Goal: Complete Application Form: Complete application form

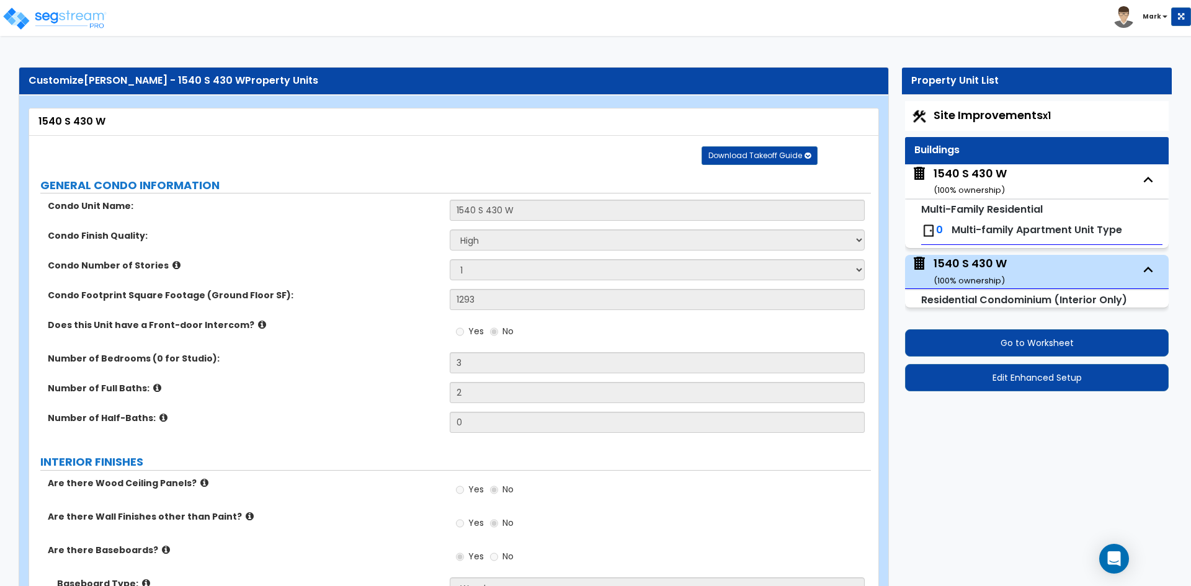
select select "2"
select select "1"
select select "3"
select select "5"
select select "3"
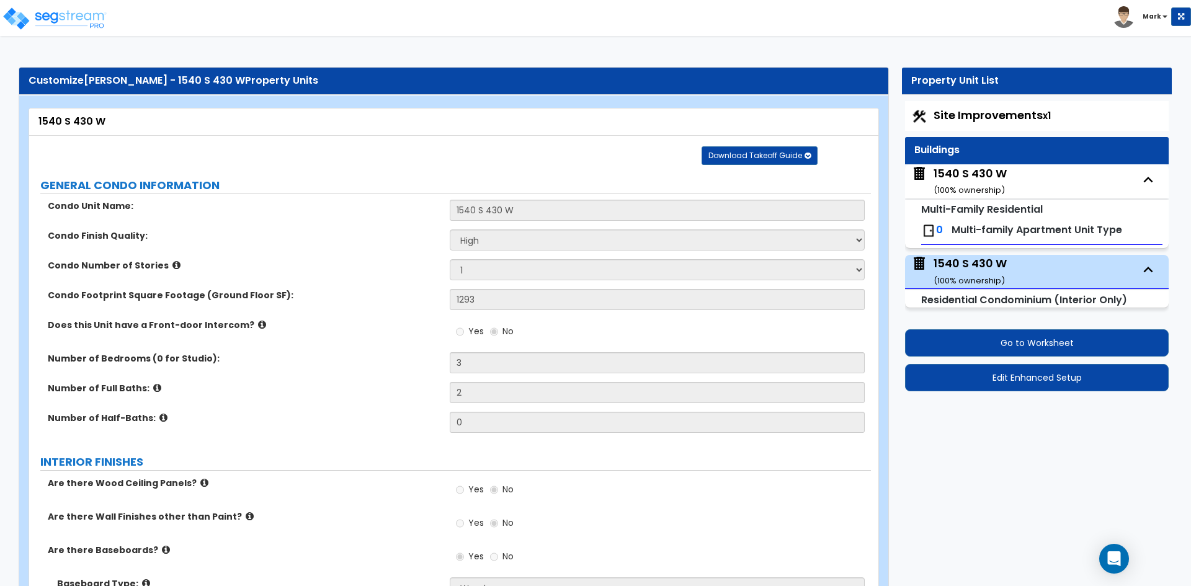
select select "2"
select select "3"
select select "2"
select select "3"
select select "2"
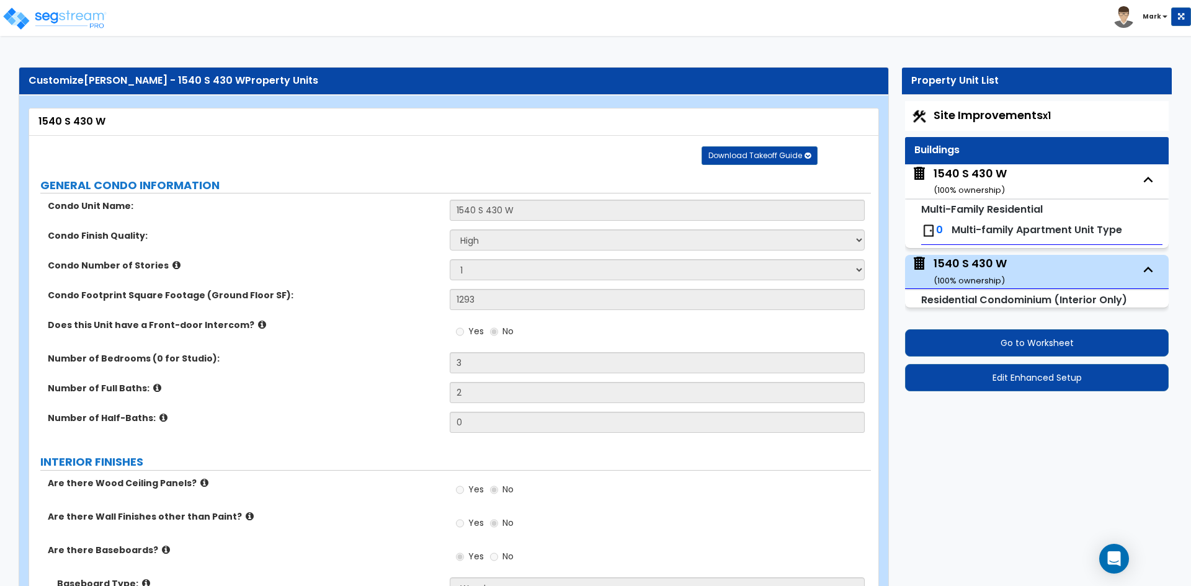
select select "1"
select select "3"
select select "2"
select select "3"
select select "2"
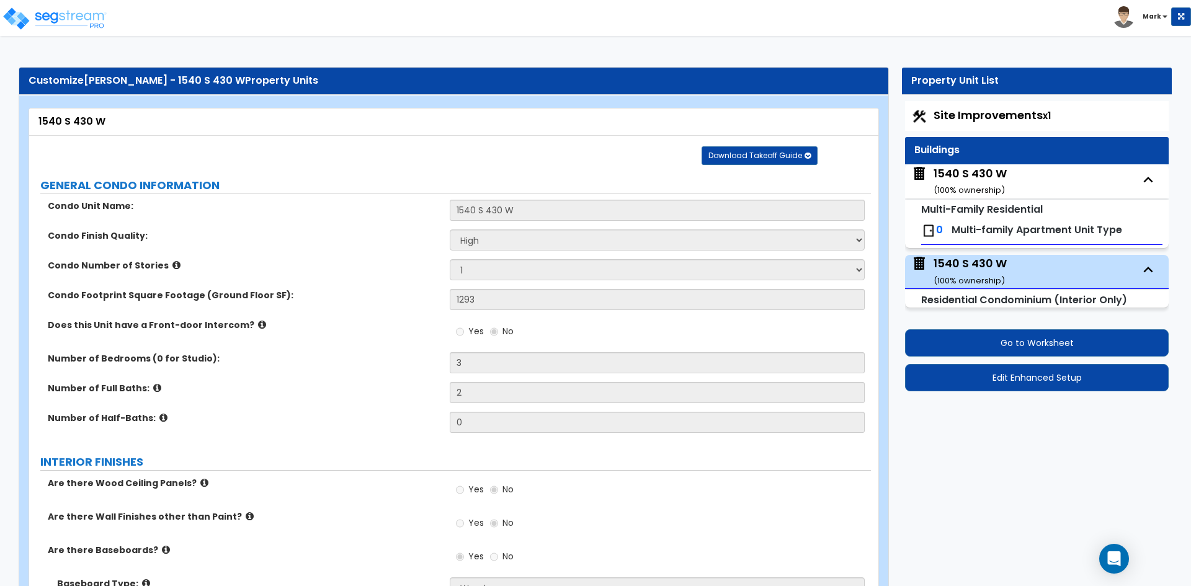
select select "1"
select select "3"
select select "2"
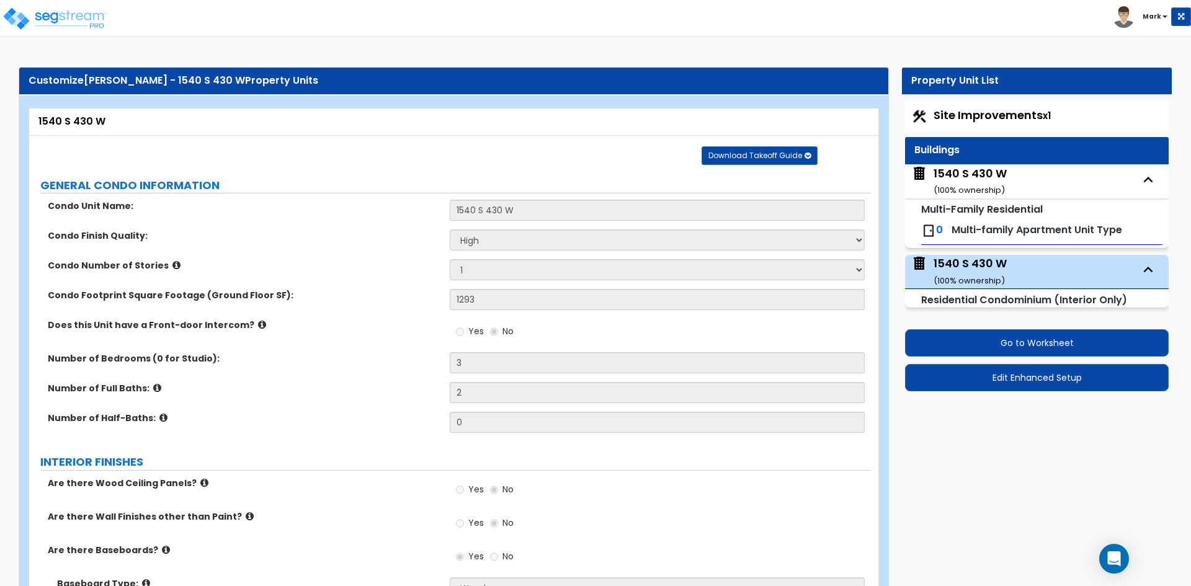
select select "6"
select select "1"
select select "2"
select select "1"
select select "4"
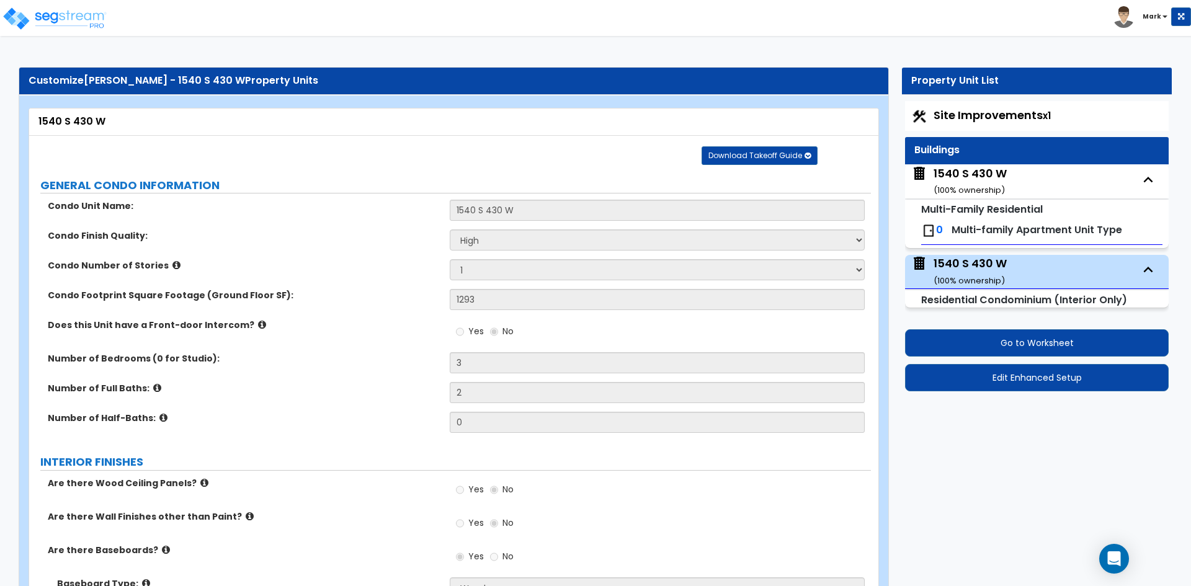
select select "5"
select select "1"
select select "2"
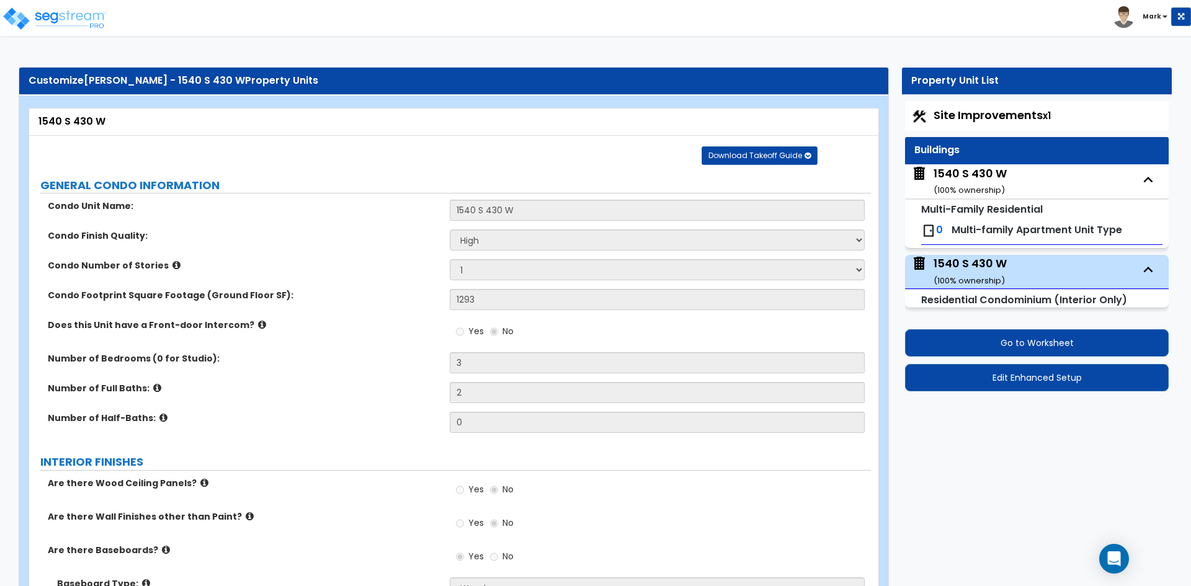
select select "1"
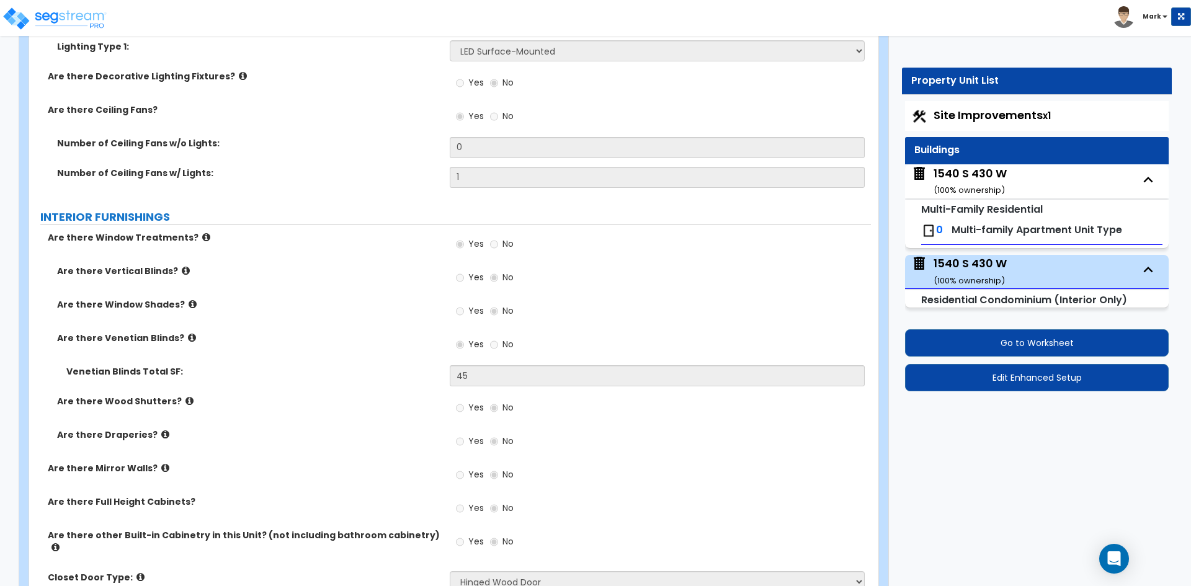
click at [969, 174] on div "1540 S 430 W ( 100 % ownership)" at bounding box center [970, 182] width 73 height 32
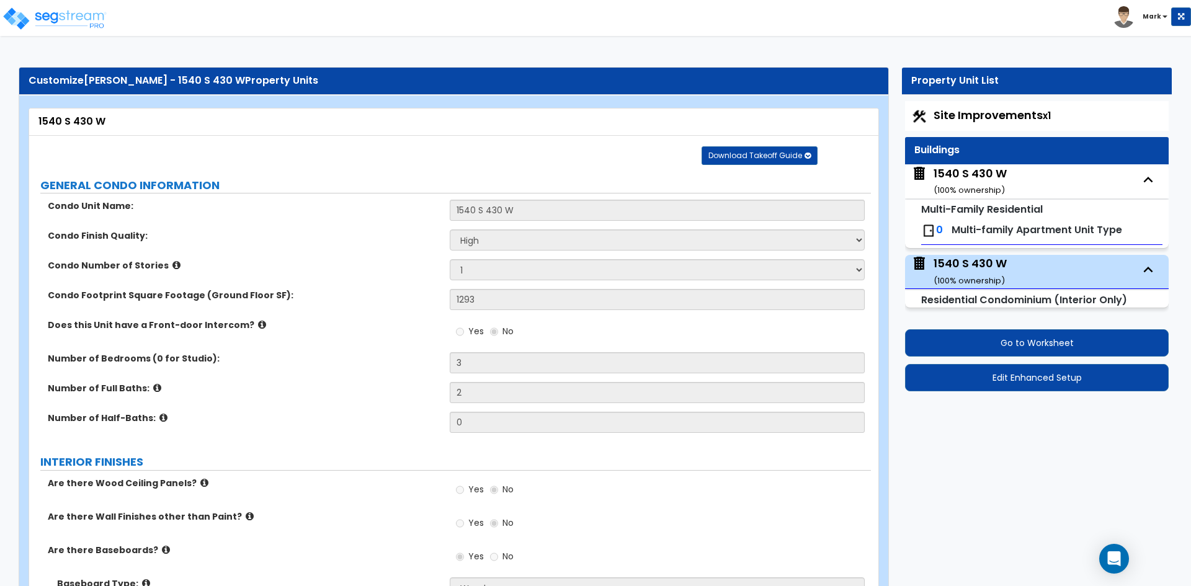
select select "2"
select select "7"
select select "2"
select select "7"
select select "2"
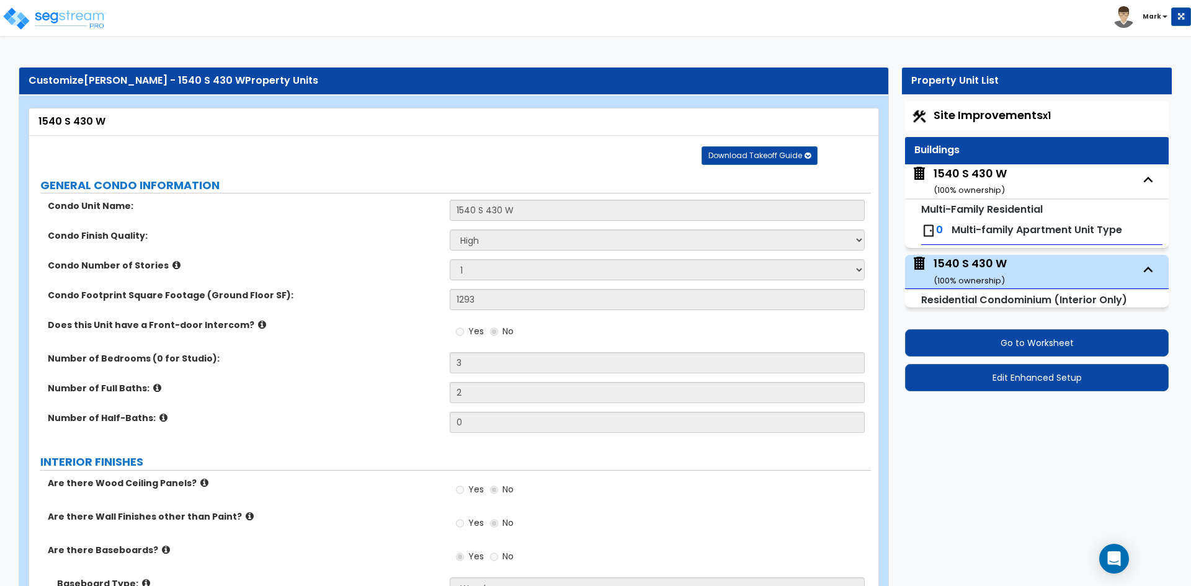
select select "1"
select select "2"
select select "1"
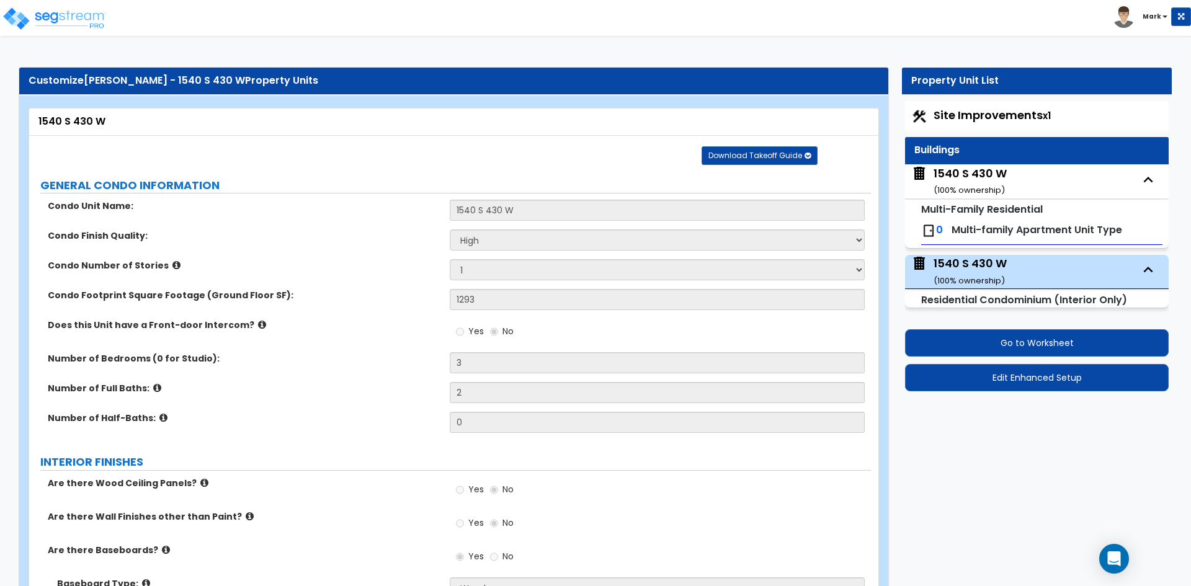
select select "2"
select select "4"
select select "2"
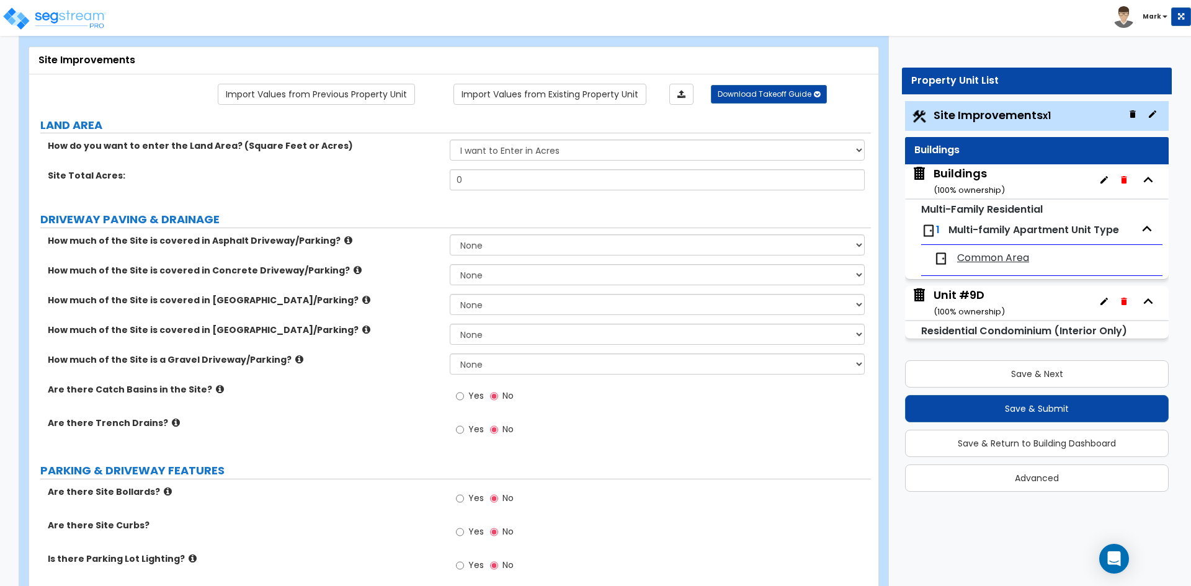
scroll to position [62, 0]
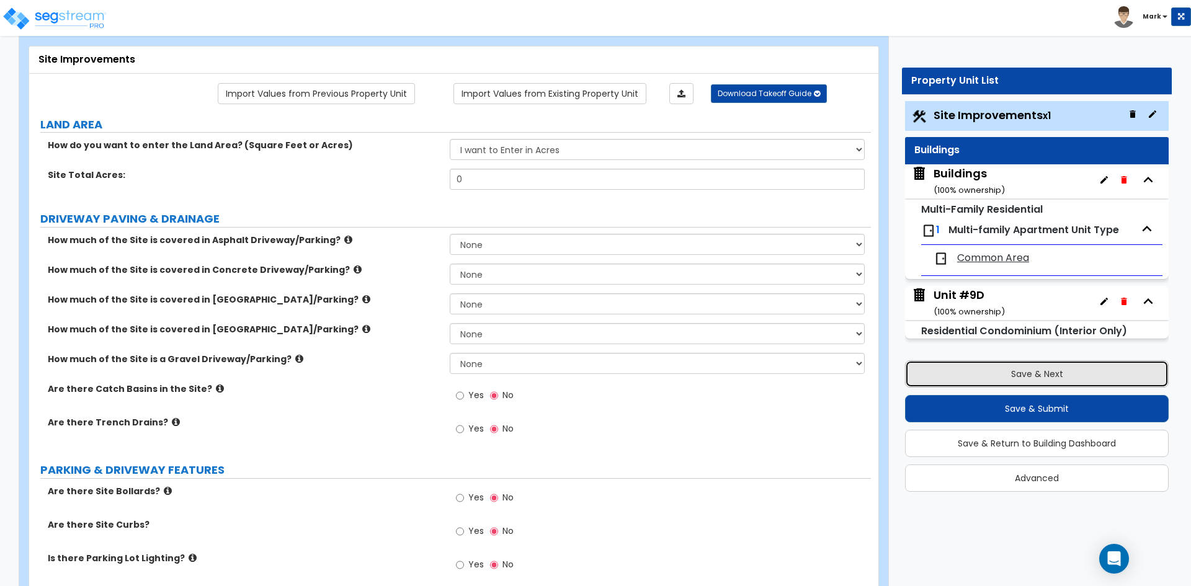
click at [999, 374] on button "Save & Next" at bounding box center [1037, 373] width 264 height 27
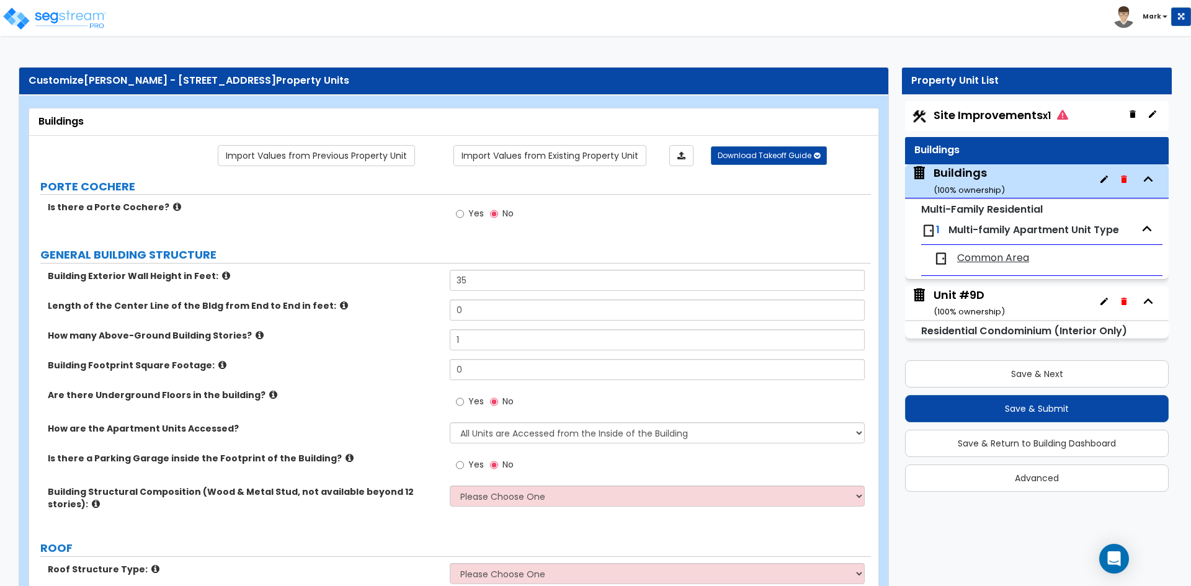
click at [938, 230] on span "1" at bounding box center [938, 230] width 4 height 14
click at [928, 230] on img at bounding box center [928, 230] width 15 height 15
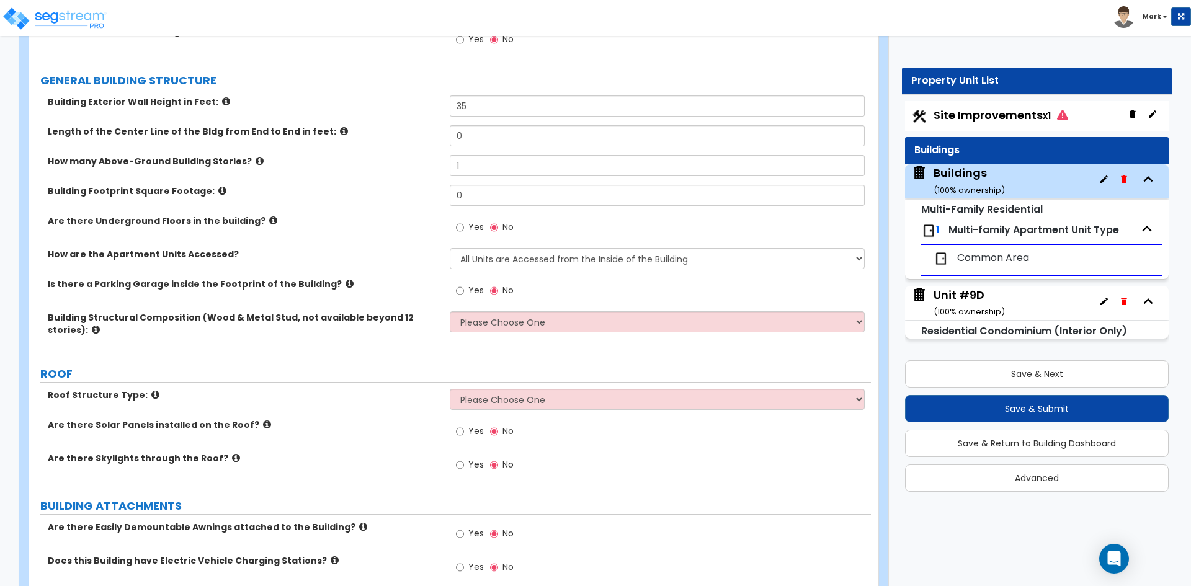
scroll to position [186, 0]
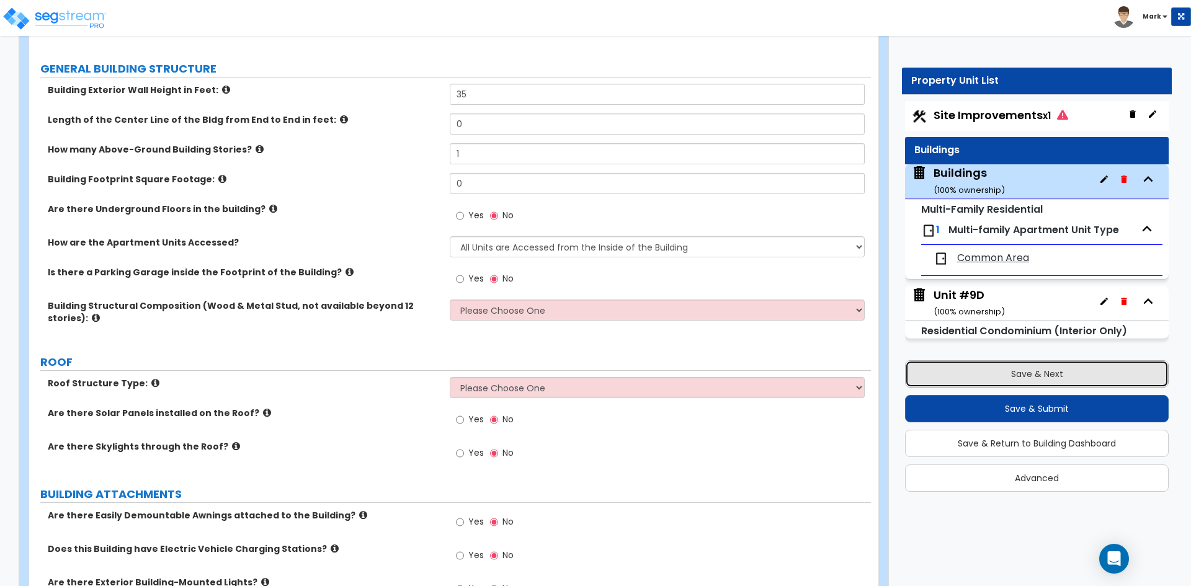
click at [1075, 372] on button "Save & Next" at bounding box center [1037, 373] width 264 height 27
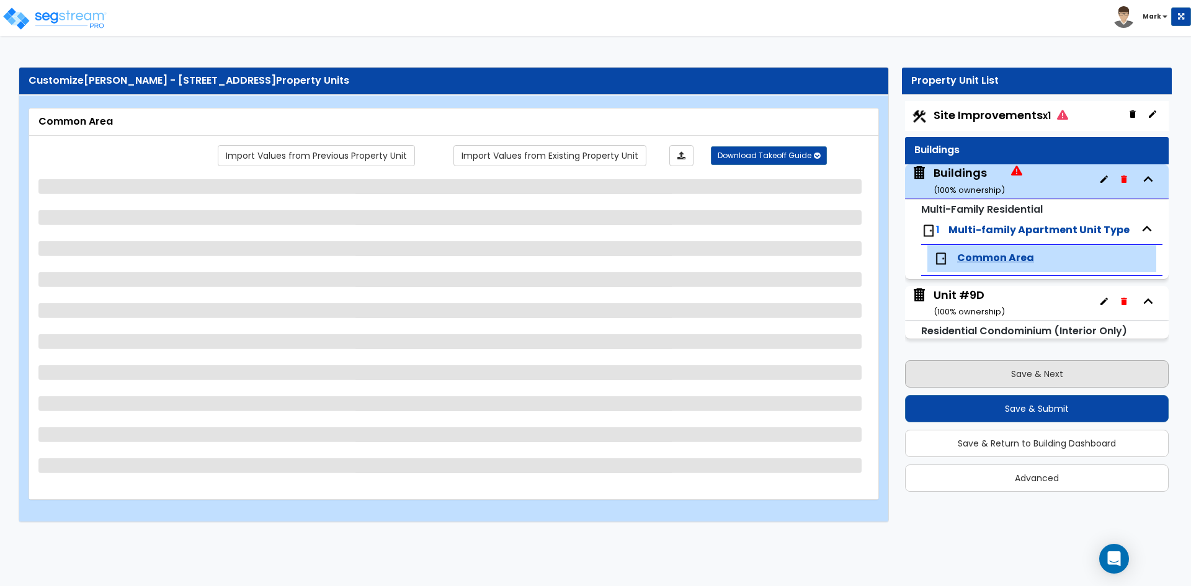
scroll to position [0, 0]
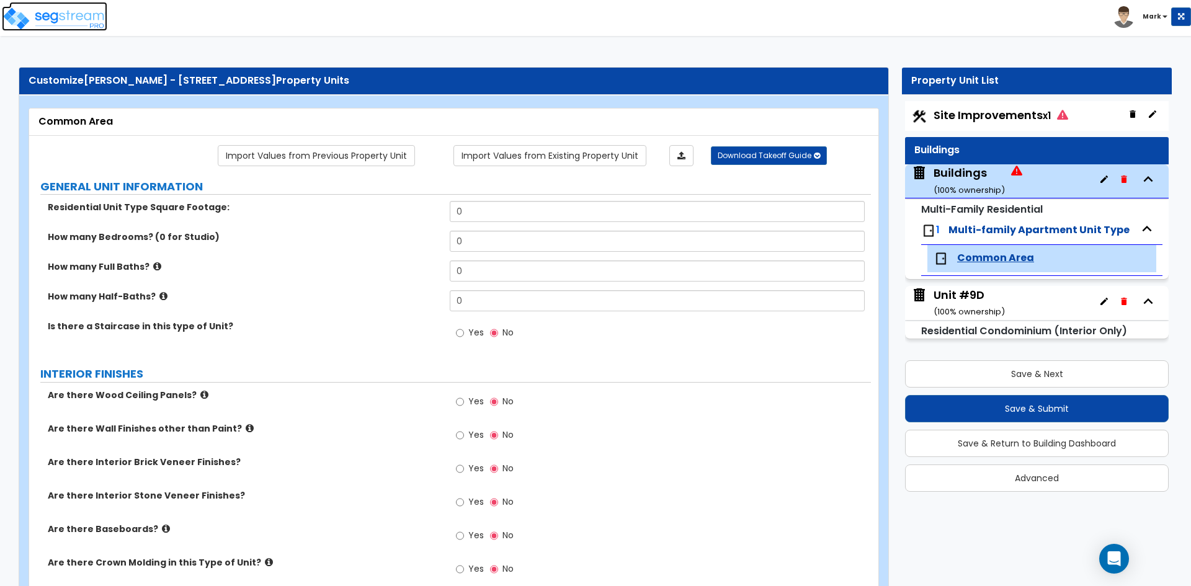
click at [68, 20] on img at bounding box center [54, 18] width 105 height 25
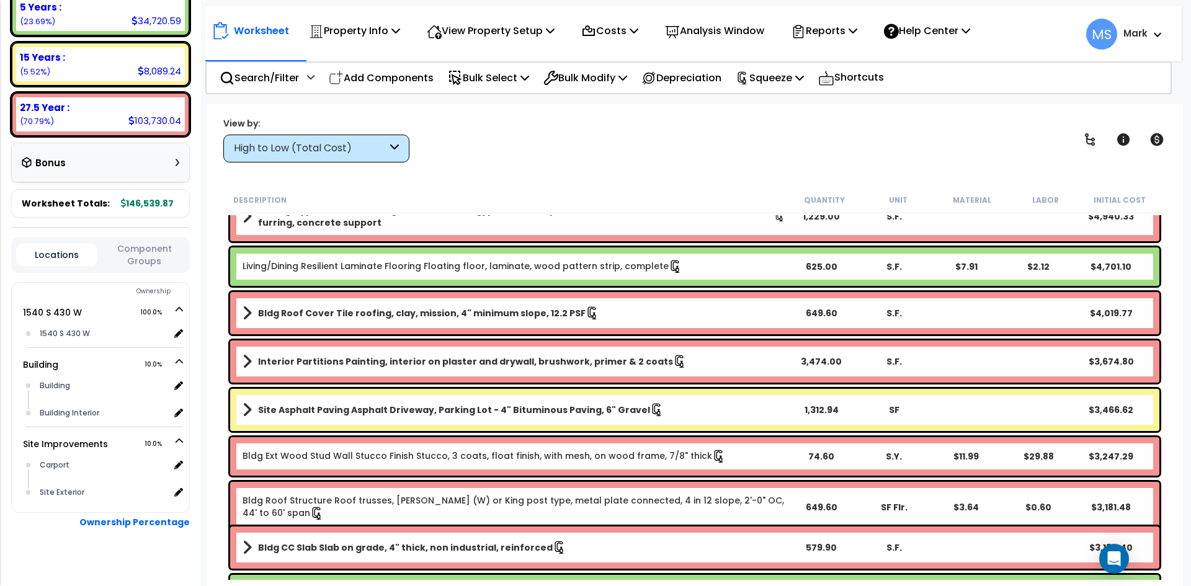
scroll to position [248, 0]
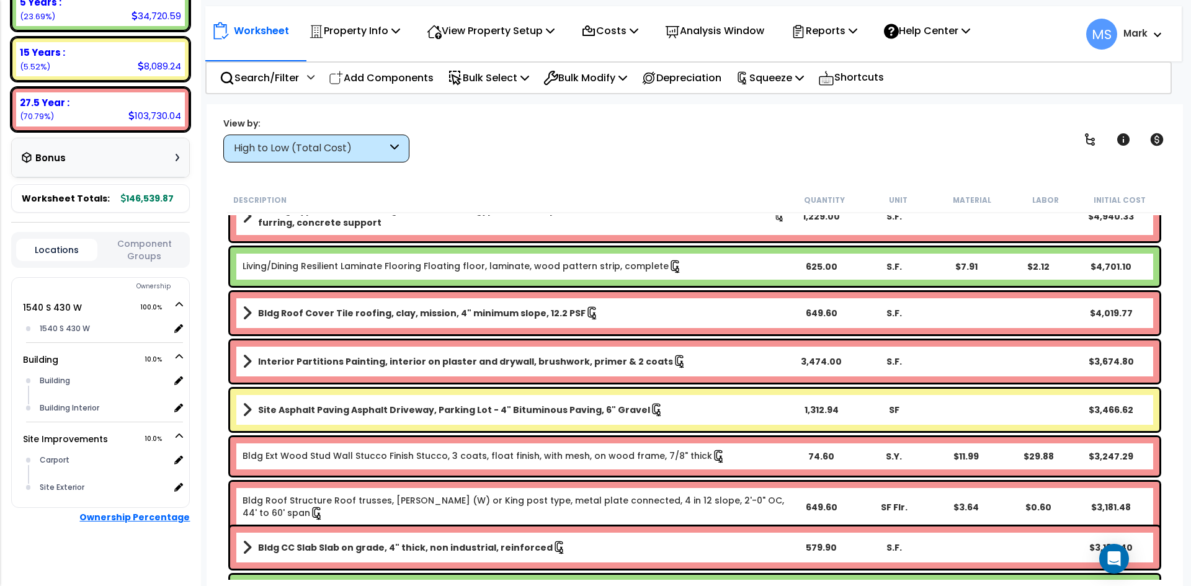
click at [166, 514] on b "Ownership Percentage" at bounding box center [134, 517] width 110 height 12
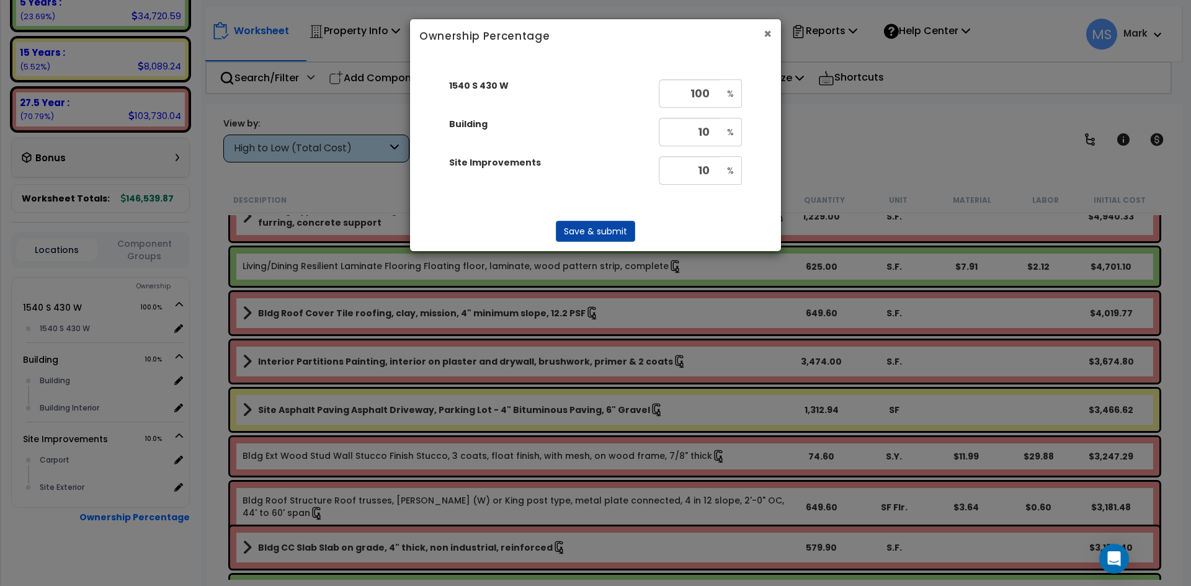
click at [769, 35] on button "×" at bounding box center [768, 33] width 8 height 13
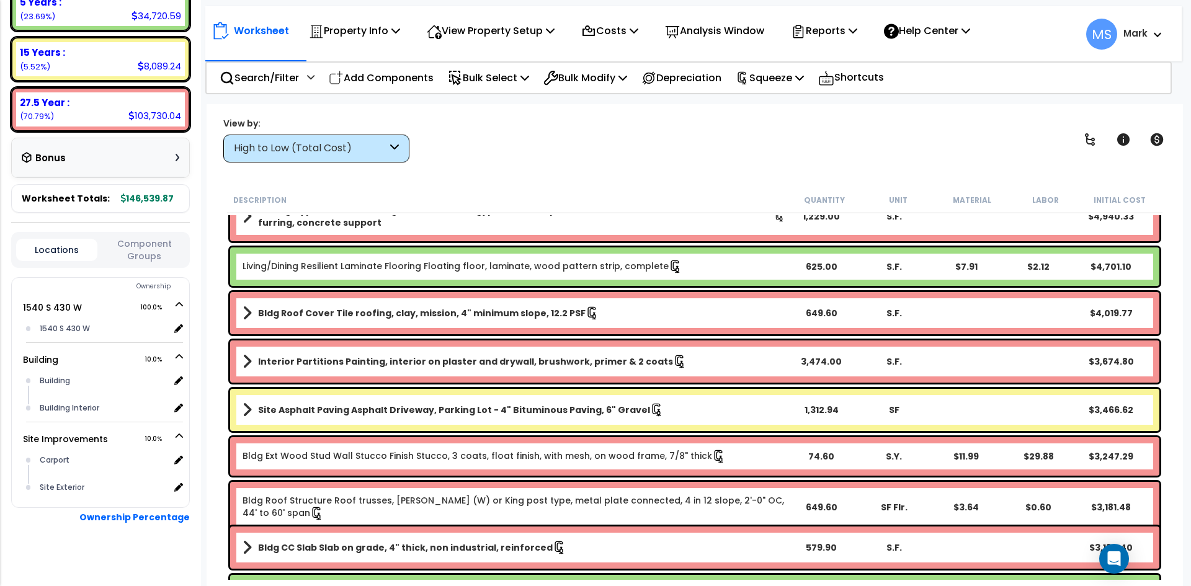
scroll to position [0, 0]
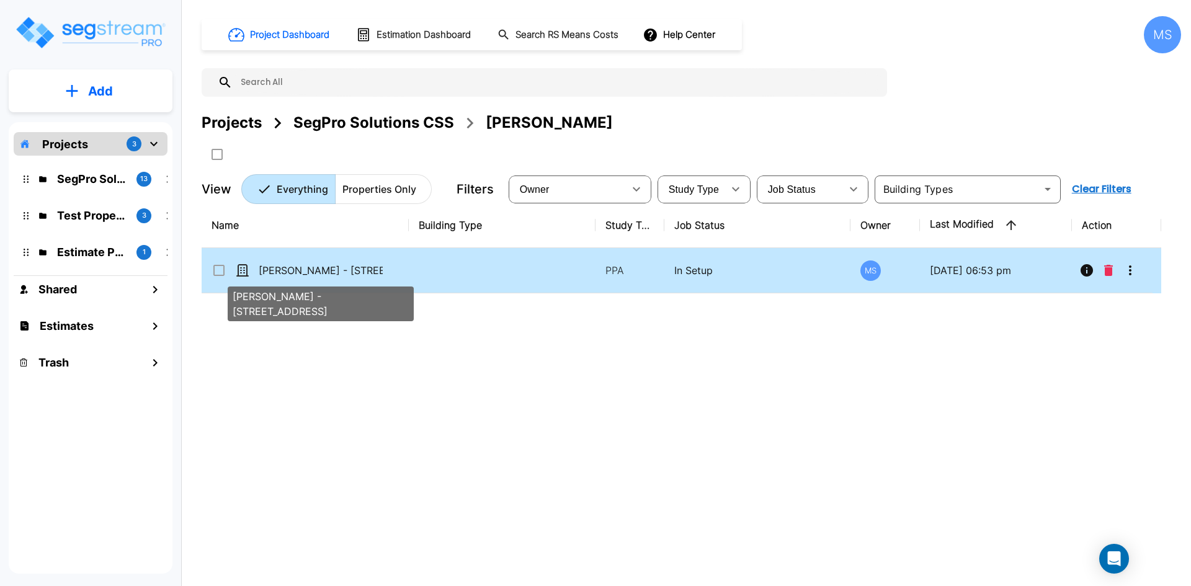
click at [357, 274] on p "[PERSON_NAME] - [STREET_ADDRESS]" at bounding box center [321, 270] width 124 height 15
checkbox input "true"
click at [357, 274] on p "[PERSON_NAME] - [STREET_ADDRESS]" at bounding box center [321, 270] width 124 height 15
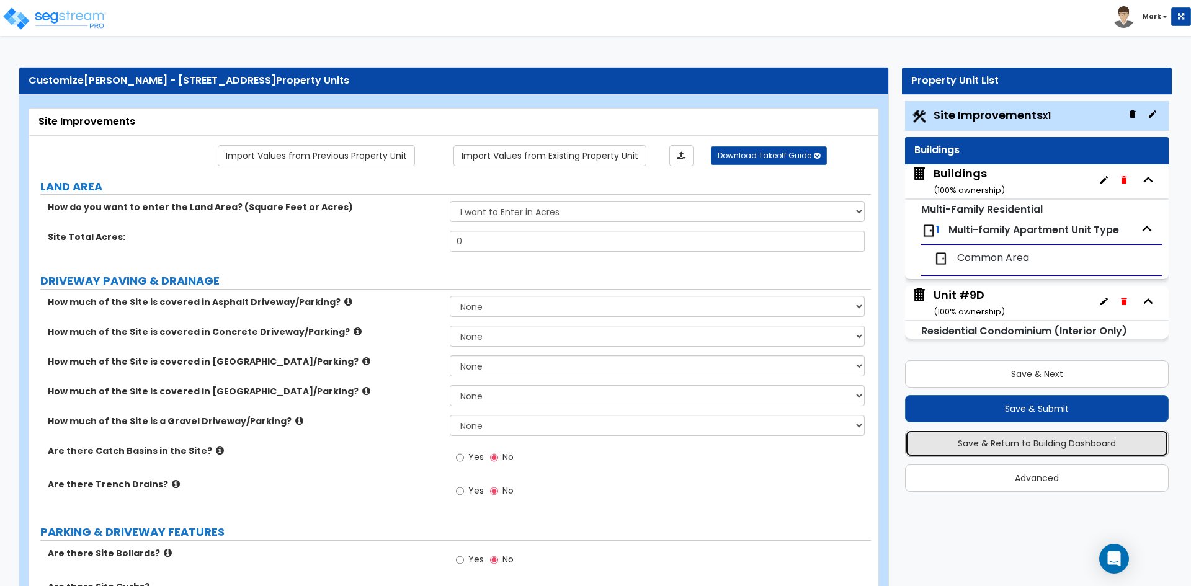
click at [1069, 449] on button "Save & Return to Building Dashboard" at bounding box center [1037, 443] width 264 height 27
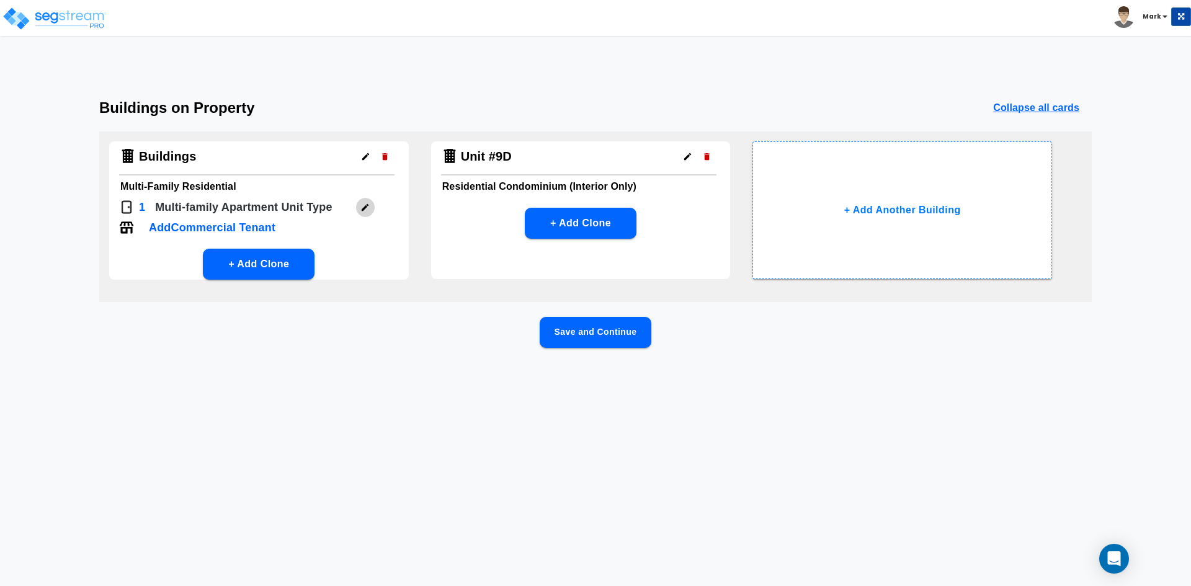
click at [362, 208] on icon "button" at bounding box center [364, 207] width 9 height 9
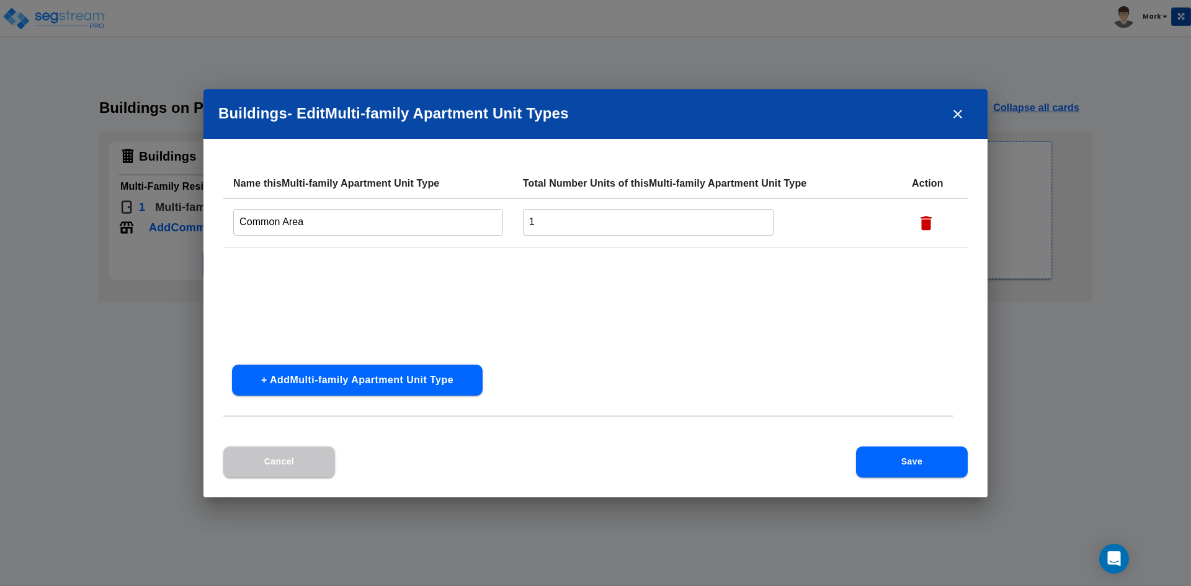
click at [566, 229] on input "1" at bounding box center [648, 222] width 251 height 27
click at [923, 225] on icon "button" at bounding box center [926, 223] width 11 height 14
click at [922, 467] on button "Save" at bounding box center [912, 462] width 112 height 31
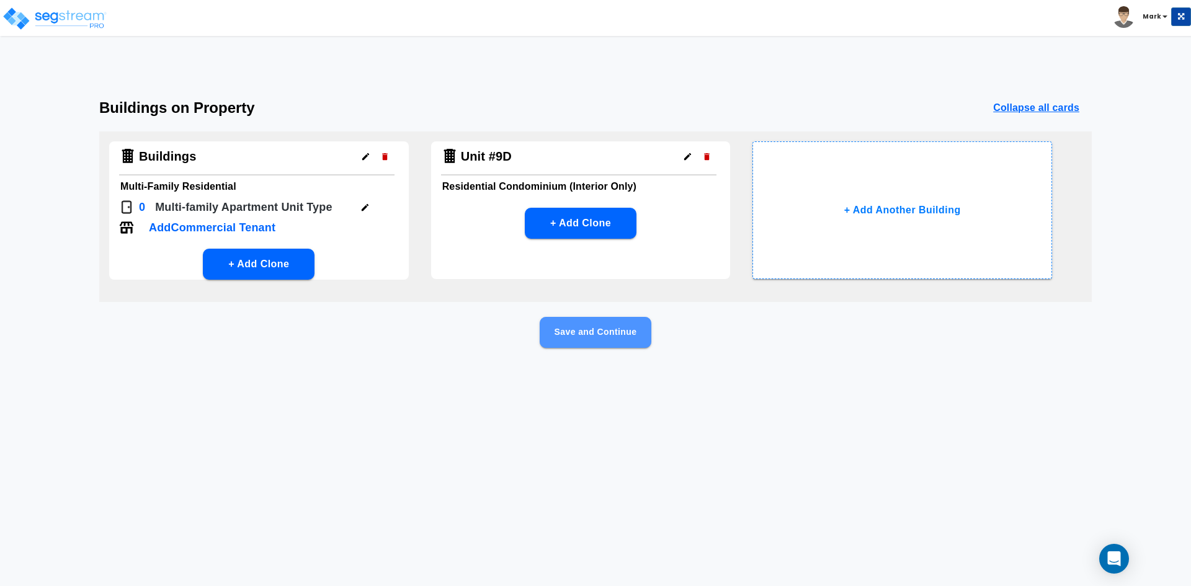
click at [596, 334] on button "Save and Continue" at bounding box center [596, 332] width 112 height 31
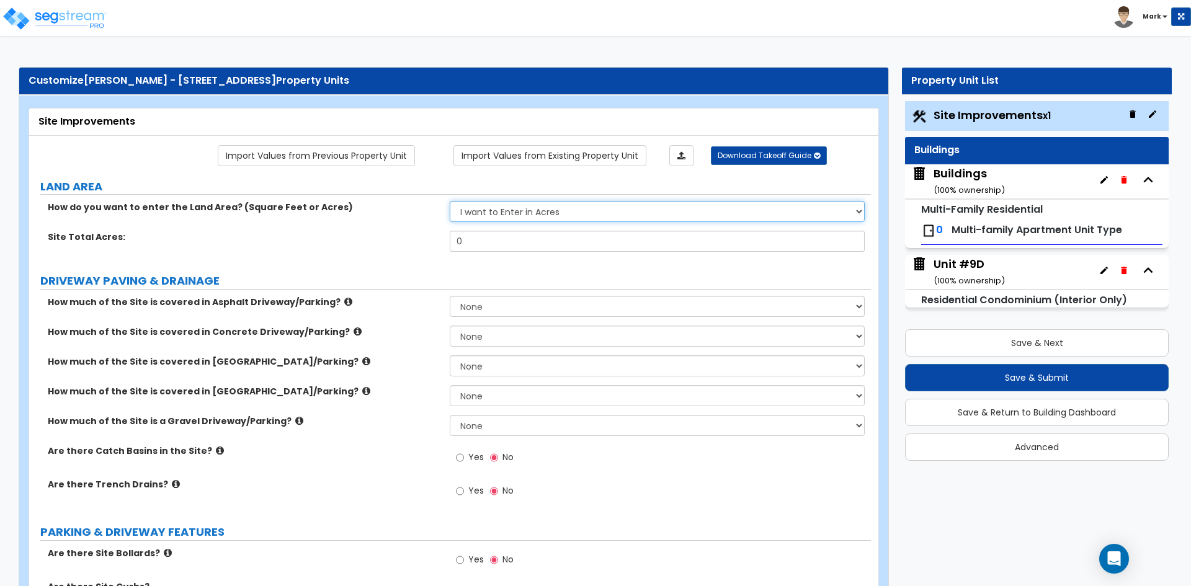
click at [536, 210] on select "I want to Enter in Acres I want to Enter in Square Feet" at bounding box center [657, 211] width 414 height 21
select select "2"
click at [450, 201] on select "I want to Enter in Acres I want to Enter in Square Feet" at bounding box center [657, 211] width 414 height 21
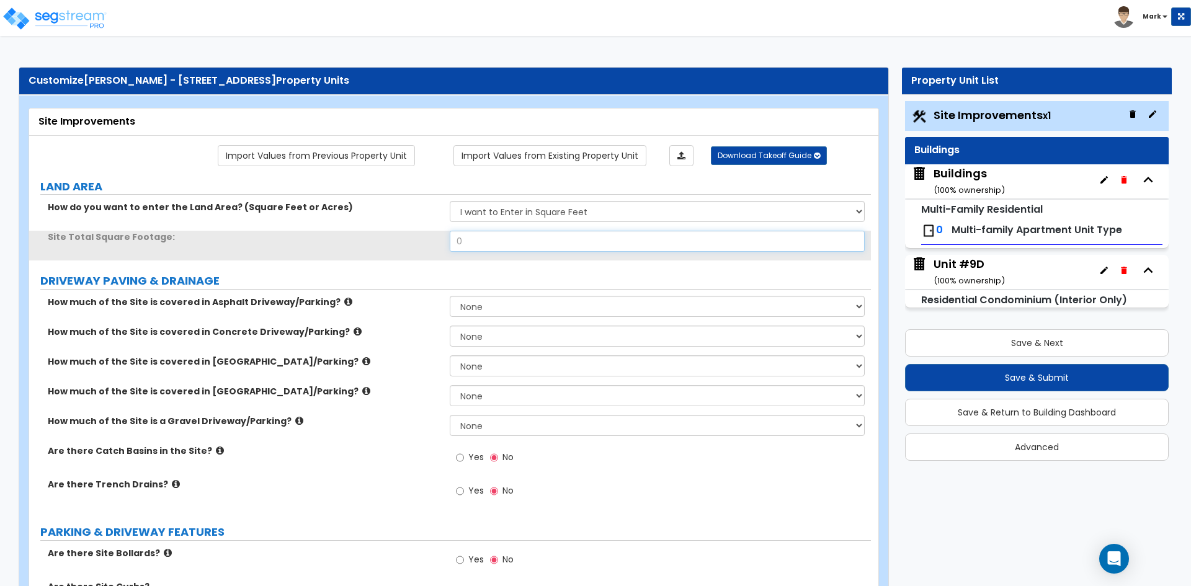
click at [501, 241] on input "0" at bounding box center [657, 241] width 414 height 21
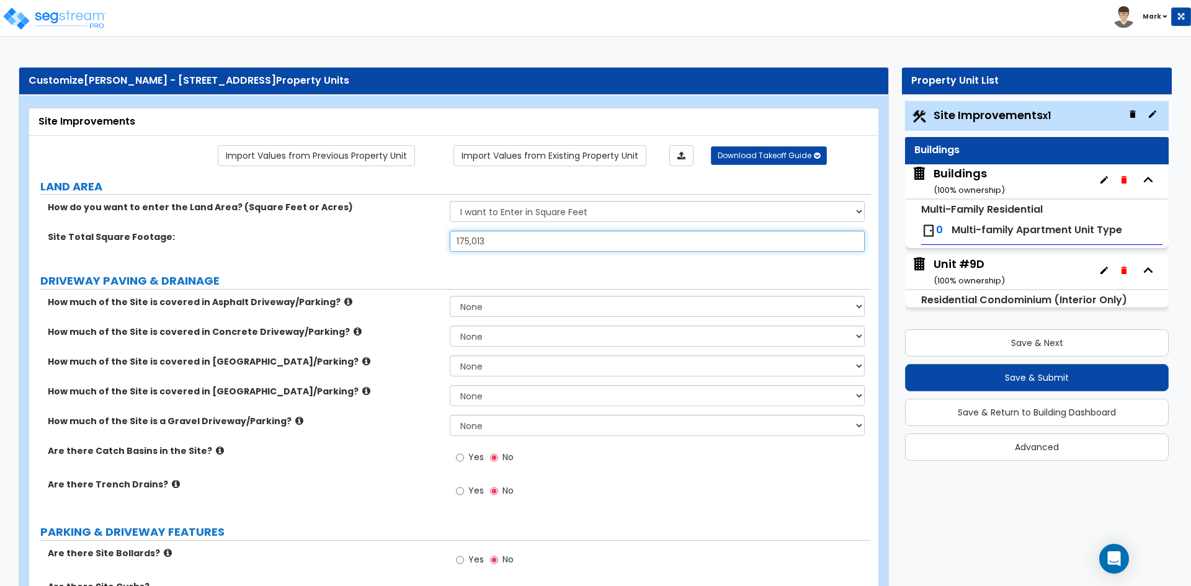
type input "175,013"
click at [394, 253] on div "Site Total Square Footage: 175,013" at bounding box center [450, 246] width 842 height 30
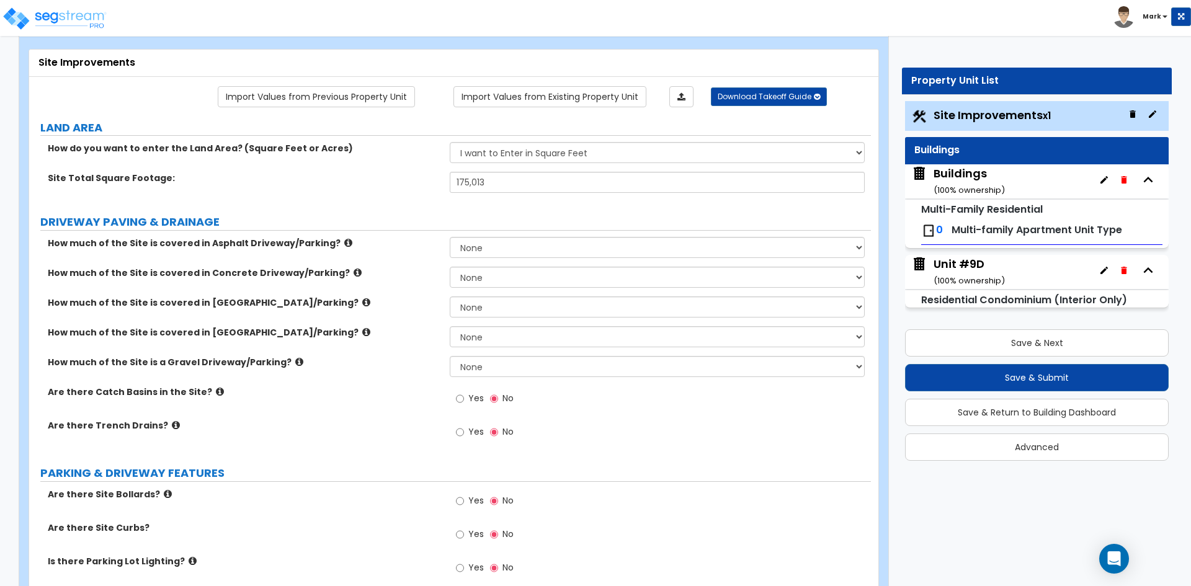
scroll to position [62, 0]
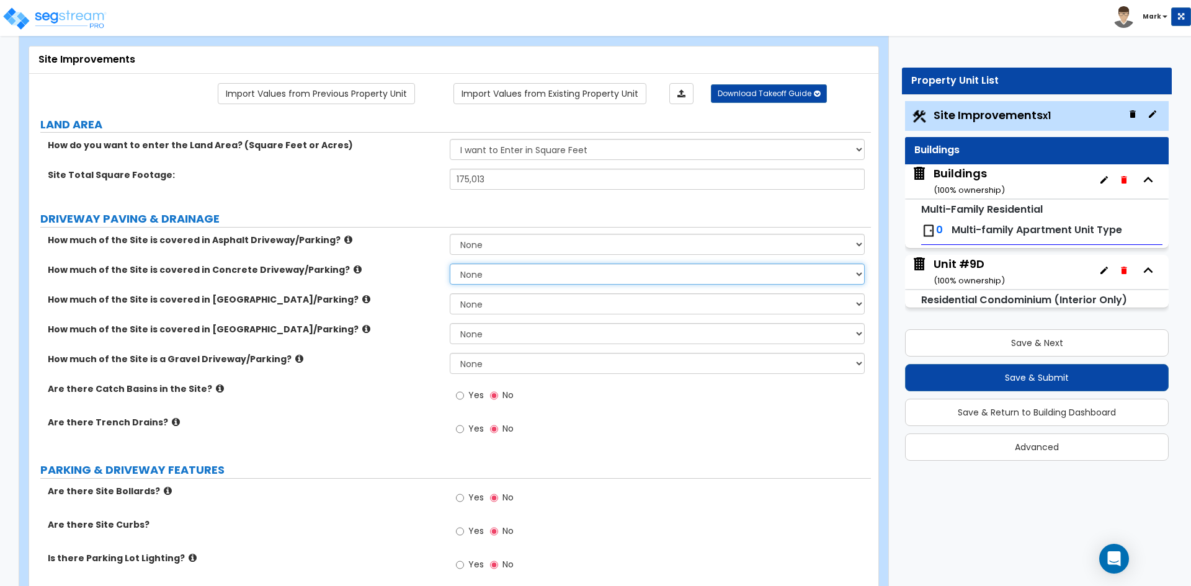
click at [508, 279] on select "None I want to Enter an Approximate Percentage I want to Enter the Square Foota…" at bounding box center [657, 274] width 414 height 21
select select "2"
click at [450, 264] on select "None I want to Enter an Approximate Percentage I want to Enter the Square Foota…" at bounding box center [657, 274] width 414 height 21
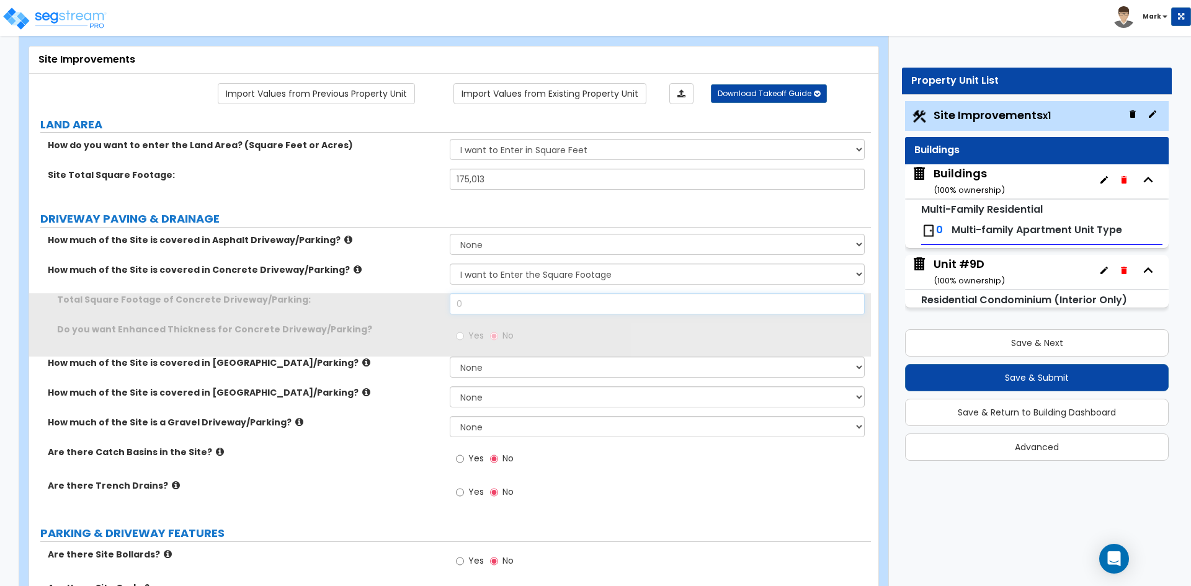
click at [477, 303] on input "0" at bounding box center [657, 303] width 414 height 21
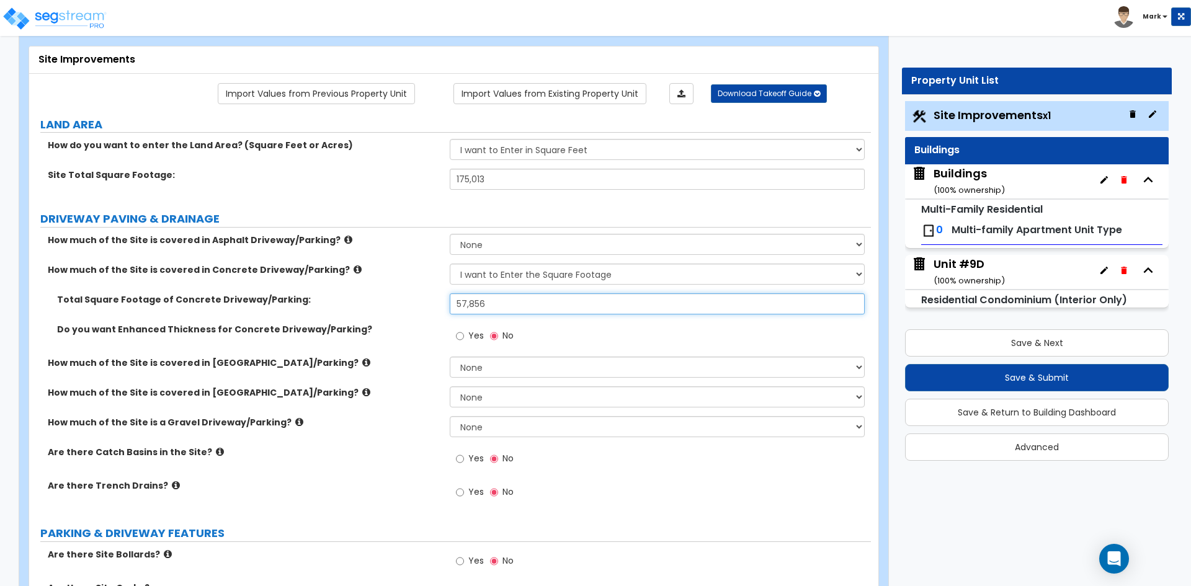
type input "57,856"
click at [429, 307] on div "Total Square Footage of Concrete Driveway/Parking: 57,856" at bounding box center [450, 308] width 842 height 30
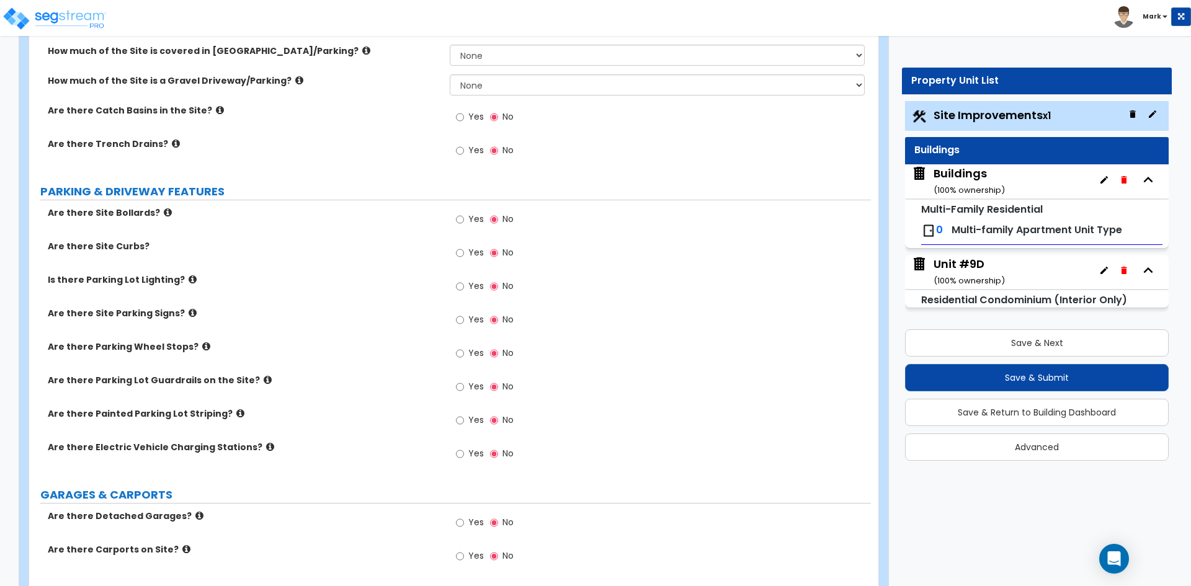
scroll to position [434, 0]
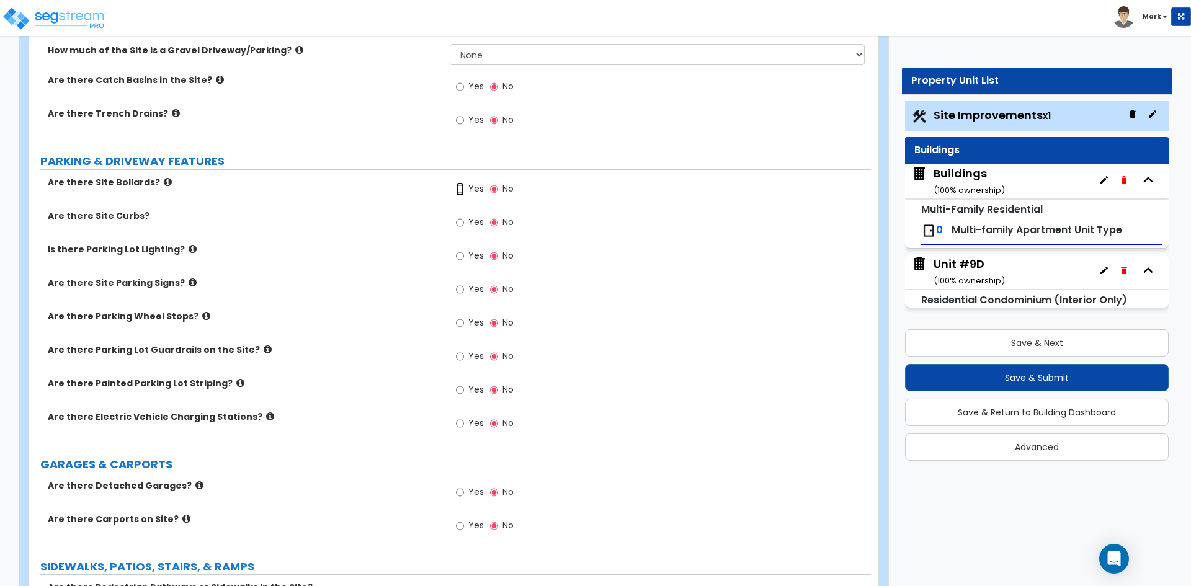
click at [456, 190] on input "Yes" at bounding box center [460, 189] width 8 height 14
radio input "true"
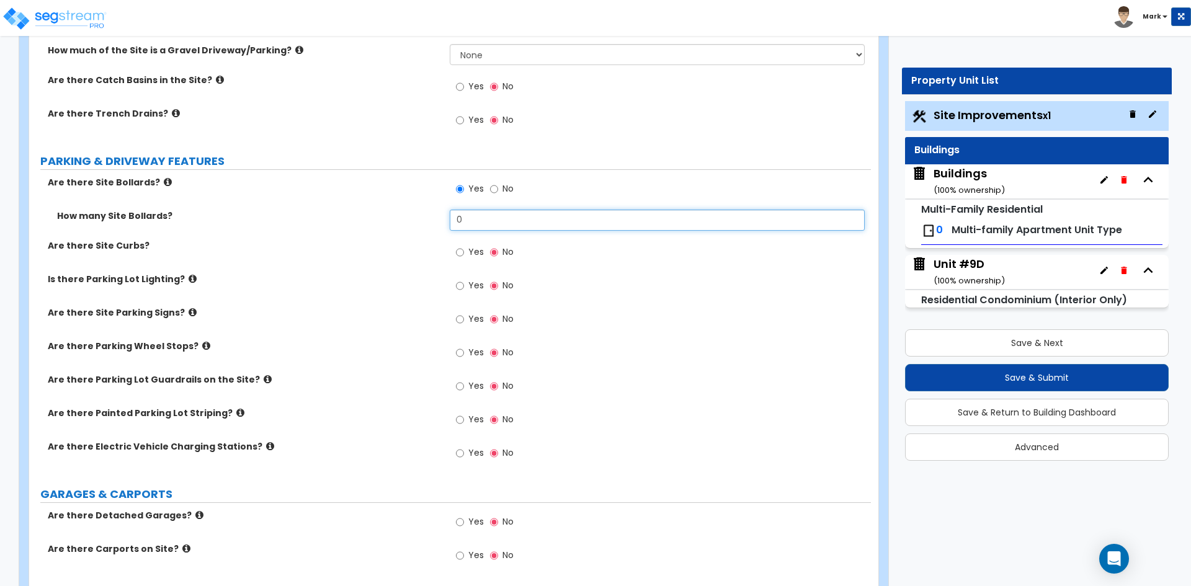
click at [545, 217] on input "0" at bounding box center [657, 220] width 414 height 21
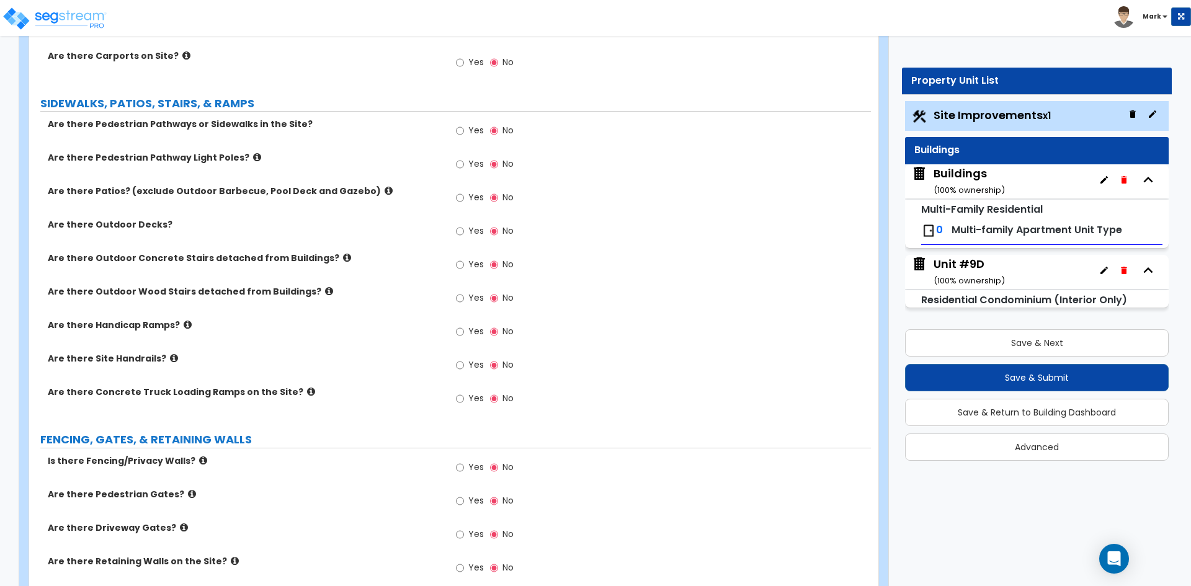
scroll to position [931, 0]
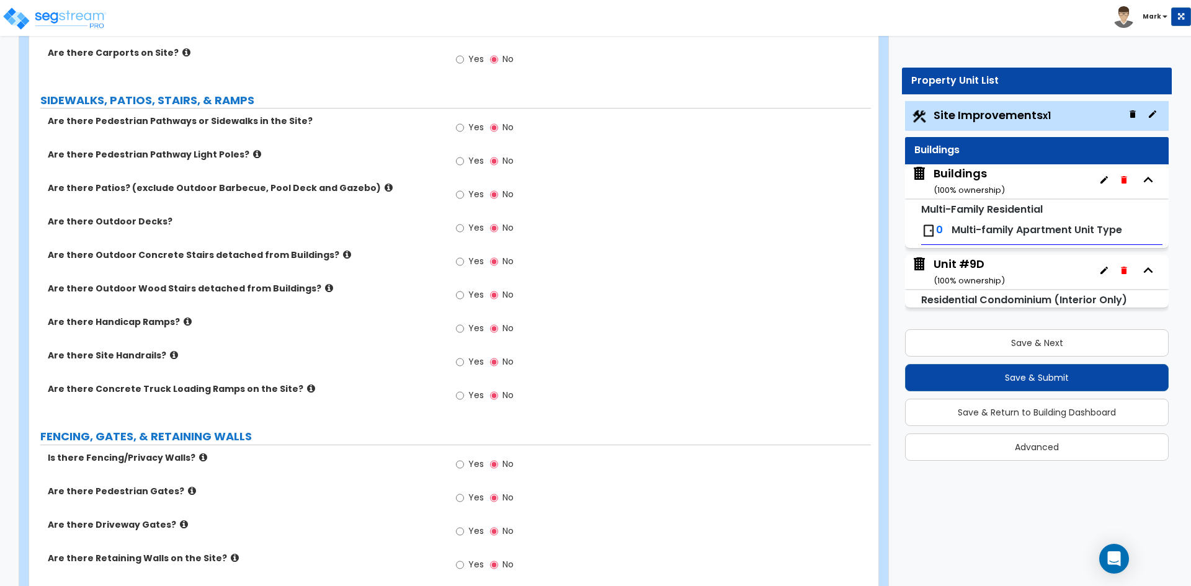
type input "9"
click at [460, 198] on input "Yes" at bounding box center [460, 195] width 8 height 14
radio input "true"
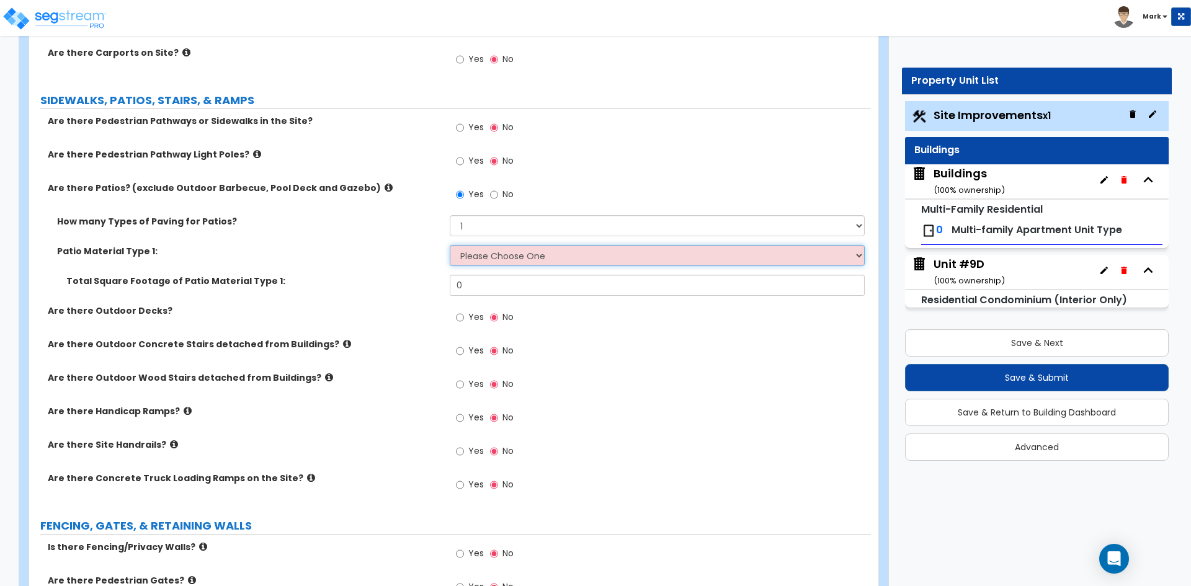
click at [521, 256] on select "Please Choose One Bare Concrete Stamped Concrete Brick Pavers Stone Pavers Tile…" at bounding box center [657, 255] width 414 height 21
select select "1"
click at [450, 245] on select "Please Choose One Bare Concrete Stamped Concrete Brick Pavers Stone Pavers Tile…" at bounding box center [657, 255] width 414 height 21
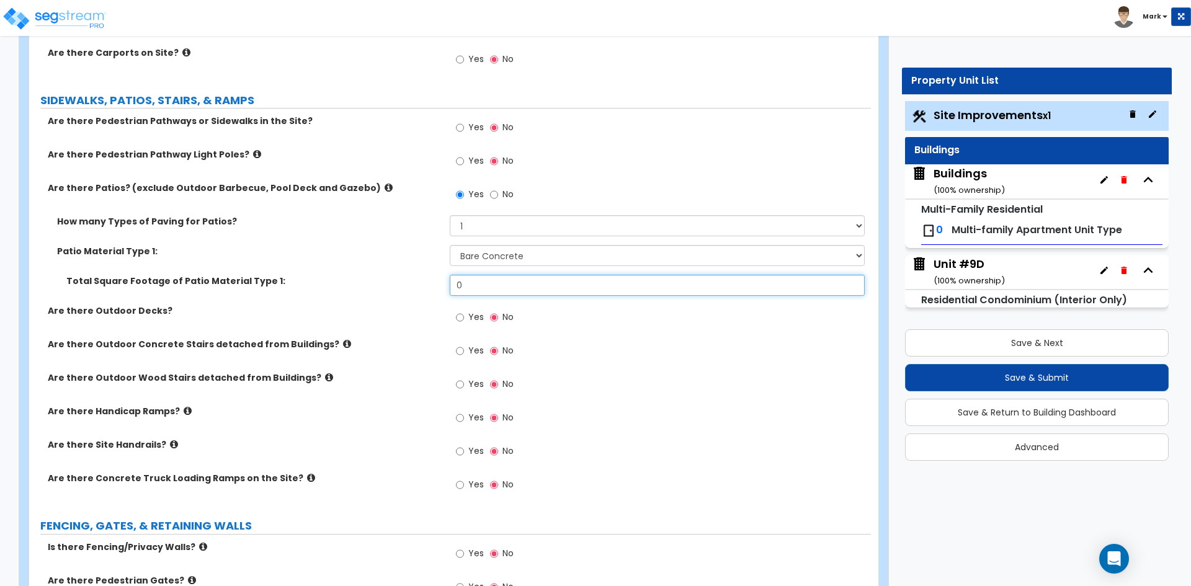
click at [485, 291] on input "0" at bounding box center [657, 285] width 414 height 21
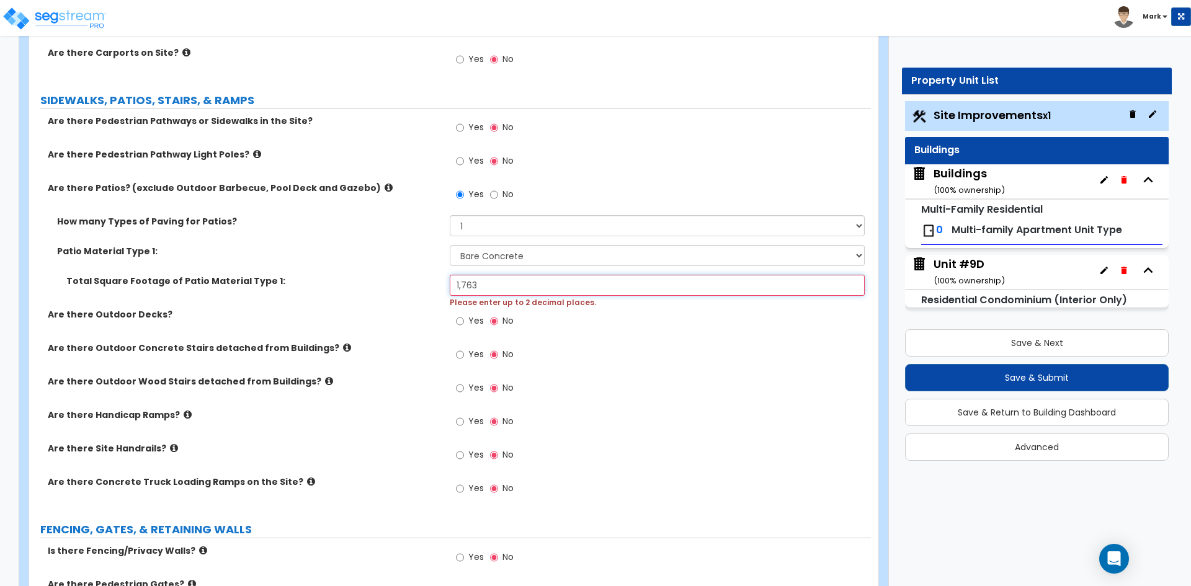
type input "1,763"
click at [608, 318] on div "Yes No" at bounding box center [660, 325] width 421 height 34
click at [410, 306] on div "Total Square Footage of Patio Material Type 1: 1,763 Please enter up to 2 decim…" at bounding box center [450, 292] width 842 height 34
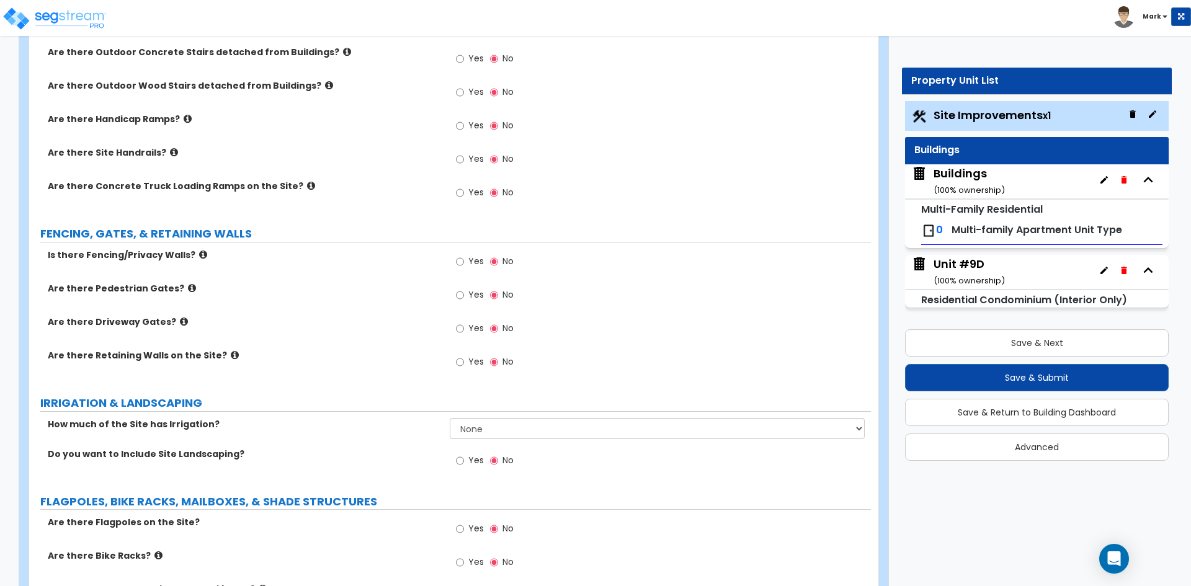
scroll to position [1241, 0]
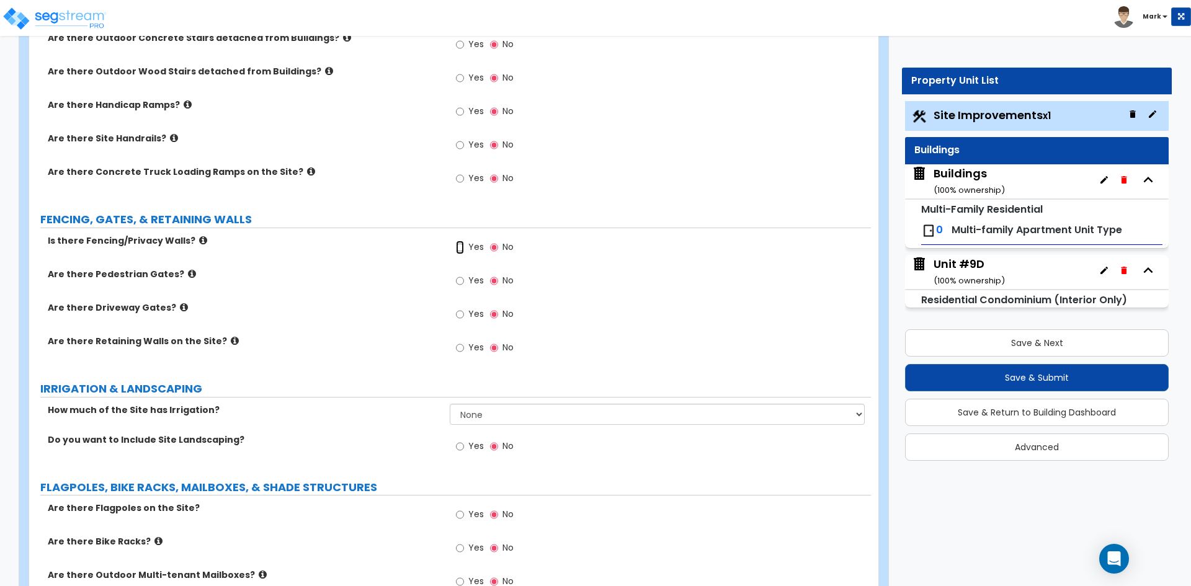
click at [462, 247] on input "Yes" at bounding box center [460, 248] width 8 height 14
radio input "true"
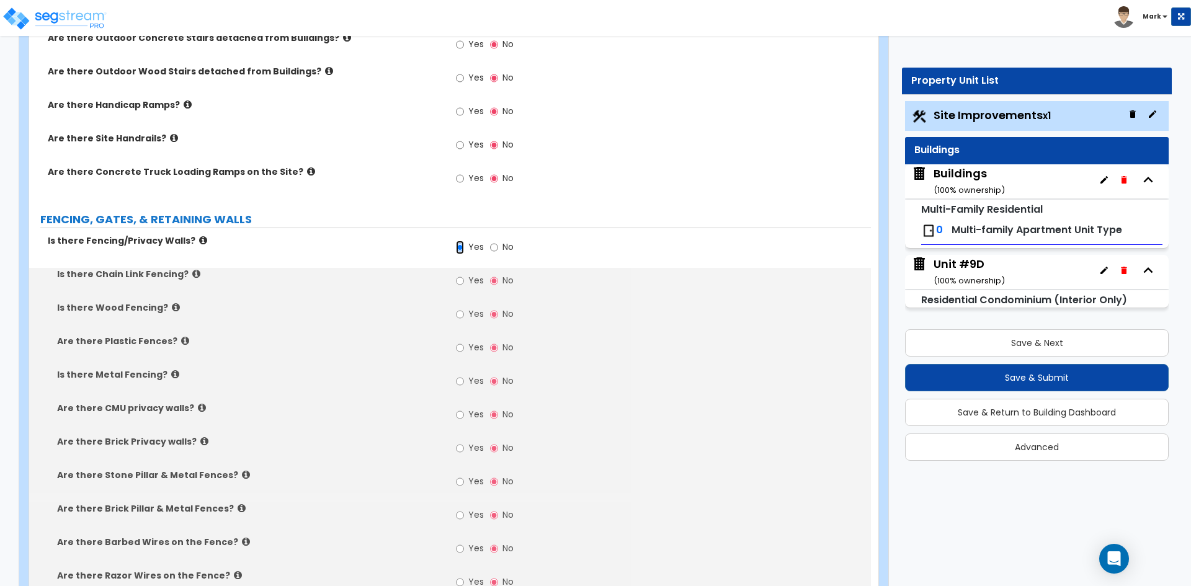
scroll to position [1303, 0]
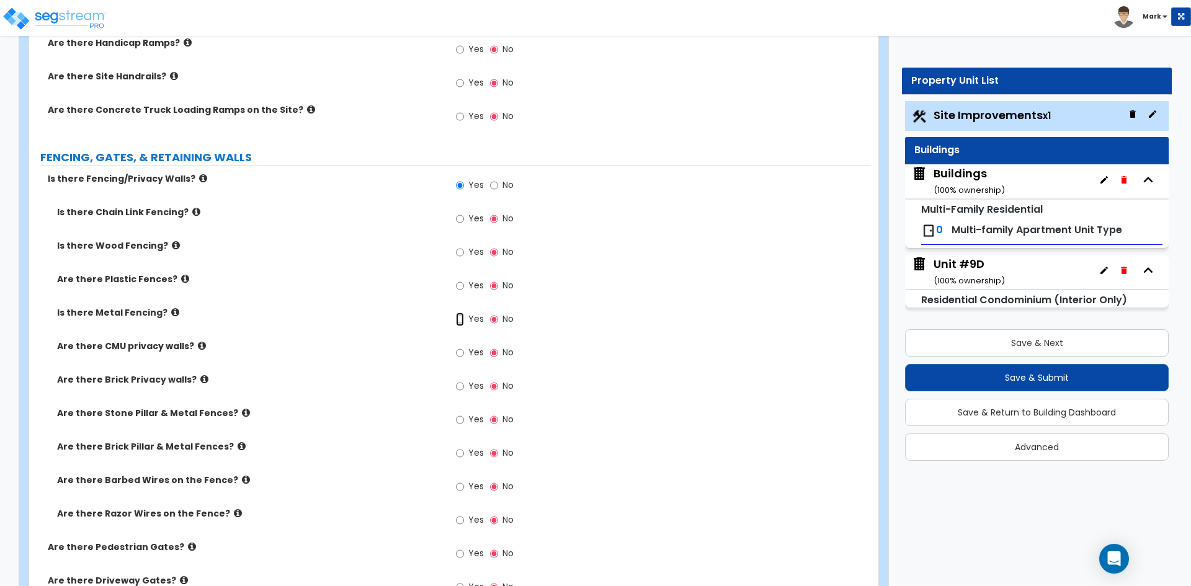
click at [458, 320] on input "Yes" at bounding box center [460, 320] width 8 height 14
radio input "true"
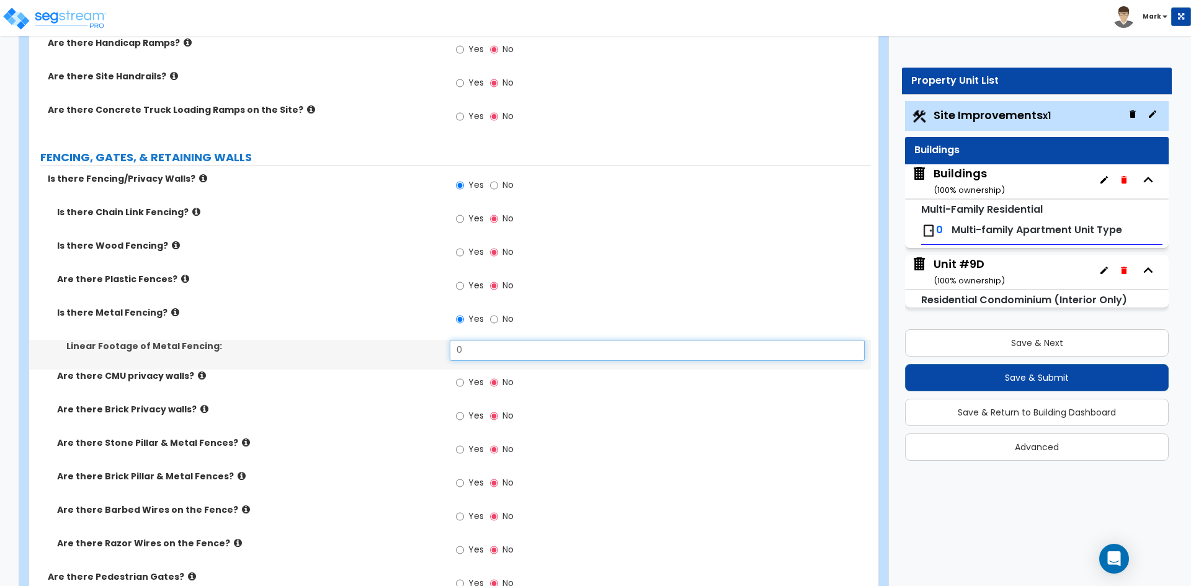
click at [479, 351] on input "0" at bounding box center [657, 350] width 414 height 21
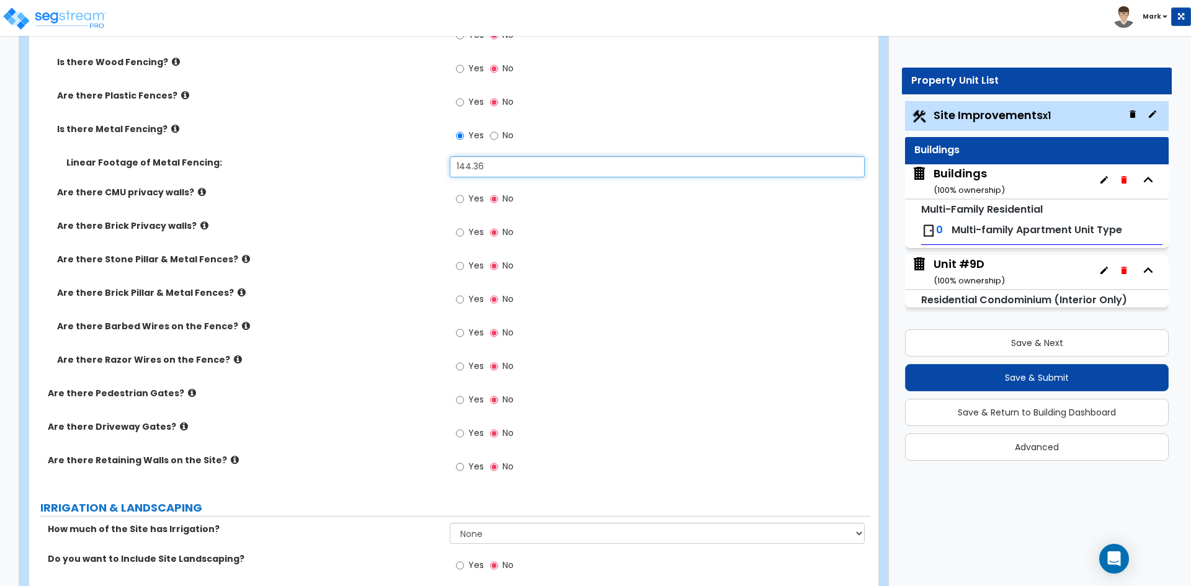
scroll to position [1489, 0]
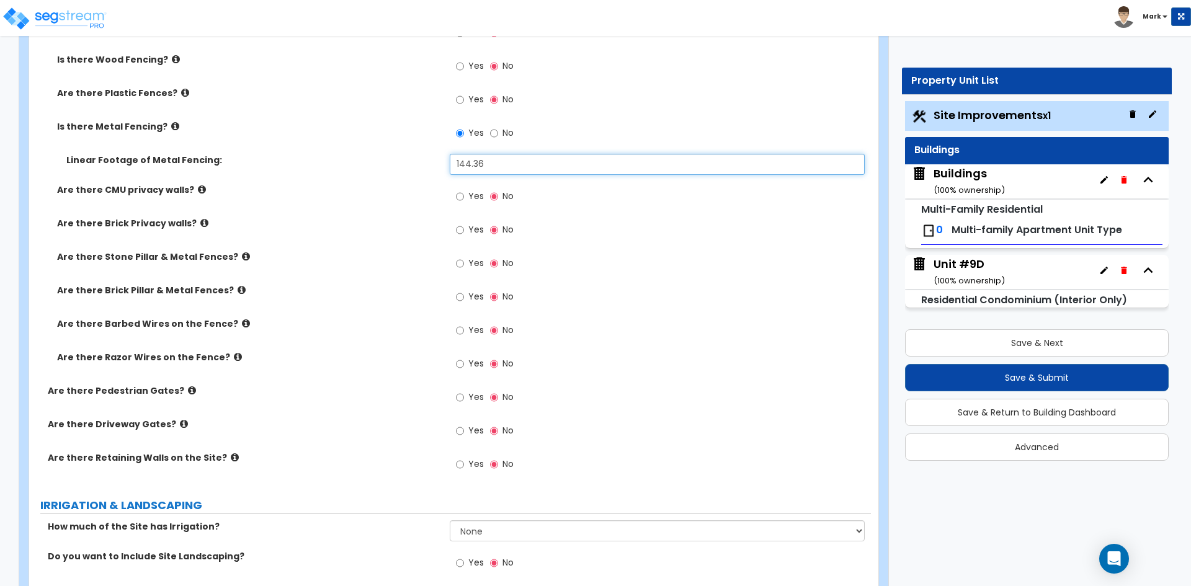
type input "144.36"
click at [465, 461] on label "Yes" at bounding box center [470, 465] width 28 height 21
click at [464, 461] on input "Yes" at bounding box center [460, 465] width 8 height 14
radio input "true"
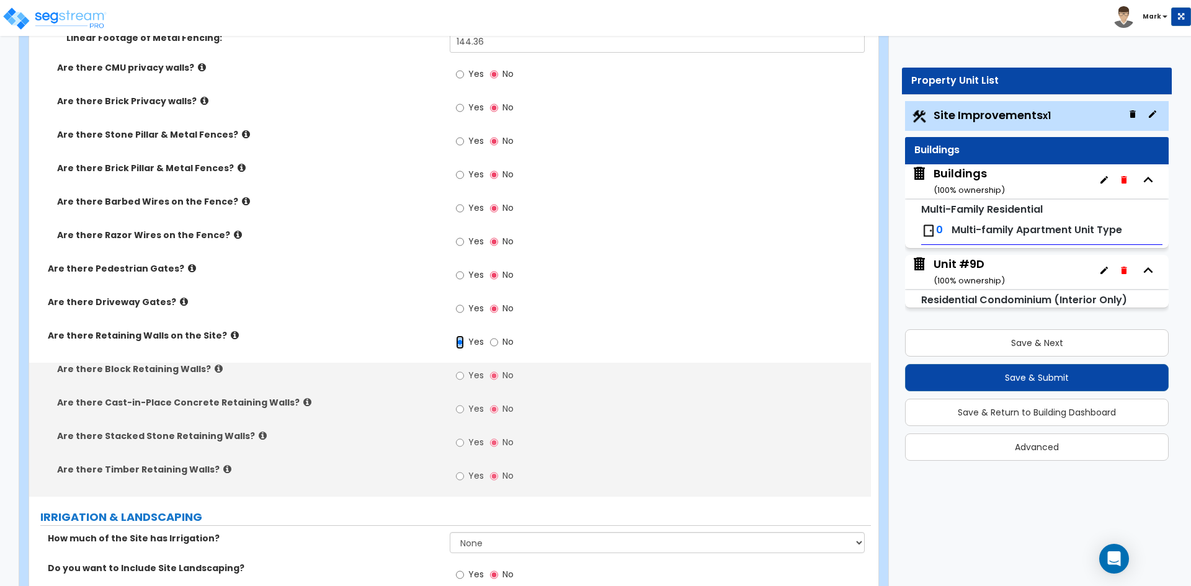
scroll to position [1675, 0]
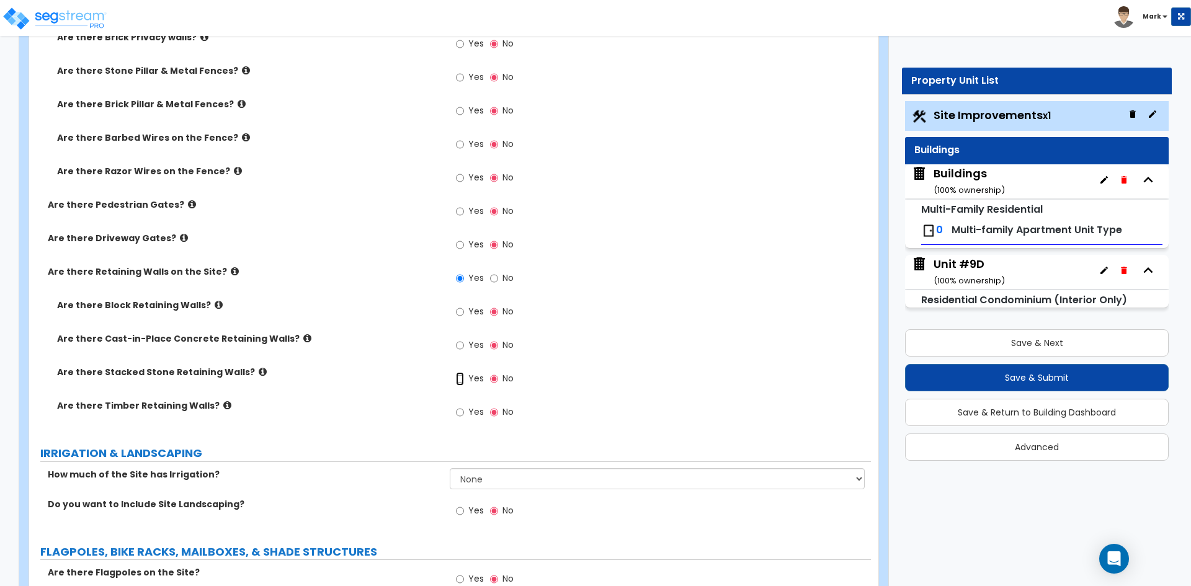
click at [459, 382] on input "Yes" at bounding box center [460, 379] width 8 height 14
radio input "true"
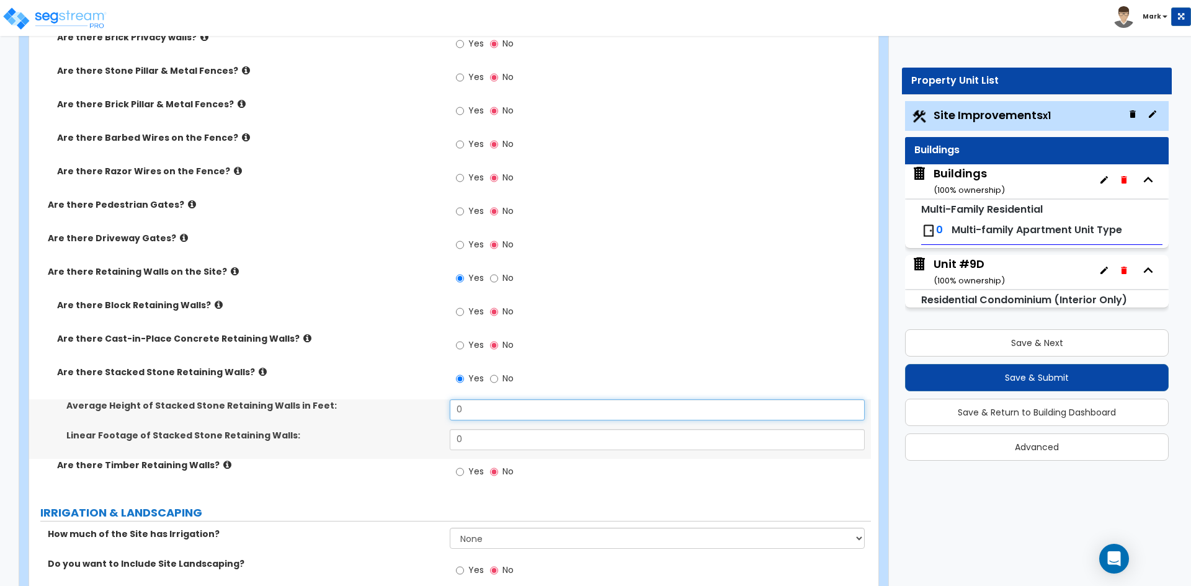
click at [471, 410] on input "0" at bounding box center [657, 410] width 414 height 21
type input "3"
click at [476, 435] on input "0" at bounding box center [657, 439] width 414 height 21
type input "1,006.36"
click at [460, 315] on input "Yes" at bounding box center [460, 312] width 8 height 14
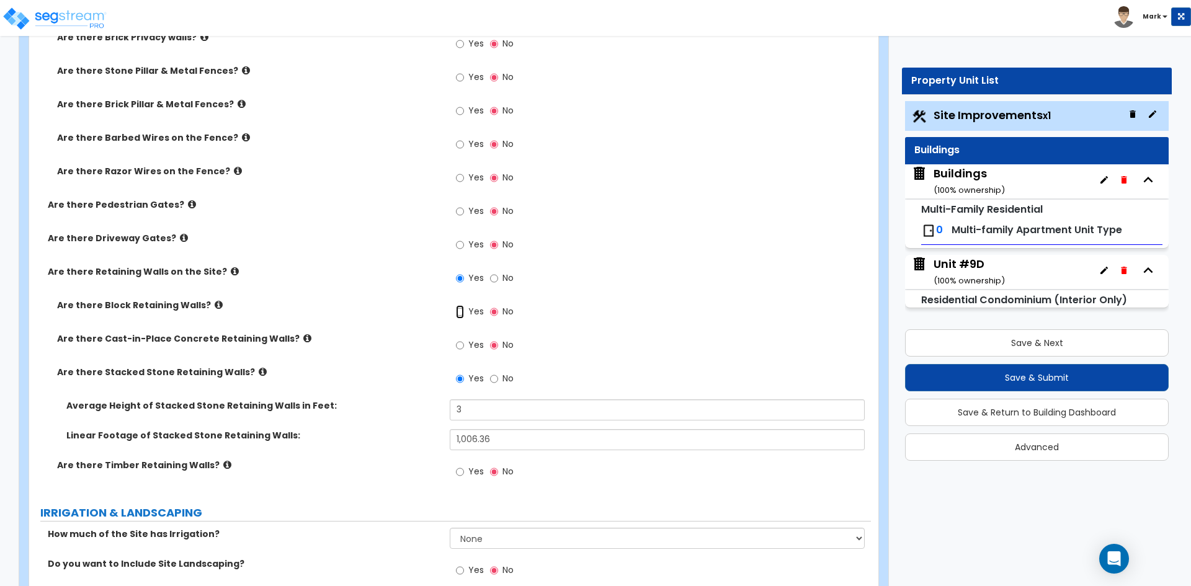
radio input "true"
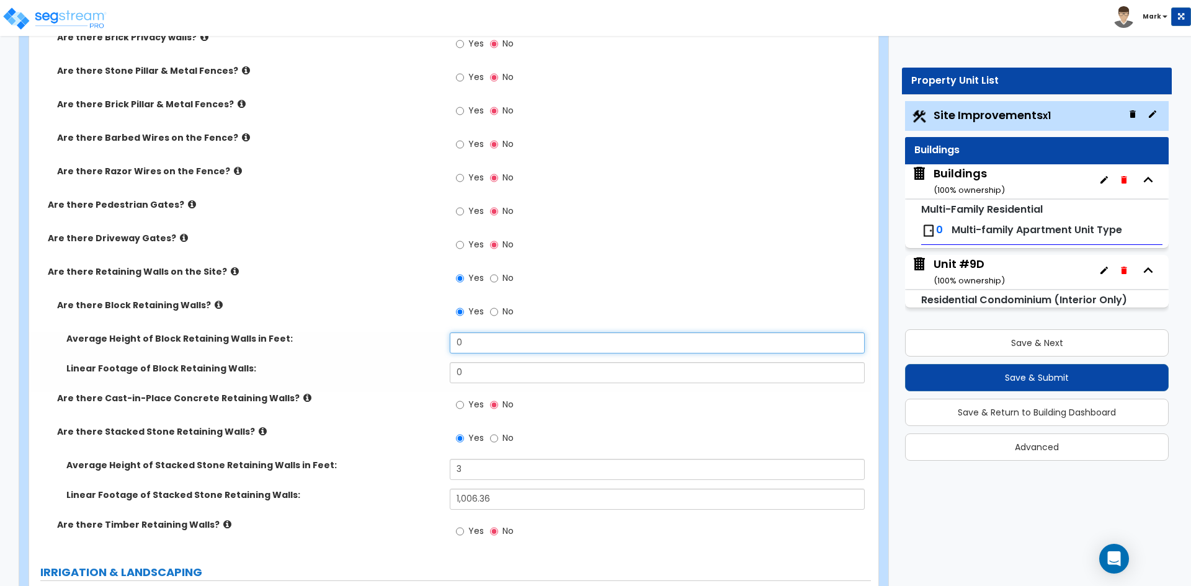
click at [477, 346] on input "0" at bounding box center [657, 343] width 414 height 21
type input "4"
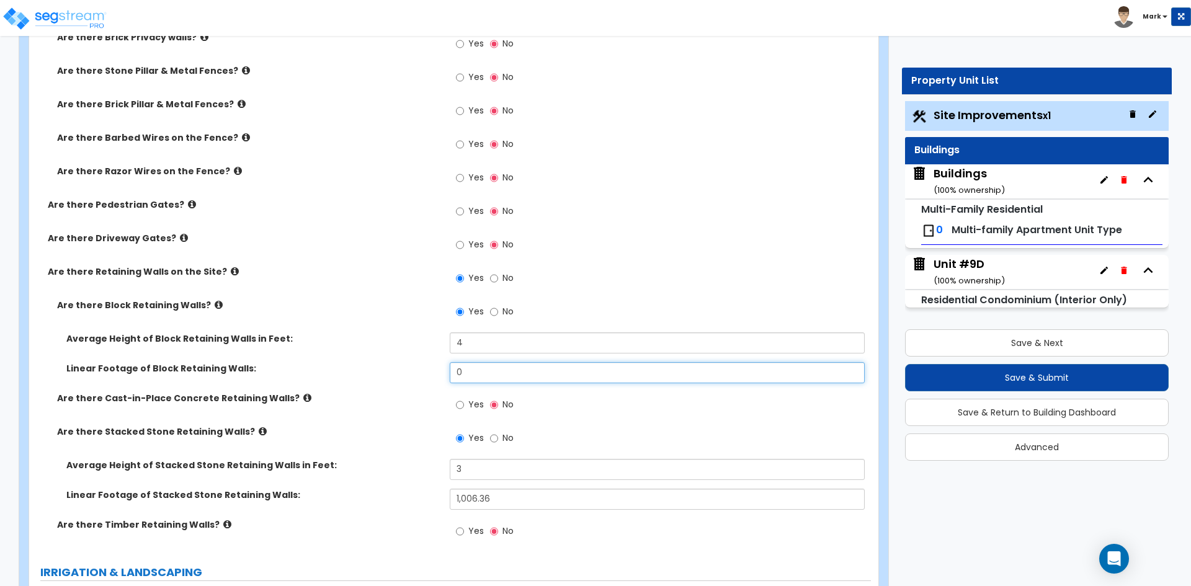
click at [470, 367] on input "0" at bounding box center [657, 372] width 414 height 21
type input "795.63"
click at [414, 336] on label "Average Height of Block Retaining Walls in Feet:" at bounding box center [253, 339] width 374 height 12
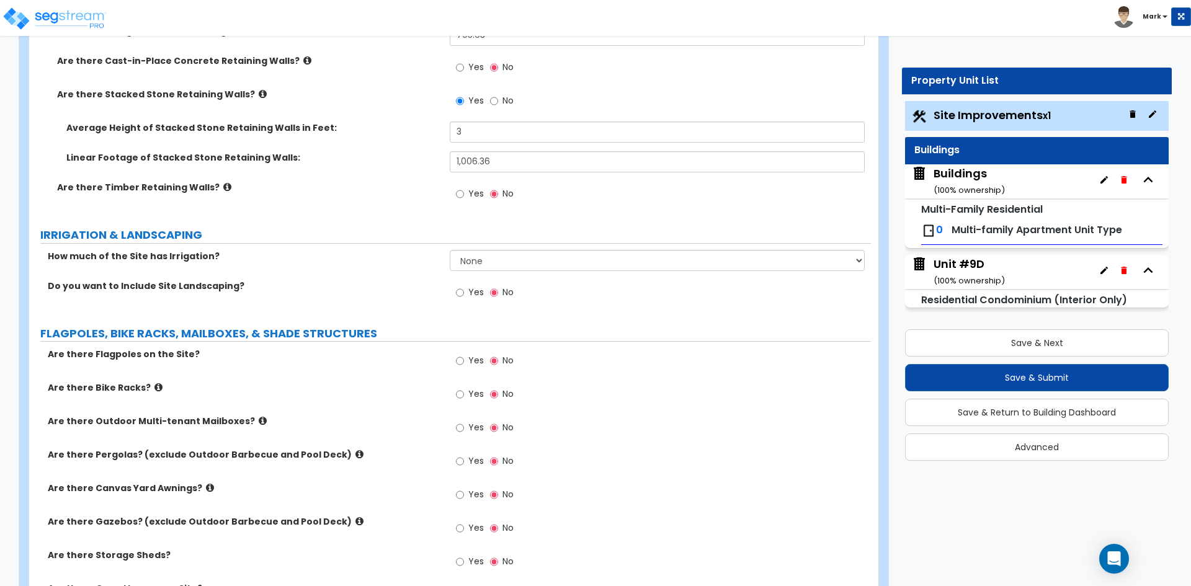
scroll to position [2048, 0]
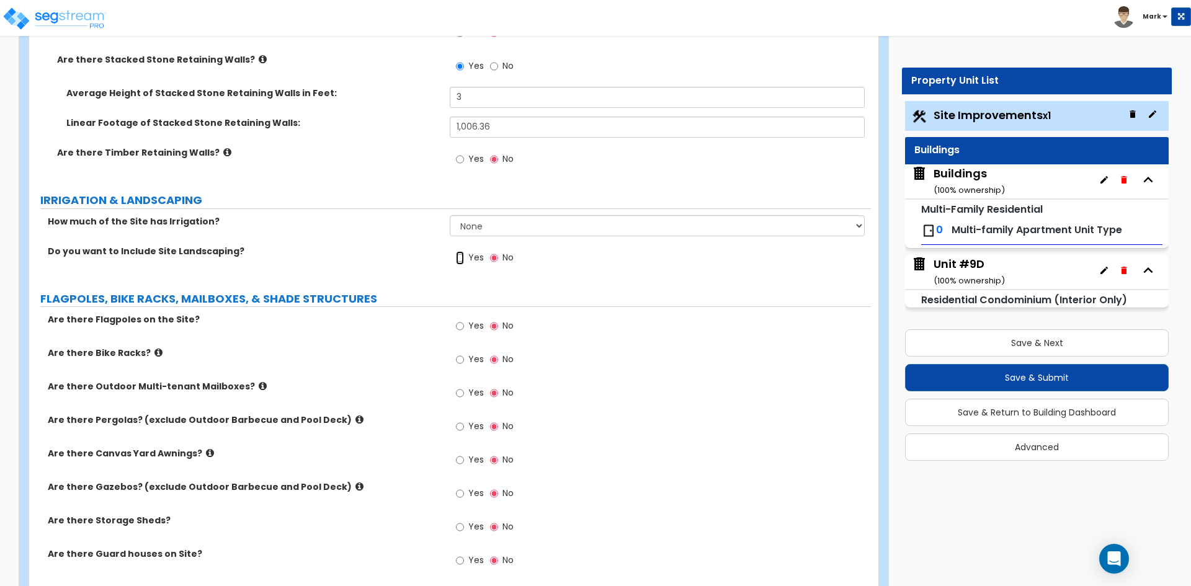
click at [462, 260] on input "Yes" at bounding box center [460, 258] width 8 height 14
radio input "true"
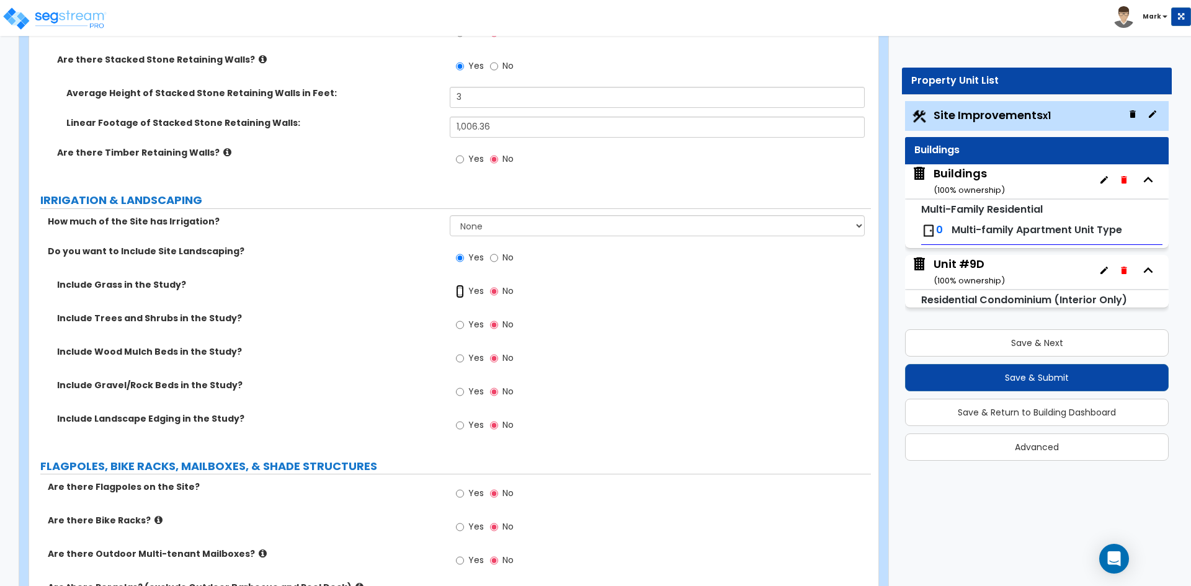
click at [462, 292] on input "Yes" at bounding box center [460, 292] width 8 height 14
radio input "true"
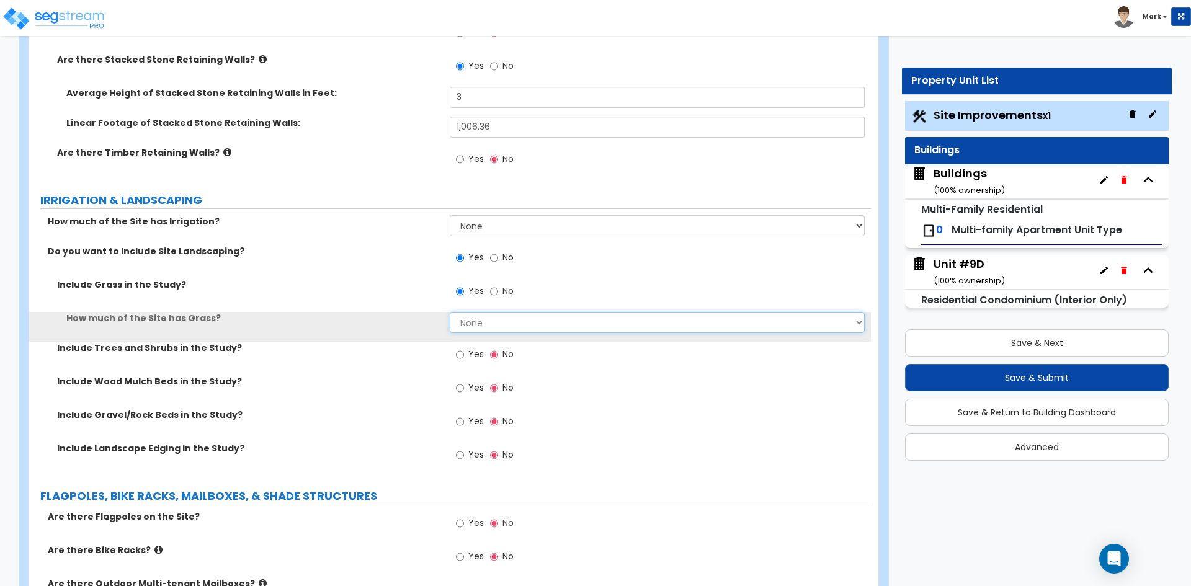
click at [485, 318] on select "None I want to Enter an Approximate Percentage I want to Enter the Square Foota…" at bounding box center [657, 322] width 414 height 21
select select "2"
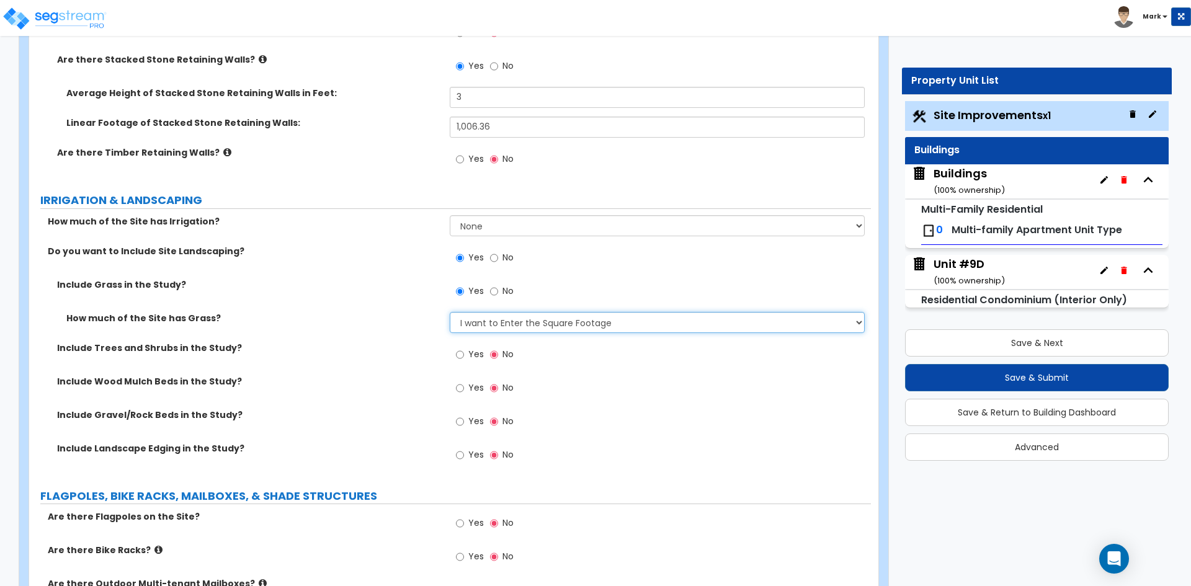
click at [450, 312] on select "None I want to Enter an Approximate Percentage I want to Enter the Square Foota…" at bounding box center [657, 322] width 414 height 21
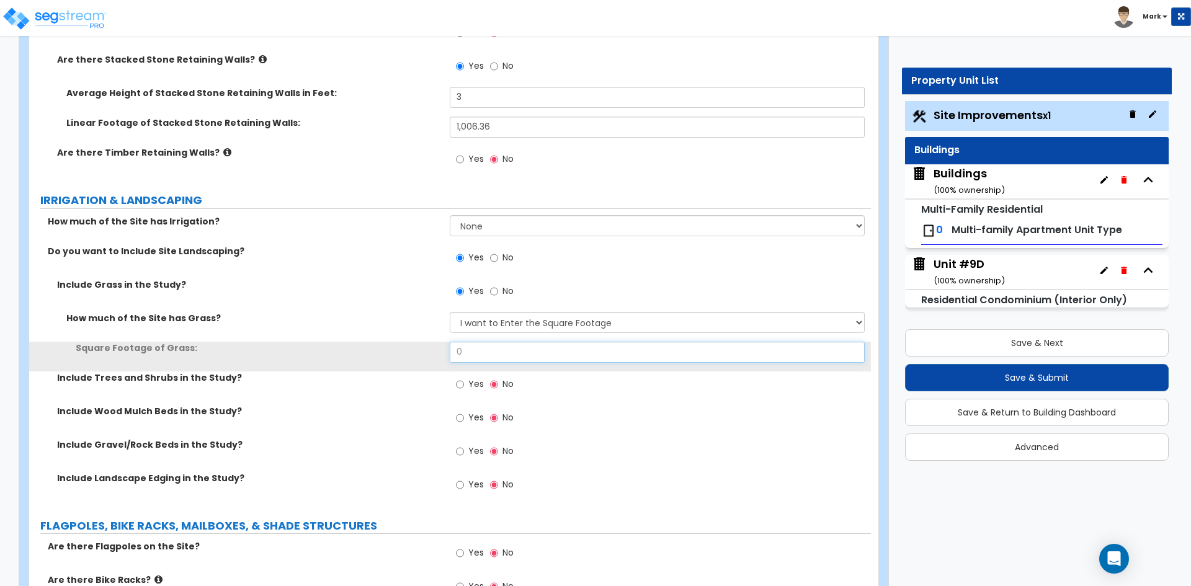
click at [478, 352] on input "0" at bounding box center [657, 352] width 414 height 21
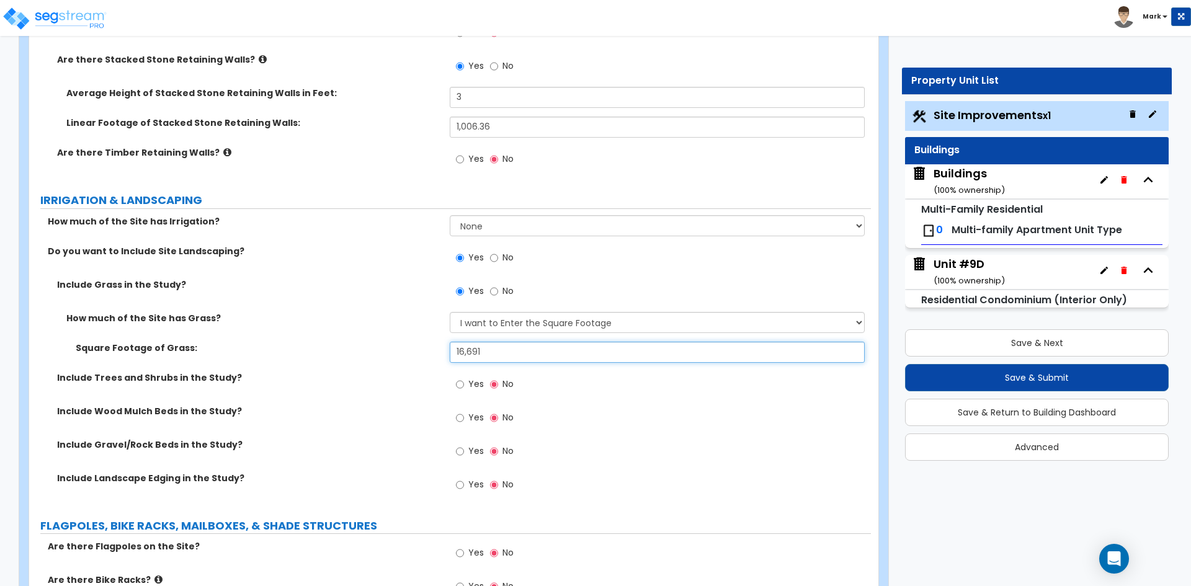
type input "16,691"
click at [460, 452] on input "Yes" at bounding box center [460, 452] width 8 height 14
radio input "true"
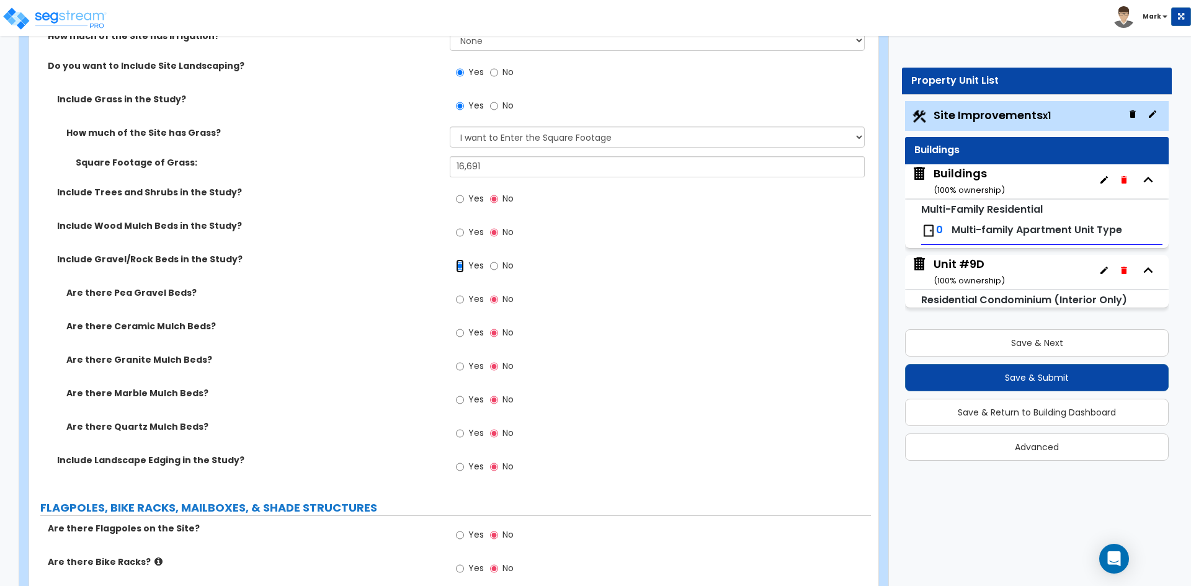
scroll to position [2234, 0]
click at [457, 299] on input "Yes" at bounding box center [460, 299] width 8 height 14
radio input "true"
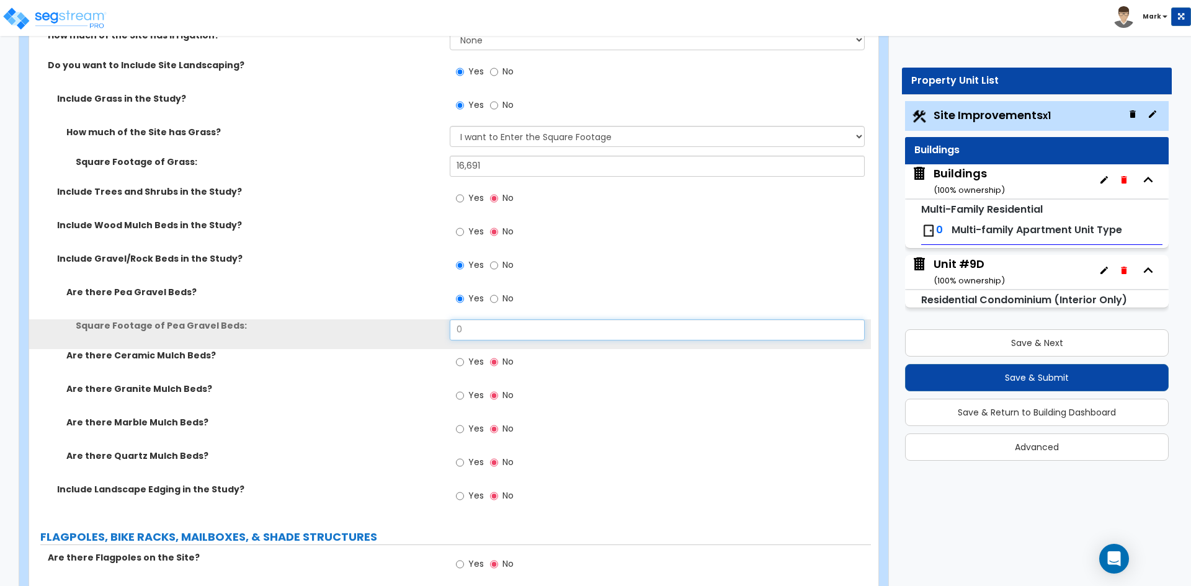
click at [473, 331] on input "0" at bounding box center [657, 330] width 414 height 21
click at [475, 330] on input "text" at bounding box center [657, 330] width 414 height 21
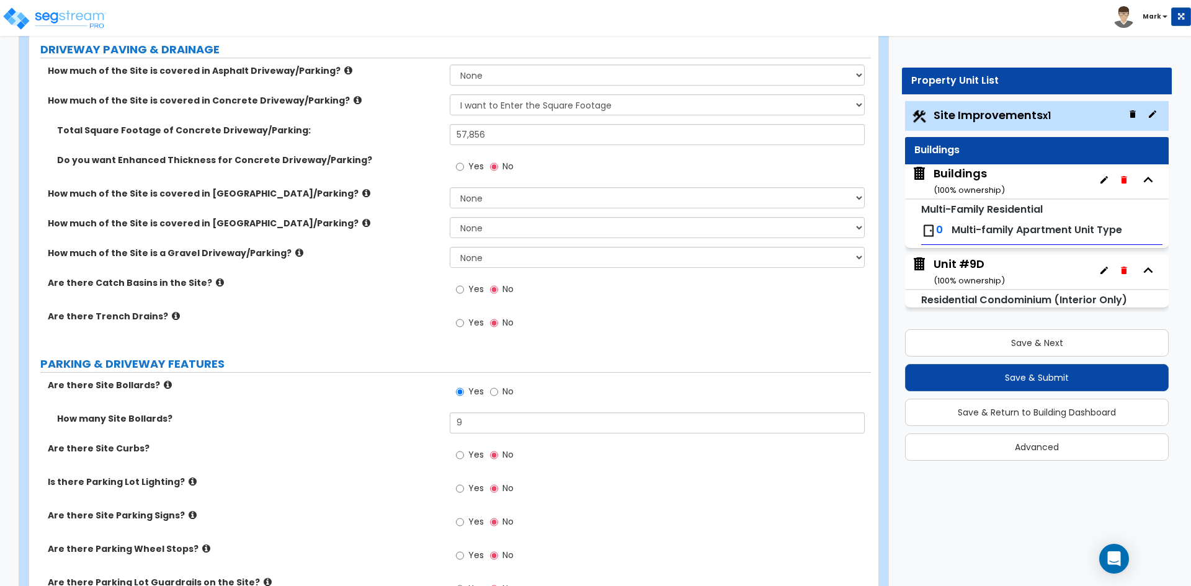
scroll to position [0, 0]
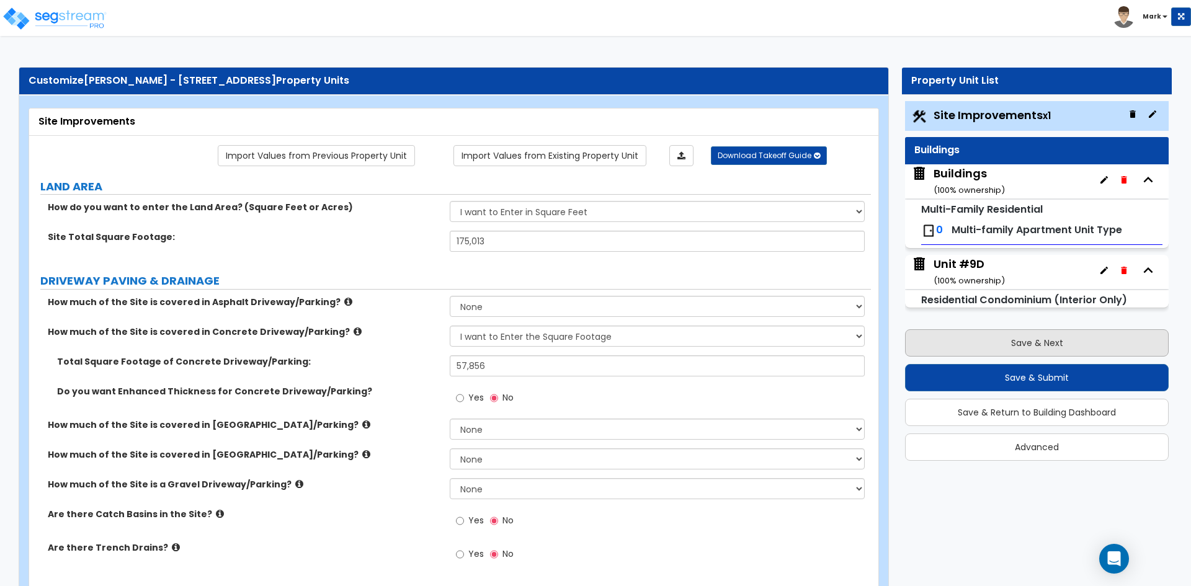
type input "18,341"
click at [1015, 337] on button "Save & Next" at bounding box center [1037, 342] width 264 height 27
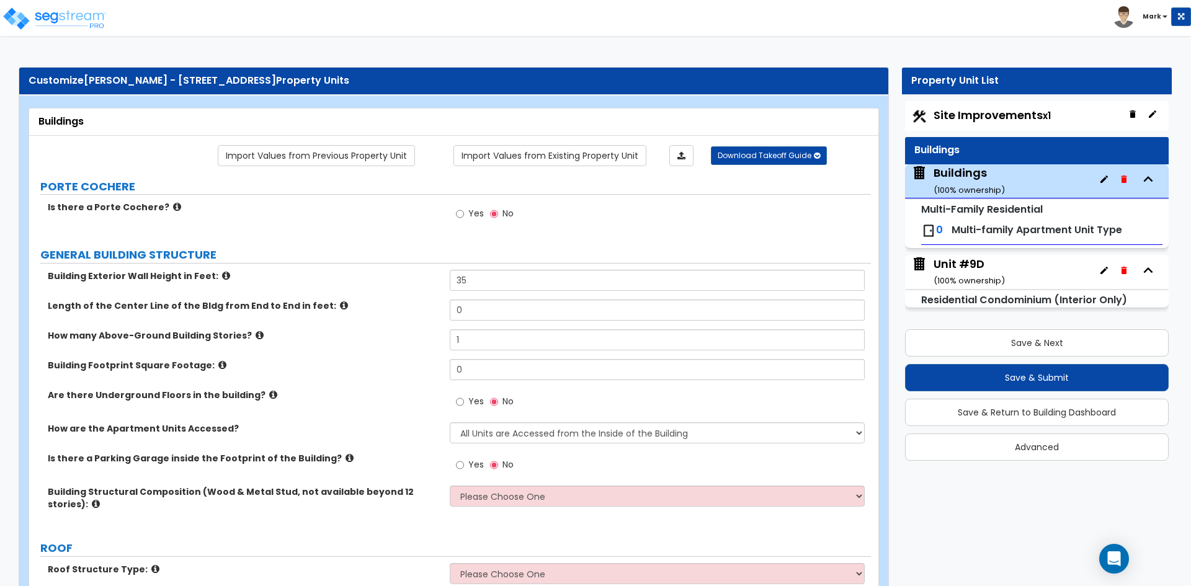
click at [570, 226] on div "Yes No" at bounding box center [660, 218] width 421 height 34
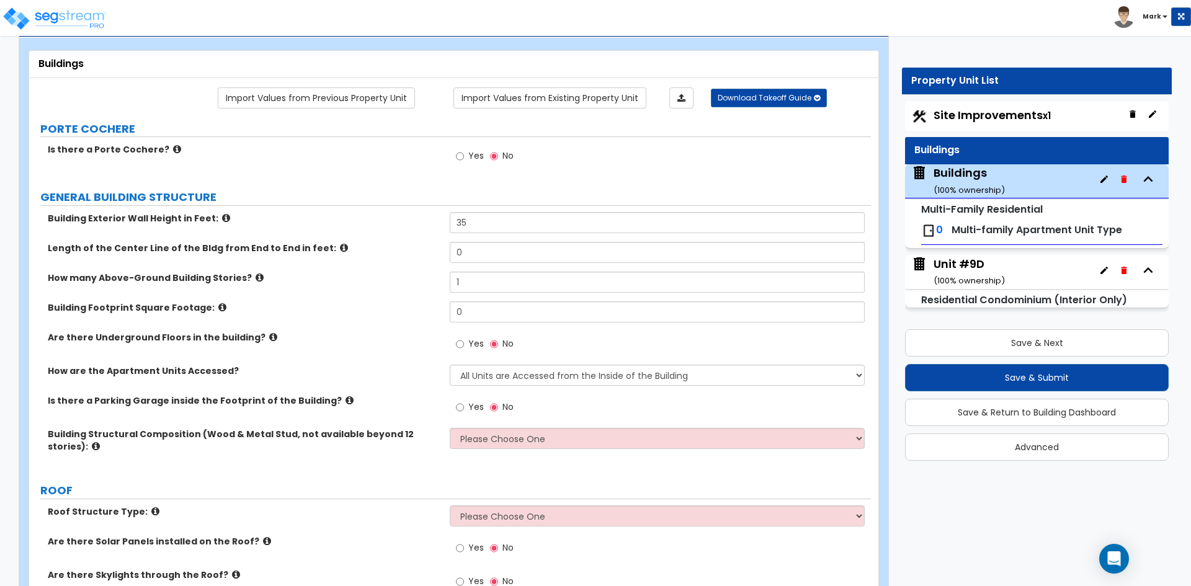
scroll to position [62, 0]
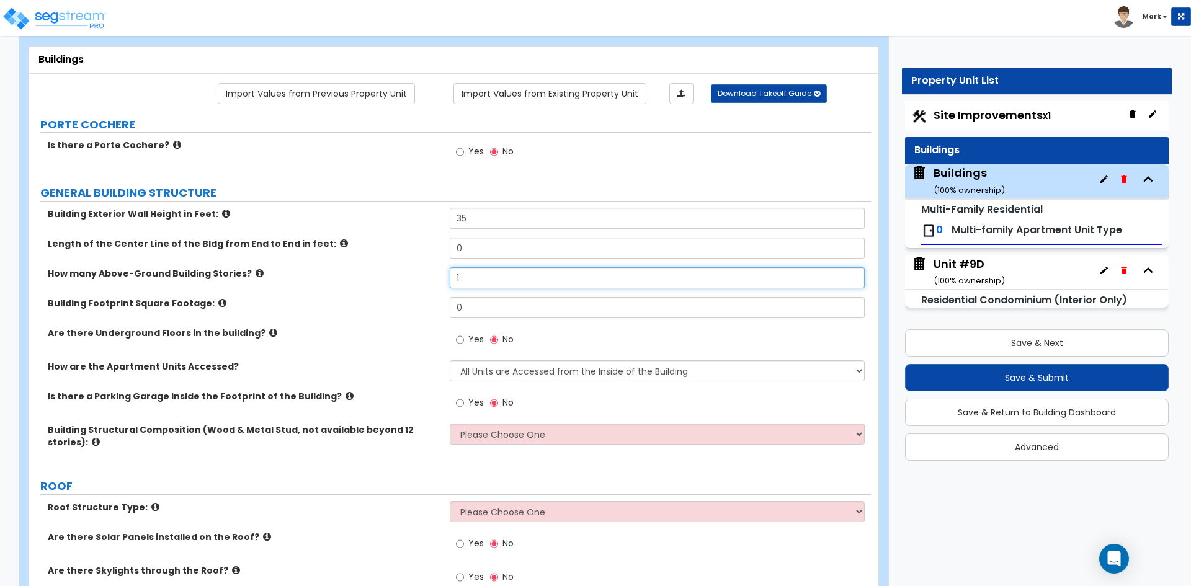
click at [468, 278] on input "1" at bounding box center [657, 277] width 414 height 21
click at [476, 280] on input "1" at bounding box center [657, 277] width 414 height 21
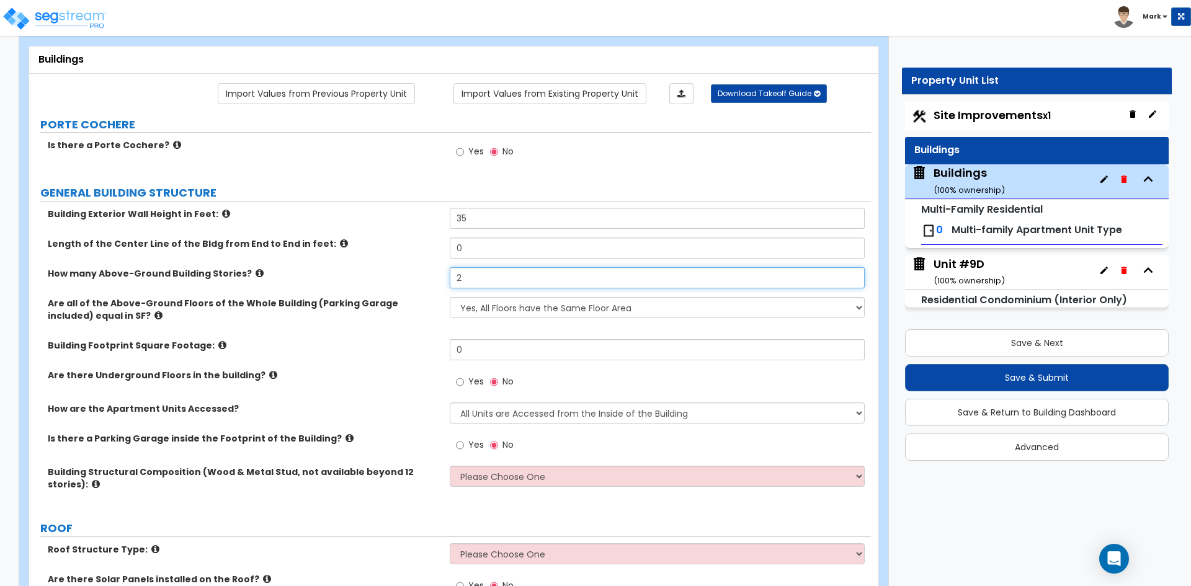
type input "2"
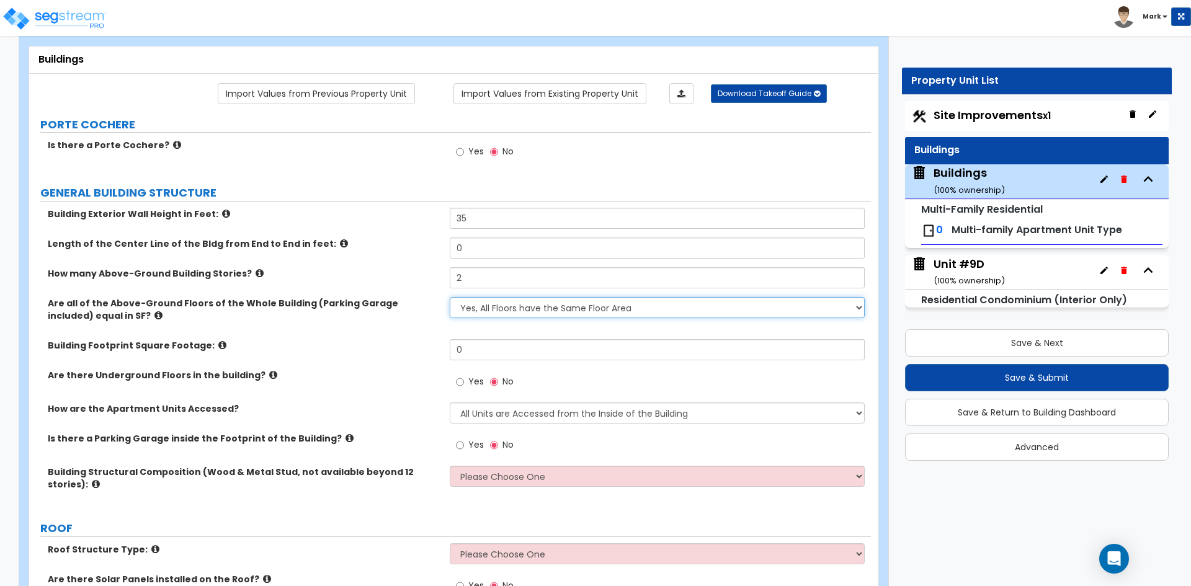
click at [505, 305] on select "Yes, All Floors have the Same Floor Area No, Not All Floor Areas are the Same" at bounding box center [657, 307] width 414 height 21
select select "1"
click at [450, 297] on select "Yes, All Floors have the Same Floor Area No, Not All Floor Areas are the Same" at bounding box center [657, 307] width 414 height 21
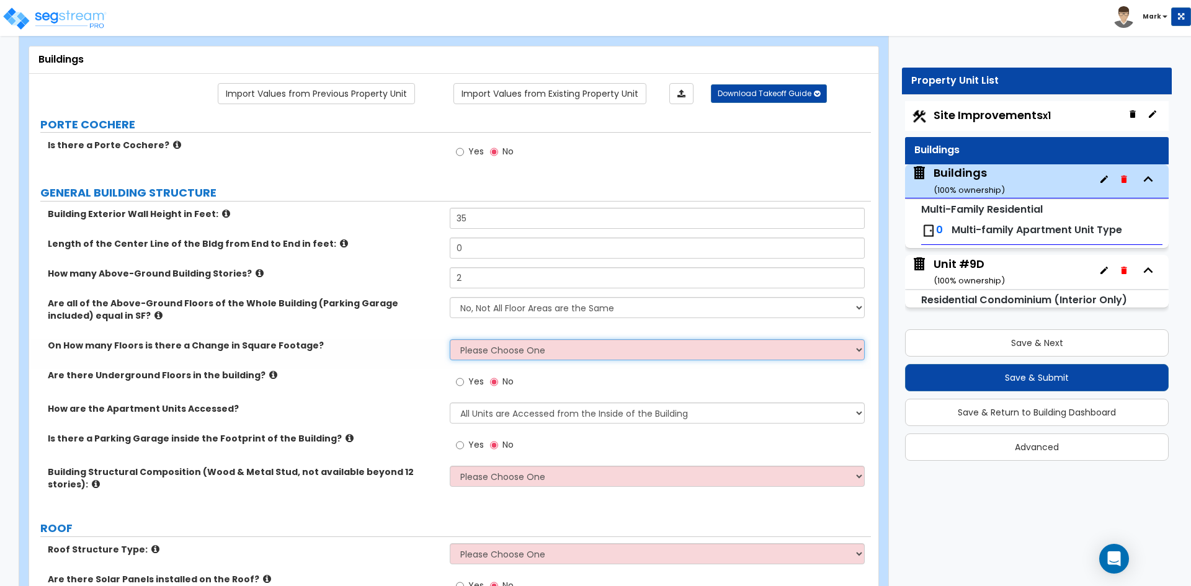
click at [523, 351] on select "Please Choose One 1 2 3 4 5" at bounding box center [657, 349] width 414 height 21
select select "2"
click at [450, 339] on select "Please Choose One 1 2 3 4 5" at bounding box center [657, 349] width 414 height 21
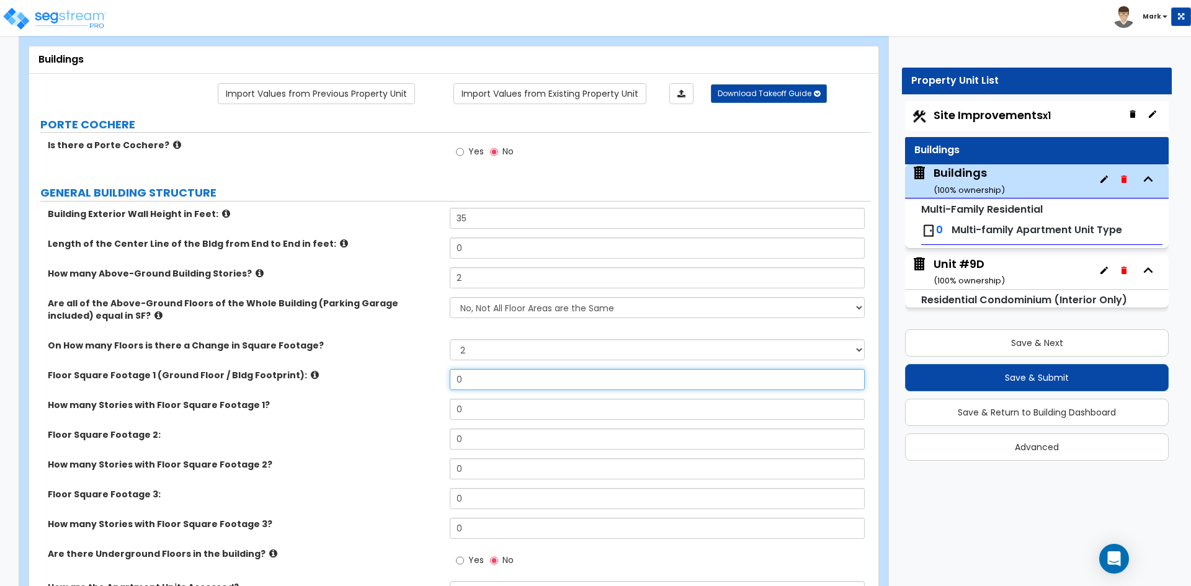
click at [493, 381] on input "0" at bounding box center [657, 379] width 414 height 21
type input "1,077.51"
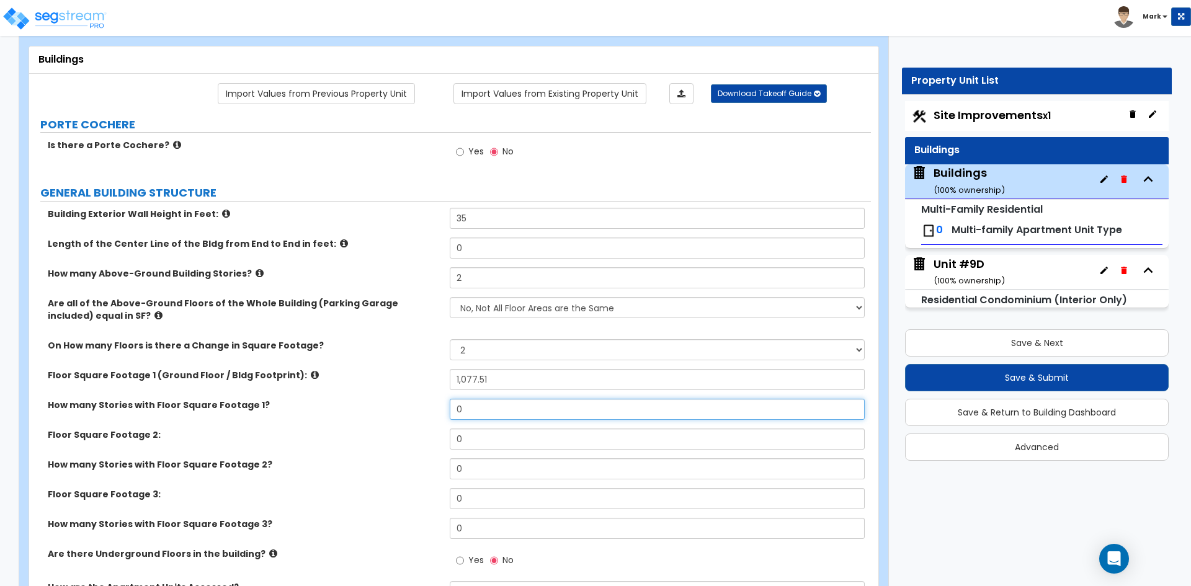
click at [502, 405] on input "0" at bounding box center [657, 409] width 414 height 21
type input "1"
click at [494, 433] on input "0" at bounding box center [657, 439] width 414 height 21
click at [509, 347] on select "Please Choose One 1 2 3 4 5" at bounding box center [657, 349] width 414 height 21
select select "1"
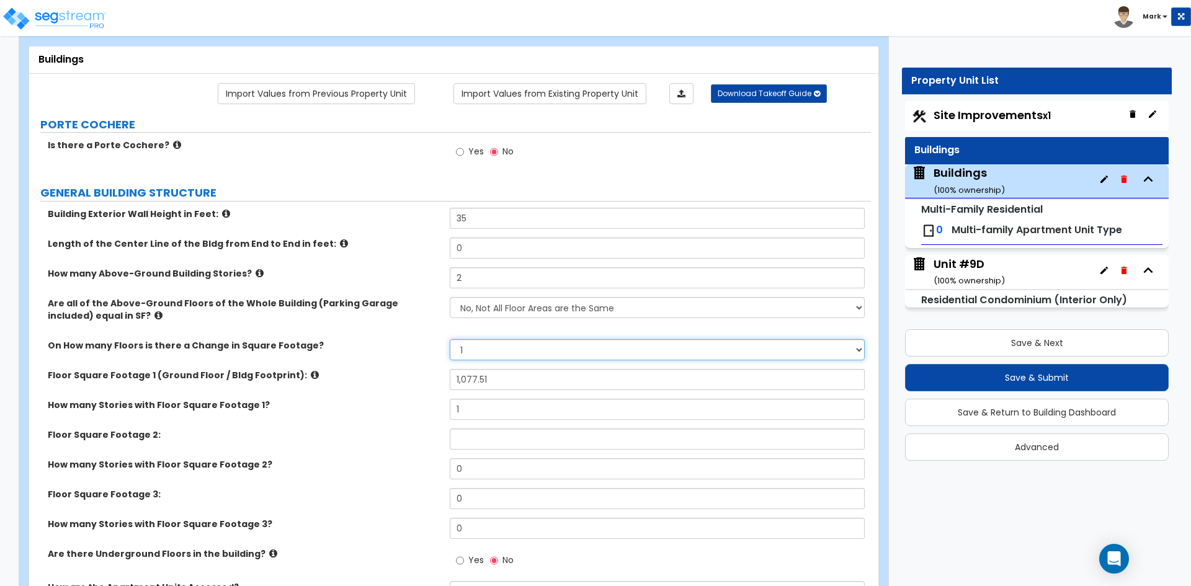
click at [450, 339] on select "Please Choose One 1 2 3 4 5" at bounding box center [657, 349] width 414 height 21
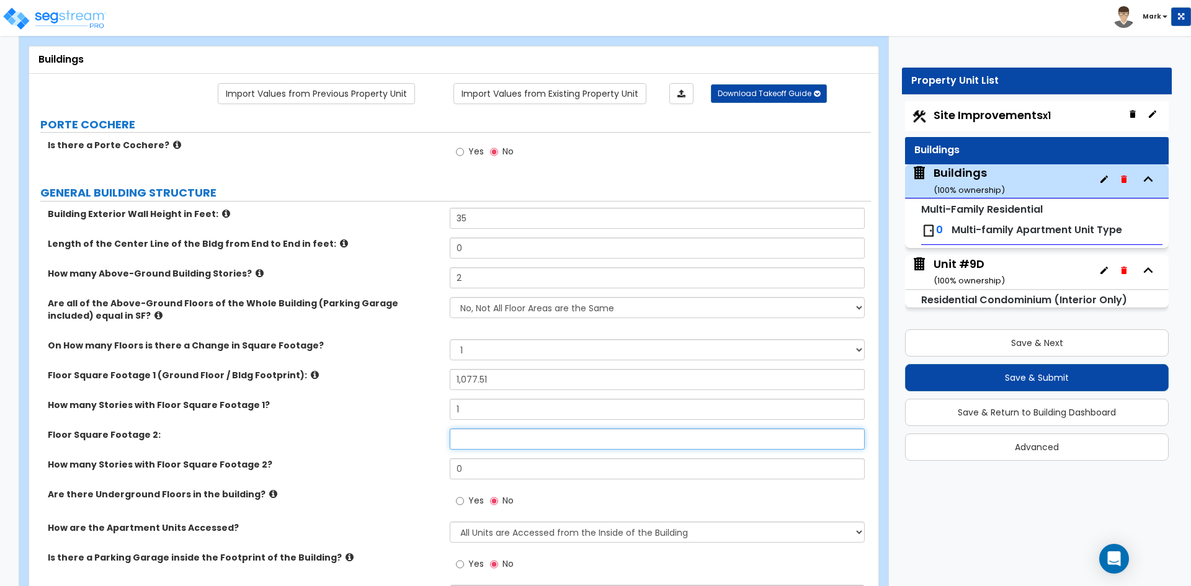
click at [462, 441] on input "text" at bounding box center [657, 439] width 414 height 21
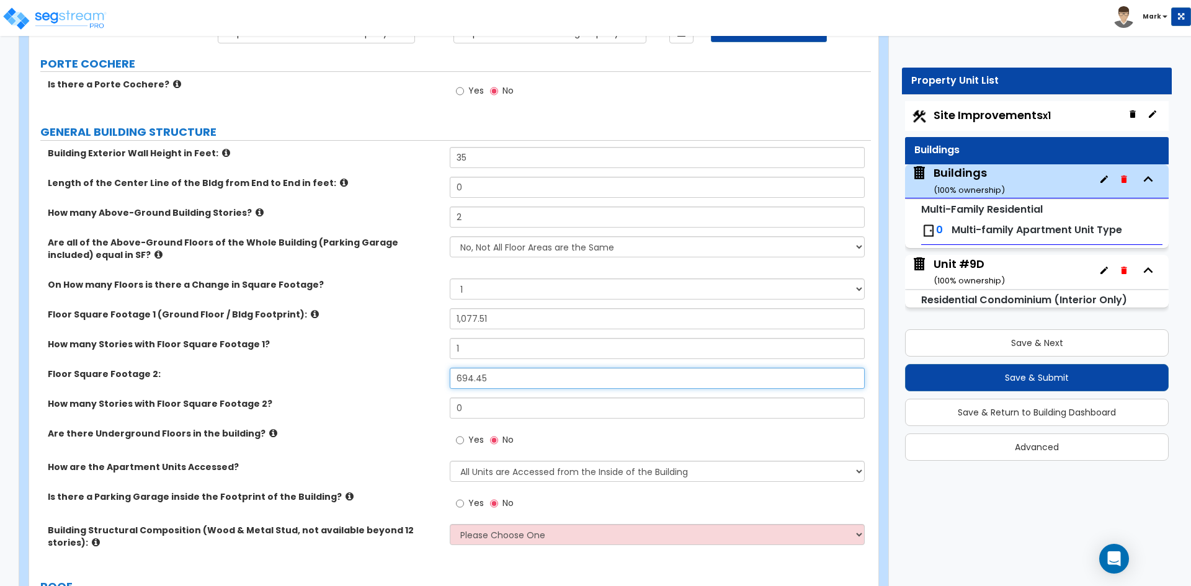
scroll to position [124, 0]
type input "694.45"
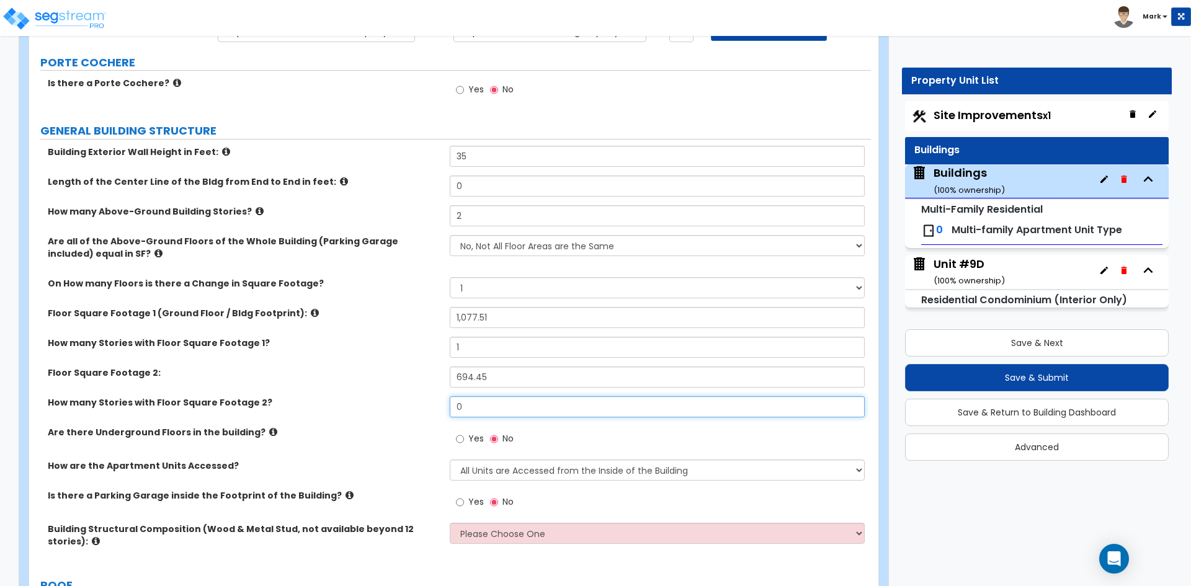
click at [509, 408] on input "0" at bounding box center [657, 406] width 414 height 21
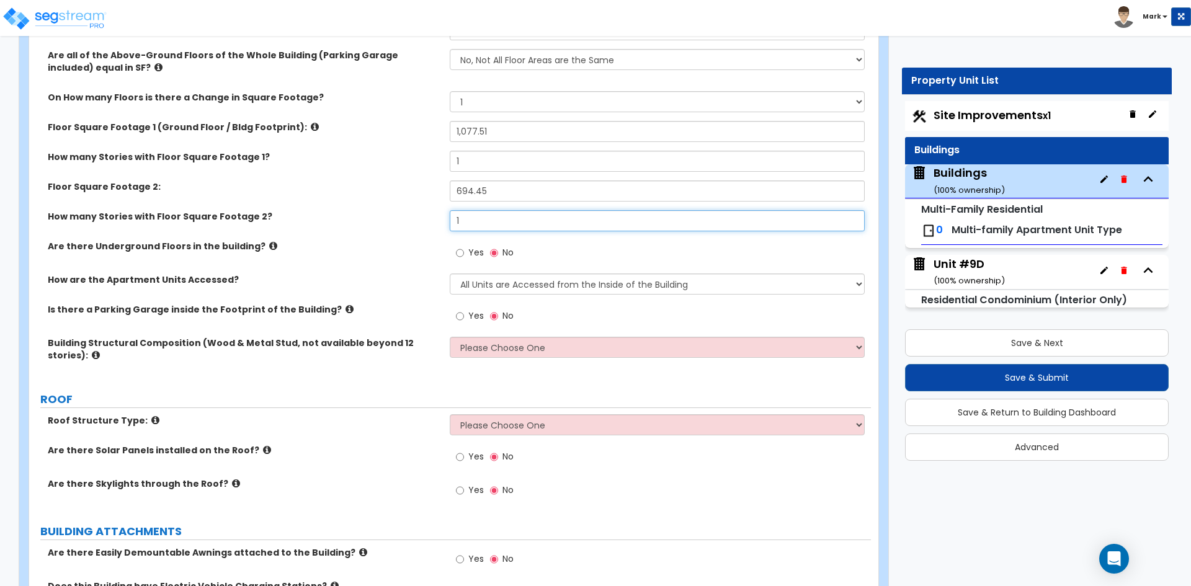
scroll to position [372, 0]
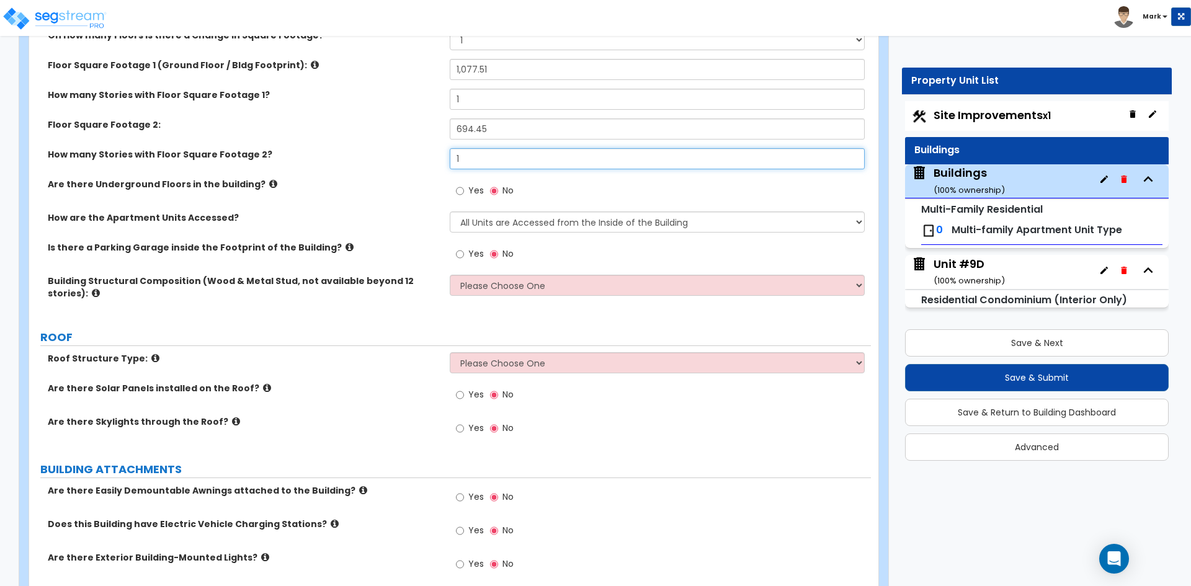
type input "1"
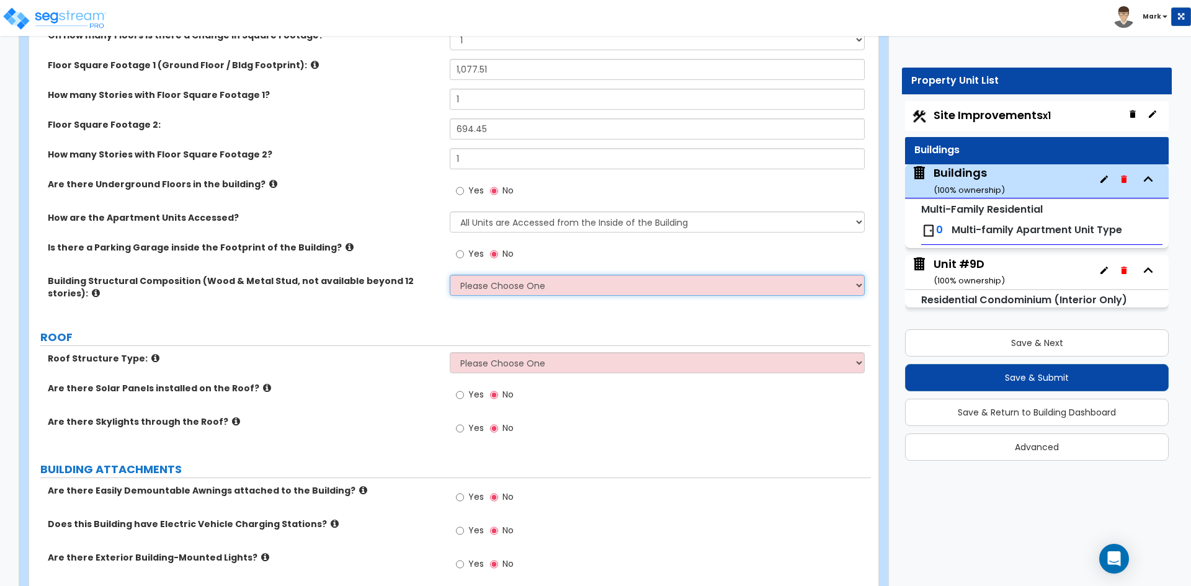
click at [472, 289] on select "Please Choose One Reinforced Concrete Structural Steel Brick Masonry CMU Masonr…" at bounding box center [657, 285] width 414 height 21
select select "7"
click at [450, 275] on select "Please Choose One Reinforced Concrete Structural Steel Brick Masonry CMU Masonr…" at bounding box center [657, 285] width 414 height 21
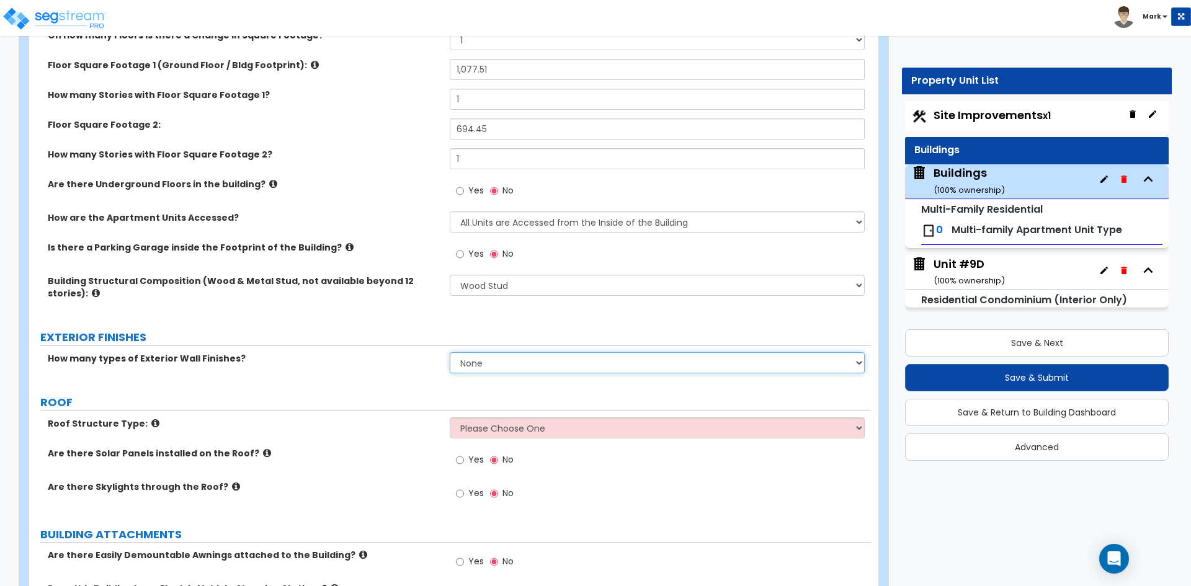
click at [499, 367] on select "None 1 2 3" at bounding box center [657, 362] width 414 height 21
select select "2"
click at [450, 352] on select "None 1 2 3" at bounding box center [657, 362] width 414 height 21
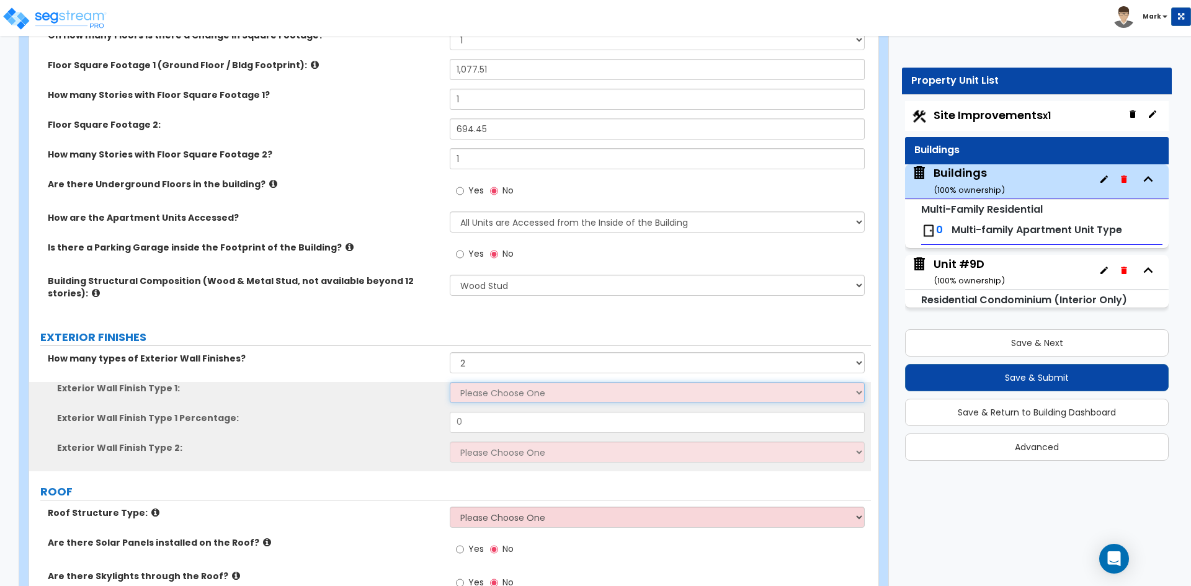
click at [491, 393] on select "Please Choose One No Finish/Shared Wall No Wall Brick Veneer Stone Veneer Wood …" at bounding box center [657, 392] width 414 height 21
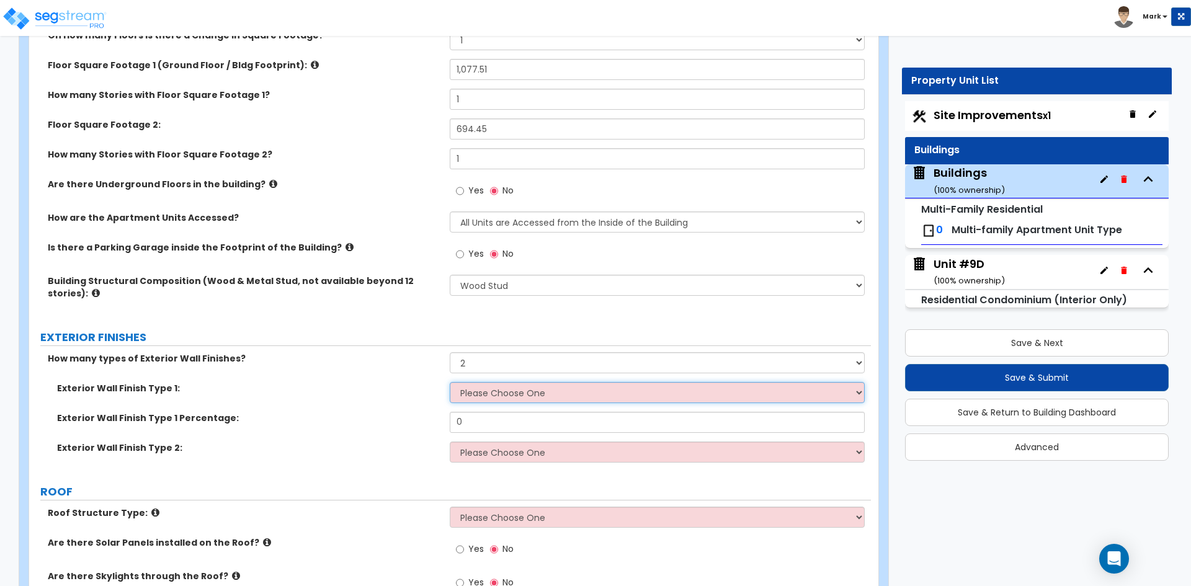
select select "3"
click at [450, 382] on select "Please Choose One No Finish/Shared Wall No Wall Brick Veneer Stone Veneer Wood …" at bounding box center [657, 392] width 414 height 21
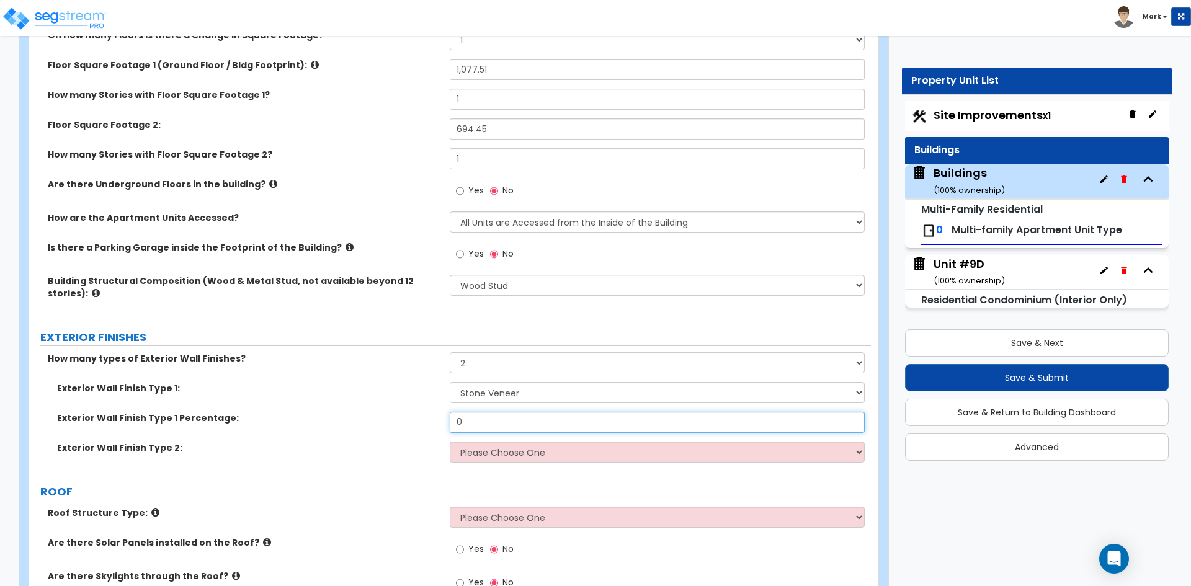
click at [474, 422] on input "0" at bounding box center [657, 422] width 414 height 21
type input "20"
click at [484, 454] on select "Please Choose One No Finish/Shared Wall No Wall Brick Veneer Stone Veneer Wood …" at bounding box center [657, 452] width 414 height 21
select select "7"
click at [450, 442] on select "Please Choose One No Finish/Shared Wall No Wall Brick Veneer Stone Veneer Wood …" at bounding box center [657, 452] width 414 height 21
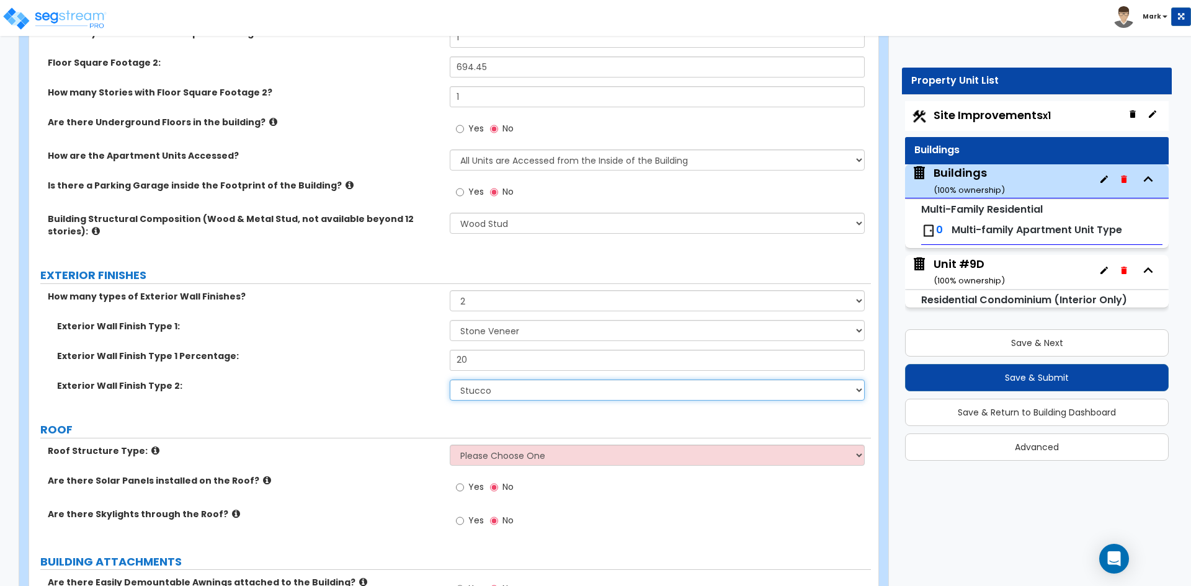
scroll to position [496, 0]
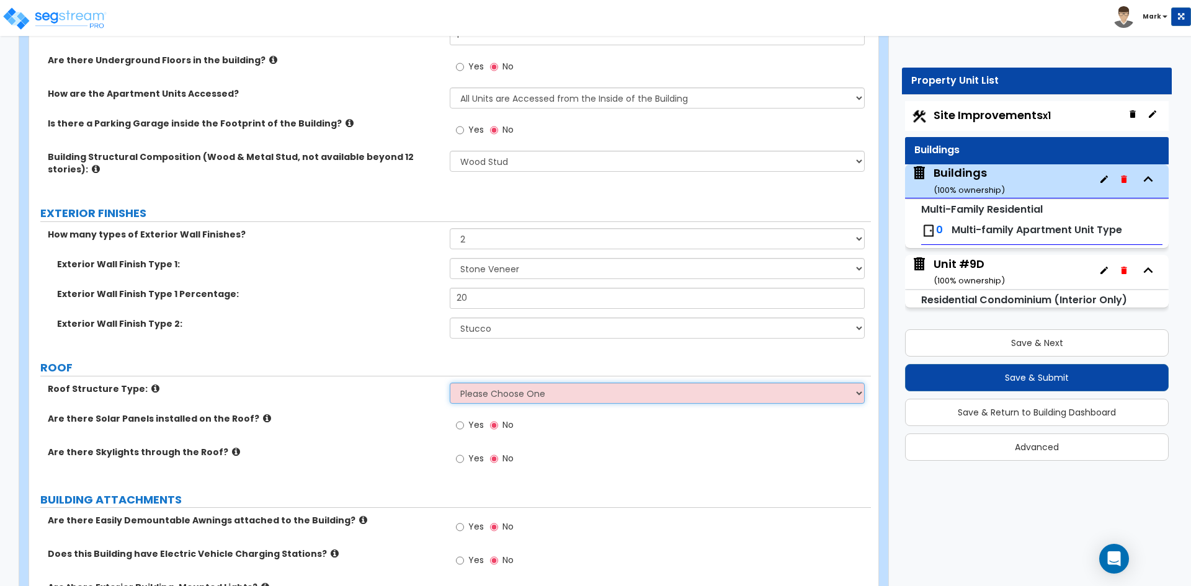
click at [515, 395] on select "Please Choose One Gable Roof Flat Roof Hybrid Gable & Flat Roof" at bounding box center [657, 393] width 414 height 21
select select "1"
click at [450, 383] on select "Please Choose One Gable Roof Flat Roof Hybrid Gable & Flat Roof" at bounding box center [657, 393] width 414 height 21
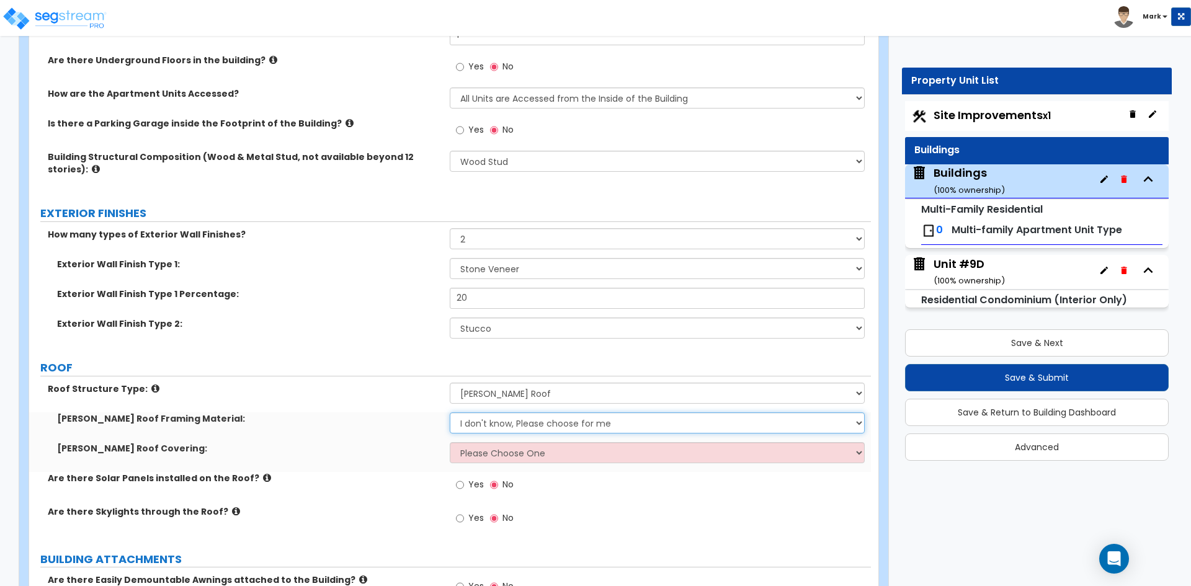
click at [513, 424] on select "I don't know, Please choose for me Metal Wood" at bounding box center [657, 423] width 414 height 21
click at [450, 413] on select "I don't know, Please choose for me Metal Wood" at bounding box center [657, 423] width 414 height 21
click at [539, 428] on select "I don't know, Please choose for me Metal Wood" at bounding box center [657, 423] width 414 height 21
select select "0"
click at [450, 413] on select "I don't know, Please choose for me Metal Wood" at bounding box center [657, 423] width 414 height 21
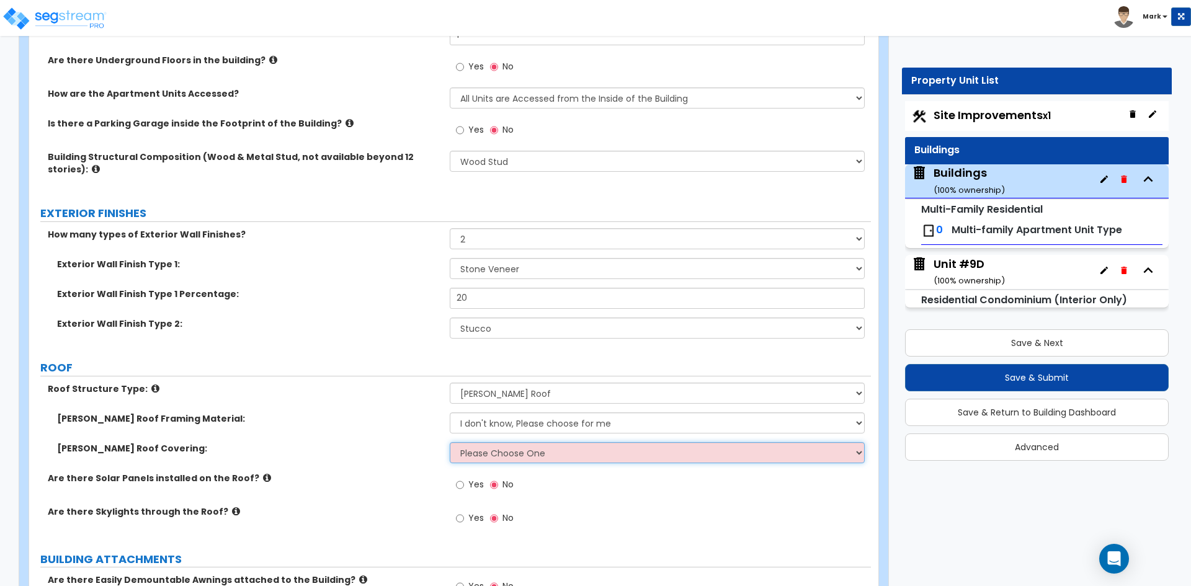
click at [538, 446] on select "Please Choose One Asphalt Shingle Clay Tile Wood Shingle Metal Shingle Standing…" at bounding box center [657, 452] width 414 height 21
drag, startPoint x: 428, startPoint y: 484, endPoint x: 457, endPoint y: 478, distance: 30.4
click at [428, 484] on label "Are there Solar Panels installed on the Roof?" at bounding box center [244, 478] width 393 height 12
click at [527, 449] on select "Please Choose One Asphalt Shingle Clay Tile Wood Shingle Metal Shingle Standing…" at bounding box center [657, 452] width 414 height 21
select select "5"
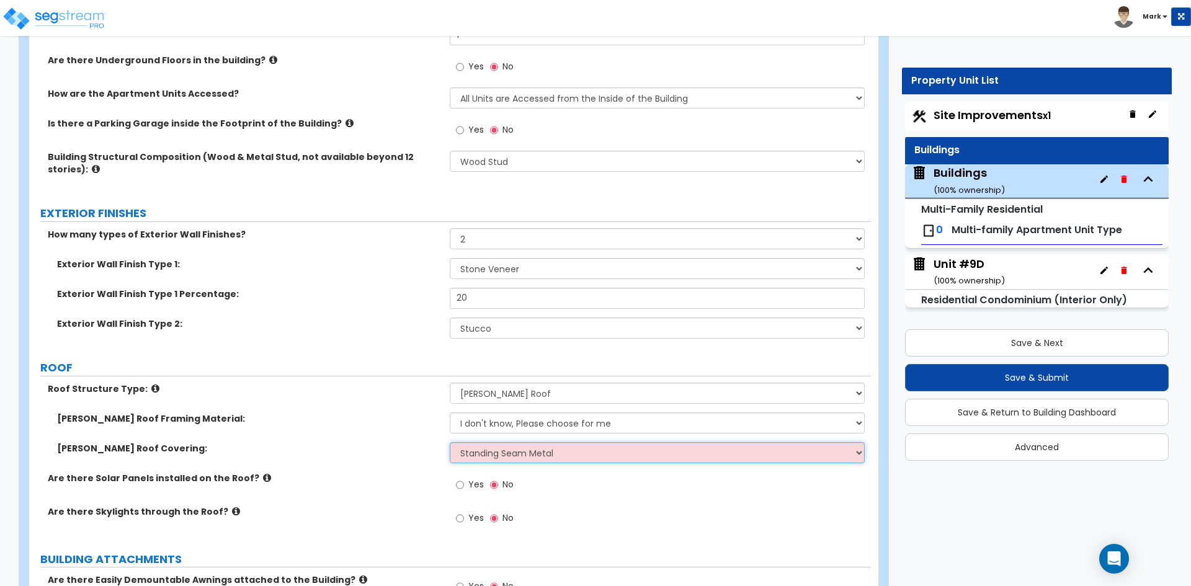
click at [450, 442] on select "Please Choose One Asphalt Shingle Clay Tile Wood Shingle Metal Shingle Standing…" at bounding box center [657, 452] width 414 height 21
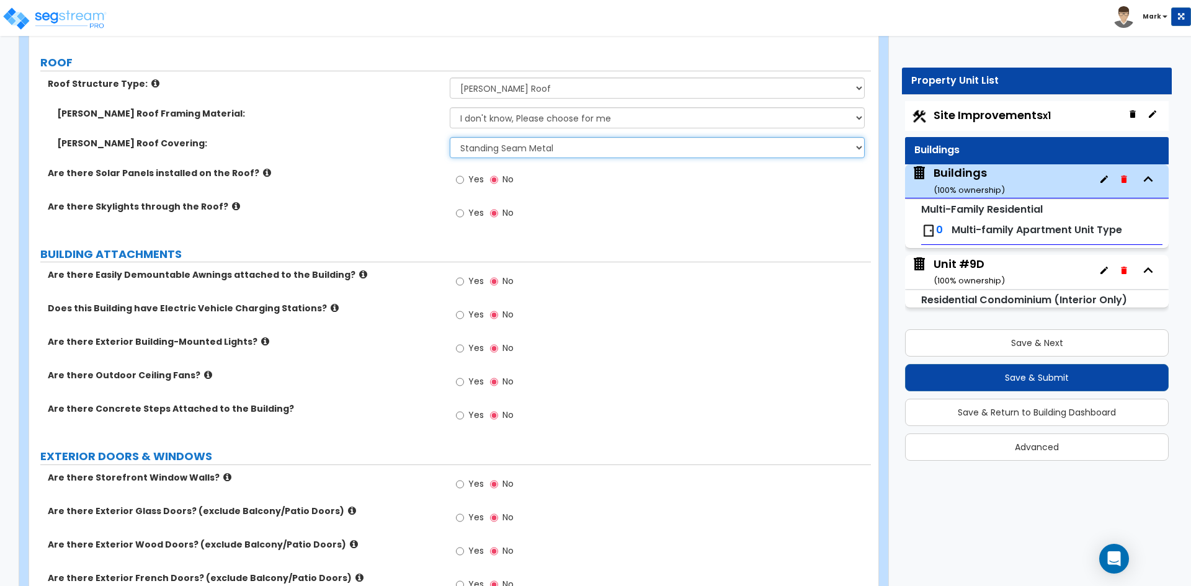
scroll to position [807, 0]
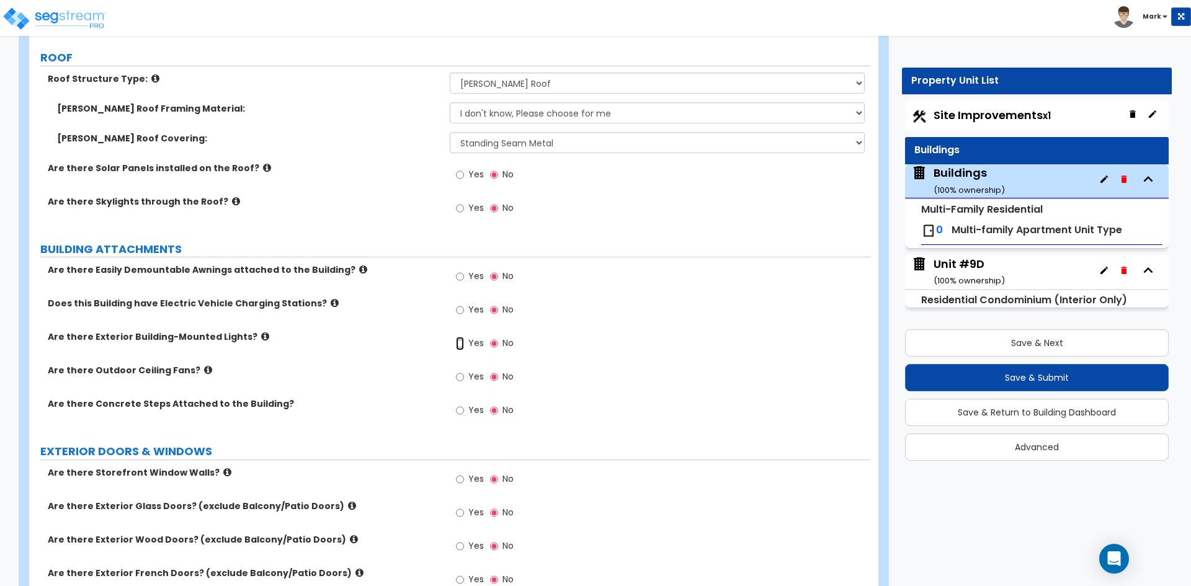
click at [458, 343] on input "Yes" at bounding box center [460, 344] width 8 height 14
radio input "true"
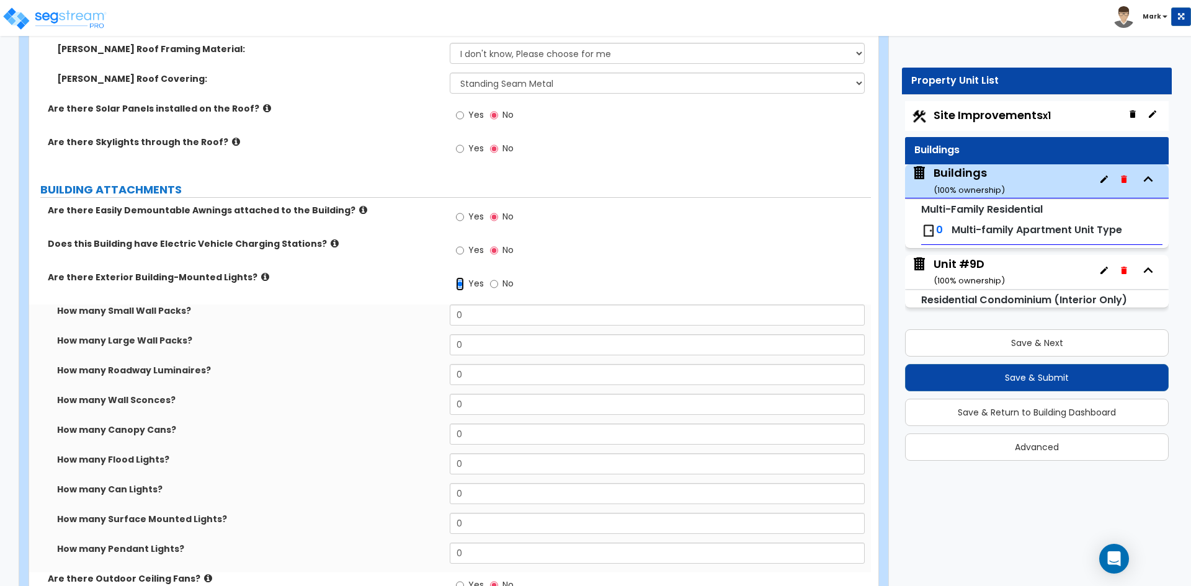
scroll to position [869, 0]
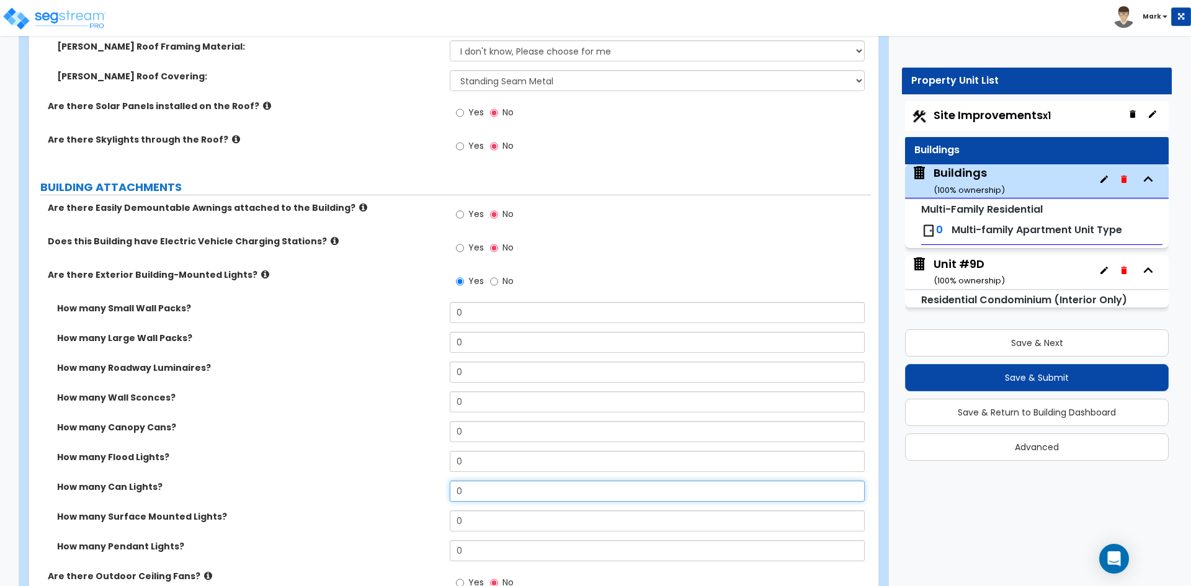
click at [513, 494] on input "0" at bounding box center [657, 491] width 414 height 21
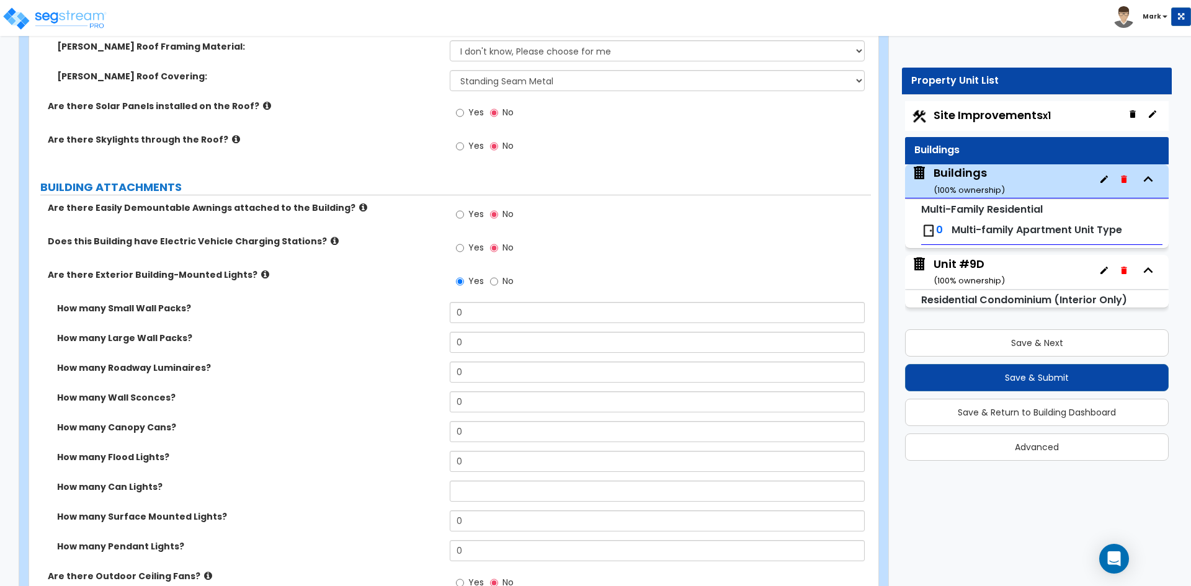
drag, startPoint x: 736, startPoint y: 220, endPoint x: 722, endPoint y: 254, distance: 36.8
click at [736, 220] on div "Yes No" at bounding box center [660, 219] width 421 height 34
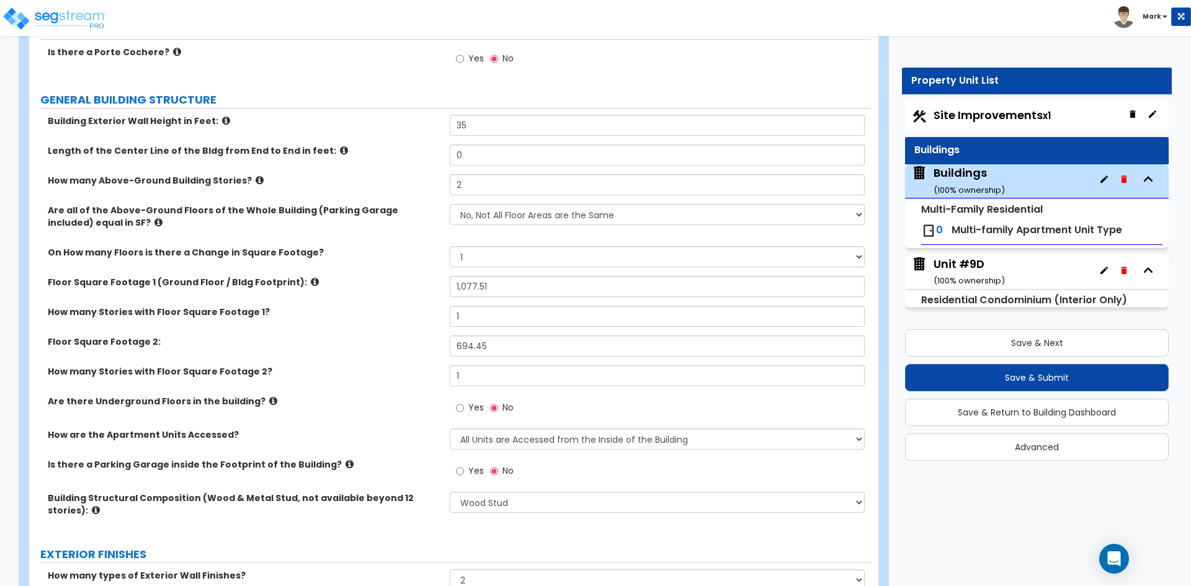
scroll to position [124, 0]
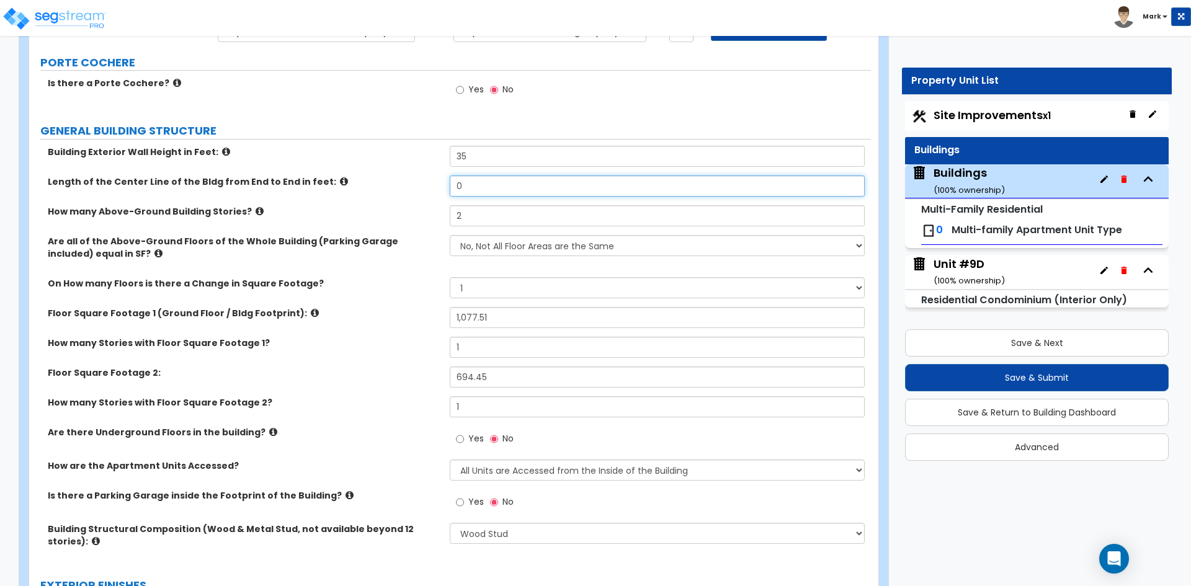
click at [501, 185] on input "0" at bounding box center [657, 186] width 414 height 21
type input "664.38"
click at [428, 204] on div "Length of the Center Line of the Bldg from End to End in feet: 664.38" at bounding box center [450, 191] width 842 height 30
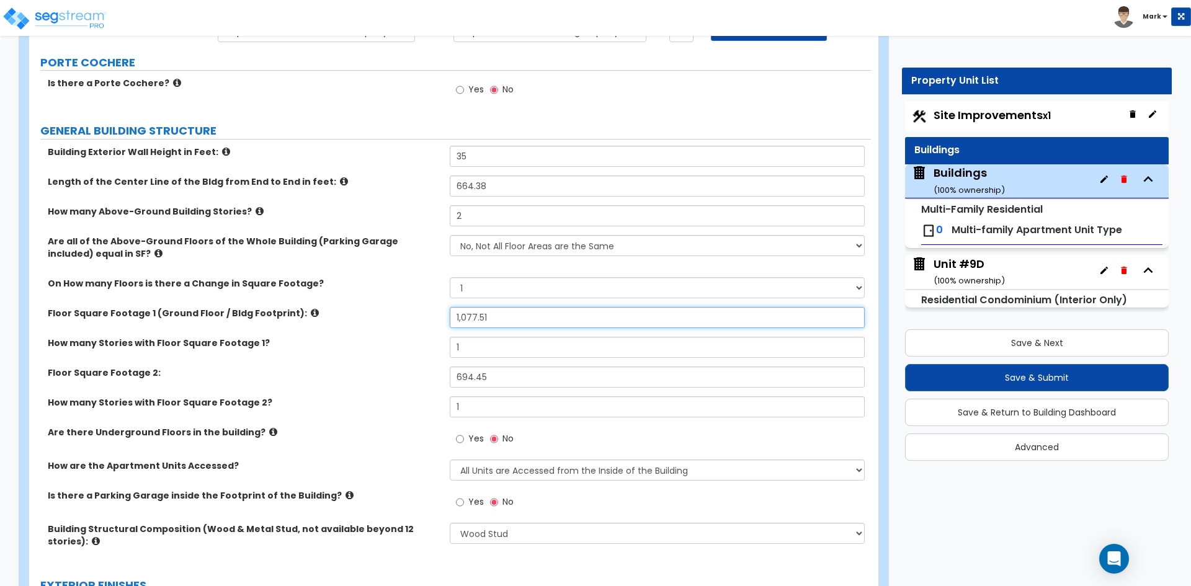
drag, startPoint x: 498, startPoint y: 313, endPoint x: 457, endPoint y: 320, distance: 41.5
click at [457, 320] on input "1,077.51" at bounding box center [657, 317] width 414 height 21
type input "9,697.59"
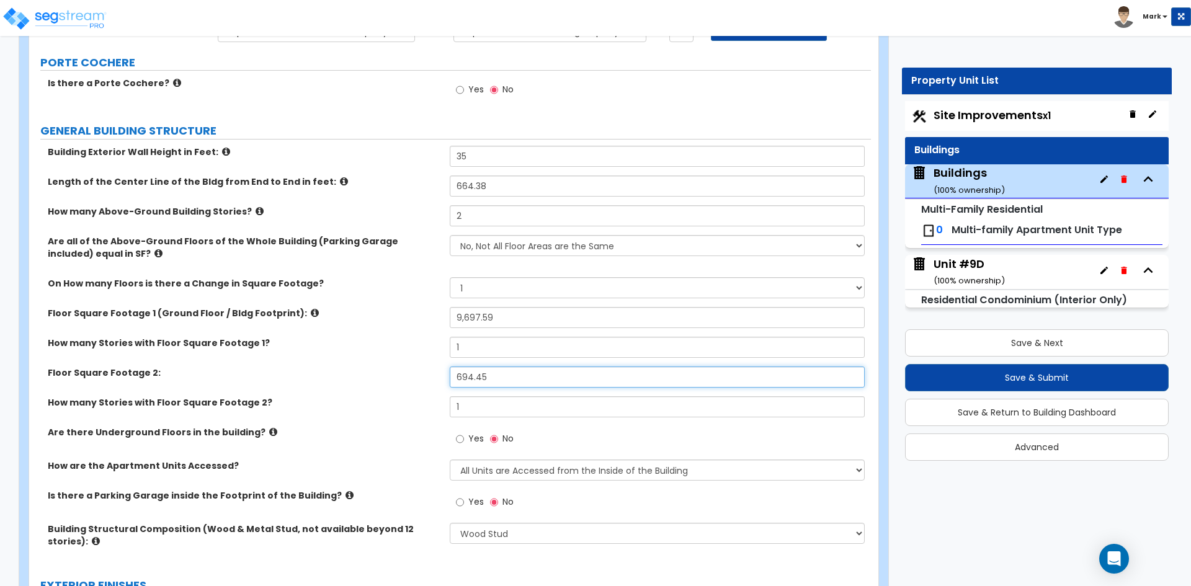
drag, startPoint x: 509, startPoint y: 378, endPoint x: 459, endPoint y: 379, distance: 49.6
click at [459, 379] on input "694.45" at bounding box center [657, 377] width 414 height 21
type input "694.45"
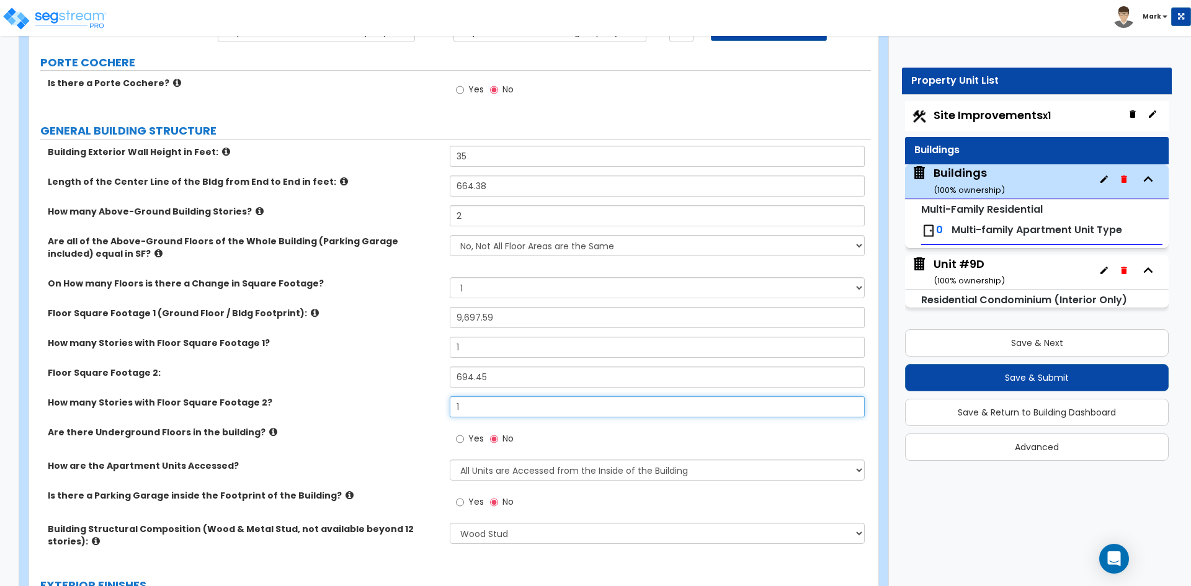
click at [500, 413] on input "1" at bounding box center [657, 406] width 414 height 21
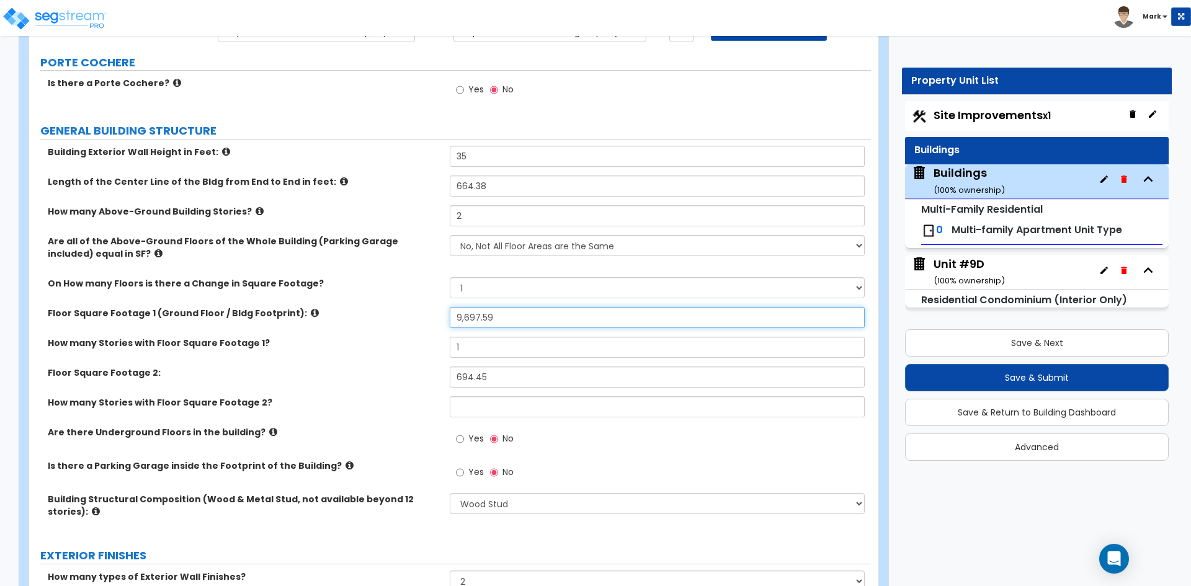
click at [512, 317] on input "9,697.59" at bounding box center [657, 317] width 414 height 21
drag, startPoint x: 512, startPoint y: 317, endPoint x: 454, endPoint y: 318, distance: 57.7
click at [454, 318] on input "9,697.59" at bounding box center [657, 317] width 414 height 21
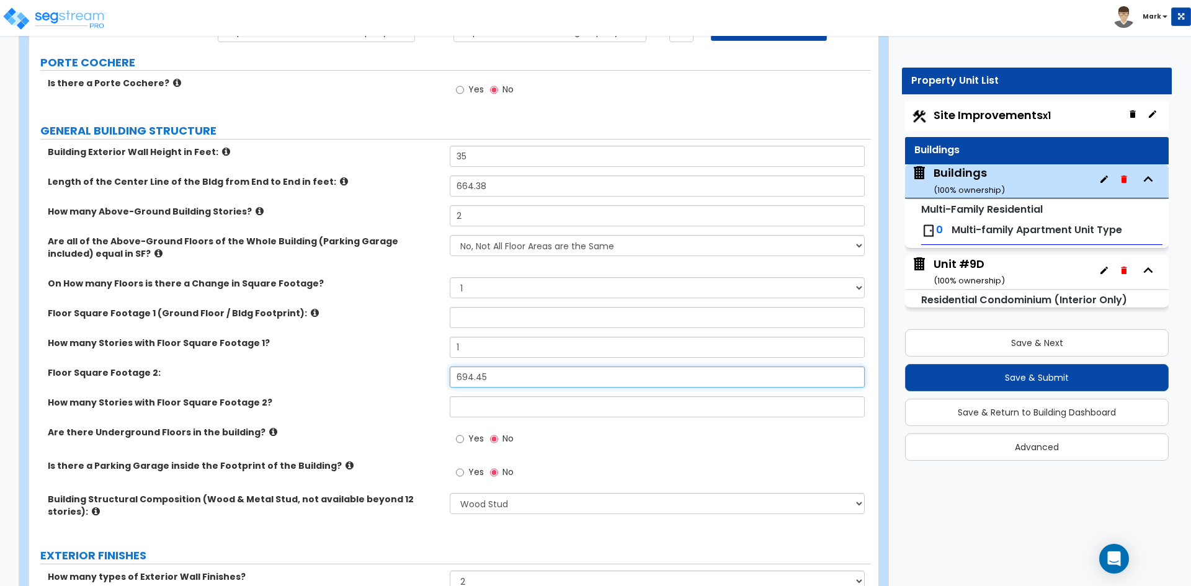
click at [502, 378] on input "694.45" at bounding box center [657, 377] width 414 height 21
click at [450, 378] on input "694.45" at bounding box center [657, 377] width 414 height 21
click at [511, 378] on input "694.45" at bounding box center [657, 377] width 414 height 21
click at [428, 377] on div "Floor Square Footage 2: 694.45" at bounding box center [450, 382] width 842 height 30
click at [354, 380] on div "Floor Square Footage 2:" at bounding box center [450, 382] width 842 height 30
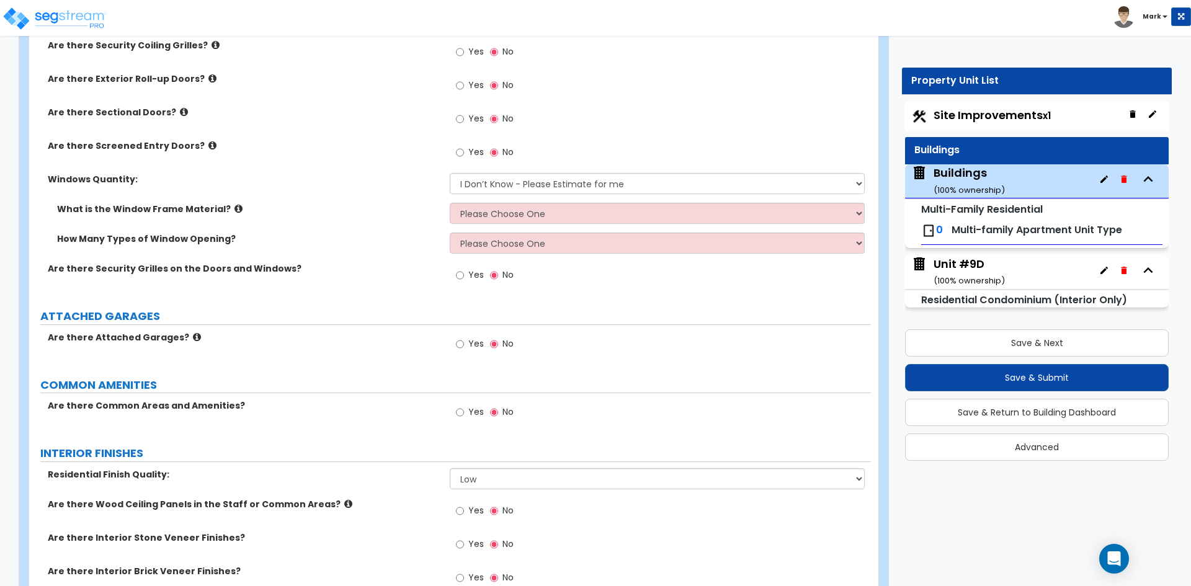
scroll to position [1675, 0]
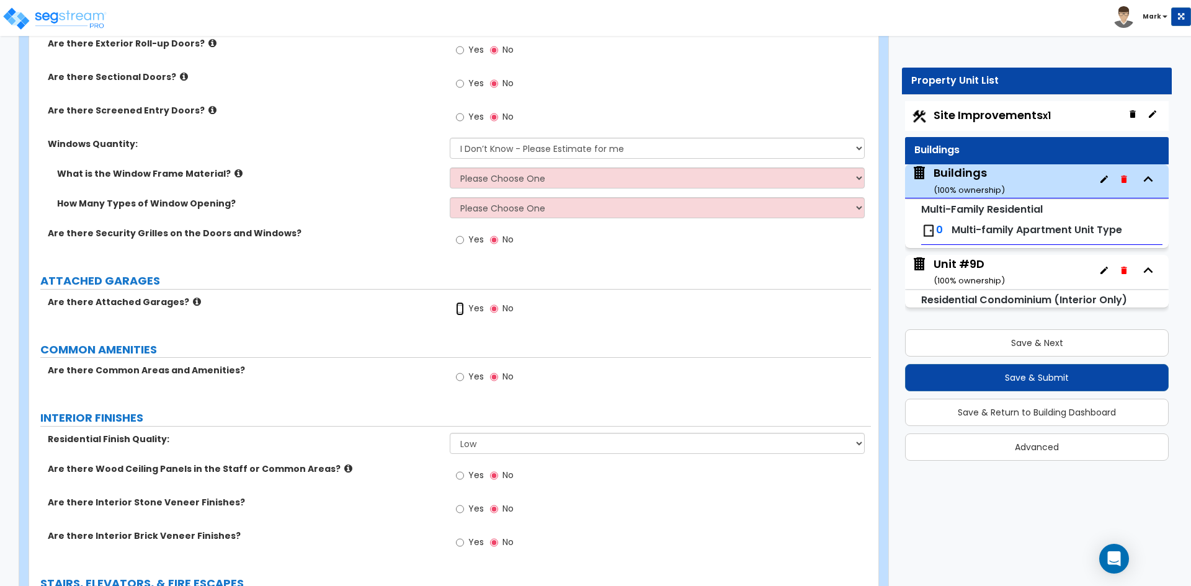
click at [460, 306] on input "Yes" at bounding box center [460, 309] width 8 height 14
radio input "true"
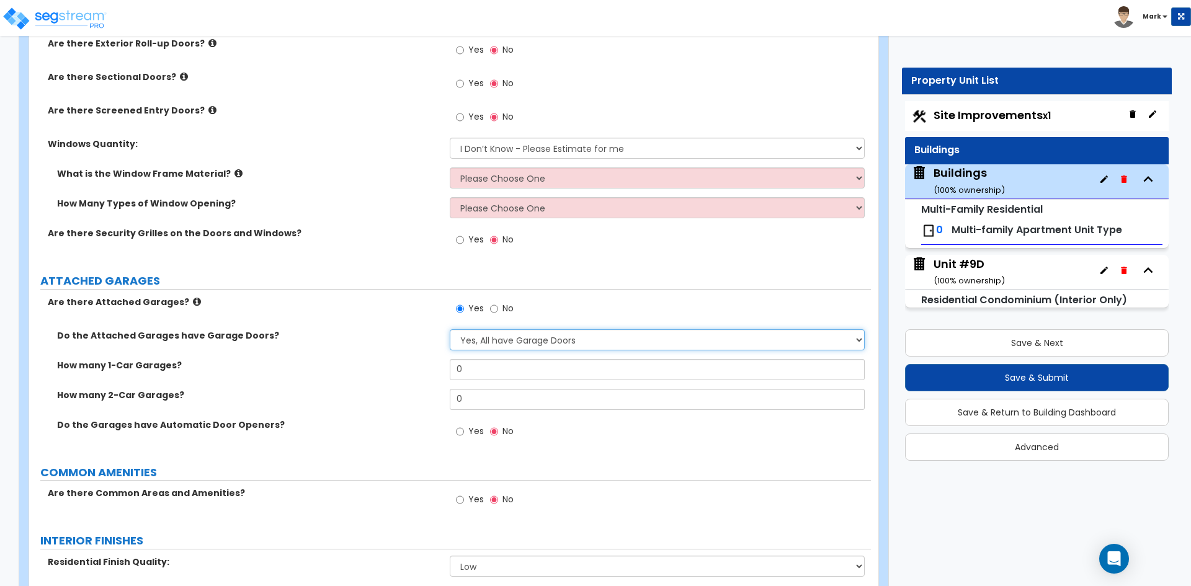
click at [509, 336] on select "Yes, All have Garage Doors No, they don't have Garage Doors I want to Enter the…" at bounding box center [657, 339] width 414 height 21
select select "2"
click at [450, 329] on select "Yes, All have Garage Doors No, they don't have Garage Doors I want to Enter the…" at bounding box center [657, 339] width 414 height 21
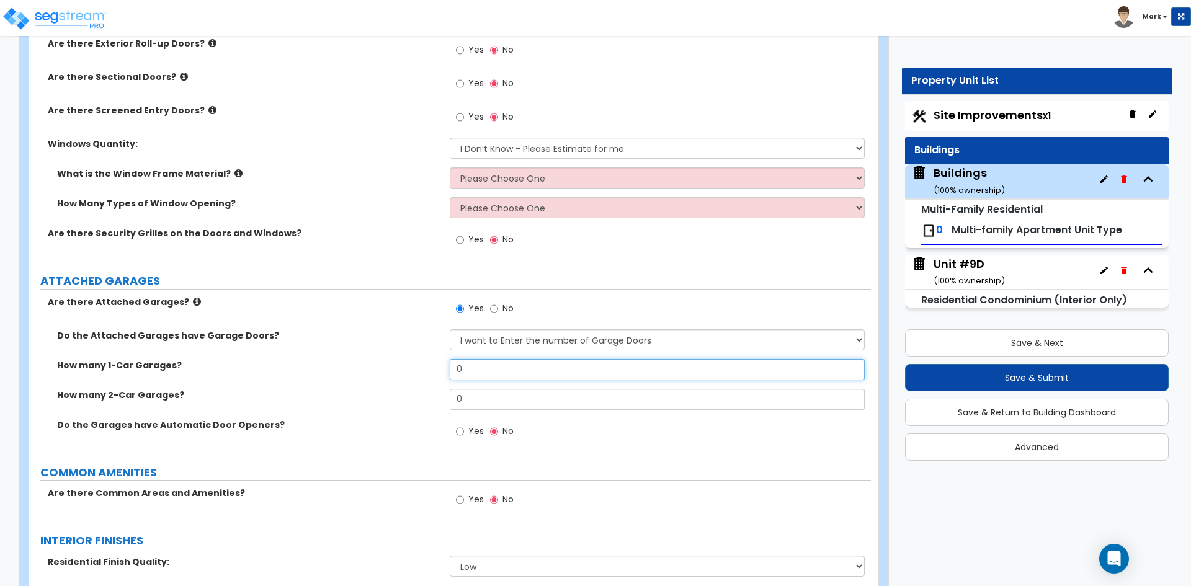
click at [480, 367] on input "0" at bounding box center [657, 369] width 414 height 21
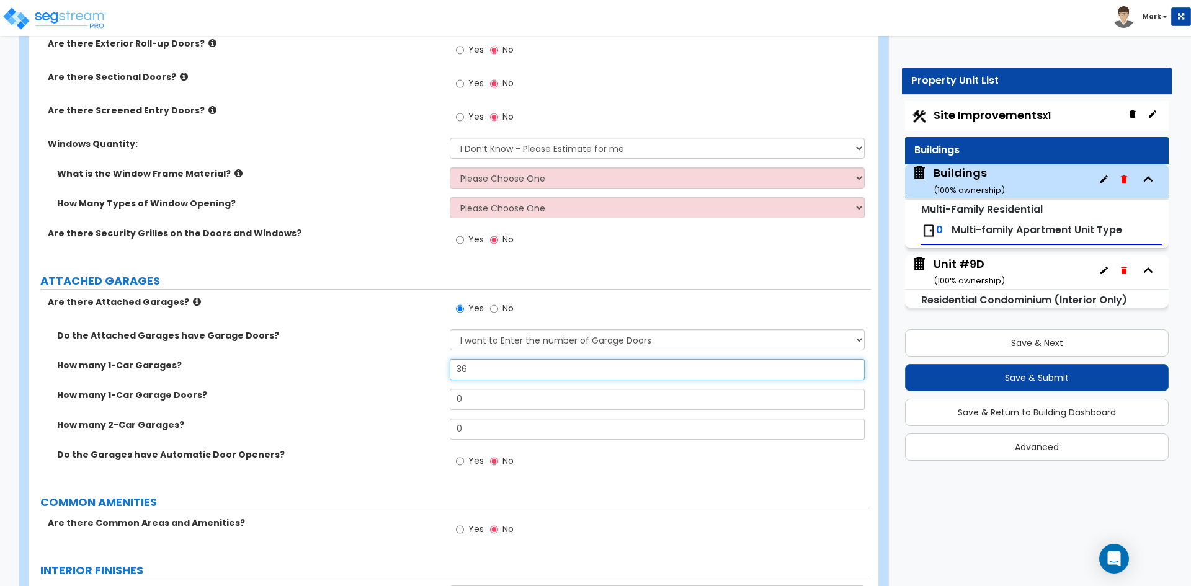
type input "3"
type input "36"
click at [478, 399] on input "0" at bounding box center [657, 399] width 414 height 21
click at [474, 379] on input "36" at bounding box center [657, 369] width 414 height 21
type input "3"
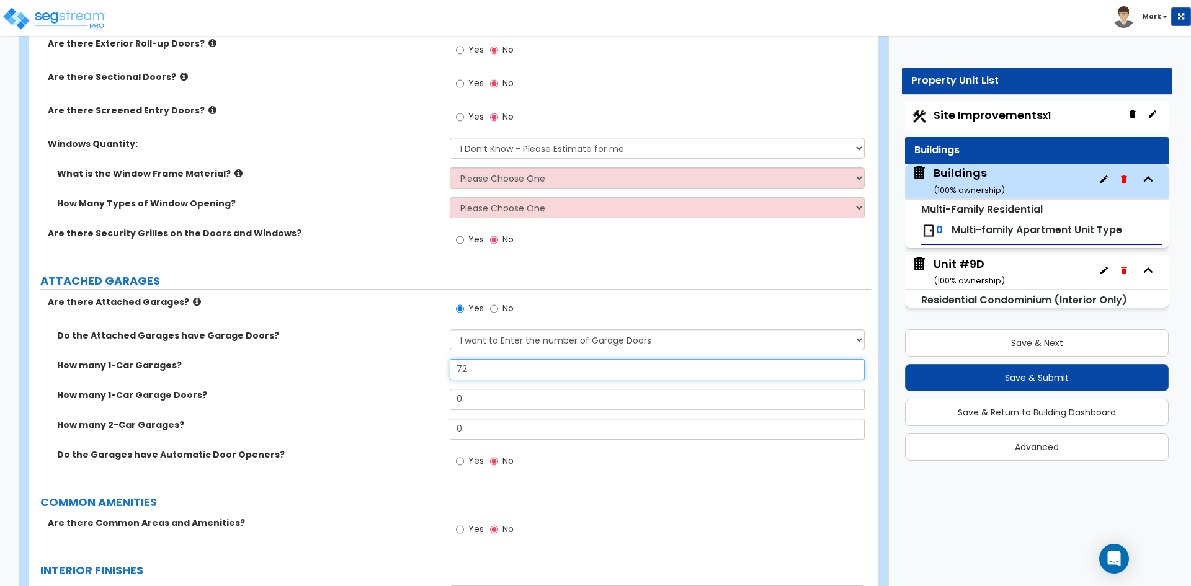
type input "72"
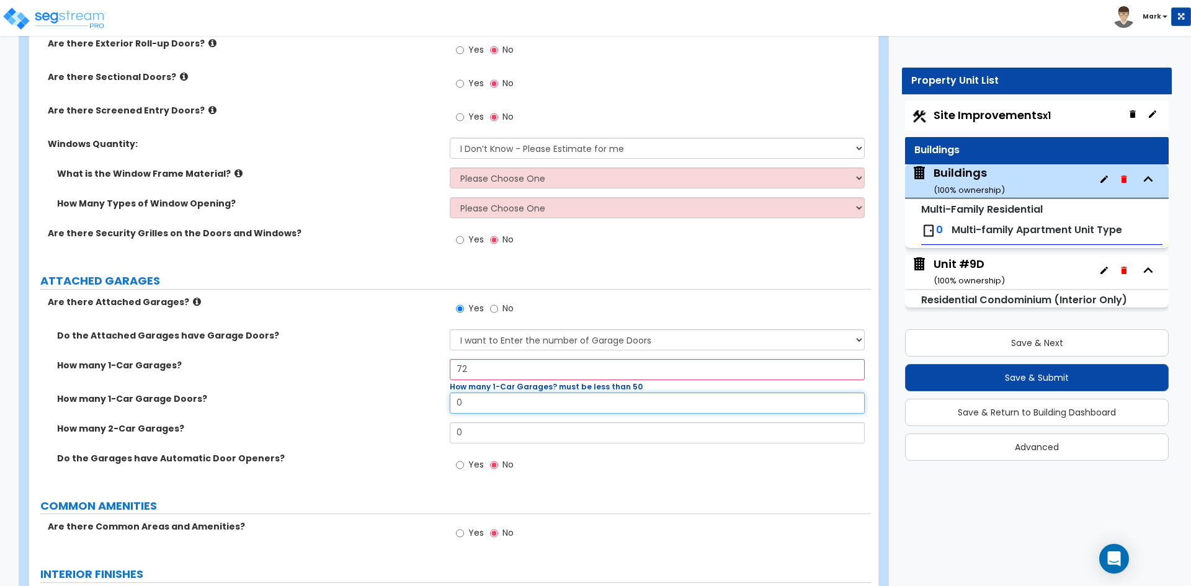
click at [519, 399] on input "0" at bounding box center [657, 403] width 414 height 21
type input "1"
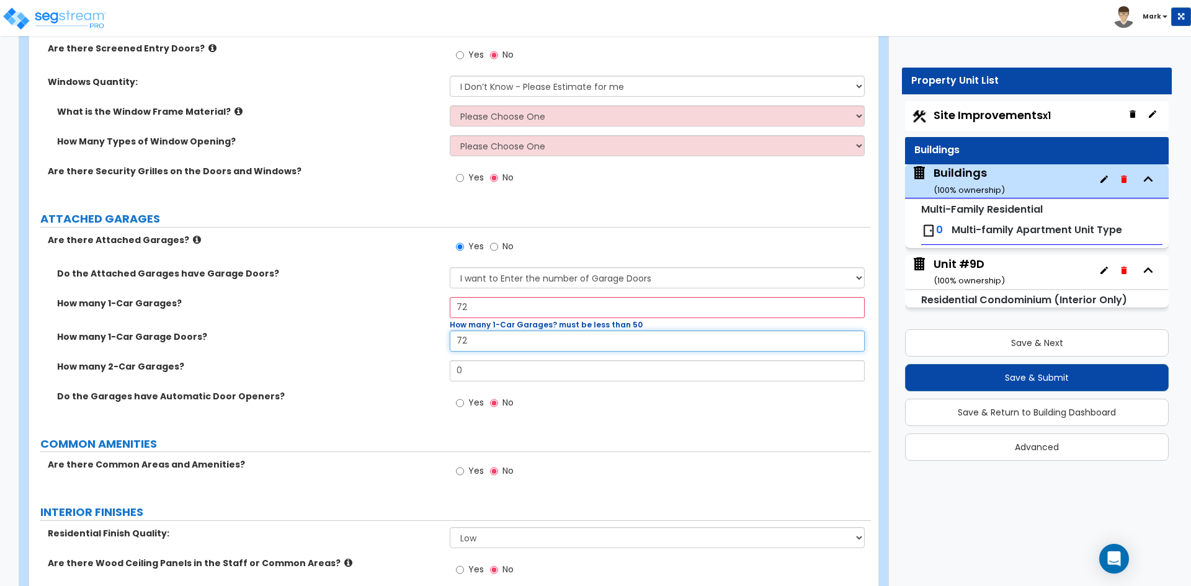
type input "72"
click at [393, 307] on label "How many 1-Car Garages?" at bounding box center [248, 303] width 383 height 12
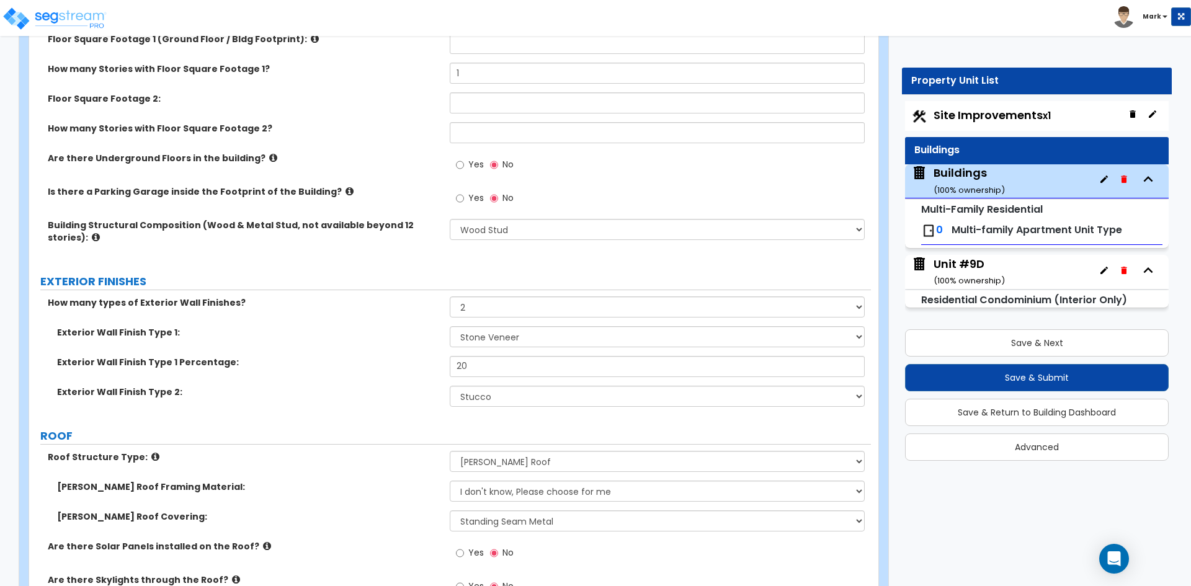
scroll to position [62, 0]
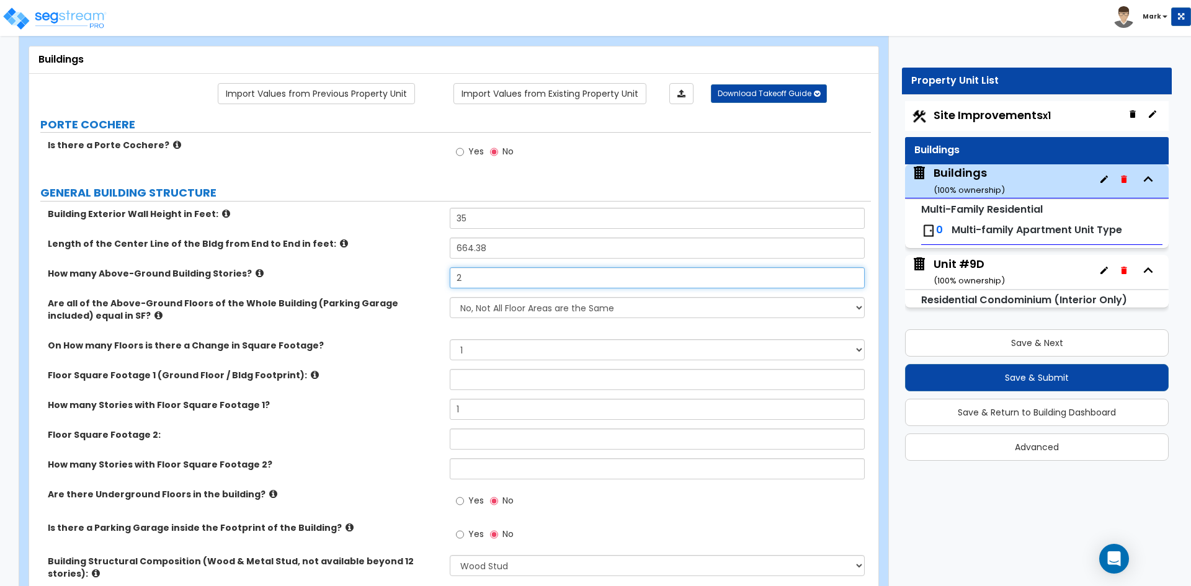
click at [477, 280] on input "2" at bounding box center [657, 277] width 414 height 21
type input "3"
click at [558, 331] on div "Are all of the Above-Ground Floors of the Whole Building (Parking Garage includ…" at bounding box center [450, 318] width 842 height 42
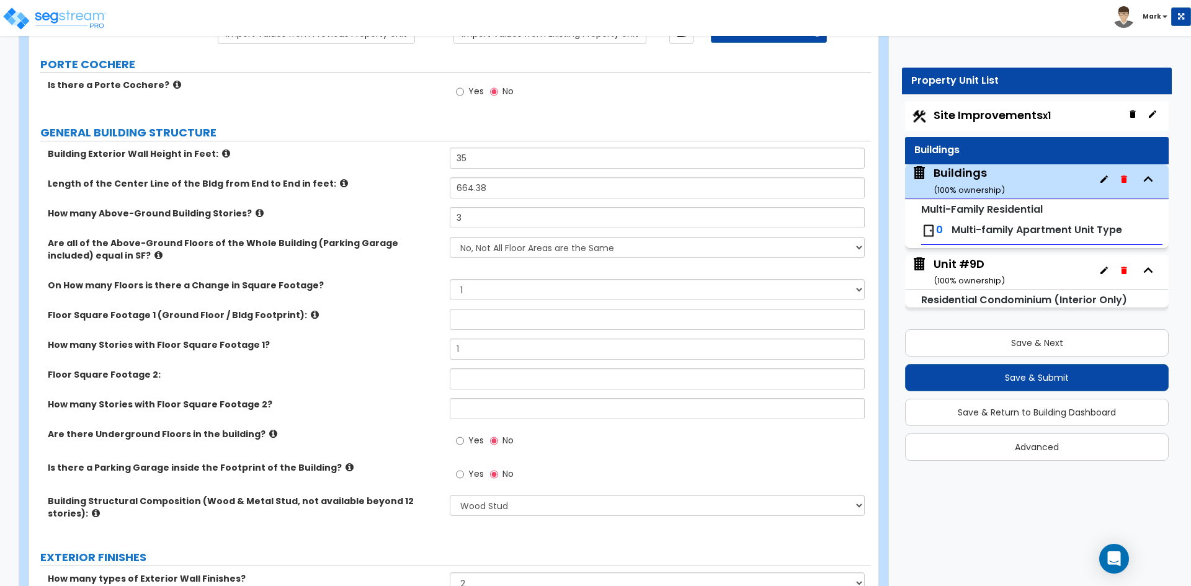
scroll to position [124, 0]
click at [567, 289] on select "Please Choose One 1 2 3 4 5" at bounding box center [657, 287] width 414 height 21
click at [450, 277] on select "Please Choose One 1 2 3 4 5" at bounding box center [657, 287] width 414 height 21
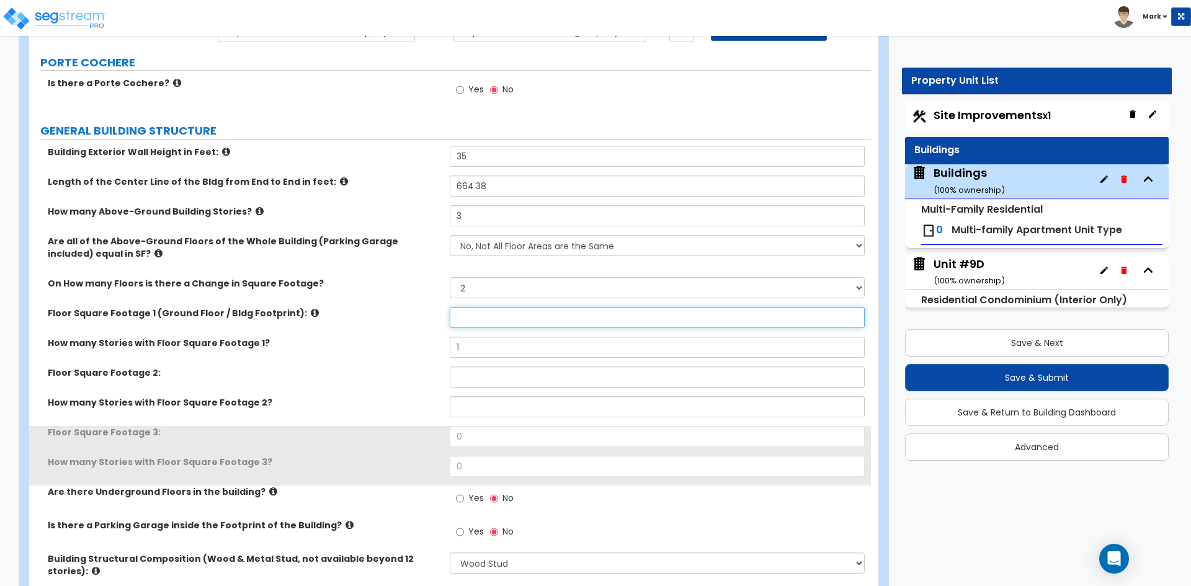
click at [478, 318] on input "text" at bounding box center [657, 317] width 414 height 21
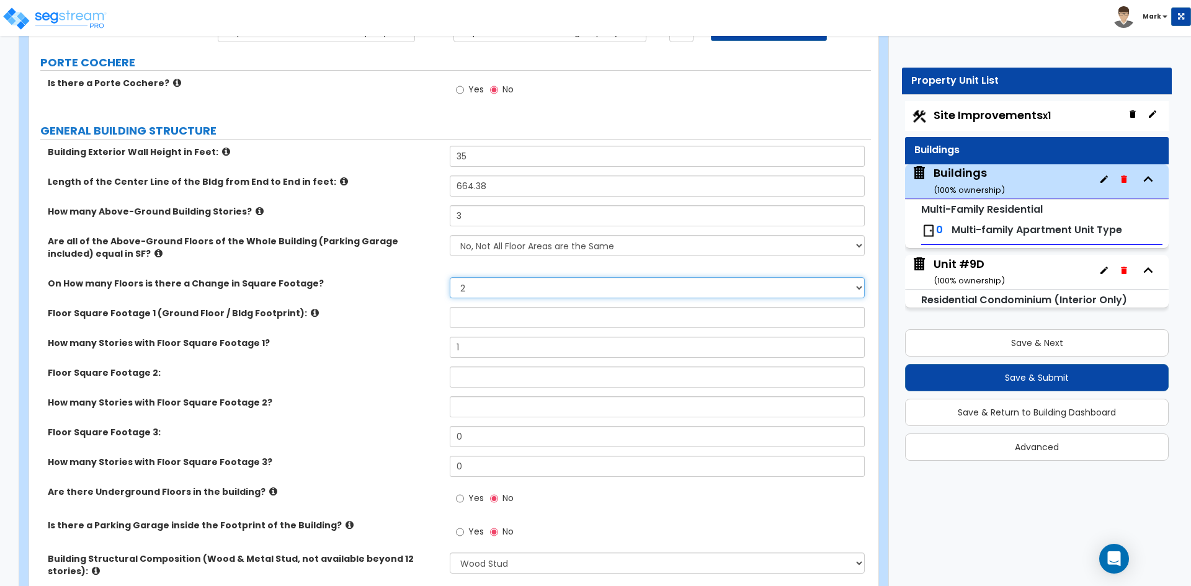
drag, startPoint x: 549, startPoint y: 284, endPoint x: 544, endPoint y: 297, distance: 13.9
click at [549, 284] on select "Please Choose One 1 2 3 4 5" at bounding box center [657, 287] width 414 height 21
select select "1"
click at [450, 277] on select "Please Choose One 1 2 3 4 5" at bounding box center [657, 287] width 414 height 21
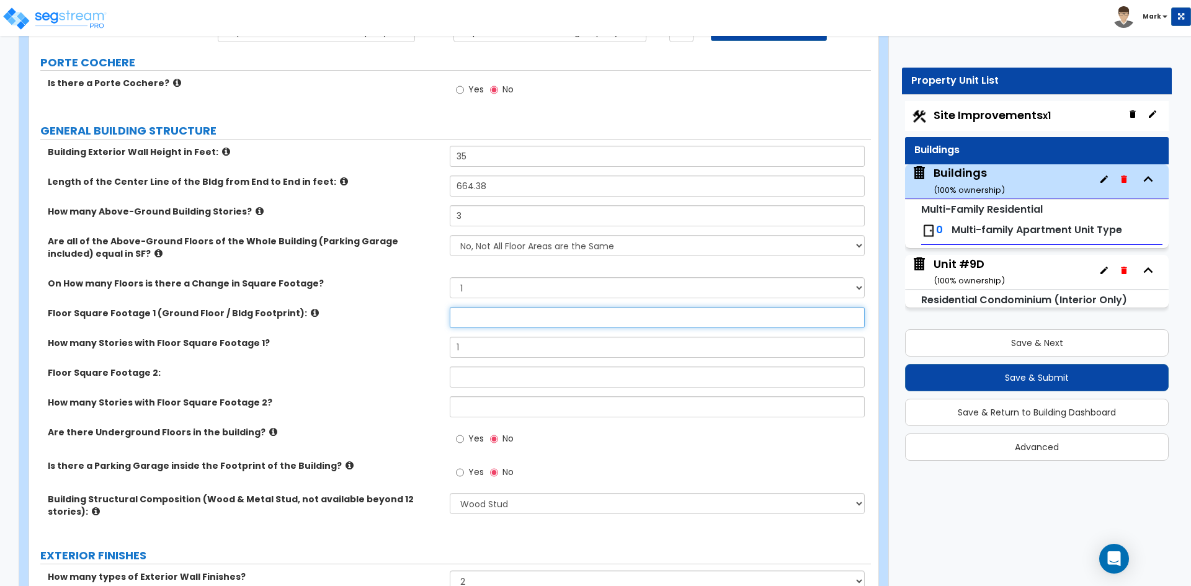
click at [503, 318] on input "text" at bounding box center [657, 317] width 414 height 21
click at [492, 320] on input "text" at bounding box center [657, 317] width 414 height 21
type input "25,767"
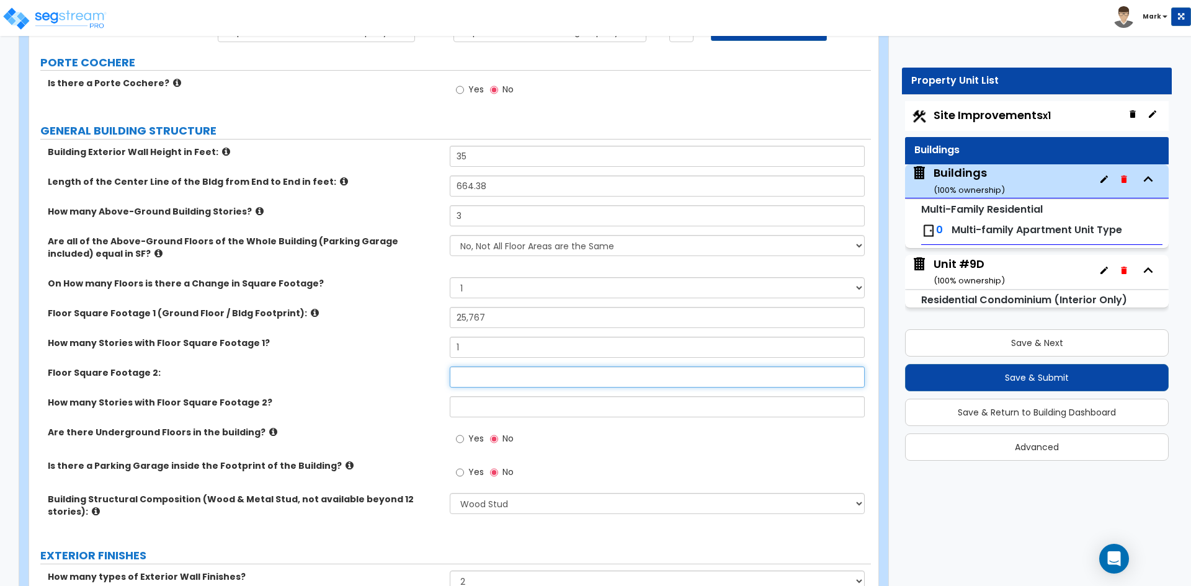
click at [482, 374] on input "text" at bounding box center [657, 377] width 414 height 21
type input "61,371"
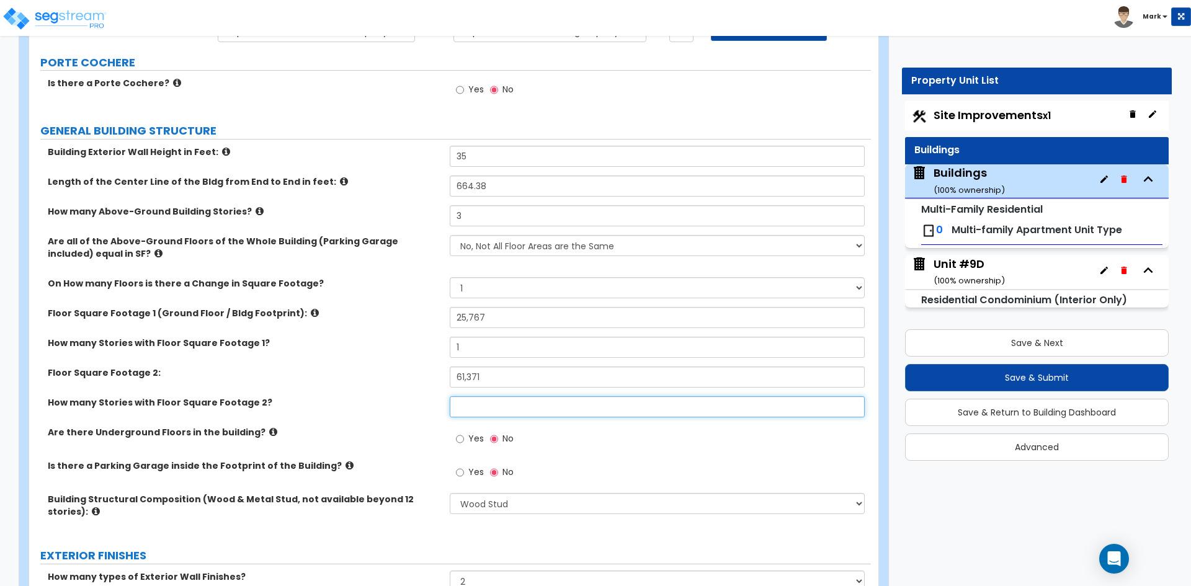
click at [499, 412] on input "text" at bounding box center [657, 406] width 414 height 21
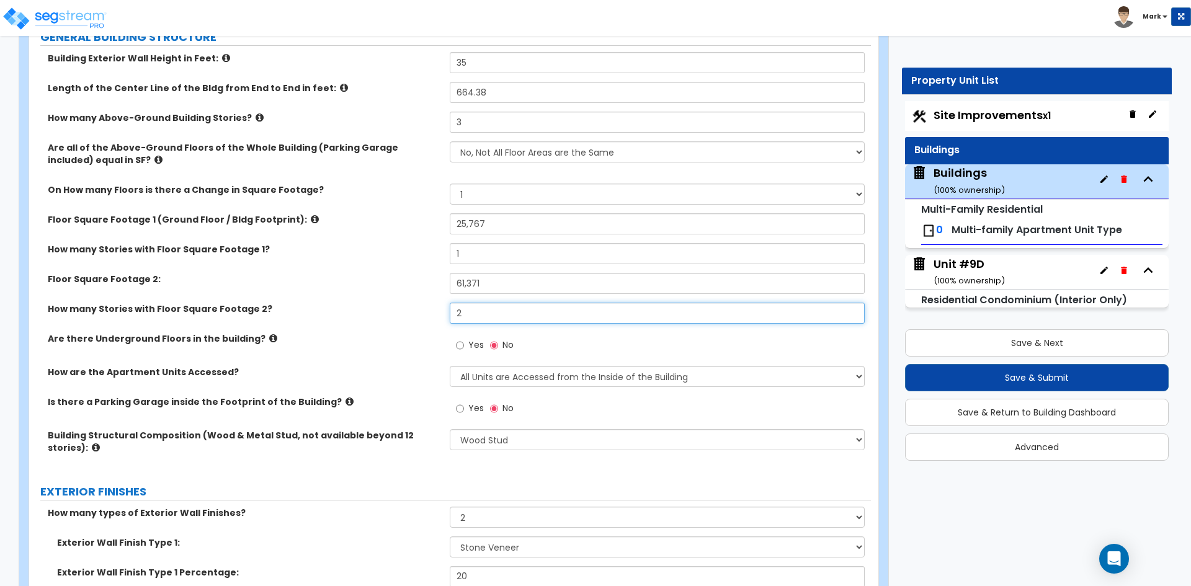
scroll to position [248, 0]
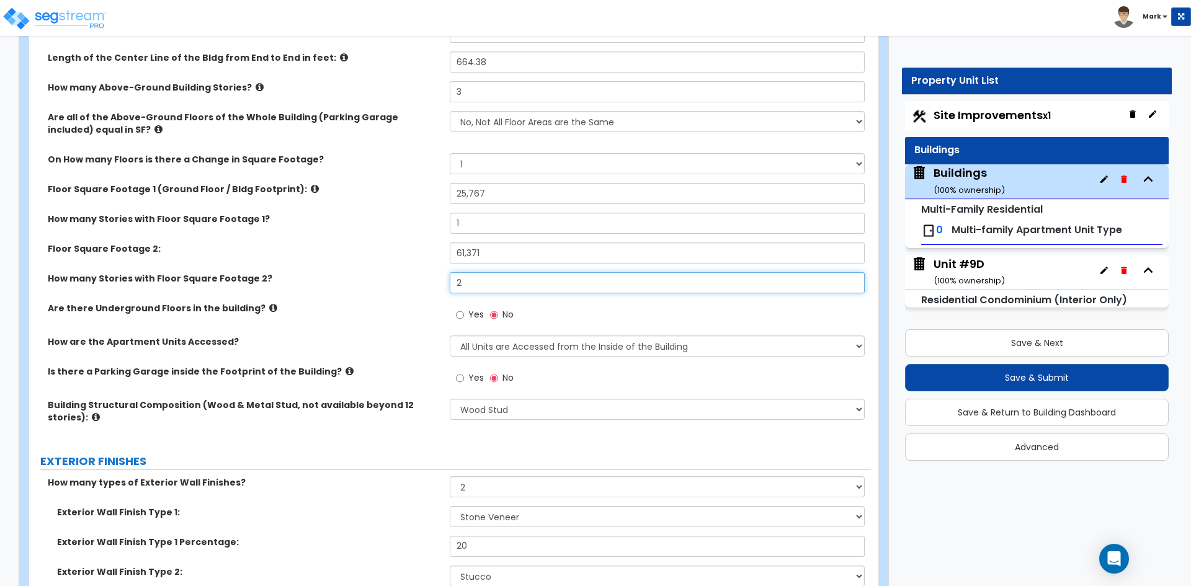
type input "2"
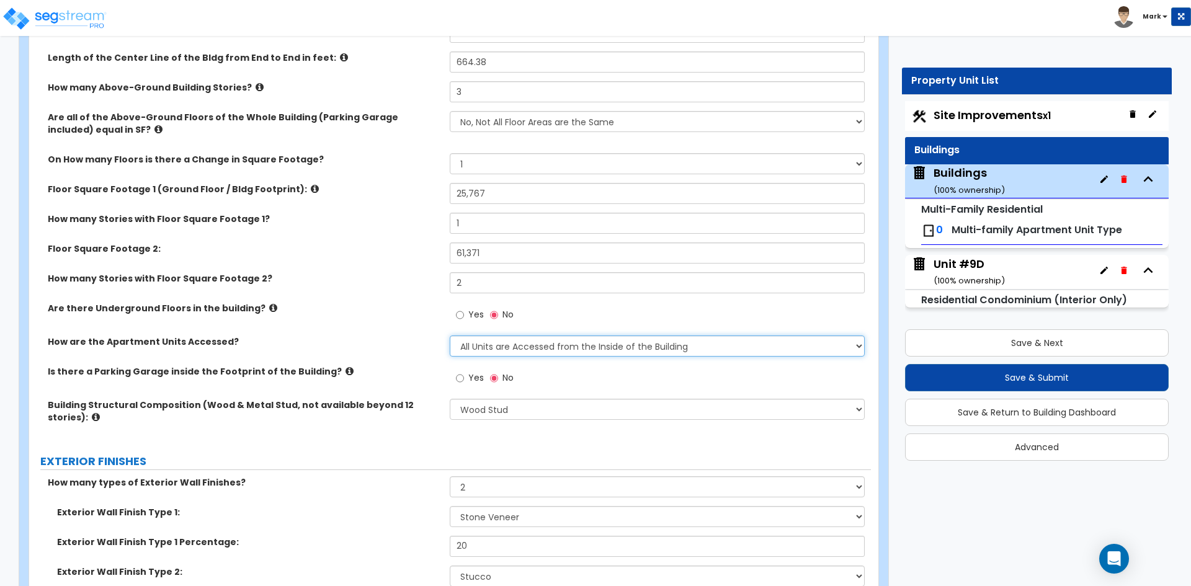
click at [640, 351] on select "All Units are Accessed from the Inside of the Building All Units are Accessed f…" at bounding box center [657, 346] width 414 height 21
click at [450, 336] on select "All Units are Accessed from the Inside of the Building All Units are Accessed f…" at bounding box center [657, 346] width 414 height 21
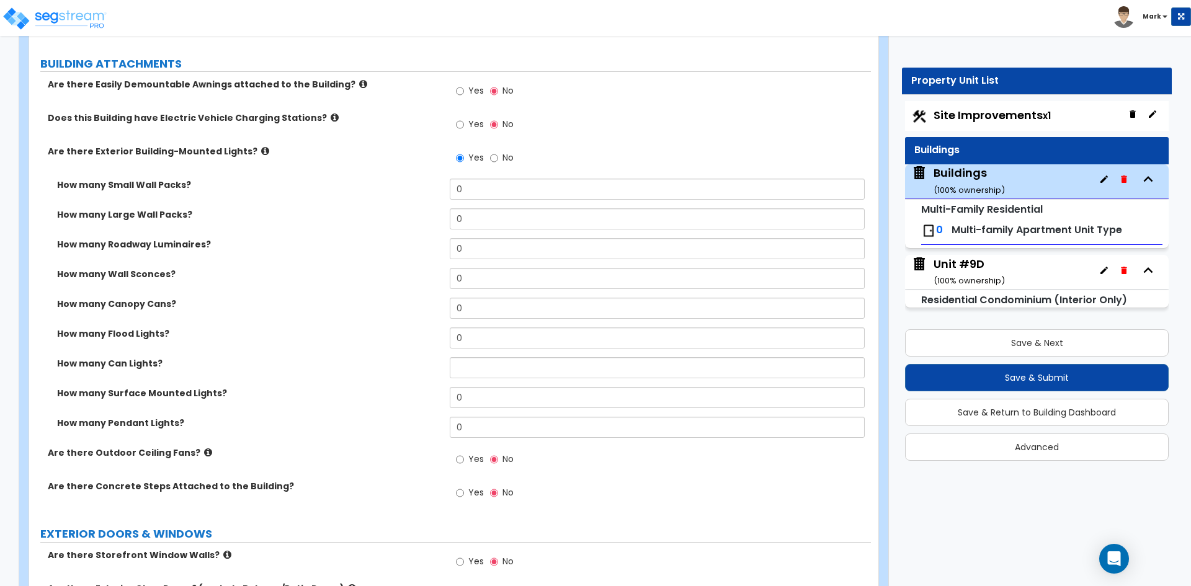
scroll to position [993, 0]
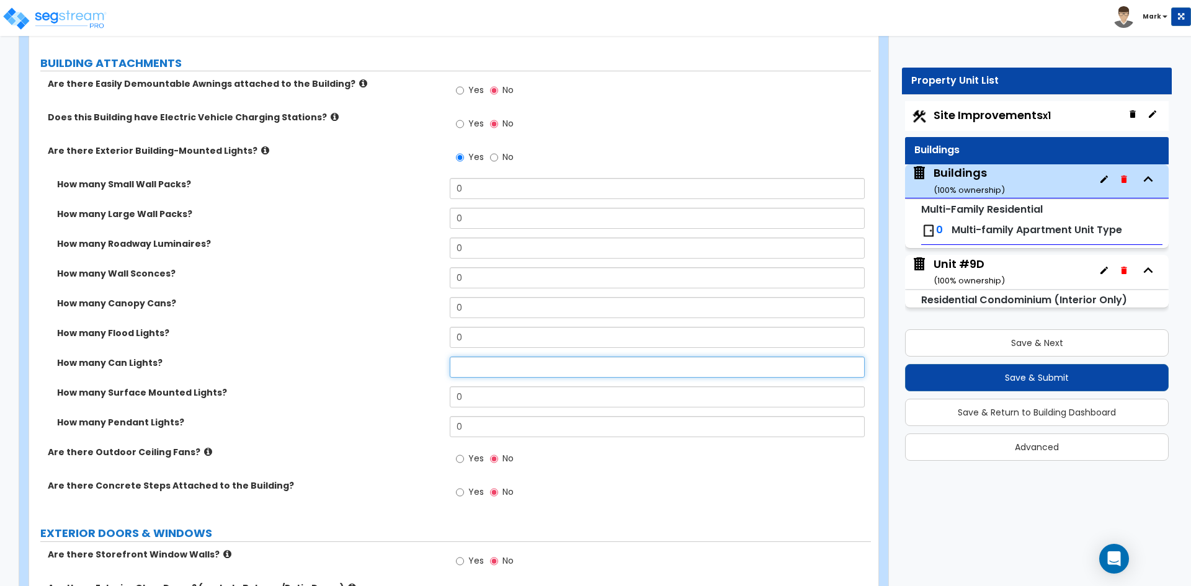
click at [473, 372] on input "text" at bounding box center [657, 367] width 414 height 21
type input "72"
click at [343, 316] on div "How many Canopy Cans? 0" at bounding box center [450, 312] width 842 height 30
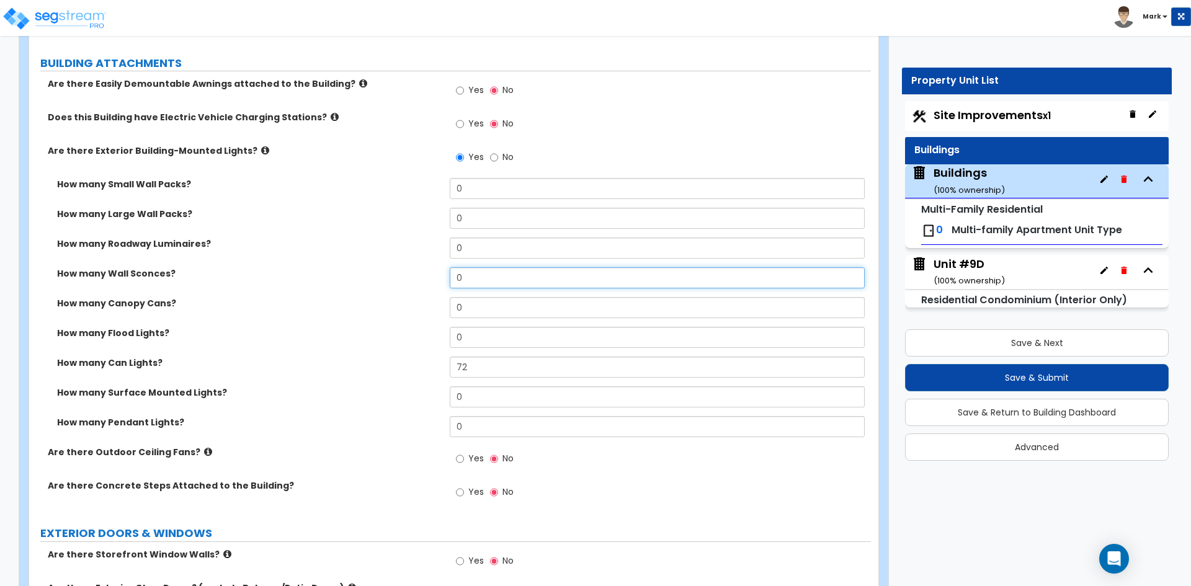
click at [498, 285] on input "0" at bounding box center [657, 277] width 414 height 21
click at [494, 274] on input "text" at bounding box center [657, 277] width 414 height 21
type input "36"
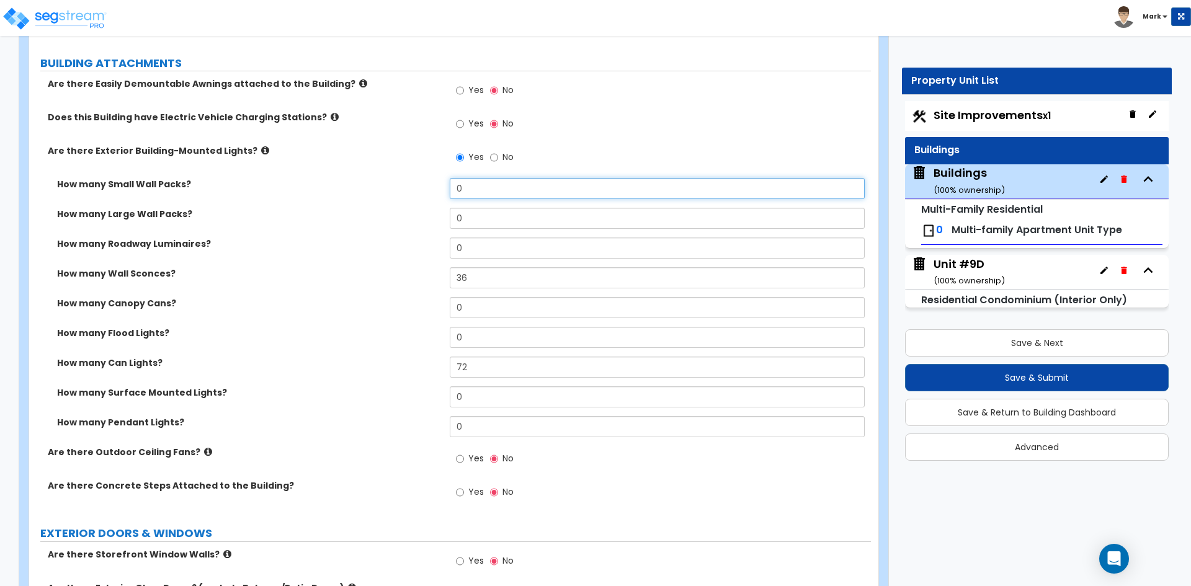
click at [521, 189] on input "0" at bounding box center [657, 188] width 414 height 21
type input "9"
click at [344, 277] on label "How many Wall Sconces?" at bounding box center [248, 273] width 383 height 12
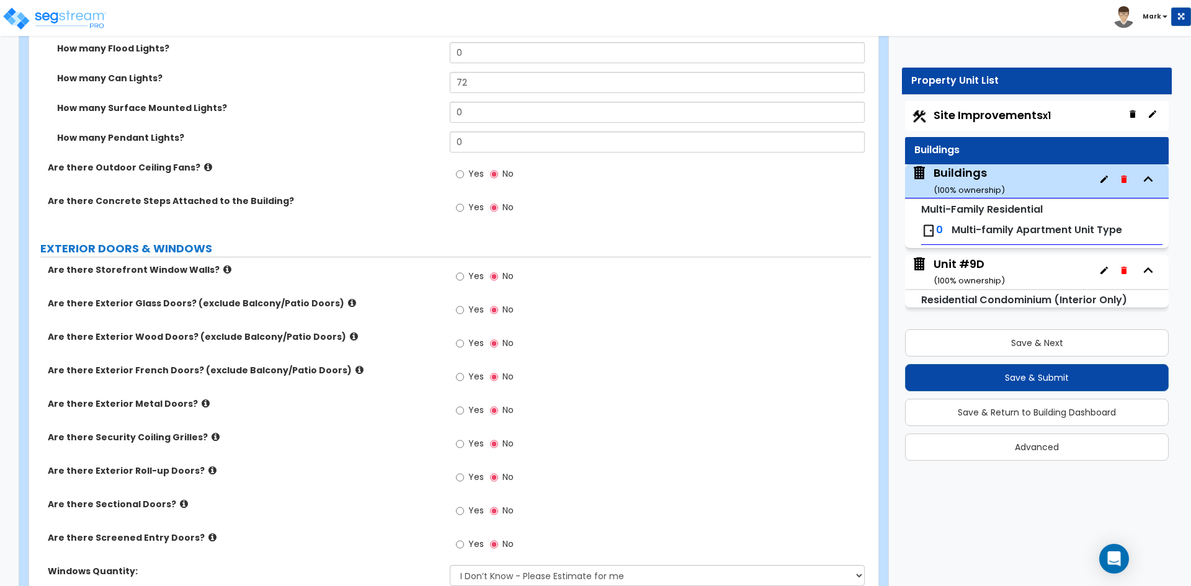
scroll to position [1303, 0]
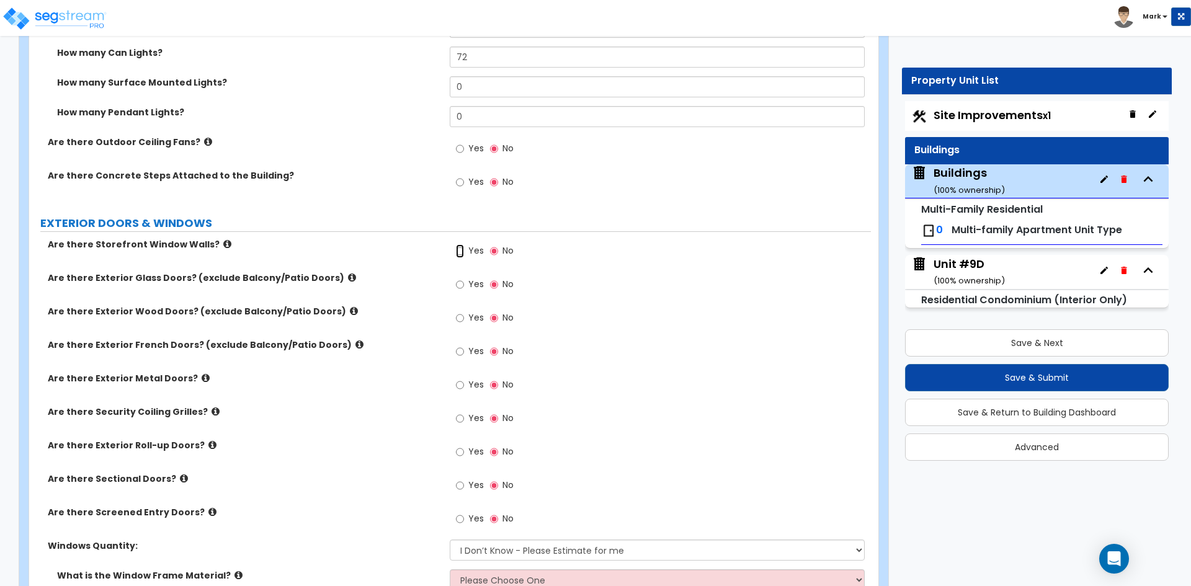
click at [460, 252] on input "Yes" at bounding box center [460, 251] width 8 height 14
radio input "true"
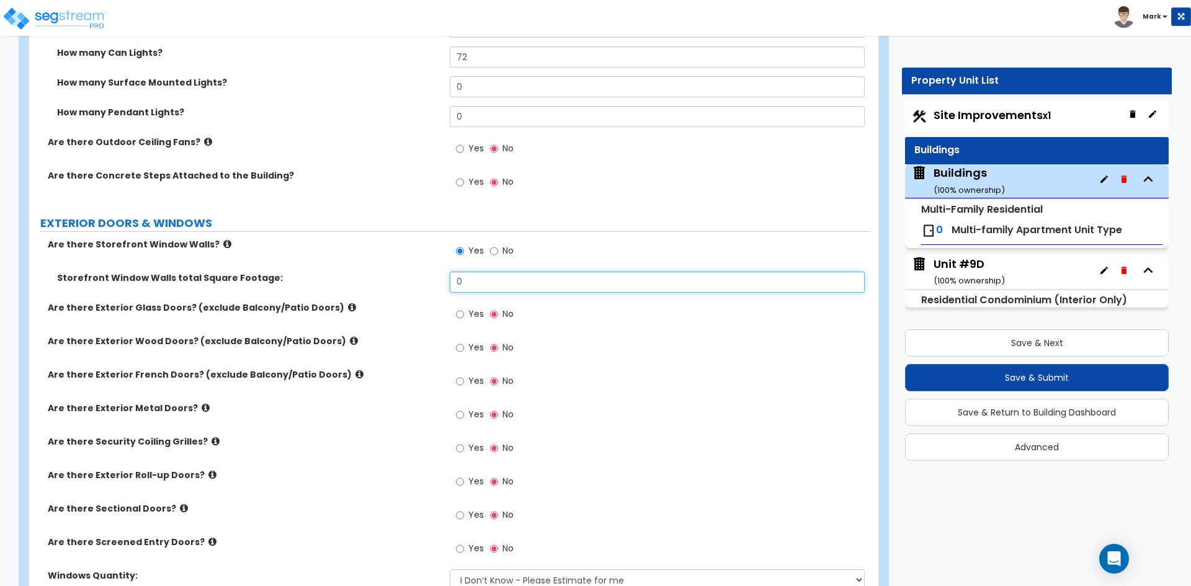
click at [494, 276] on input "0" at bounding box center [657, 282] width 414 height 21
type input "3,456"
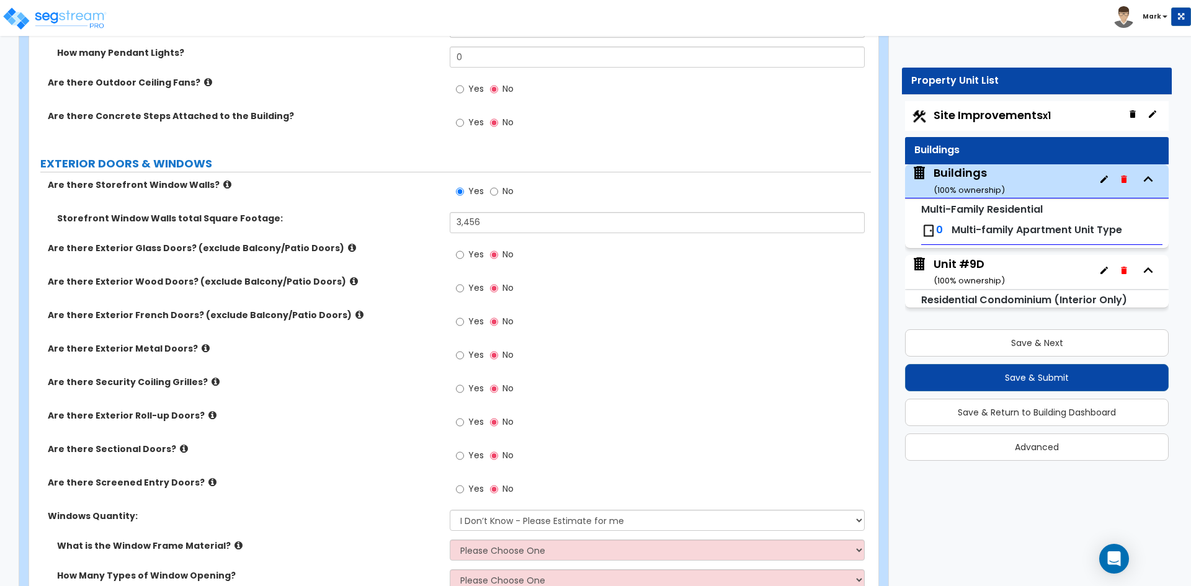
scroll to position [1365, 0]
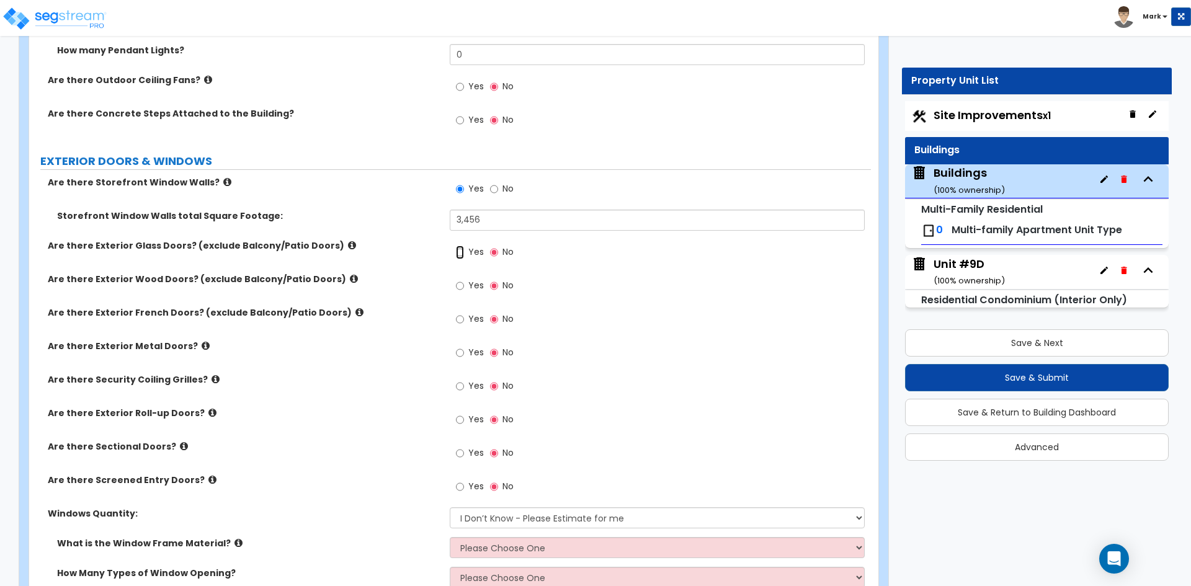
click at [461, 255] on input "Yes" at bounding box center [460, 253] width 8 height 14
radio input "true"
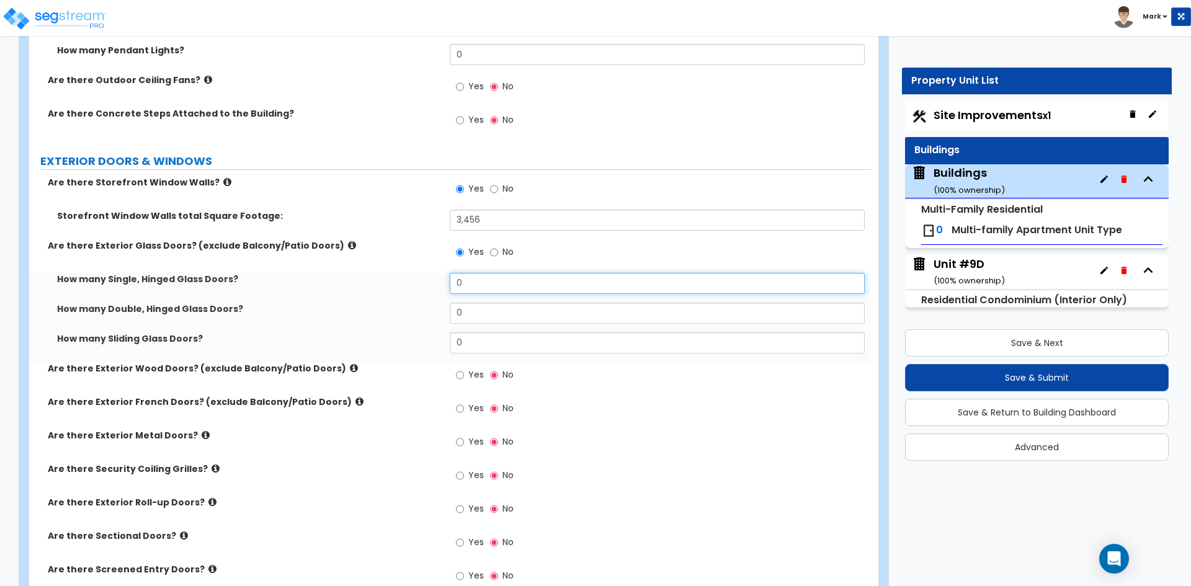
click at [474, 280] on input "0" at bounding box center [657, 283] width 414 height 21
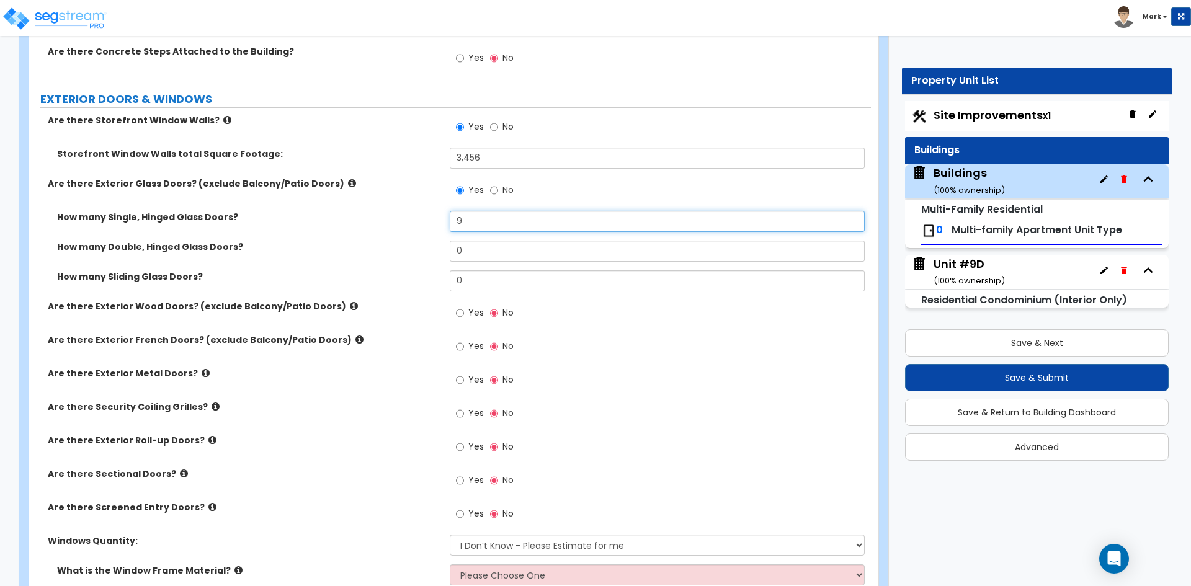
type input "9"
click at [463, 381] on input "Yes" at bounding box center [460, 381] width 8 height 14
radio input "true"
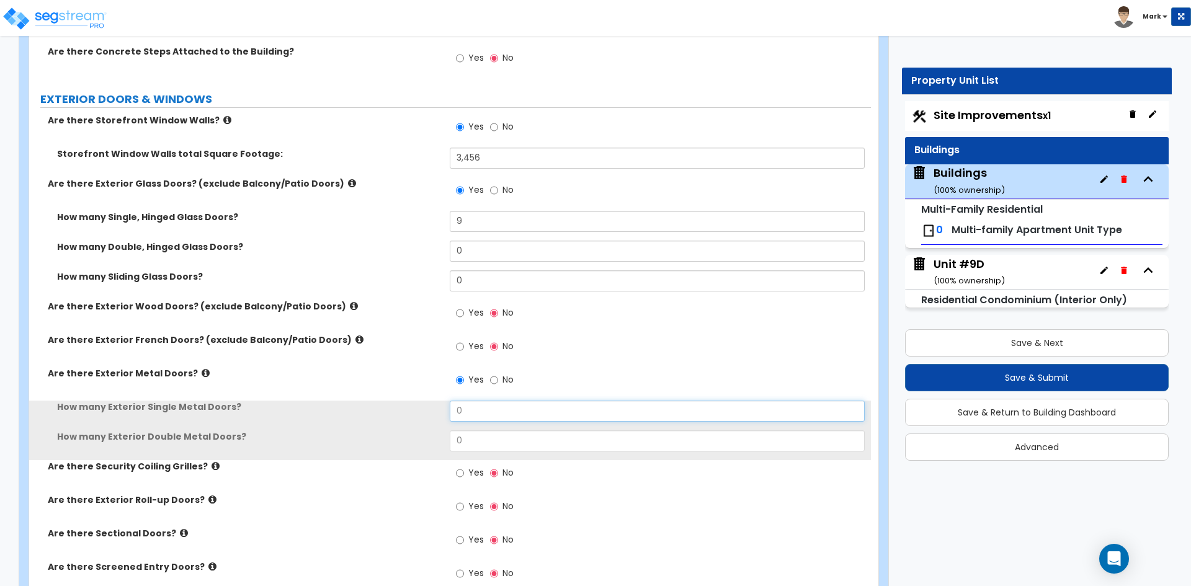
click at [494, 405] on input "0" at bounding box center [657, 411] width 414 height 21
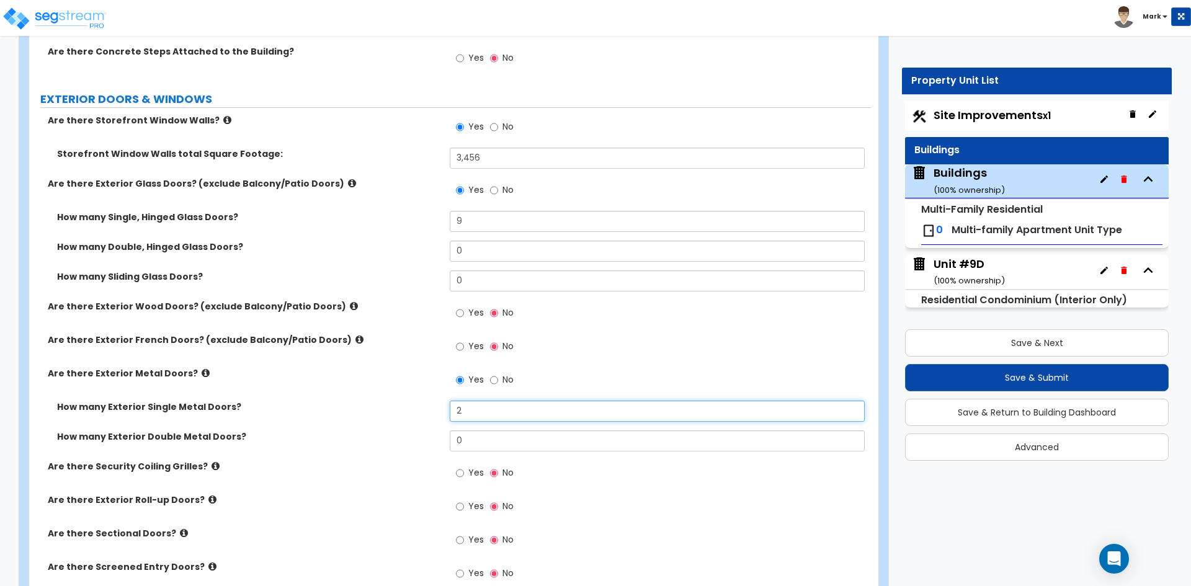
type input "2"
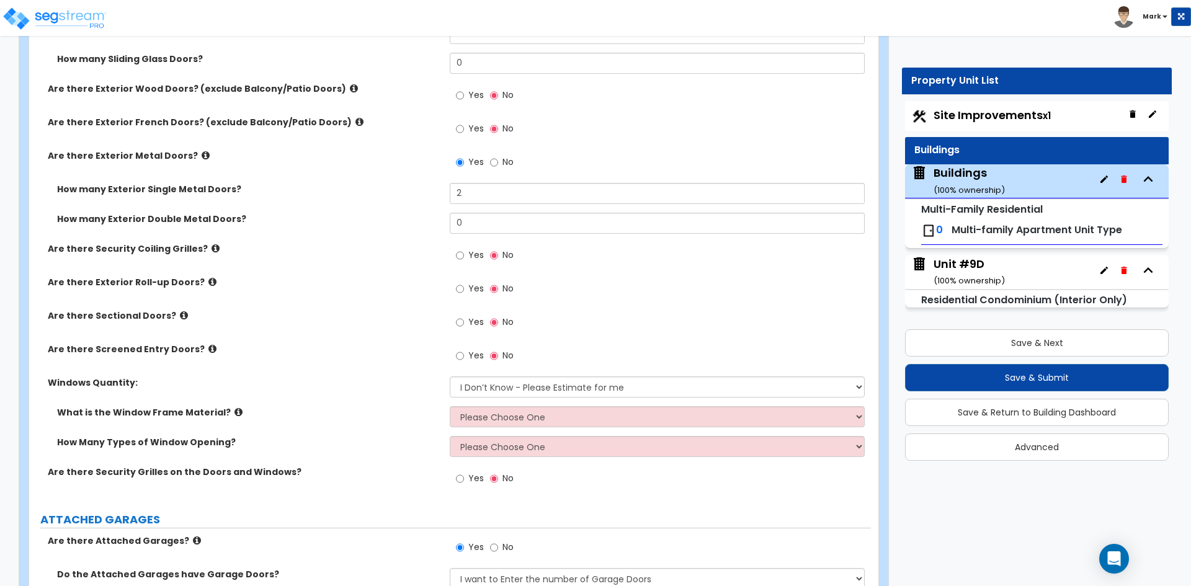
scroll to position [1675, 0]
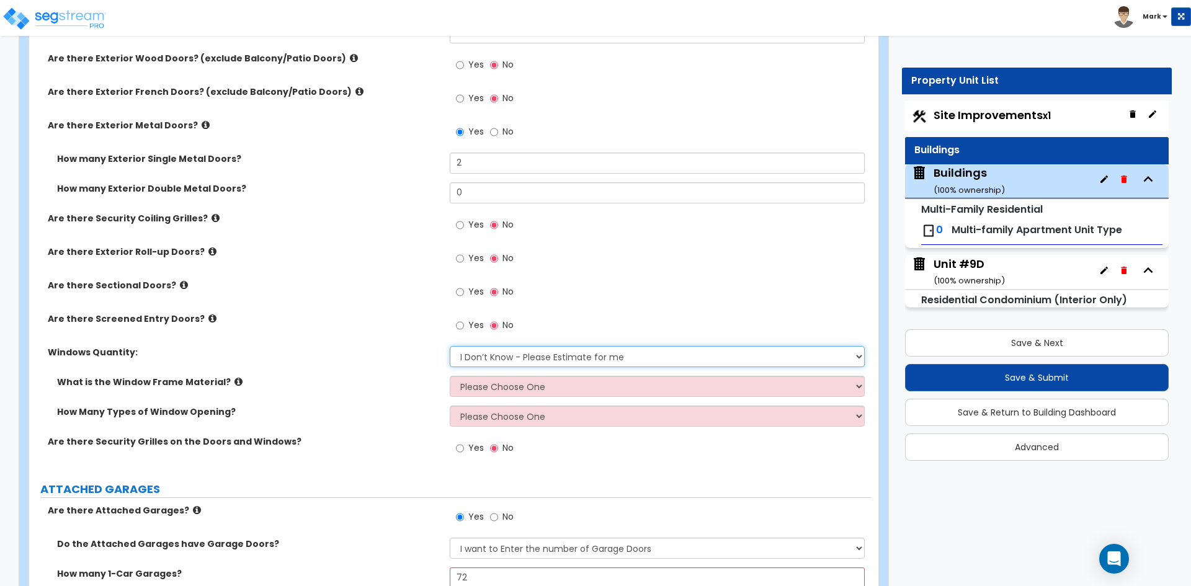
click at [521, 352] on select "I Don’t Know - Please Estimate for me I want to Enter the Quantity" at bounding box center [657, 356] width 414 height 21
click at [450, 346] on select "I Don’t Know - Please Estimate for me I want to Enter the Quantity" at bounding box center [657, 356] width 414 height 21
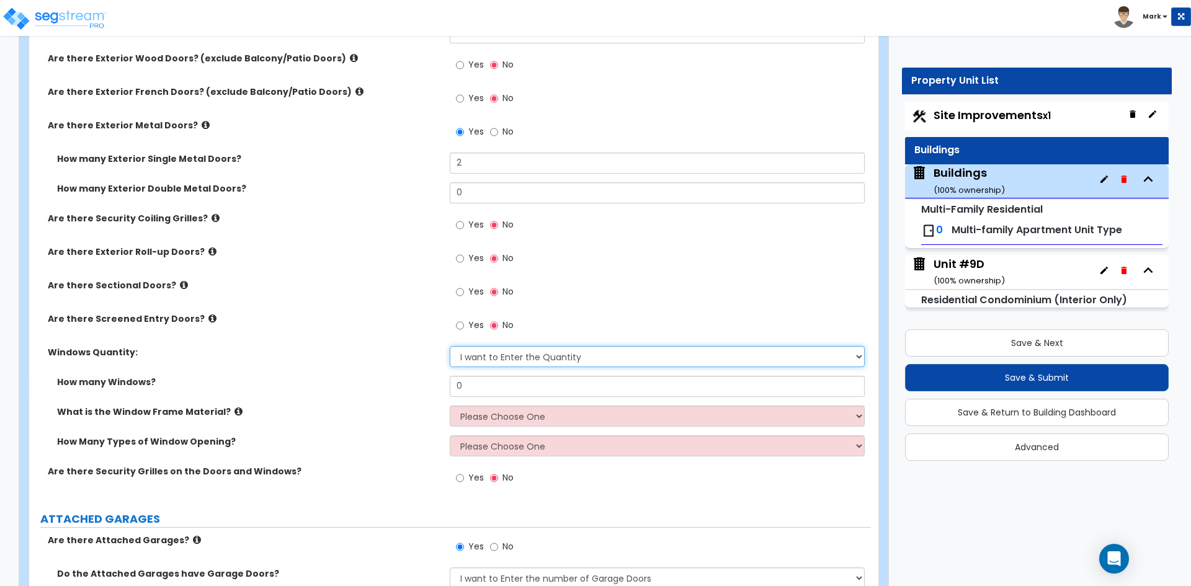
click at [517, 367] on select "I Don’t Know - Please Estimate for me I want to Enter the Quantity" at bounding box center [657, 356] width 414 height 21
click at [450, 346] on select "I Don’t Know - Please Estimate for me I want to Enter the Quantity" at bounding box center [657, 356] width 414 height 21
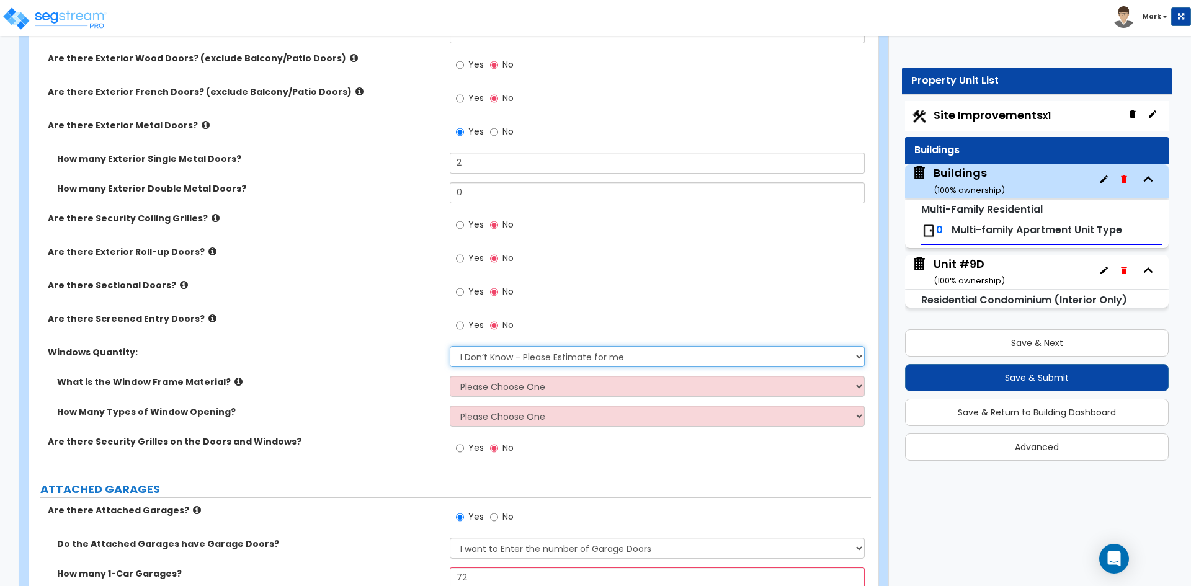
click at [501, 362] on select "I Don’t Know - Please Estimate for me I want to Enter the Quantity" at bounding box center [657, 356] width 414 height 21
select select "1"
click at [450, 346] on select "I Don’t Know - Please Estimate for me I want to Enter the Quantity" at bounding box center [657, 356] width 414 height 21
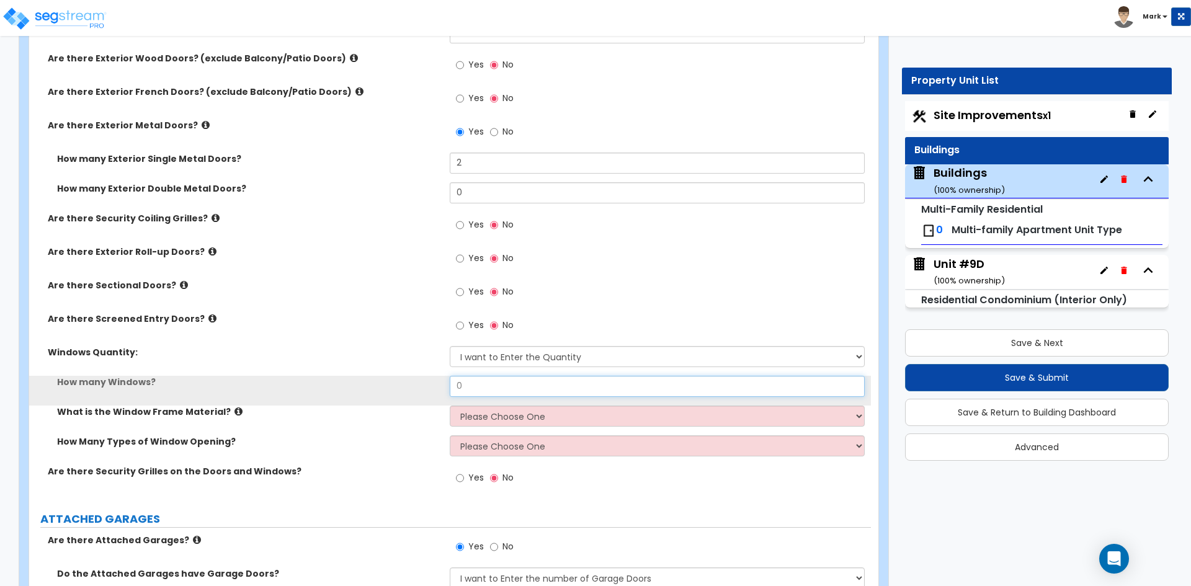
click at [495, 384] on input "0" at bounding box center [657, 386] width 414 height 21
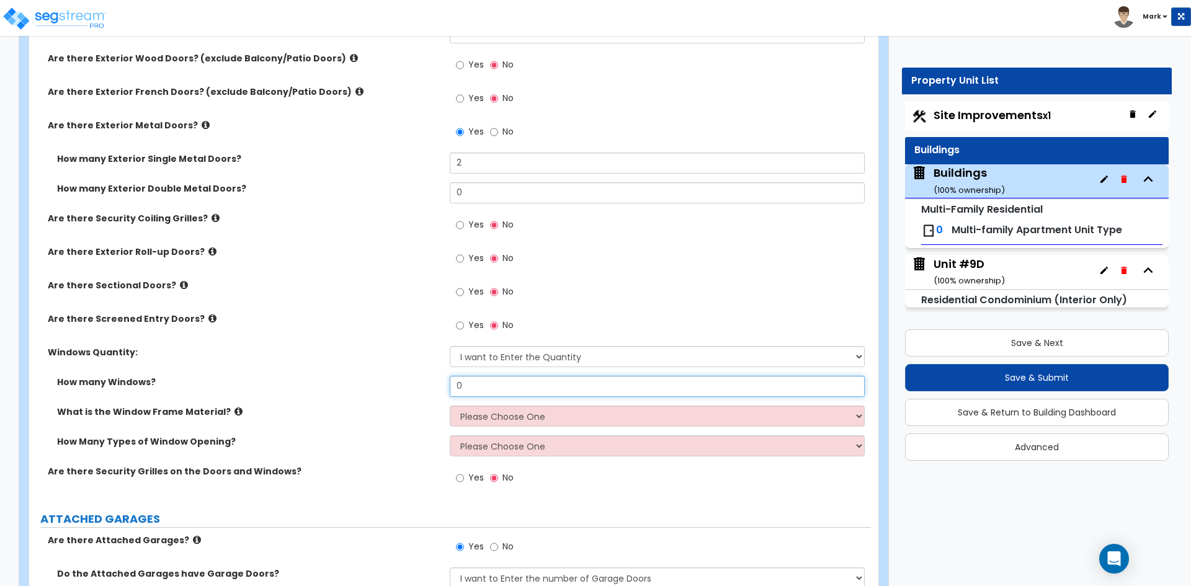
click at [523, 385] on input "0" at bounding box center [657, 386] width 414 height 21
click at [508, 387] on input "0" at bounding box center [657, 386] width 414 height 21
type input "288"
click at [517, 422] on select "Please Choose One Vinyl Aluminum Wood" at bounding box center [657, 416] width 414 height 21
select select "2"
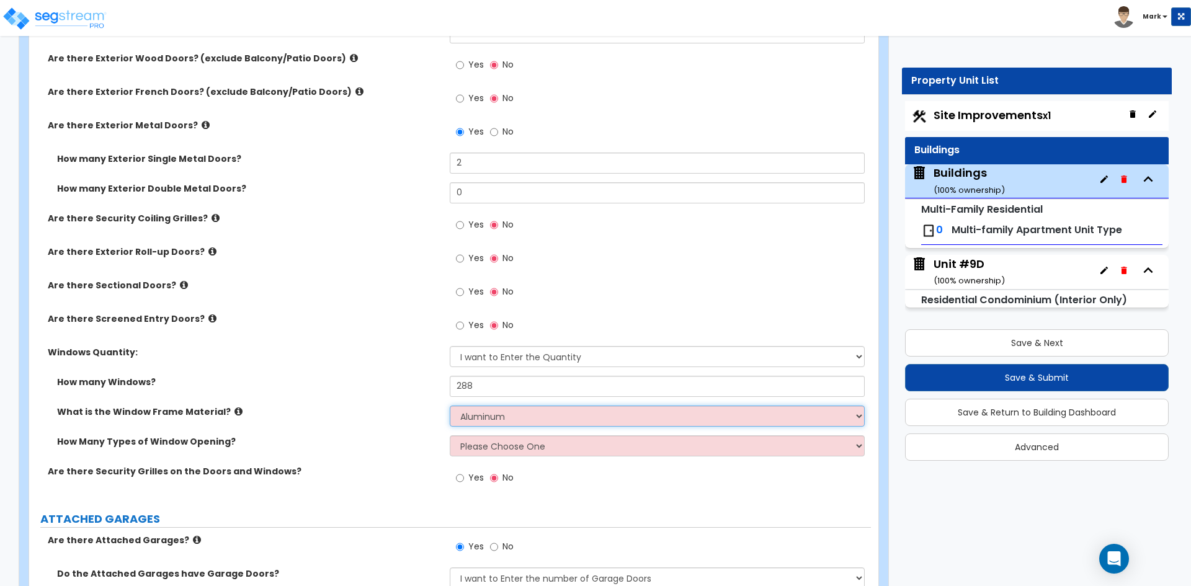
click at [450, 406] on select "Please Choose One Vinyl Aluminum Wood" at bounding box center [657, 416] width 414 height 21
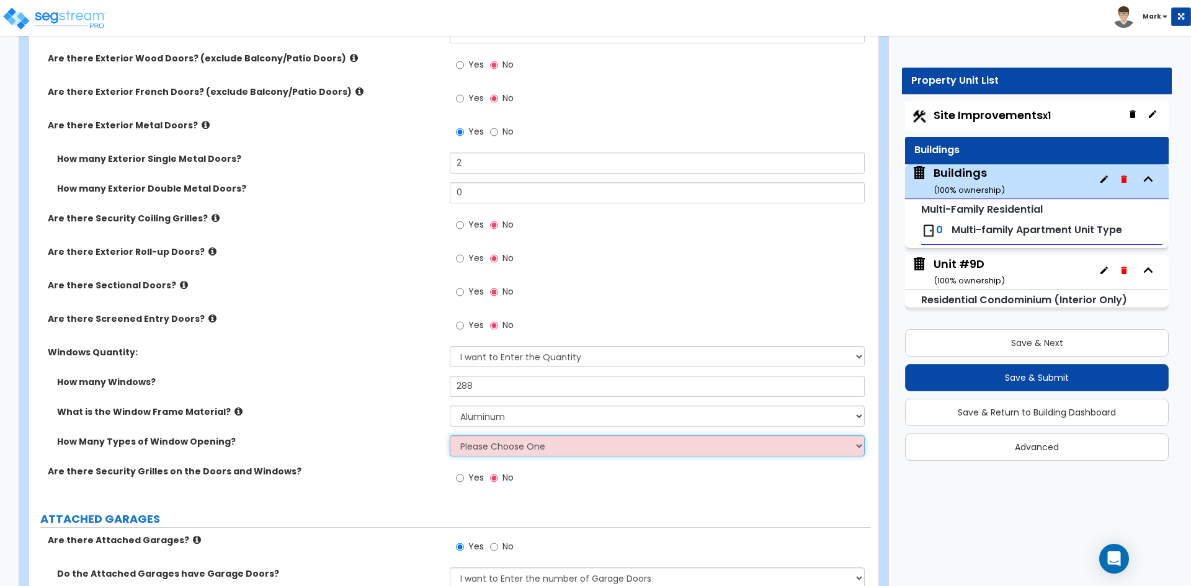
click at [517, 448] on select "Please Choose One 1 2 3 4" at bounding box center [657, 446] width 414 height 21
select select "1"
click at [450, 436] on select "Please Choose One 1 2 3 4" at bounding box center [657, 446] width 414 height 21
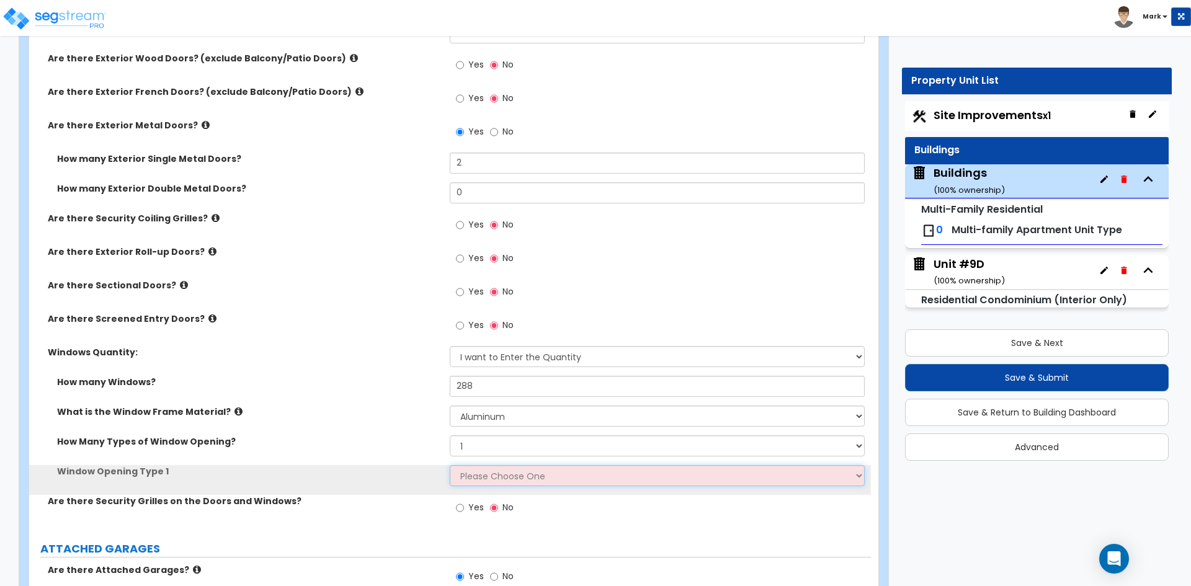
click at [511, 473] on select "Please Choose One Sliding Picture/Fixed Double/Single Hung Awning Swing" at bounding box center [657, 475] width 414 height 21
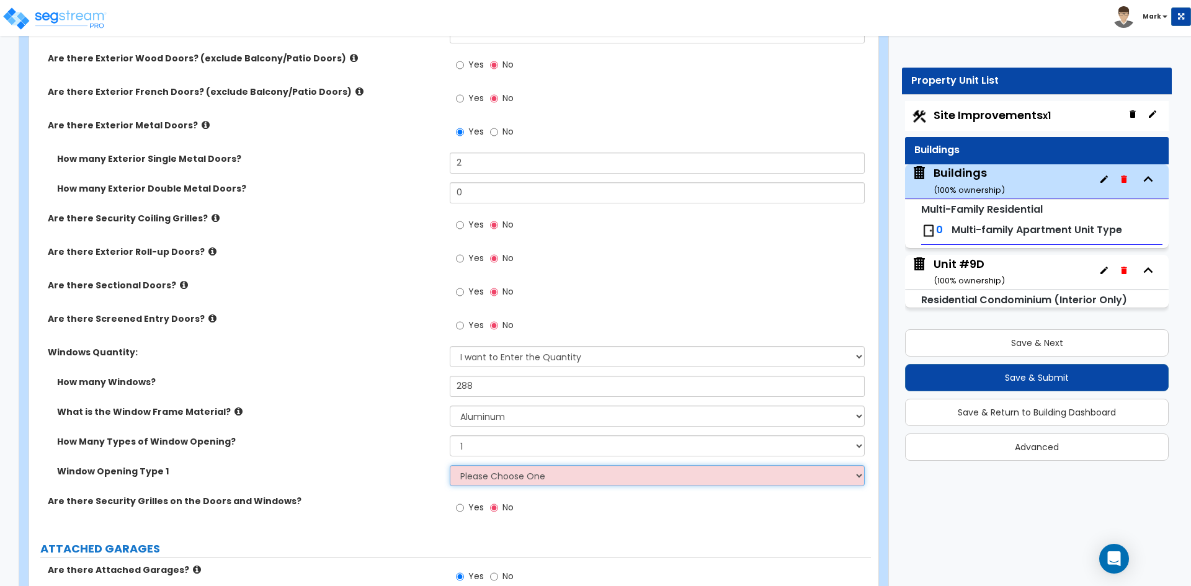
select select "2"
click at [450, 465] on select "Please Choose One Sliding Picture/Fixed Double/Single Hung Awning Swing" at bounding box center [657, 475] width 414 height 21
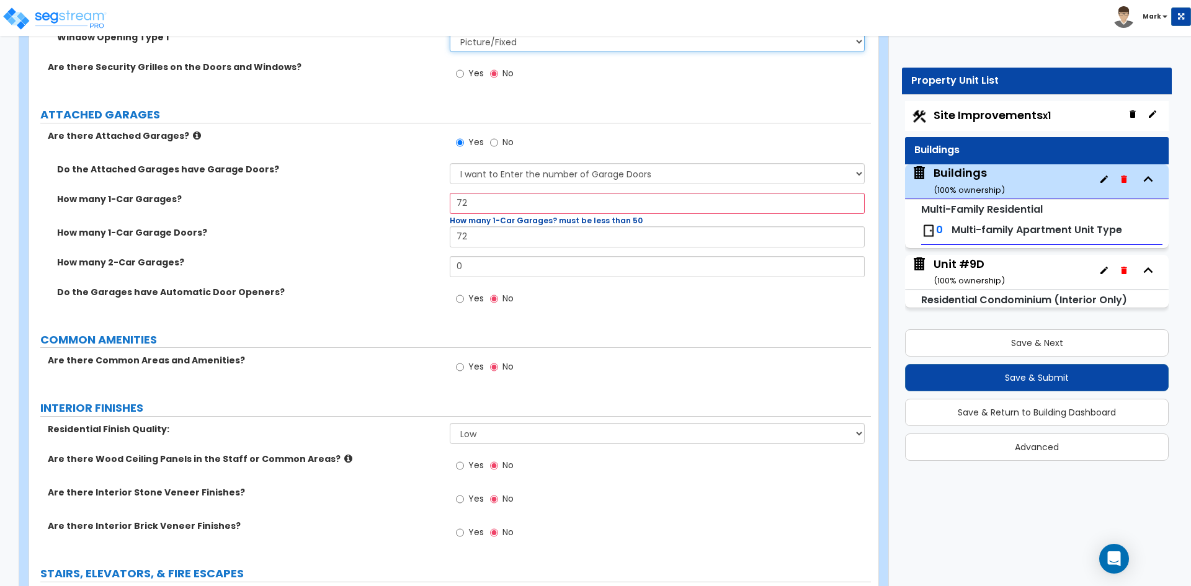
scroll to position [2172, 0]
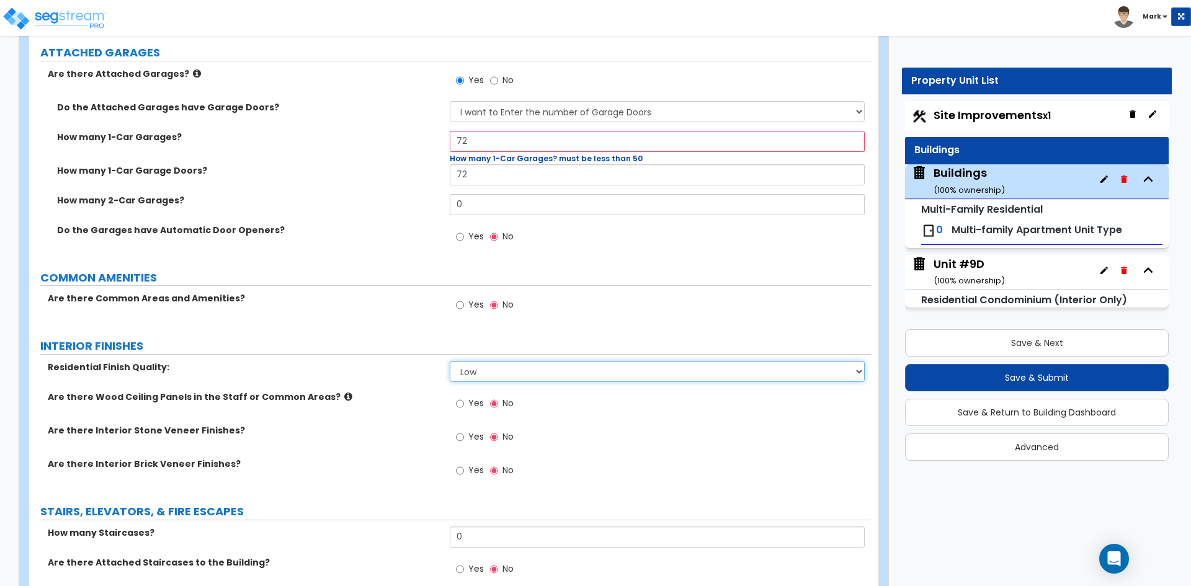
click at [525, 370] on select "Low Average High" at bounding box center [657, 371] width 414 height 21
select select "2"
click at [450, 361] on select "Low Average High" at bounding box center [657, 371] width 414 height 21
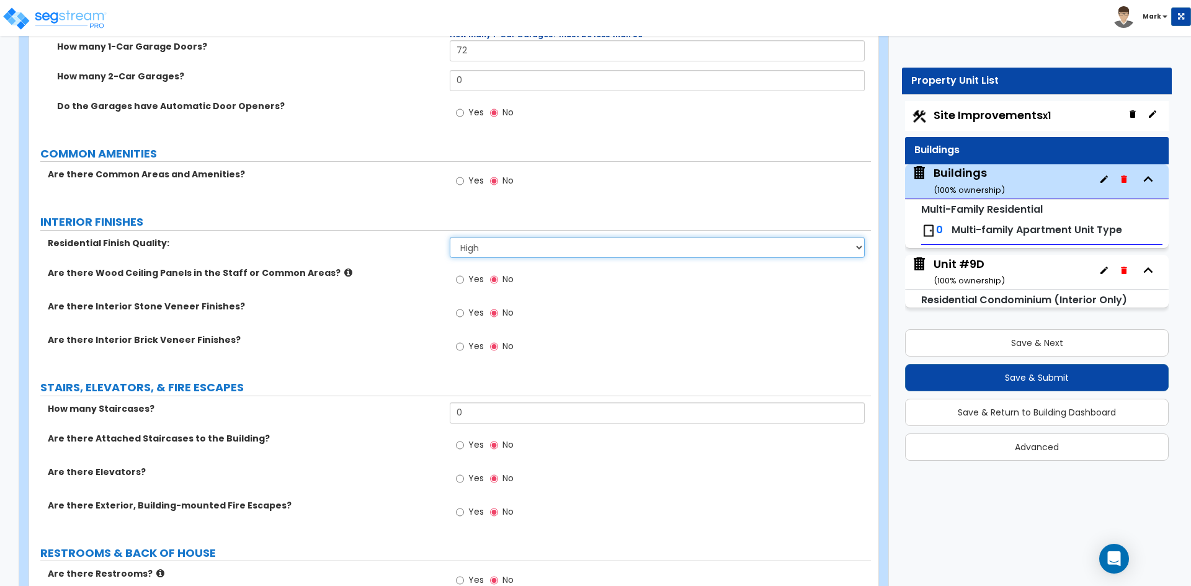
scroll to position [2358, 0]
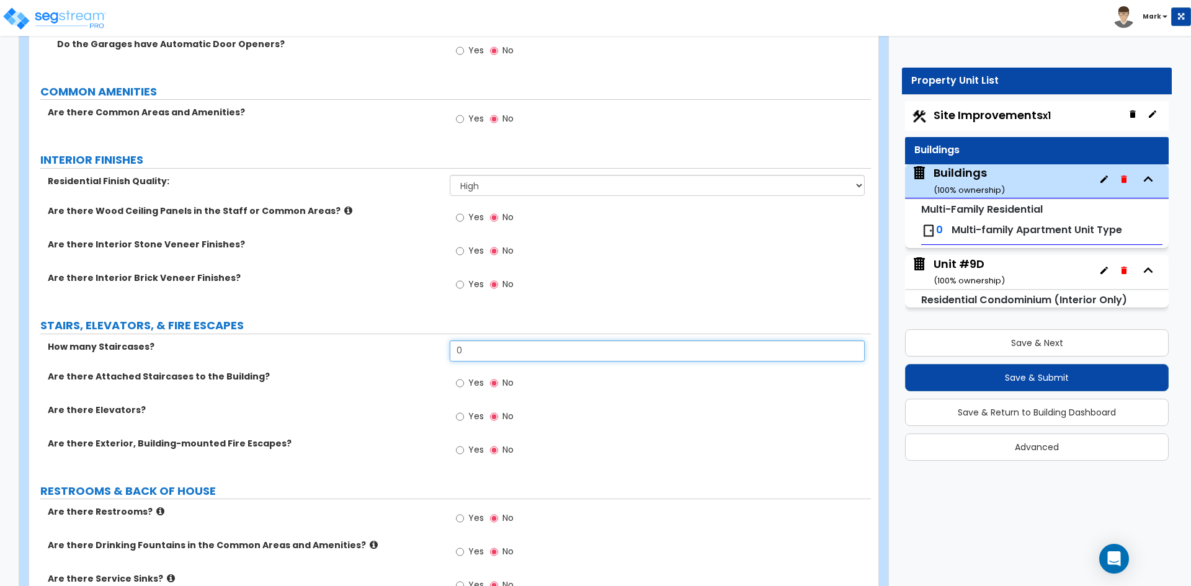
click at [529, 357] on input "0" at bounding box center [657, 351] width 414 height 21
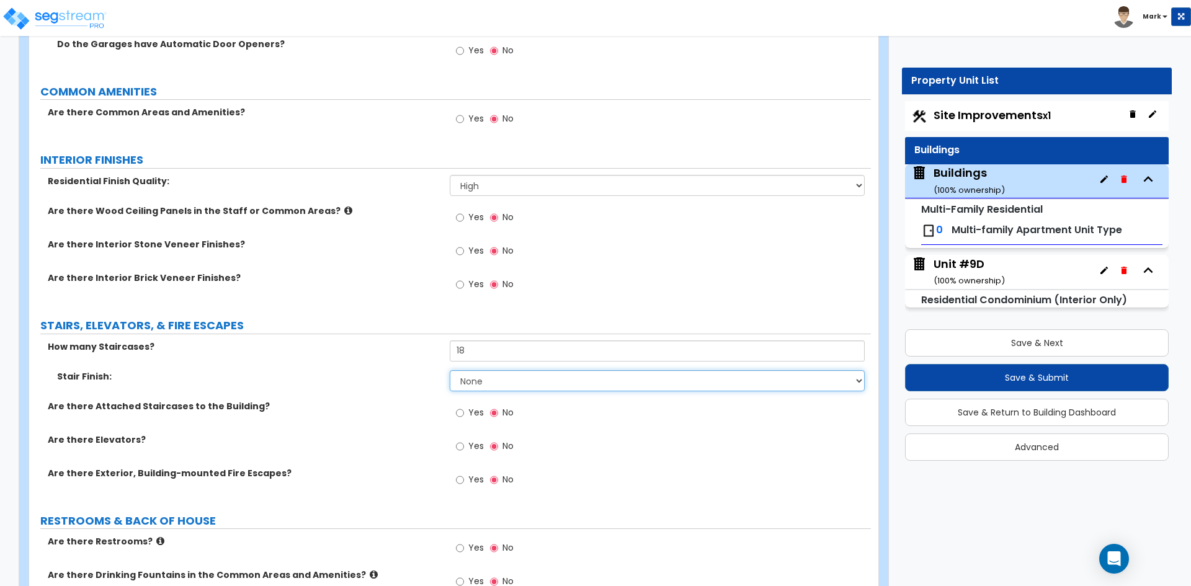
click at [531, 385] on select "None Tile Wood Laminate VCT Sheet Carpet Sheet Vinyl Carpet Tile" at bounding box center [657, 380] width 414 height 21
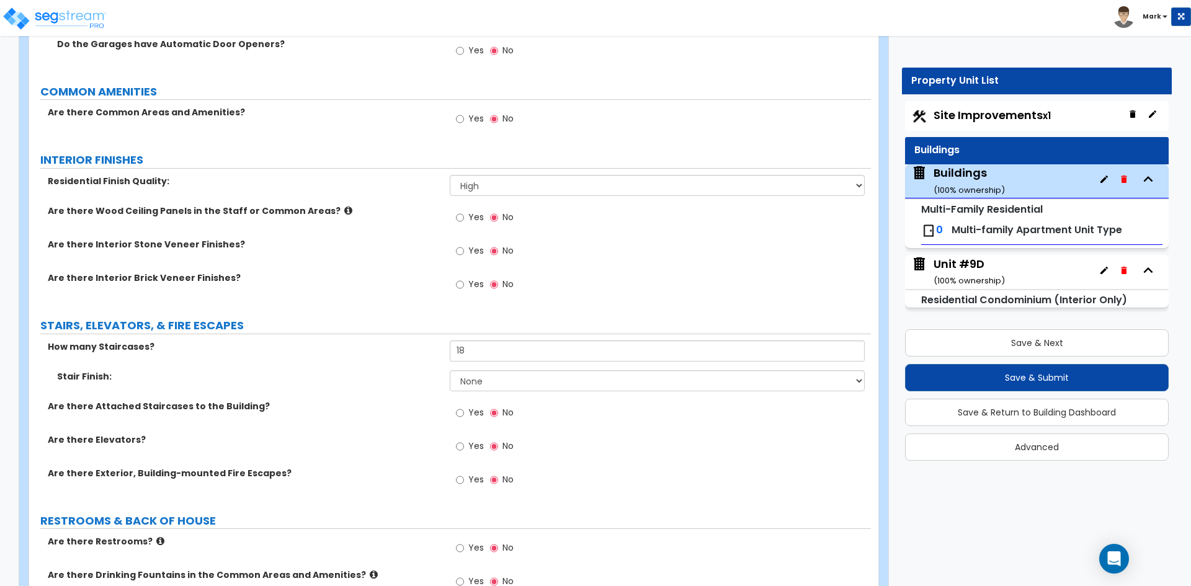
drag, startPoint x: 380, startPoint y: 382, endPoint x: 410, endPoint y: 382, distance: 30.4
click at [380, 382] on label "Stair Finish:" at bounding box center [248, 376] width 383 height 12
click at [576, 356] on input "18" at bounding box center [657, 351] width 414 height 21
type input "1"
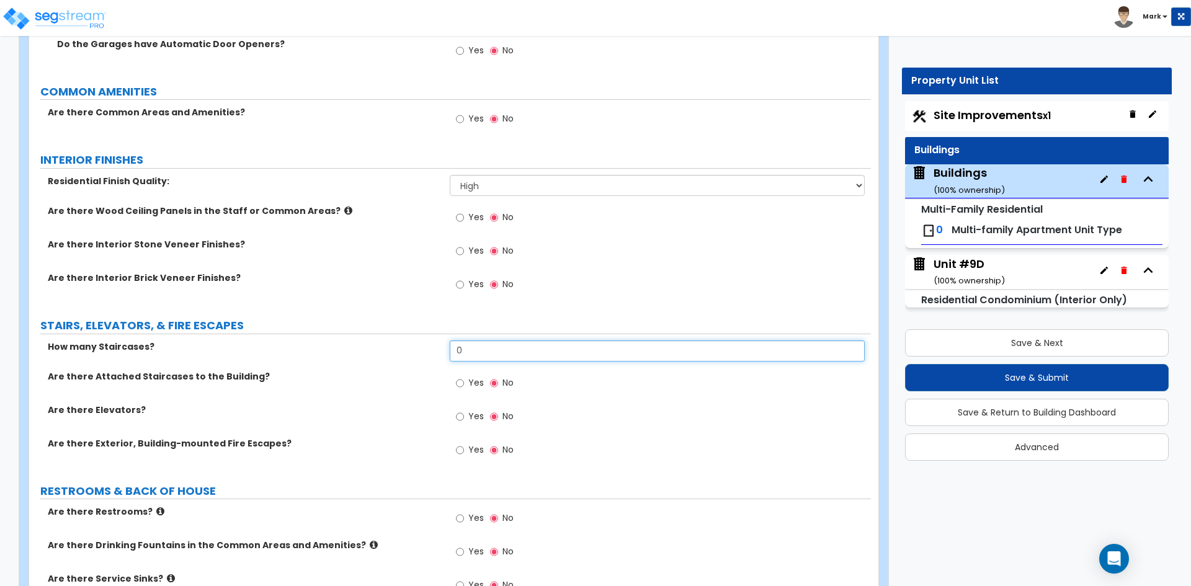
type input "0"
click at [958, 262] on div "Unit #9D ( 100 % ownership)" at bounding box center [969, 272] width 71 height 32
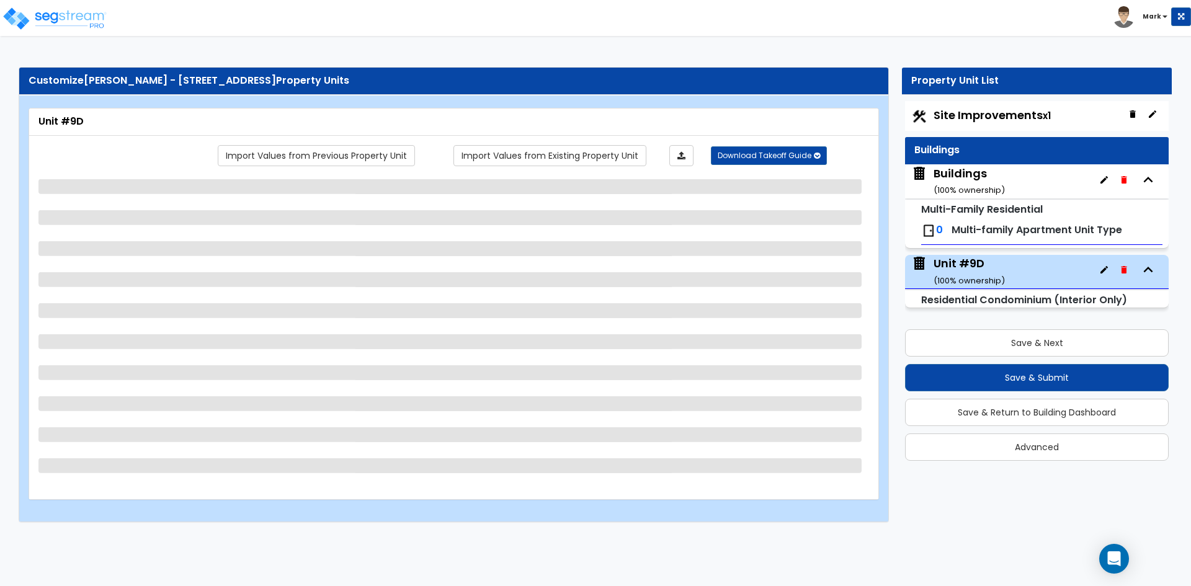
select select "2"
select select "1"
select select "2"
select select "5"
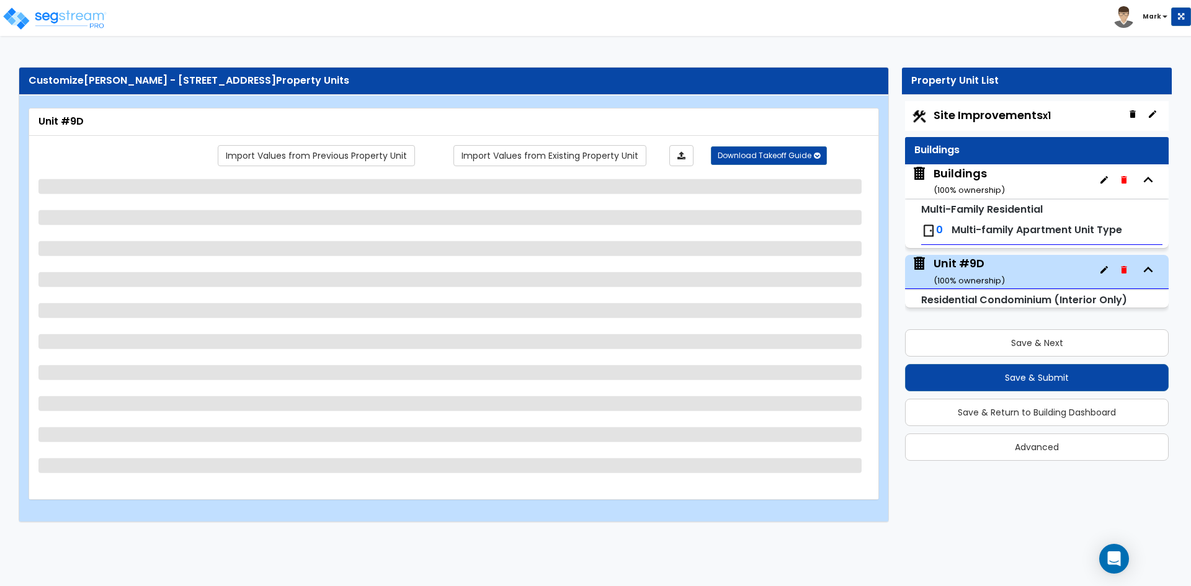
select select "2"
select select "5"
select select "1"
select select "3"
select select "5"
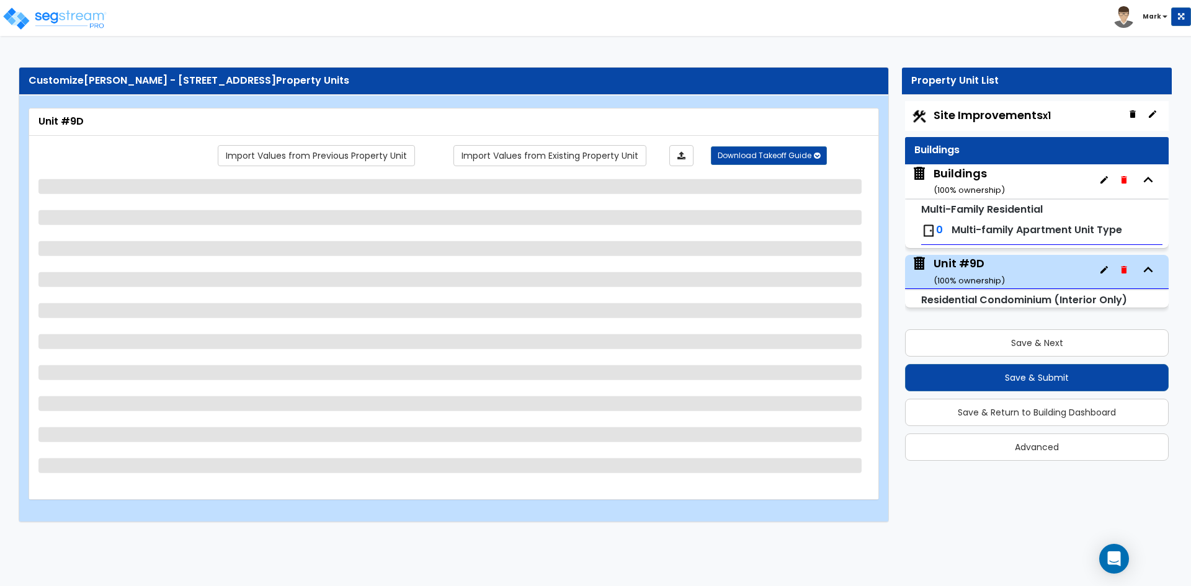
select select "1"
select select "2"
select select "3"
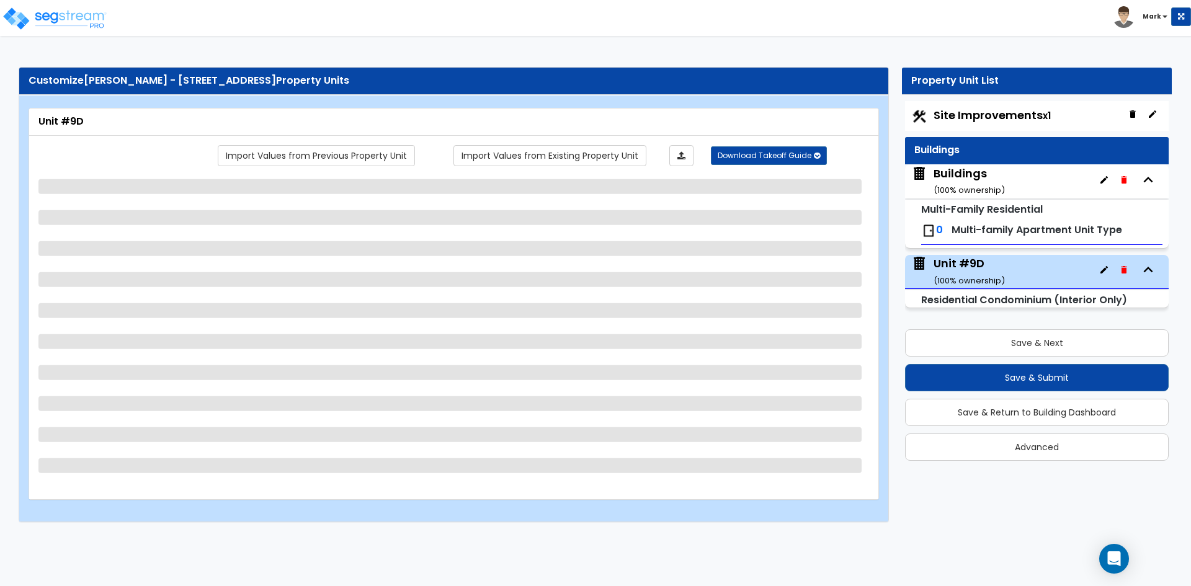
select select "5"
select select "4"
select select "5"
select select "2"
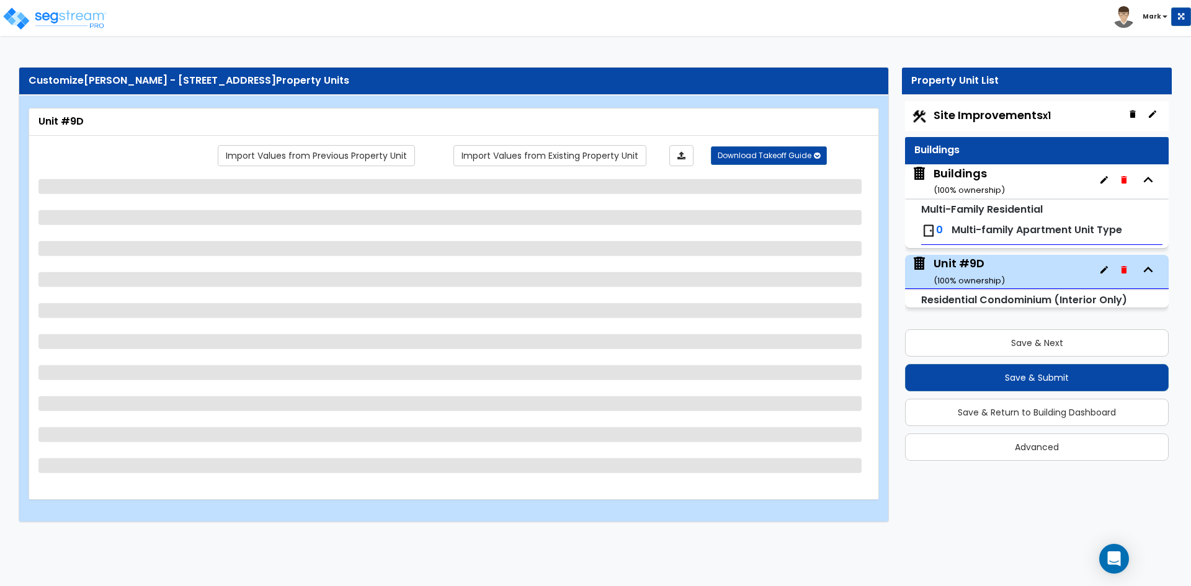
select select "1"
select select "2"
select select "5"
select select "2"
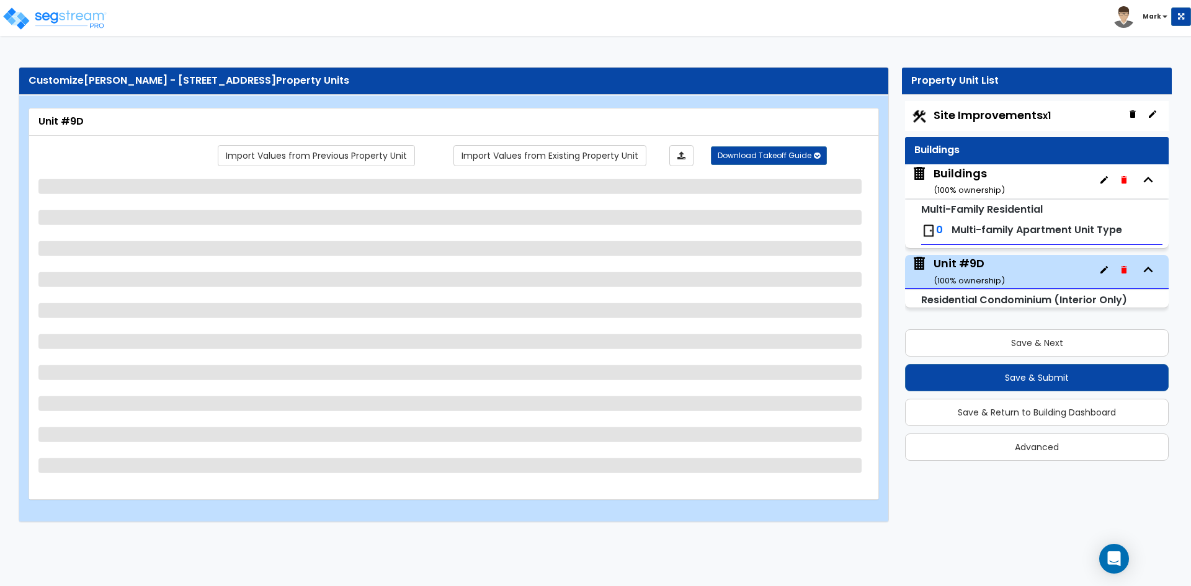
select select "4"
select select "2"
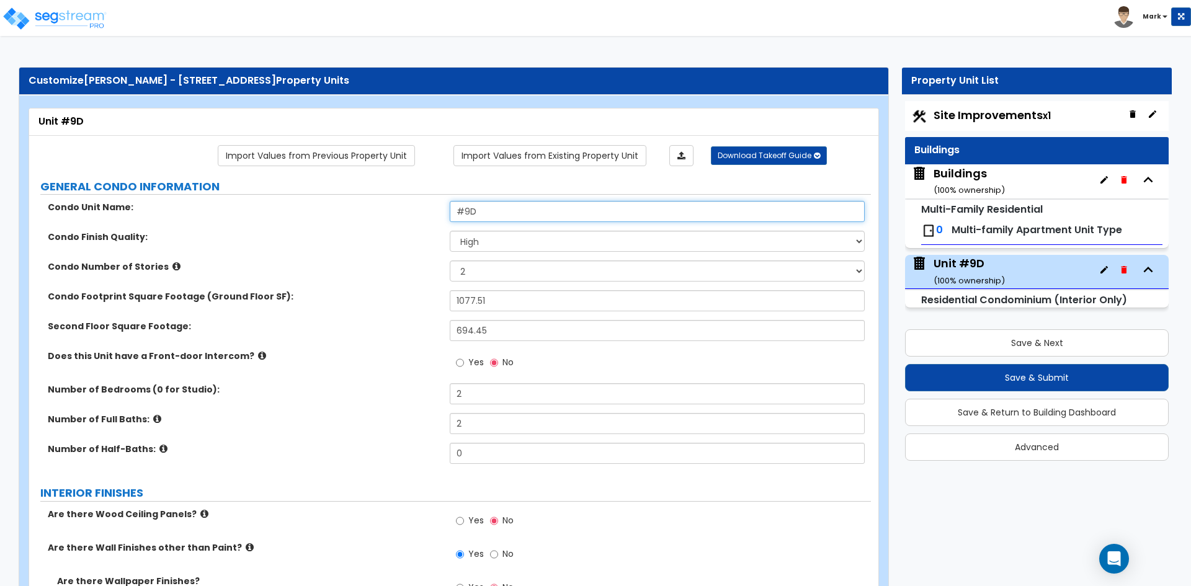
click at [463, 213] on input "#9D" at bounding box center [657, 211] width 414 height 21
drag, startPoint x: 482, startPoint y: 210, endPoint x: 462, endPoint y: 209, distance: 19.9
click at [452, 210] on input "#9D" at bounding box center [657, 211] width 414 height 21
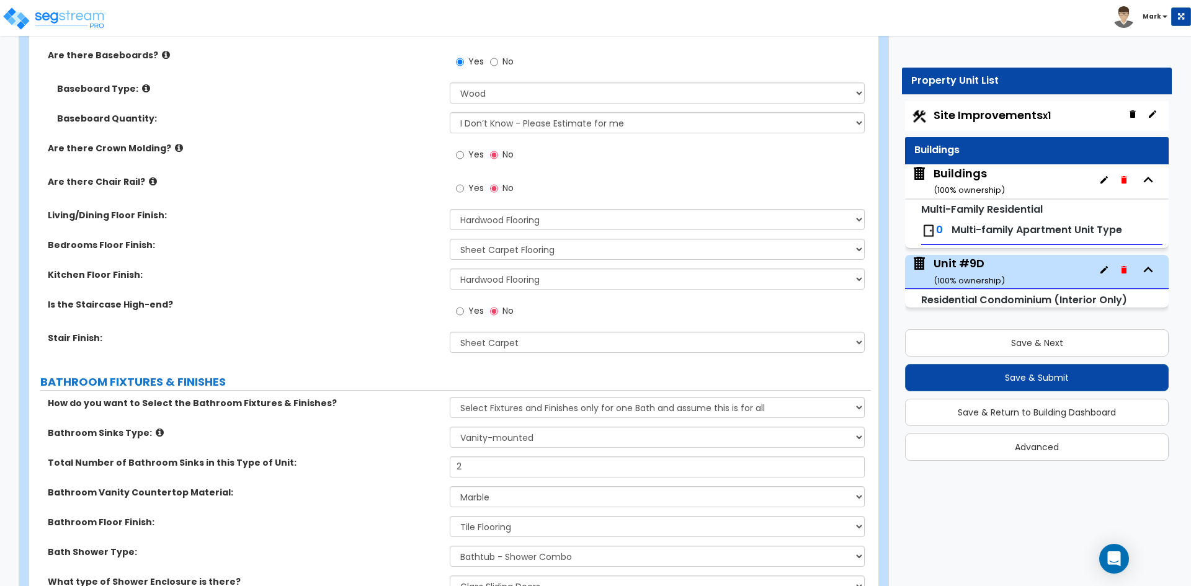
scroll to position [620, 0]
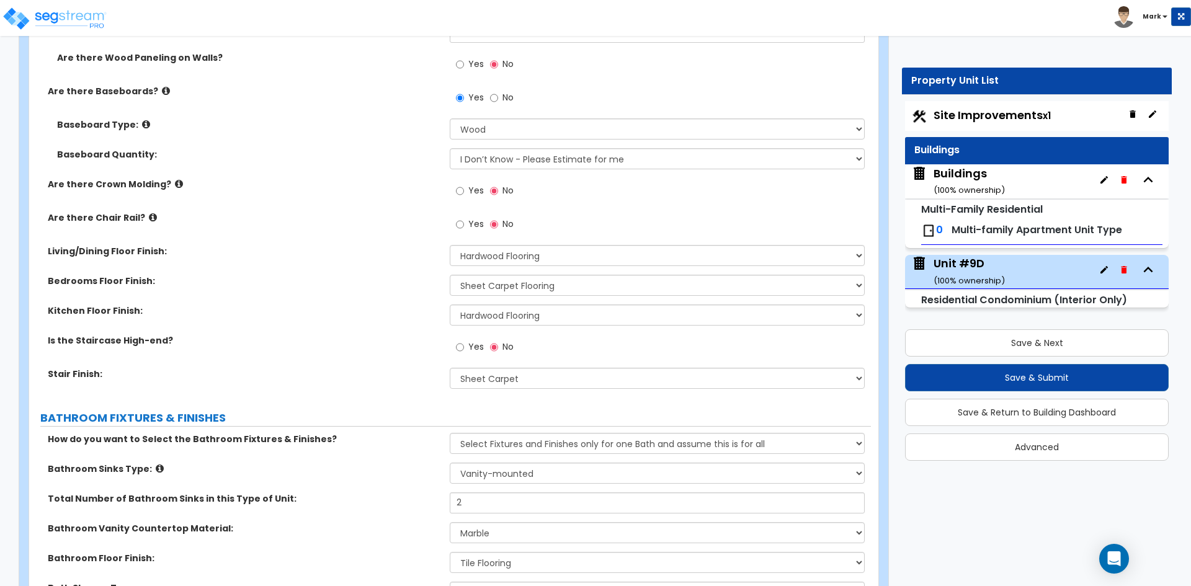
type input "Unit 9D"
click at [956, 172] on div "Buildings ( 100 % ownership)" at bounding box center [969, 182] width 71 height 32
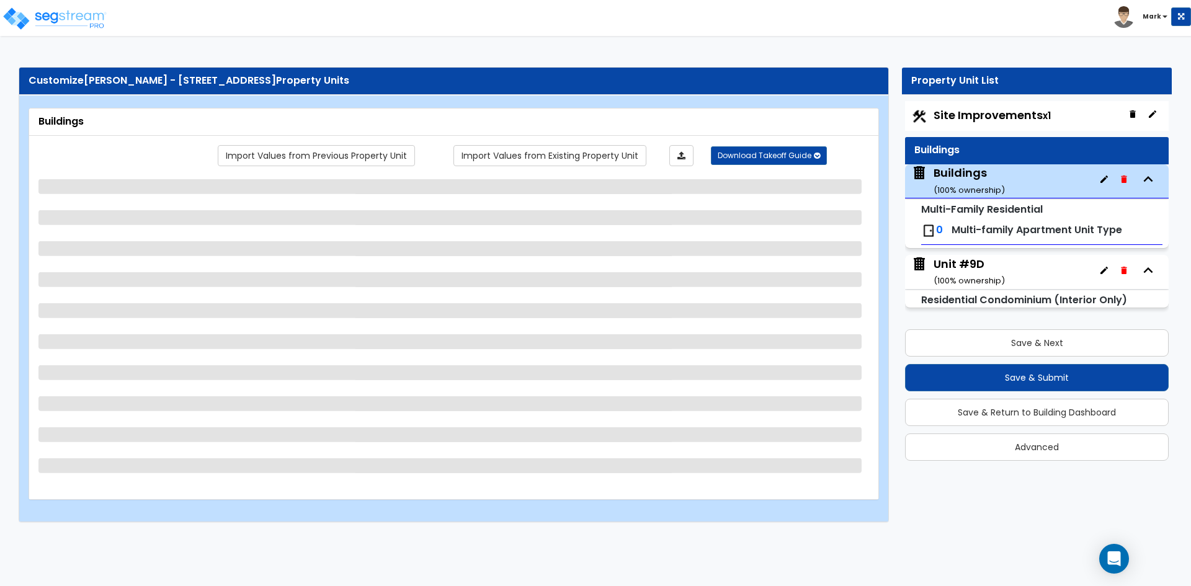
scroll to position [0, 0]
select select "1"
select select "7"
select select "2"
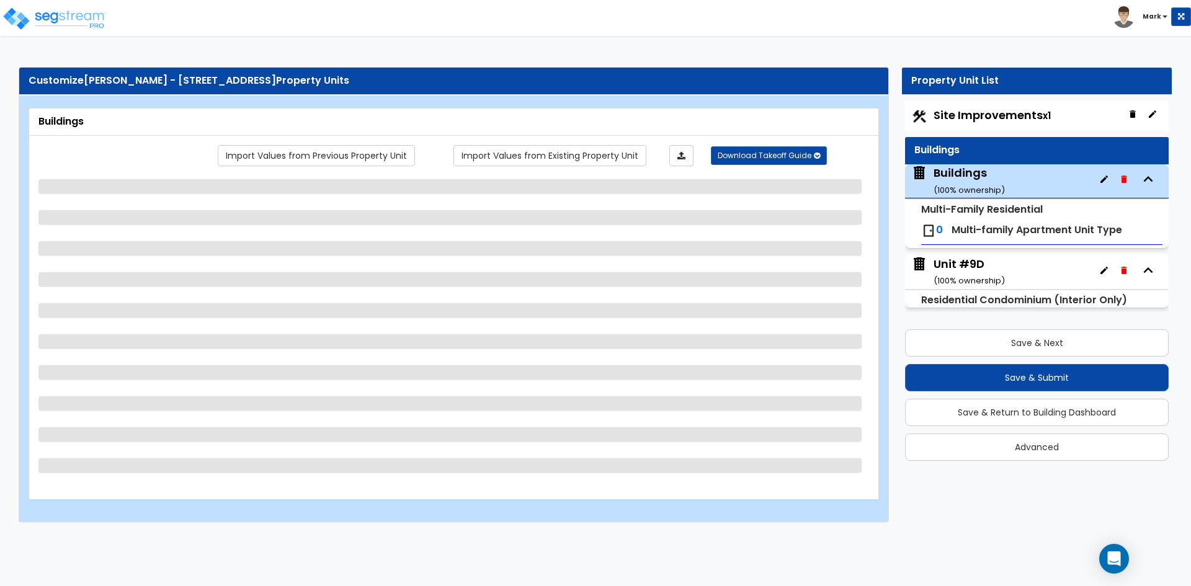
select select "3"
select select "7"
select select "1"
select select "5"
select select "1"
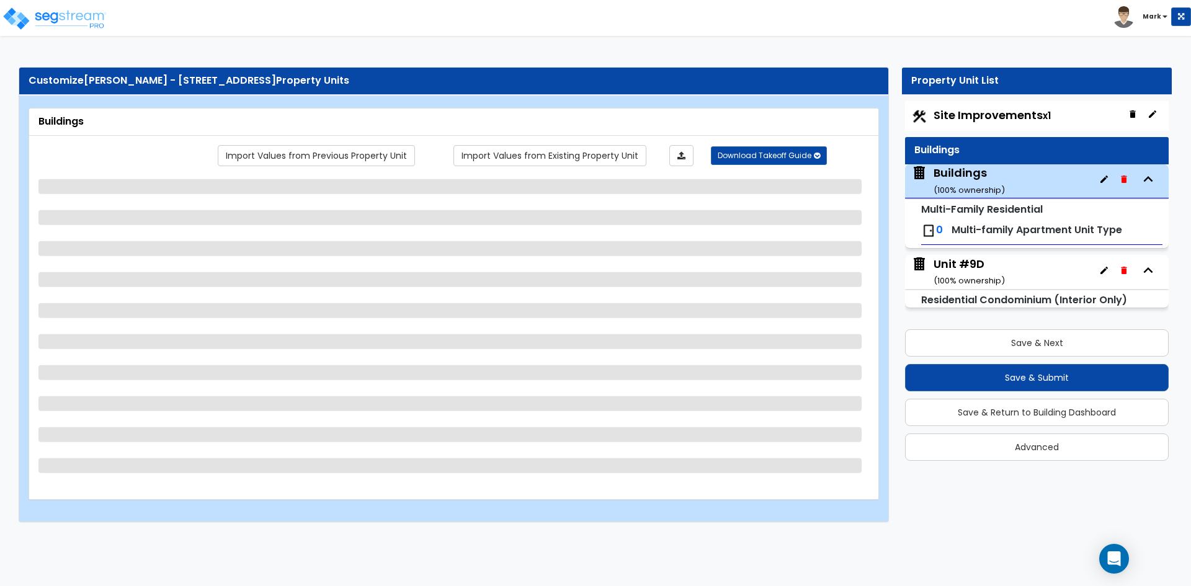
select select "2"
select select "1"
select select "2"
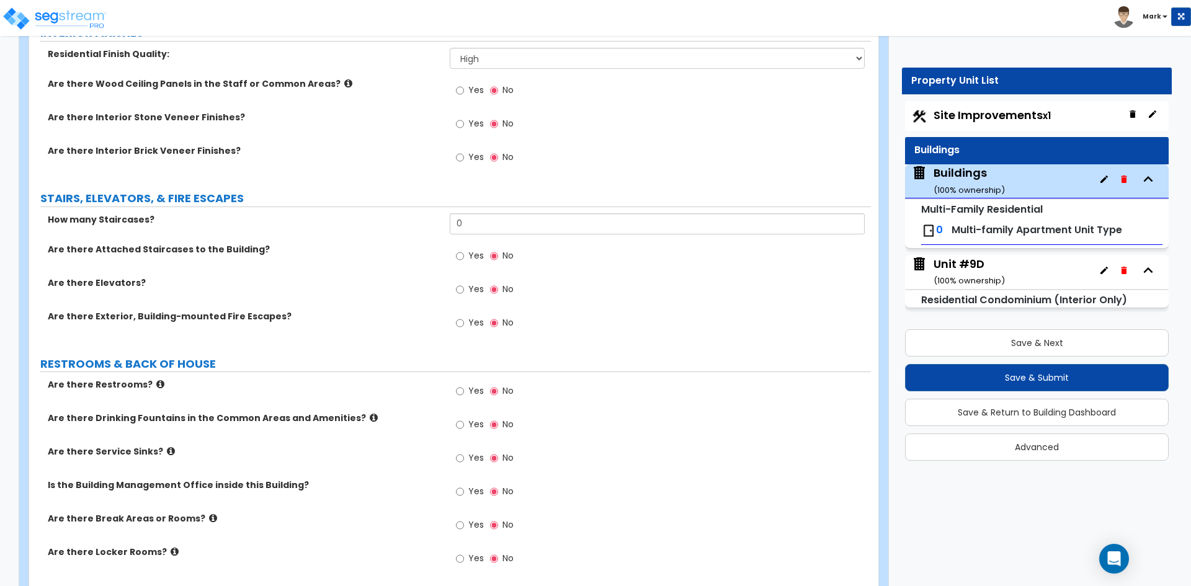
scroll to position [2482, 0]
click at [499, 223] on input "0" at bounding box center [657, 223] width 414 height 21
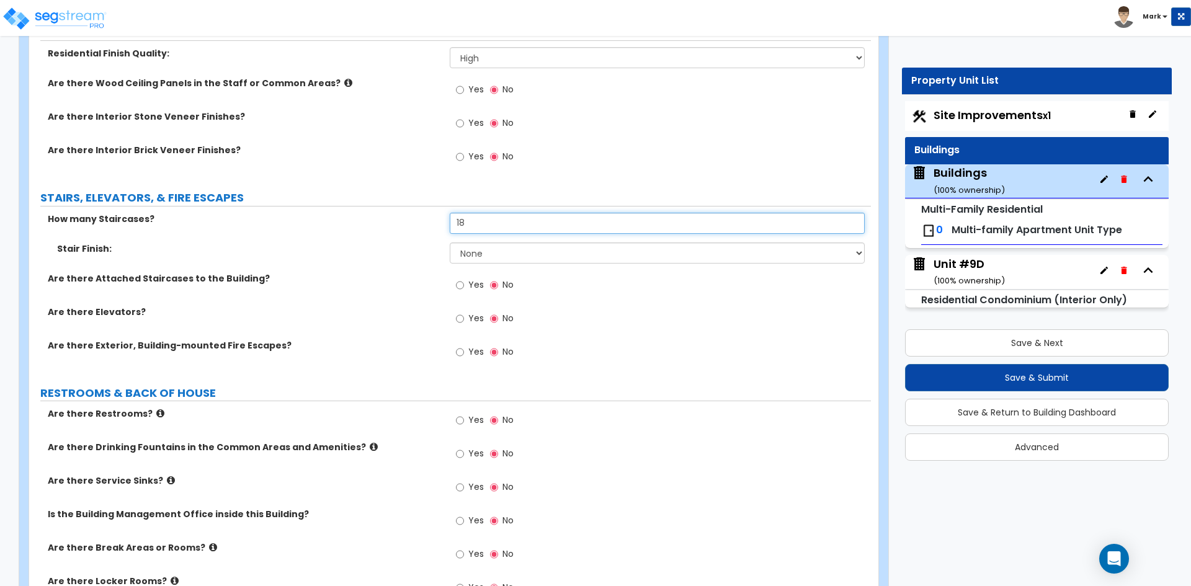
type input "18"
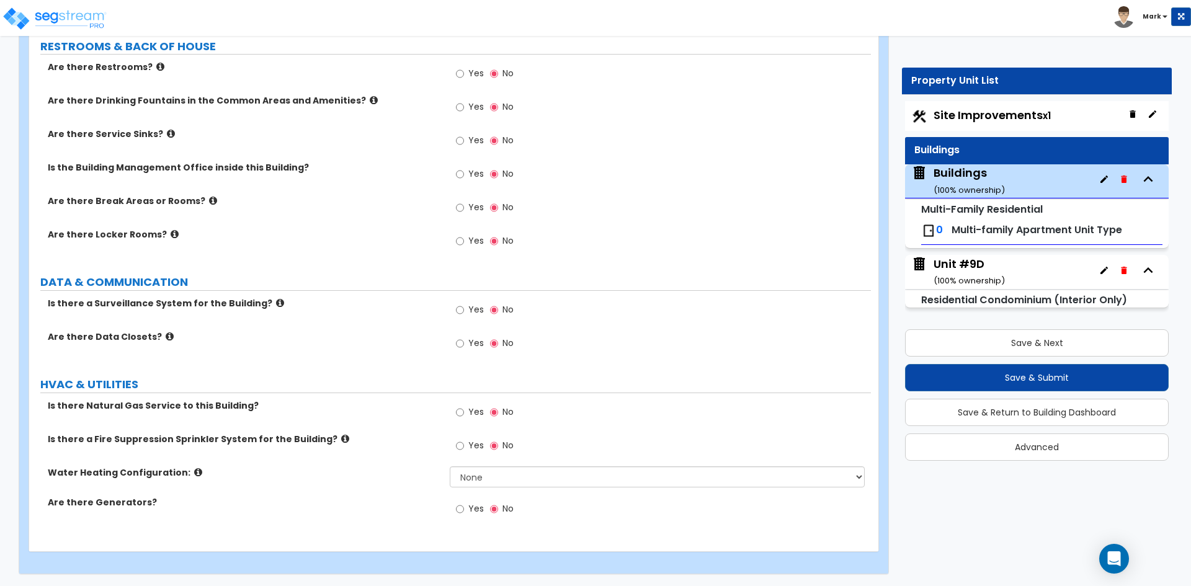
scroll to position [2829, 0]
drag, startPoint x: 494, startPoint y: 457, endPoint x: 495, endPoint y: 444, distance: 13.0
click at [495, 446] on label "No" at bounding box center [502, 446] width 24 height 21
click at [512, 480] on select "None Water Heater for Multiple Units Water Heater for Individual Units" at bounding box center [657, 476] width 414 height 21
select select "1"
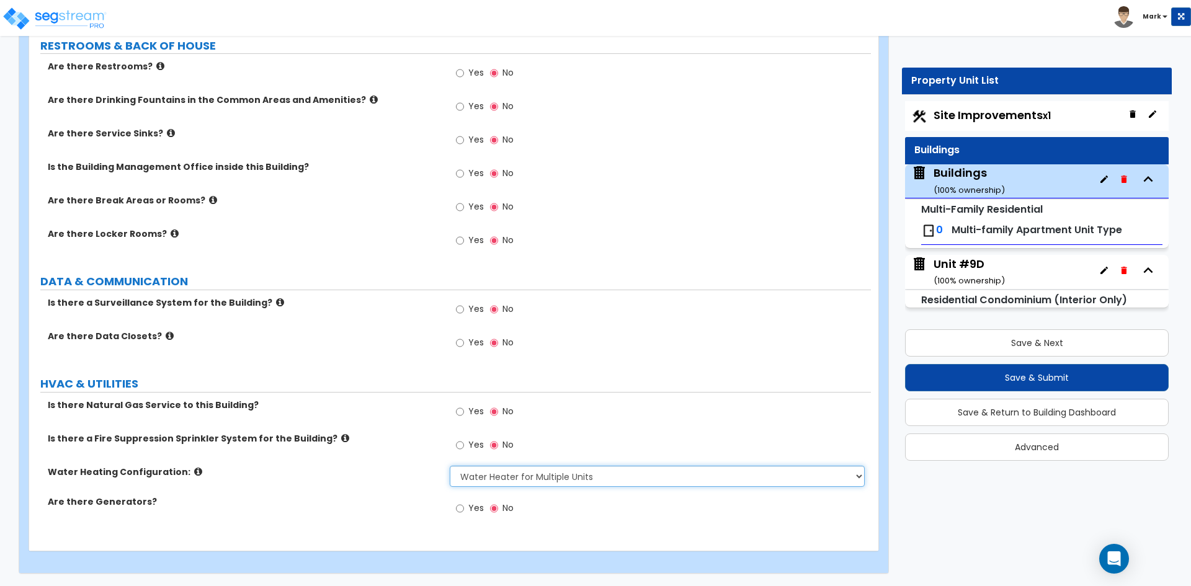
click at [450, 466] on select "None Water Heater for Multiple Units Water Heater for Individual Units" at bounding box center [657, 476] width 414 height 21
click at [462, 413] on input "Yes" at bounding box center [460, 412] width 8 height 14
radio input "true"
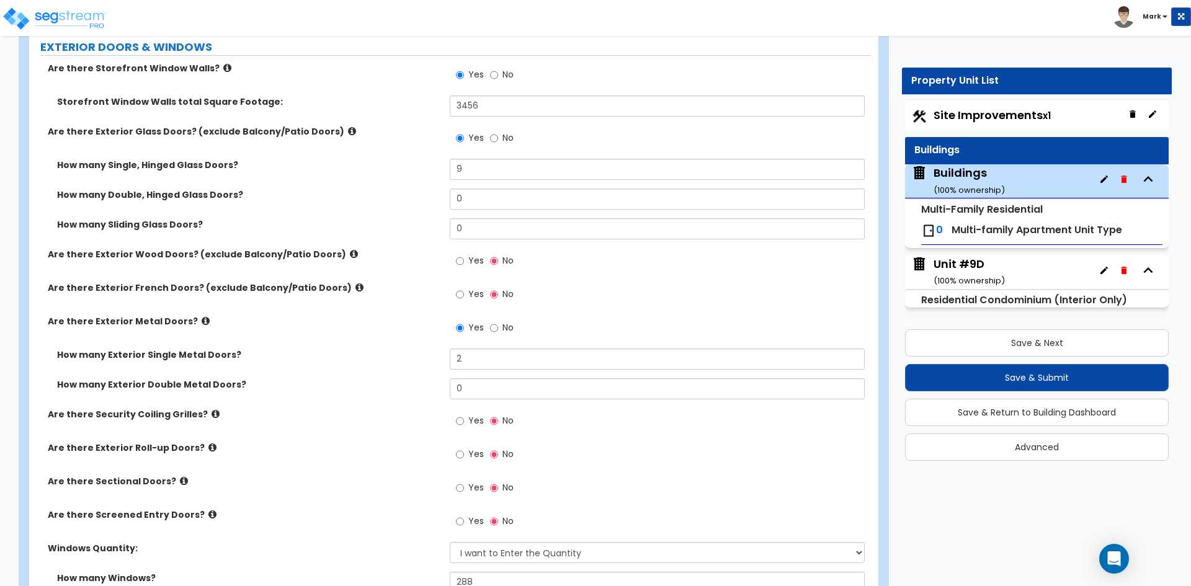
scroll to position [1464, 0]
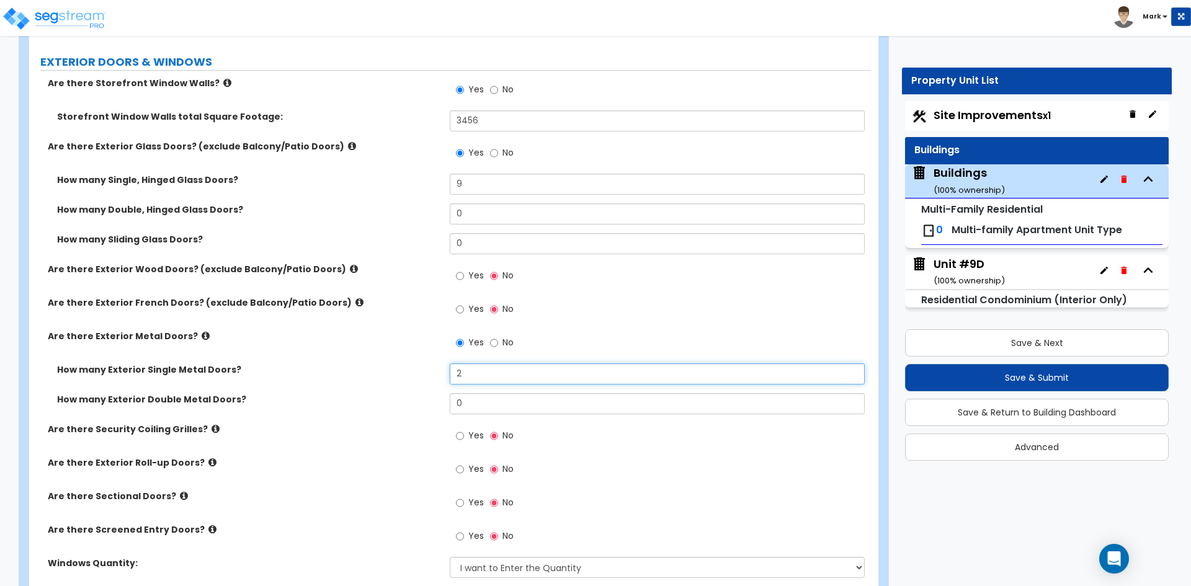
click at [473, 368] on input "2" at bounding box center [657, 374] width 414 height 21
type input "18"
click at [496, 195] on div "How many Single, Hinged Glass Doors? 9" at bounding box center [450, 189] width 842 height 30
click at [405, 360] on div "Are there Exterior Metal Doors? Yes No" at bounding box center [450, 347] width 842 height 34
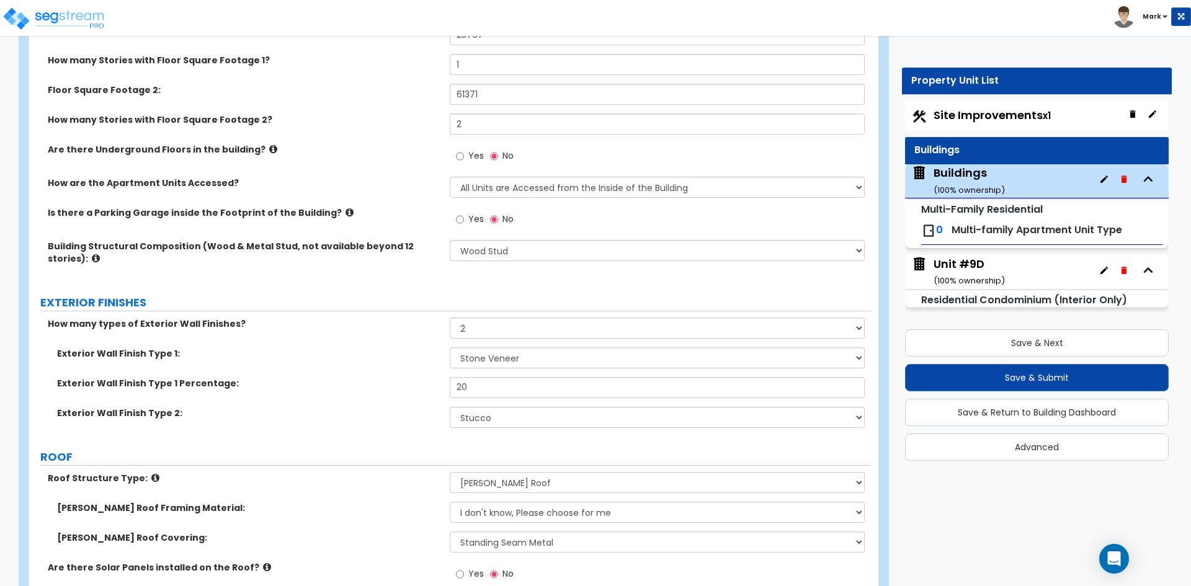
scroll to position [410, 0]
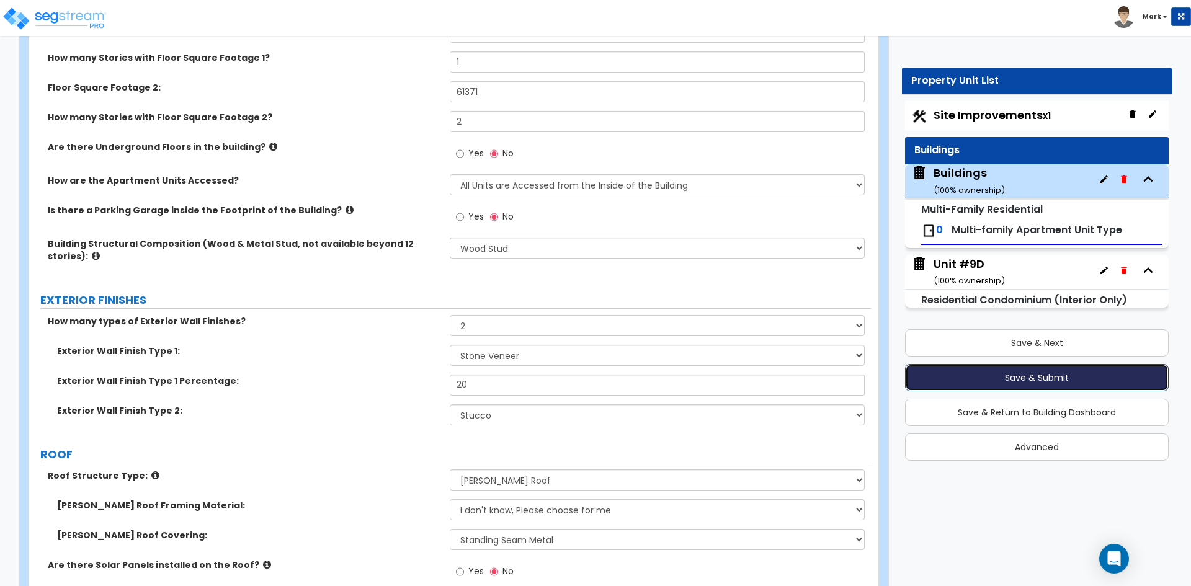
click at [1048, 377] on button "Save & Submit" at bounding box center [1037, 377] width 264 height 27
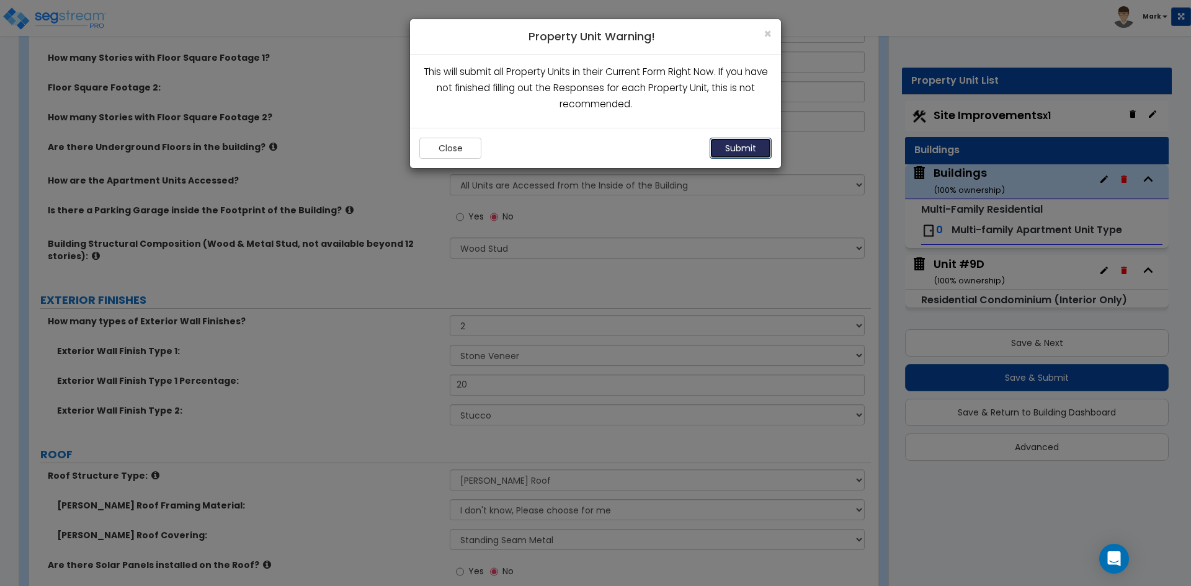
click at [761, 151] on button "Submit" at bounding box center [741, 148] width 62 height 21
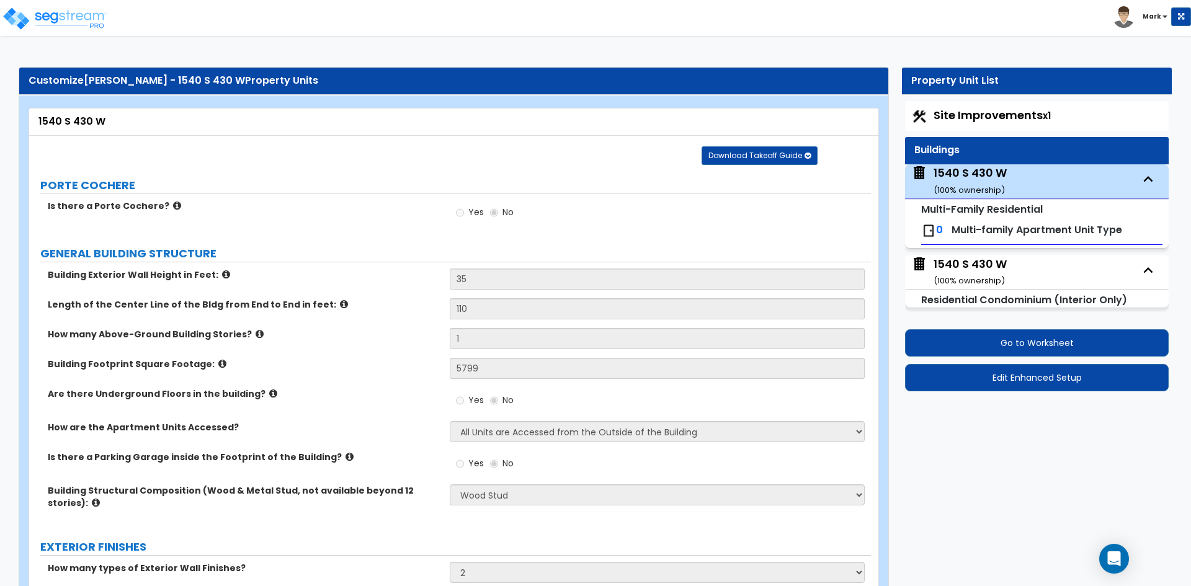
select select "2"
select select "7"
select select "2"
select select "7"
select select "2"
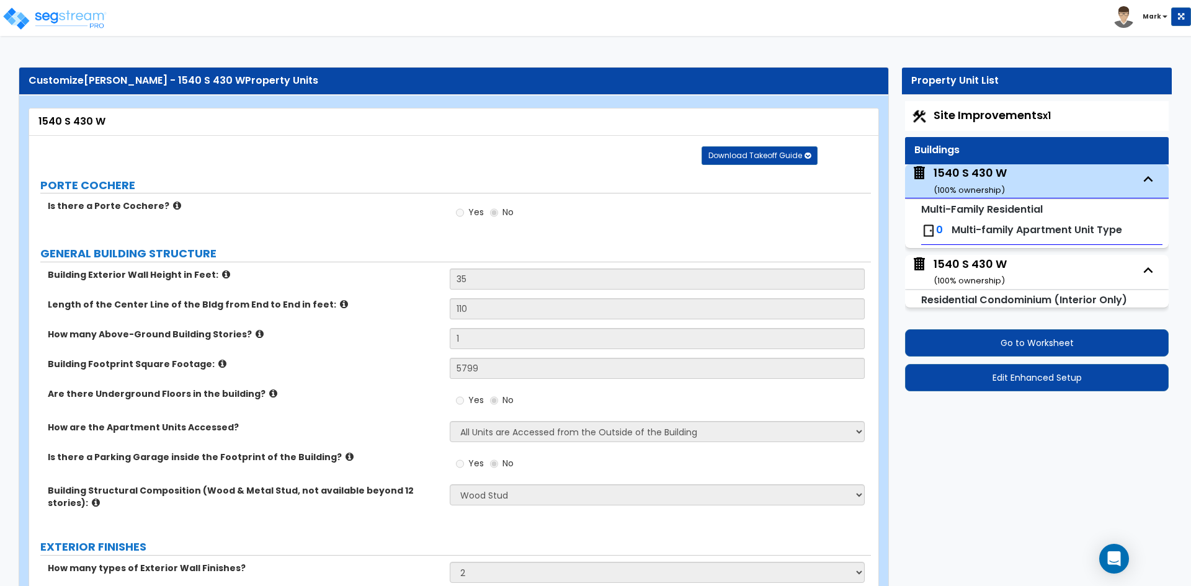
select select "1"
select select "2"
select select "1"
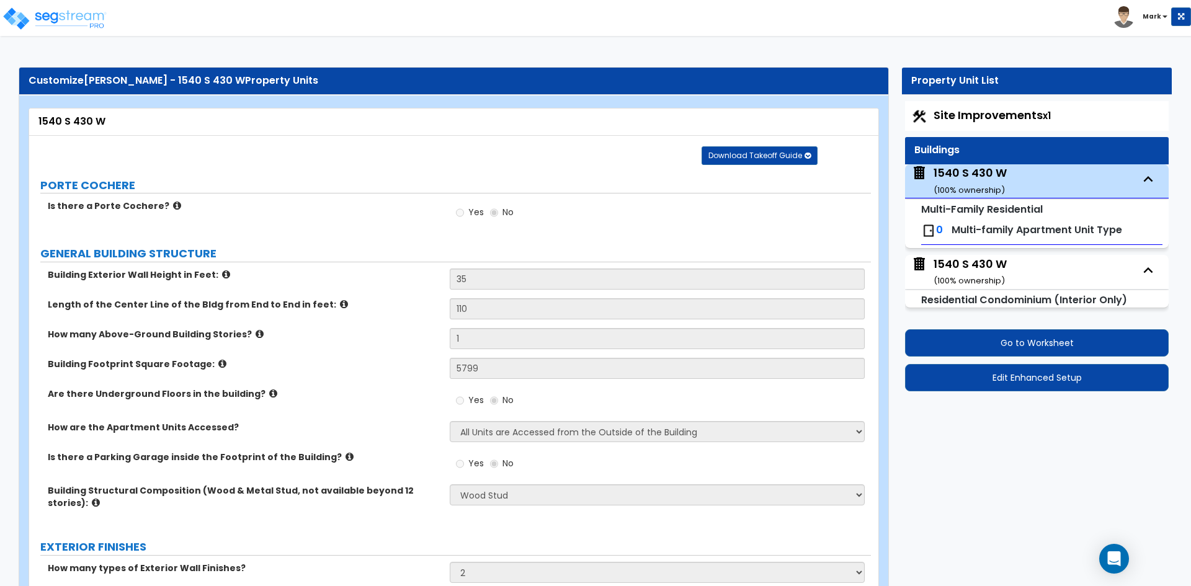
select select "2"
select select "4"
select select "2"
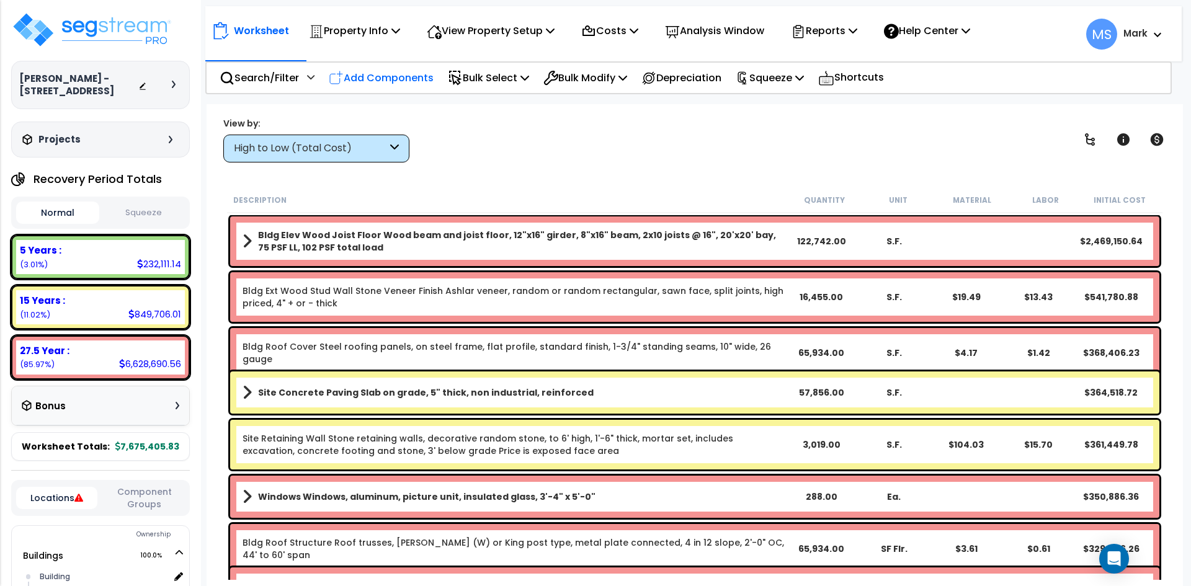
click at [395, 75] on p "Add Components" at bounding box center [381, 77] width 105 height 17
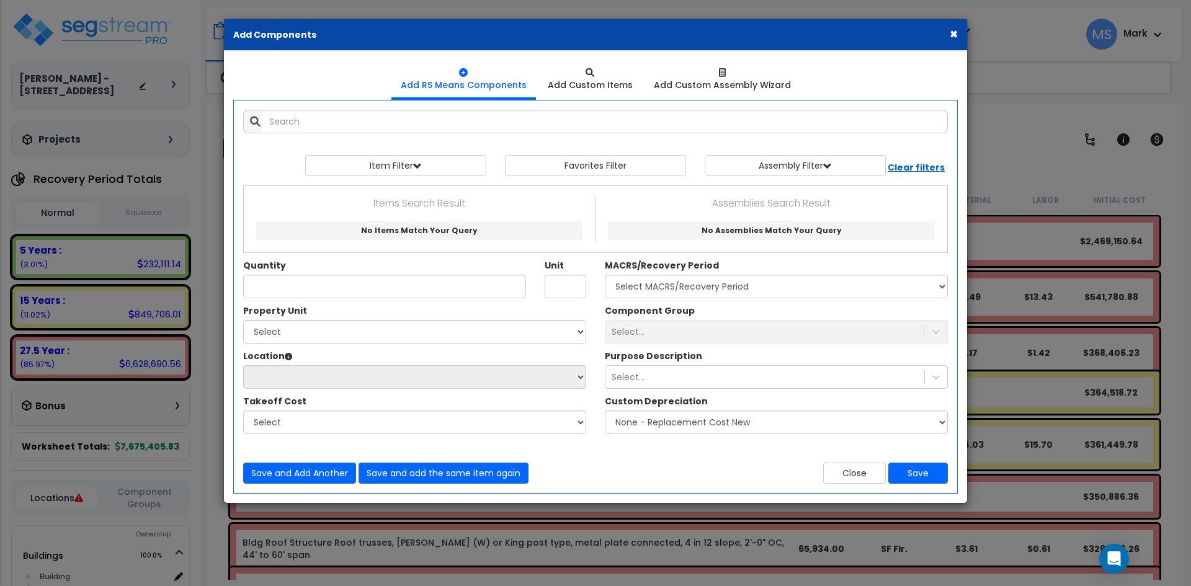
drag, startPoint x: 949, startPoint y: 37, endPoint x: 670, endPoint y: 86, distance: 283.6
click at [950, 37] on button "×" at bounding box center [954, 33] width 8 height 13
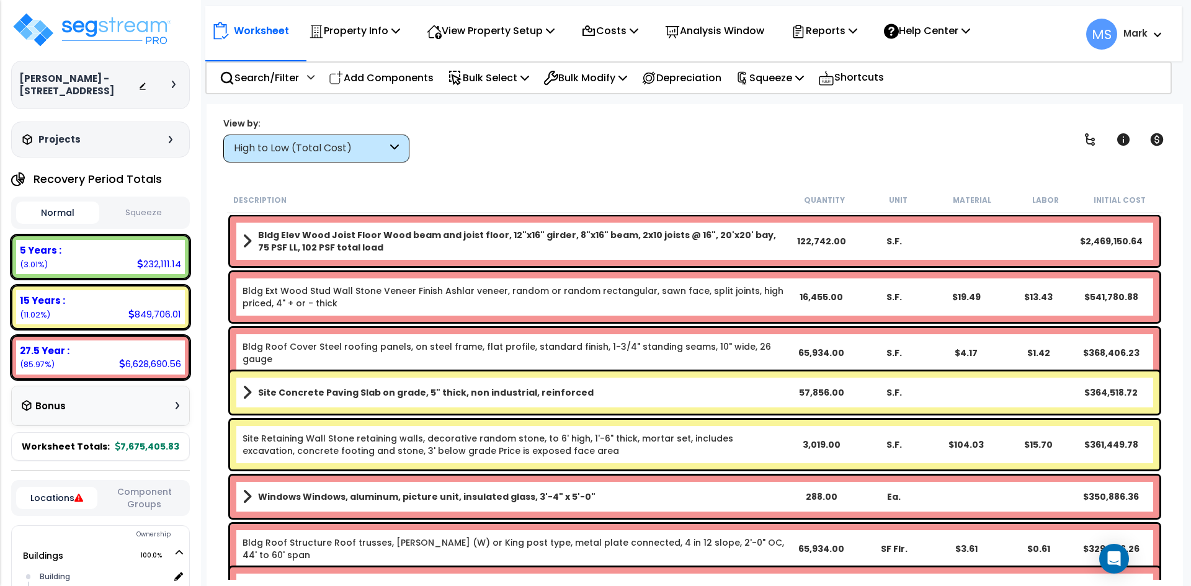
click at [362, 152] on div "High to Low (Total Cost)" at bounding box center [310, 148] width 153 height 14
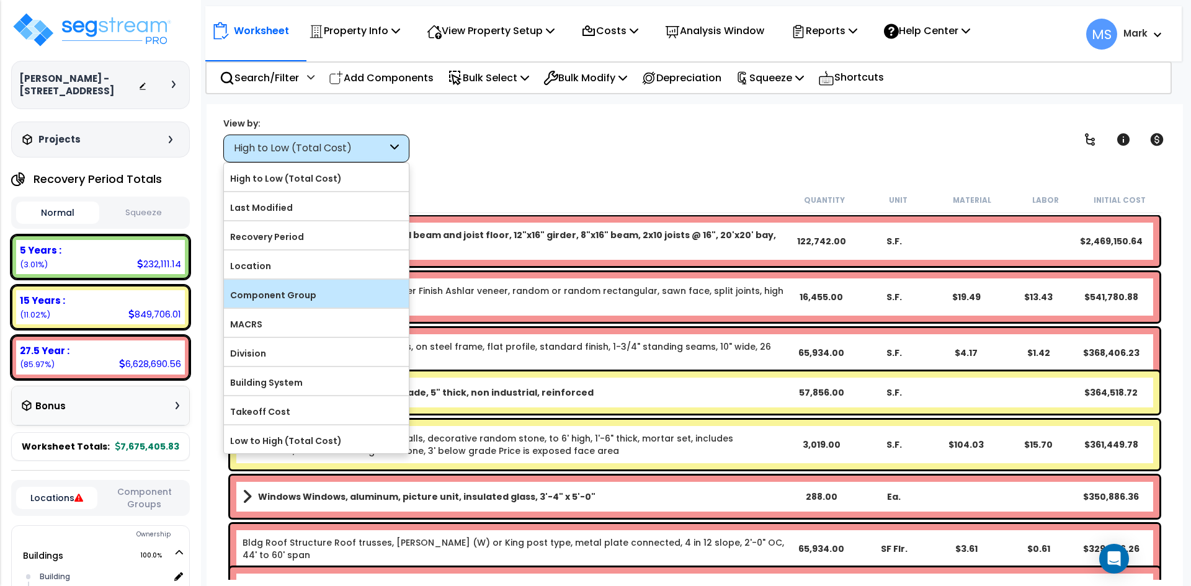
click at [303, 295] on label "Component Group" at bounding box center [316, 295] width 185 height 19
click at [0, 0] on input "Component Group" at bounding box center [0, 0] width 0 height 0
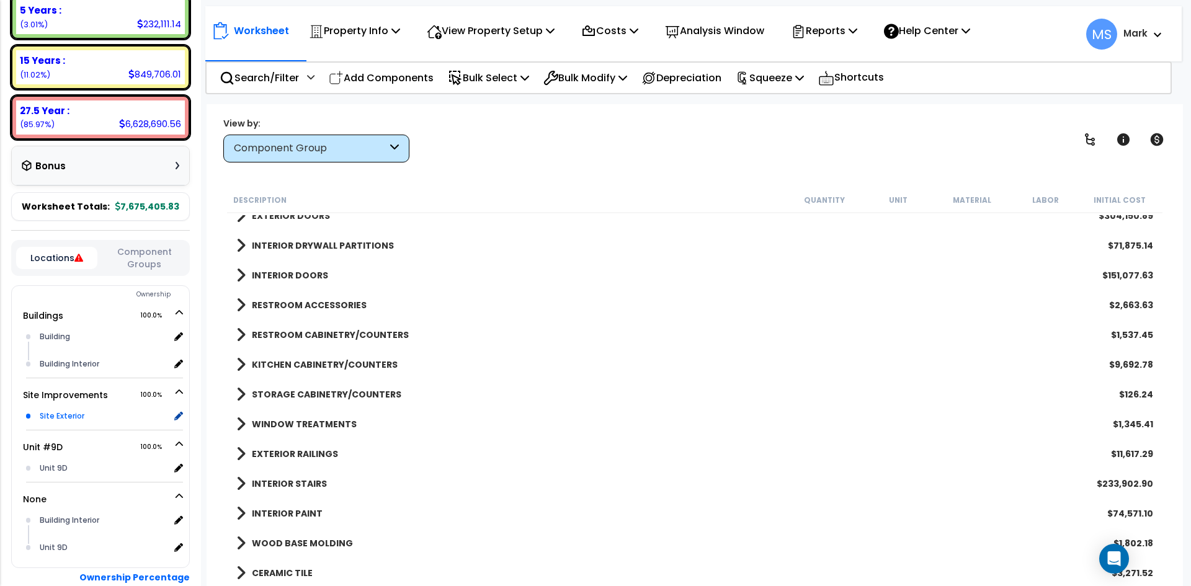
scroll to position [248, 0]
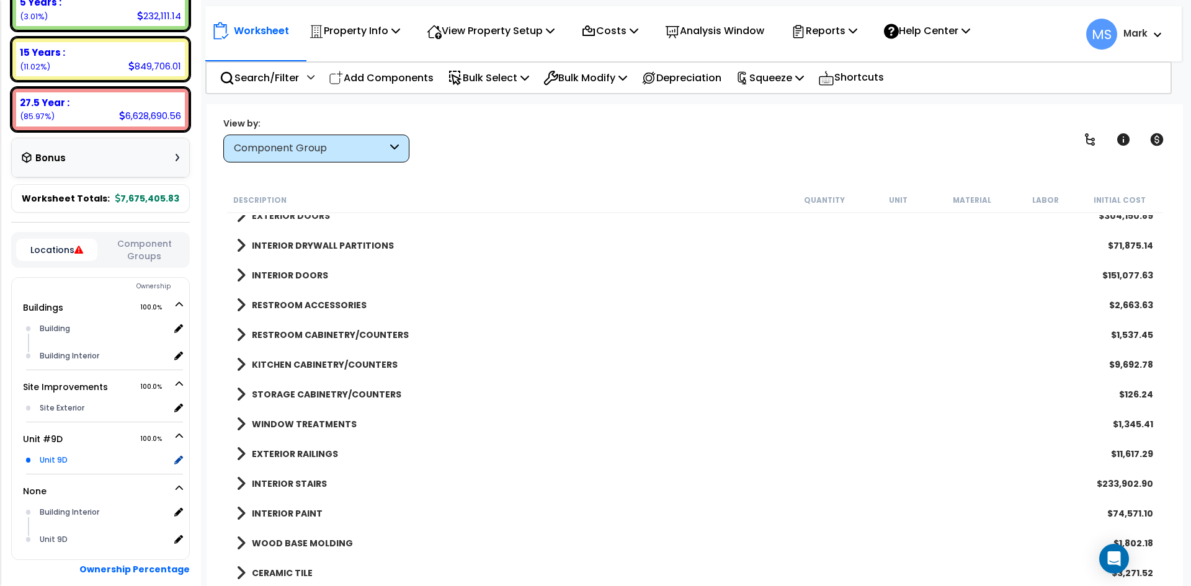
click at [65, 459] on div "Unit 9D" at bounding box center [103, 460] width 133 height 15
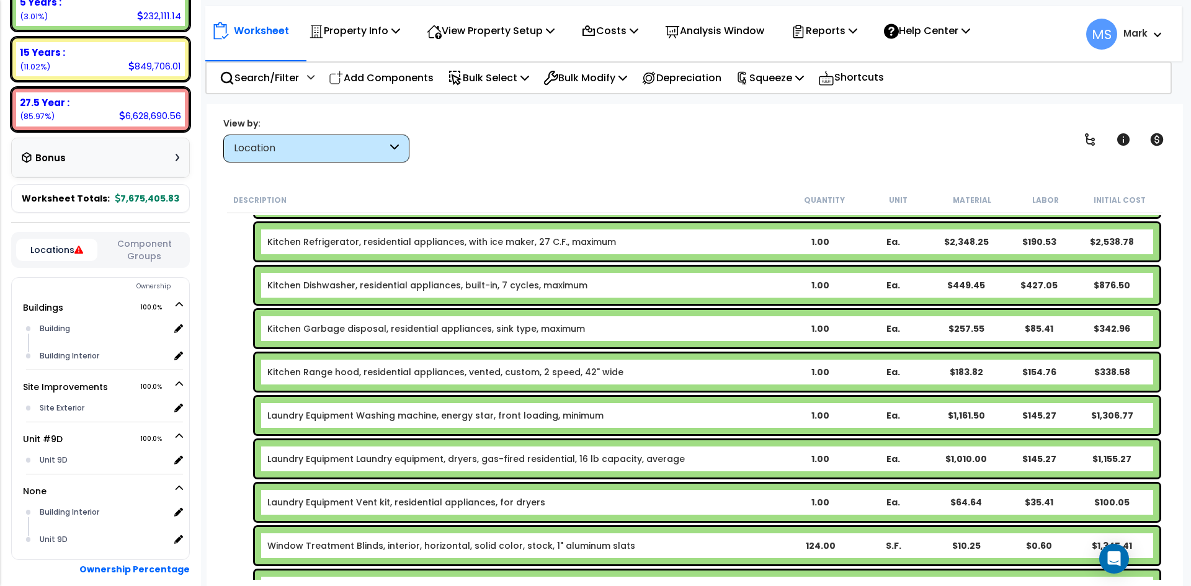
scroll to position [745, 0]
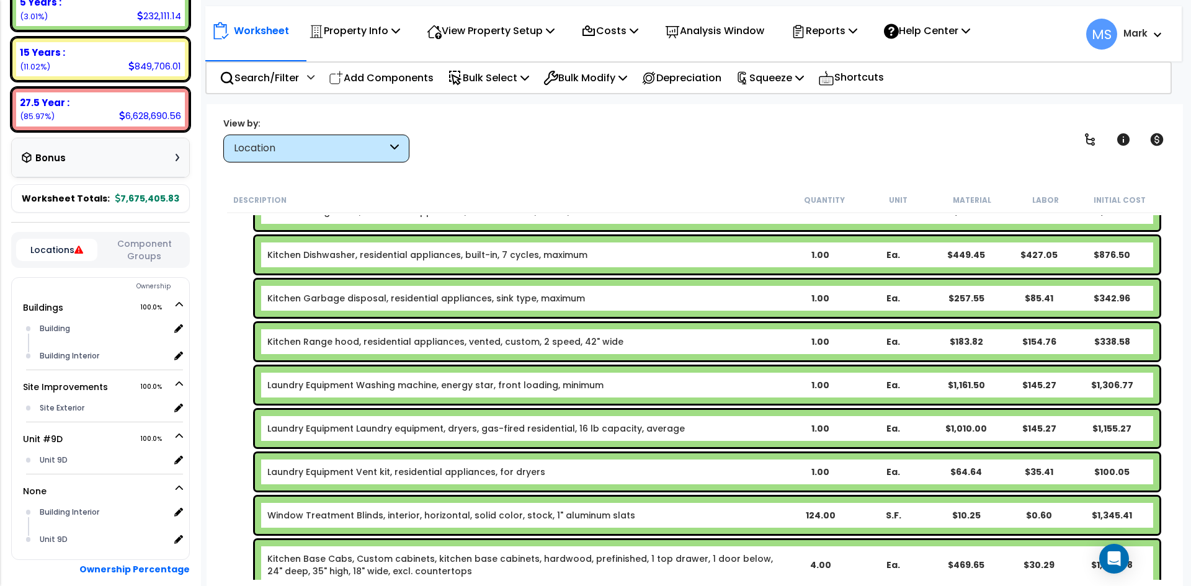
click at [394, 158] on div "Location" at bounding box center [316, 149] width 186 height 28
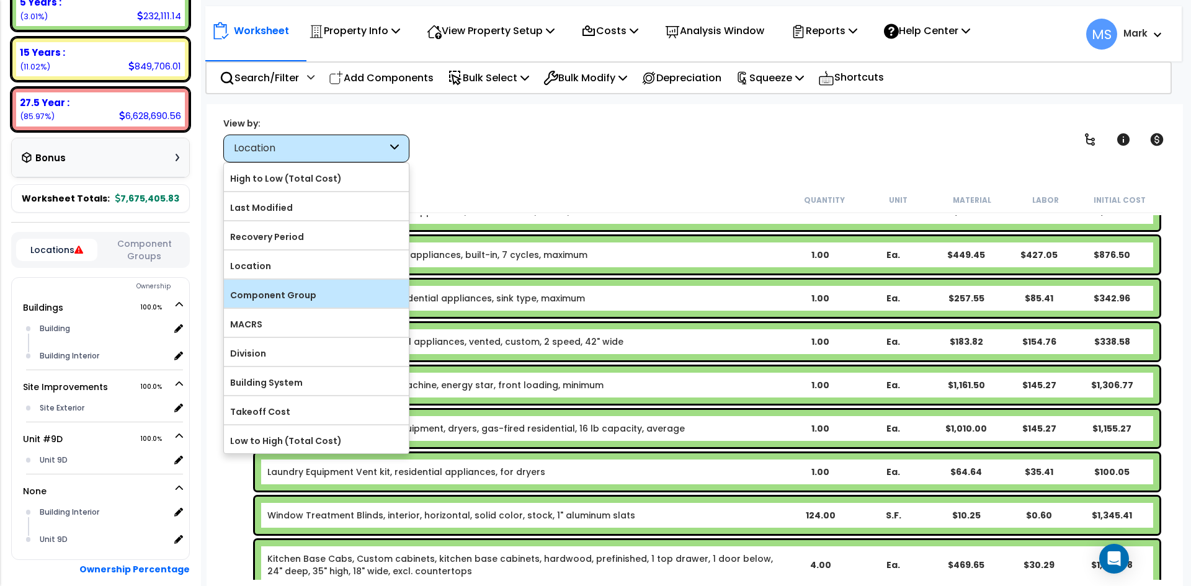
click at [300, 298] on label "Component Group" at bounding box center [316, 295] width 185 height 19
click at [0, 0] on input "Component Group" at bounding box center [0, 0] width 0 height 0
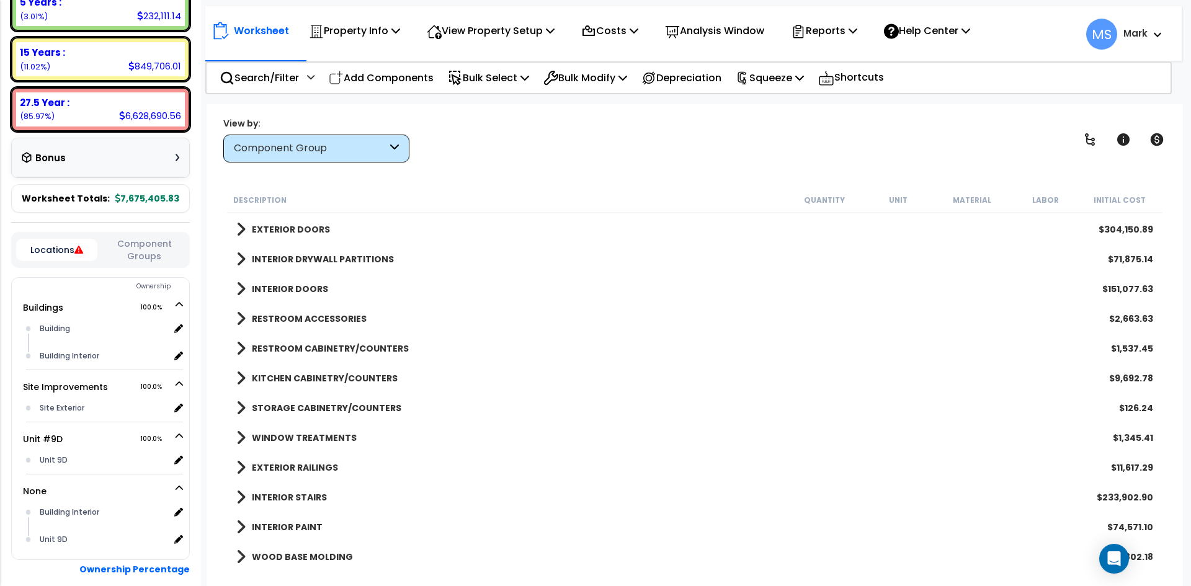
scroll to position [310, 0]
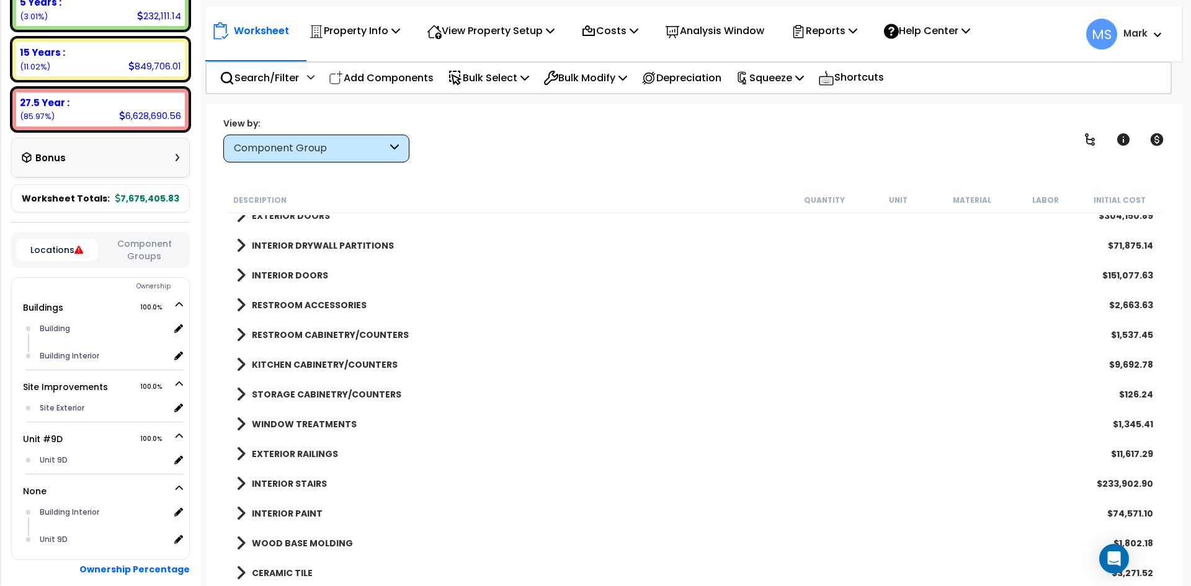
click at [293, 275] on b "INTERIOR DOORS" at bounding box center [290, 275] width 76 height 12
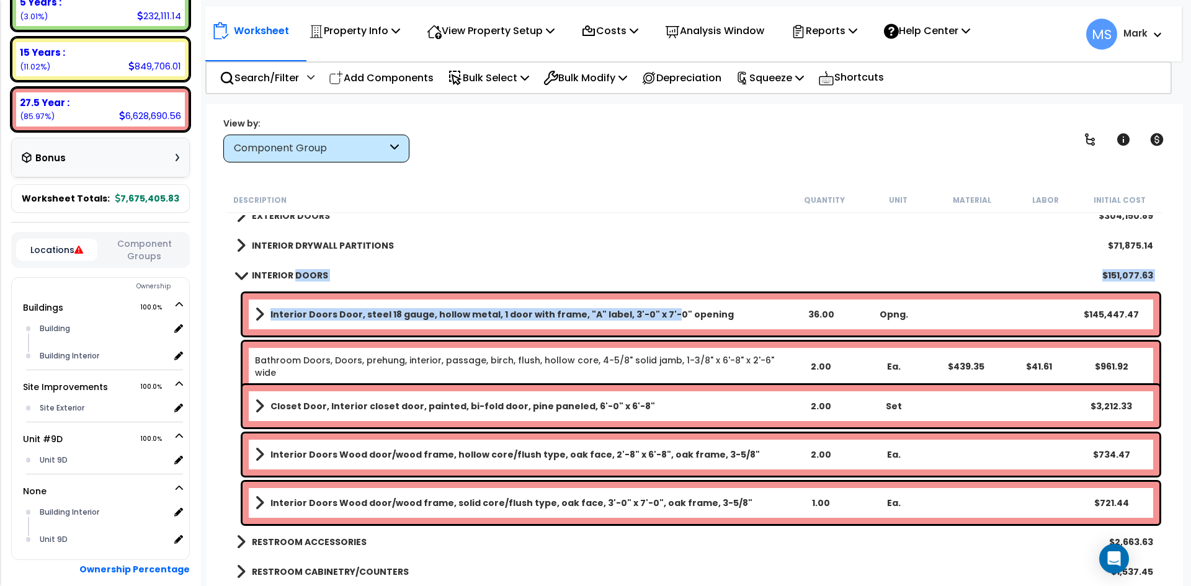
click at [652, 325] on div "Interior Doors Door, steel 18 gauge, hollow metal, 1 door with frame, "A" label…" at bounding box center [701, 314] width 917 height 42
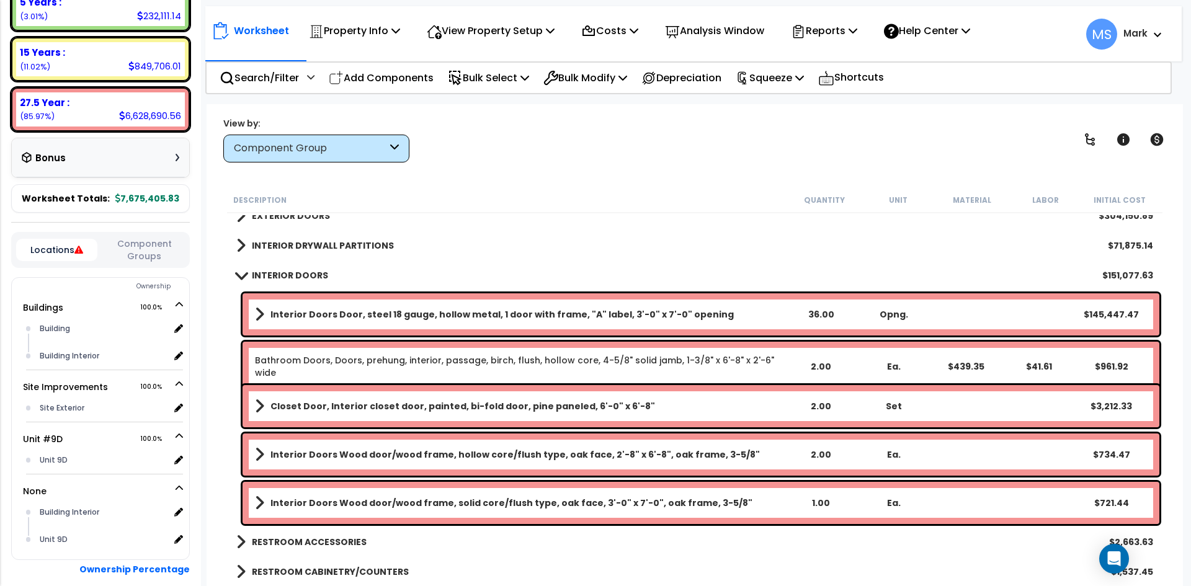
click at [719, 315] on link "Interior Doors Door, steel 18 gauge, hollow metal, 1 door with frame, "A" label…" at bounding box center [519, 314] width 529 height 17
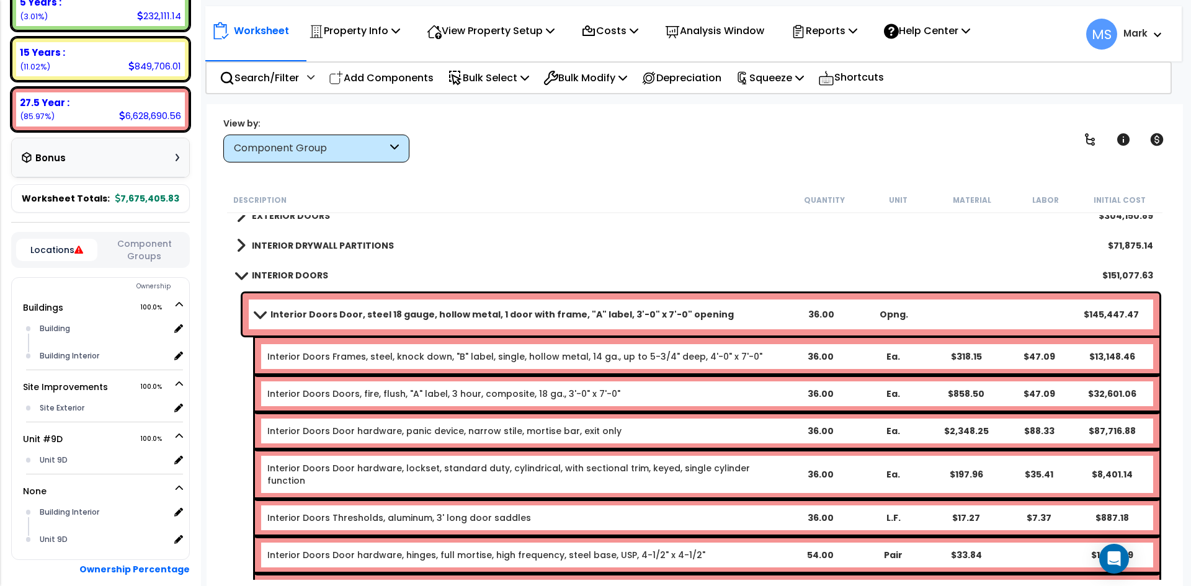
click at [712, 315] on link "Interior Doors Door, steel 18 gauge, hollow metal, 1 door with frame, "A" label…" at bounding box center [519, 314] width 529 height 17
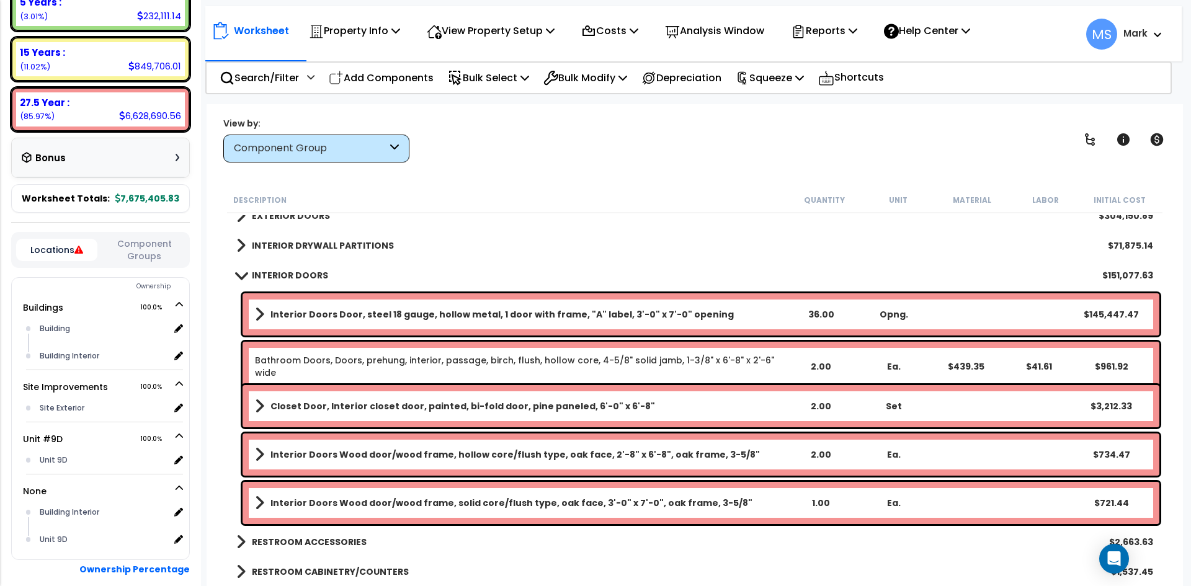
click at [712, 315] on link "Interior Doors Door, steel 18 gauge, hollow metal, 1 door with frame, "A" label…" at bounding box center [519, 314] width 529 height 17
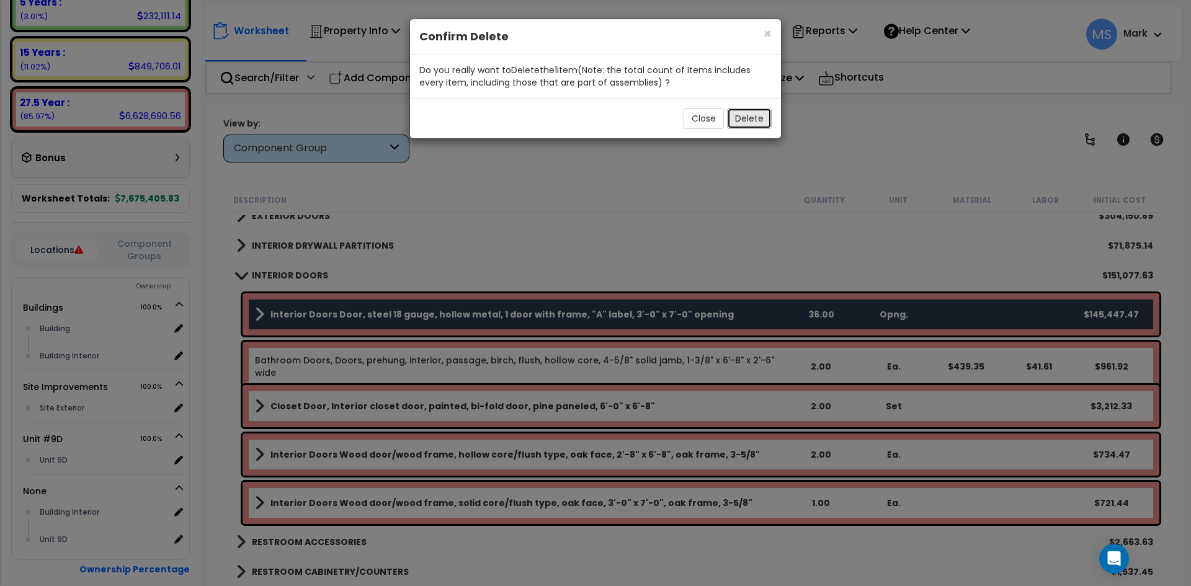
click at [756, 125] on button "Delete" at bounding box center [749, 118] width 45 height 21
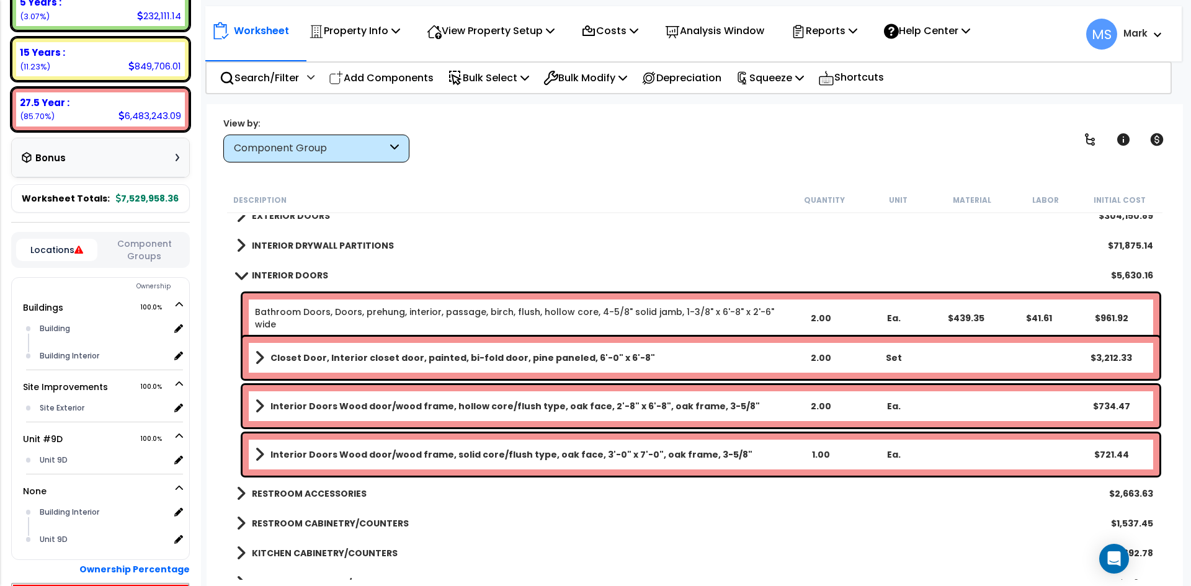
click at [560, 412] on b "Interior Doors Wood door/wood frame, hollow core/flush type, oak face, 2'-8" x …" at bounding box center [516, 406] width 490 height 12
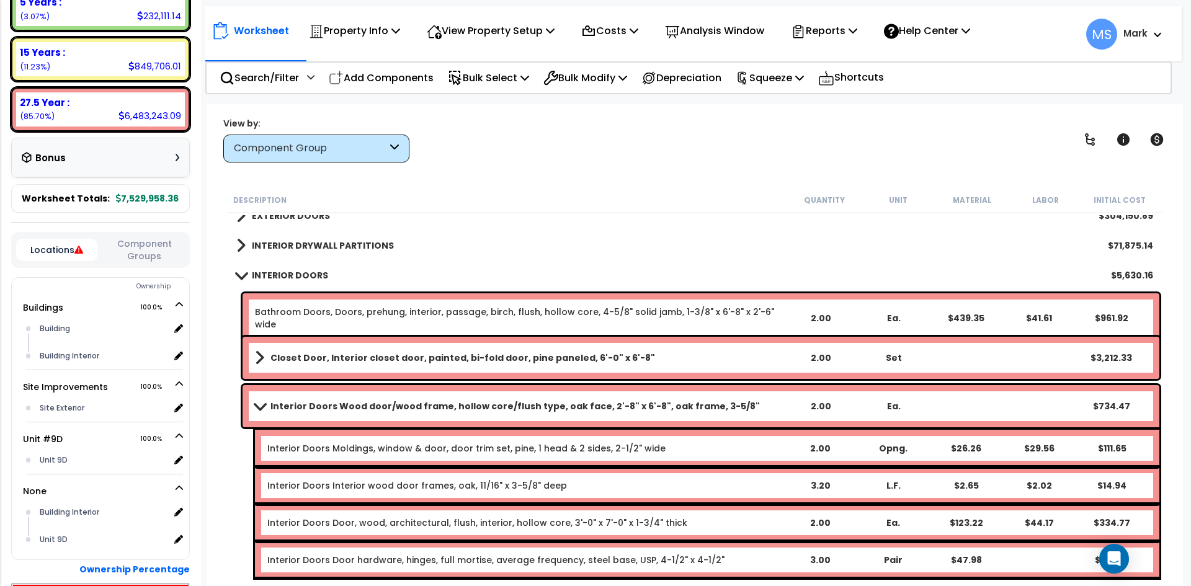
click at [560, 412] on b "Interior Doors Wood door/wood frame, hollow core/flush type, oak face, 2'-8" x …" at bounding box center [516, 406] width 490 height 12
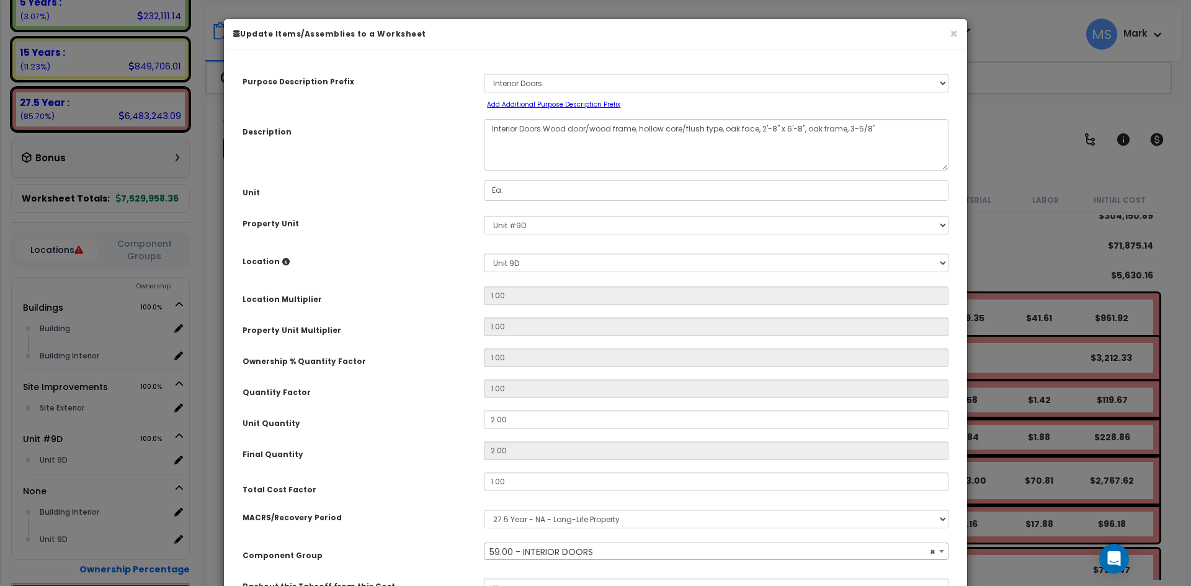
select select "45891"
click at [495, 420] on input "2.00" at bounding box center [716, 420] width 465 height 19
type input ".00"
type input "0"
type input "5.00"
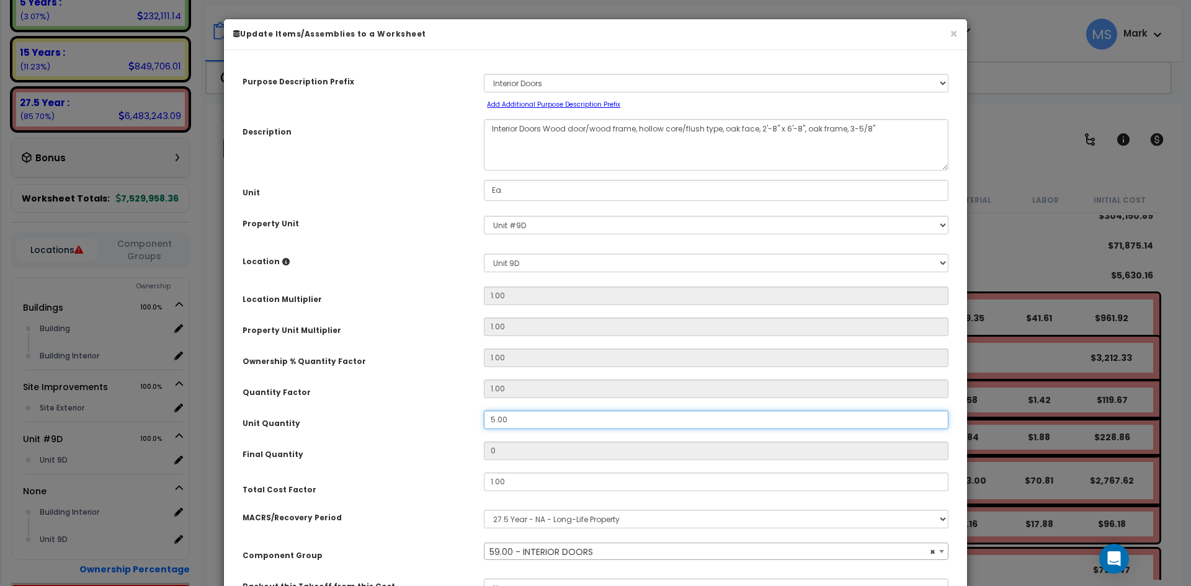
type input "5"
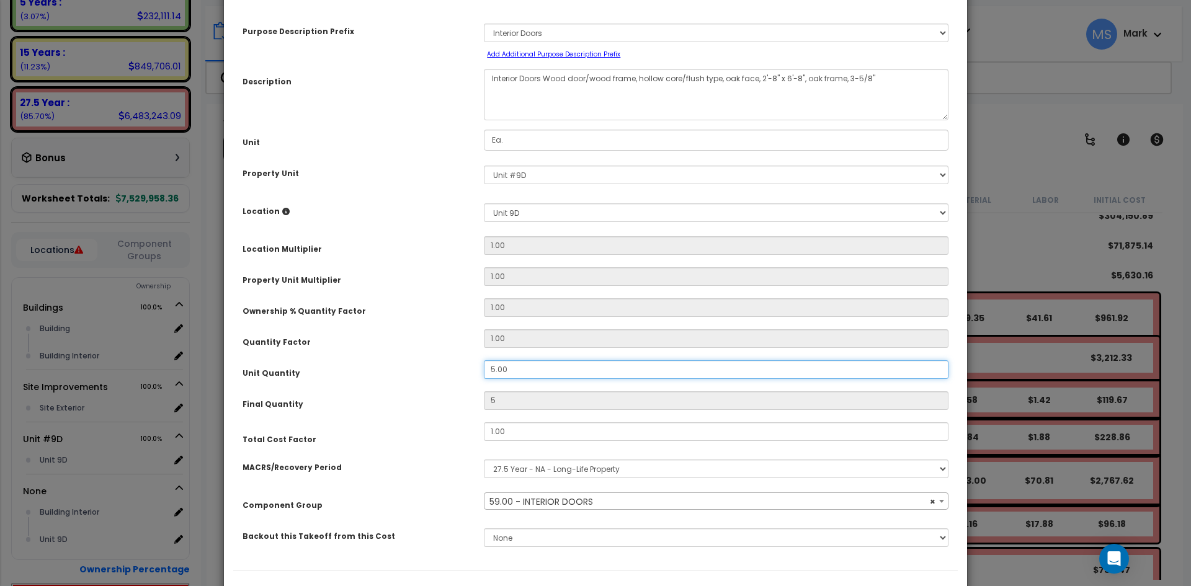
scroll to position [114, 0]
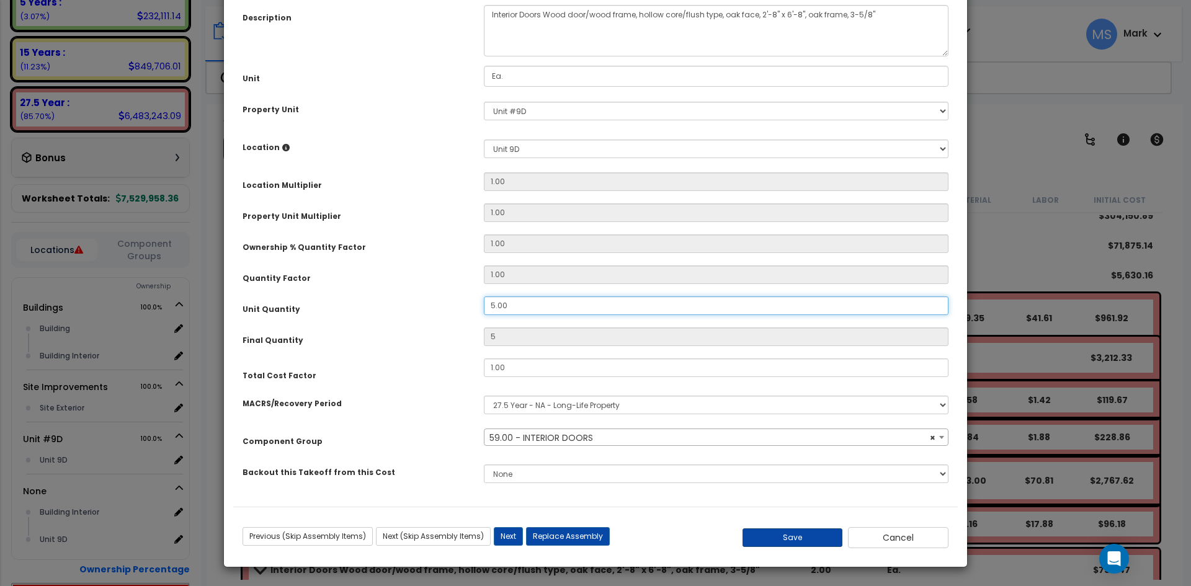
type input "5.00"
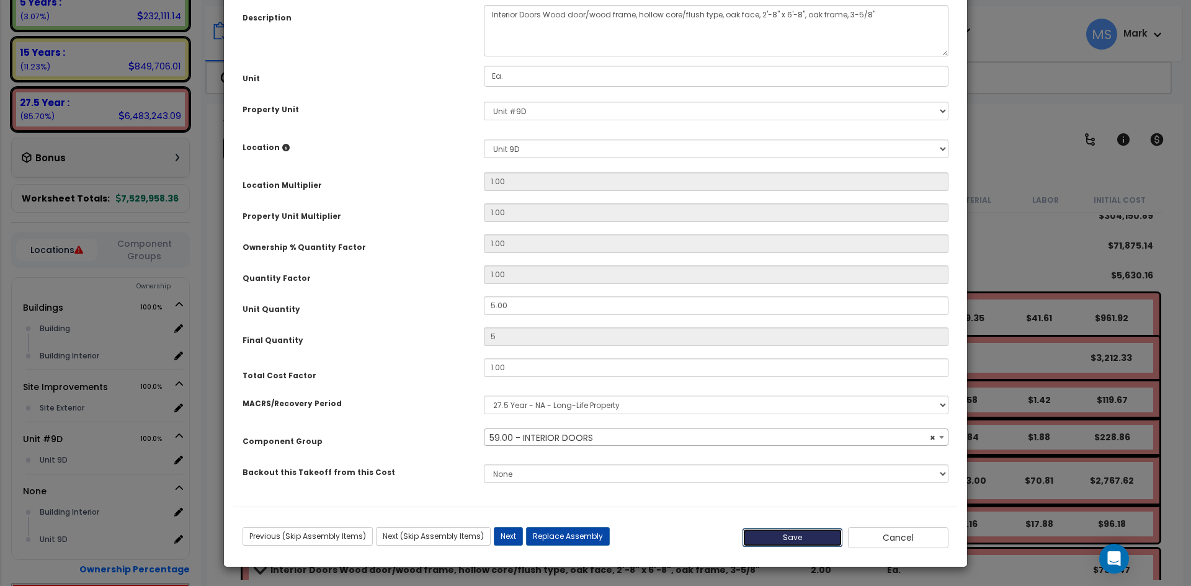
click at [800, 540] on button "Save" at bounding box center [793, 538] width 101 height 19
type input "5.00"
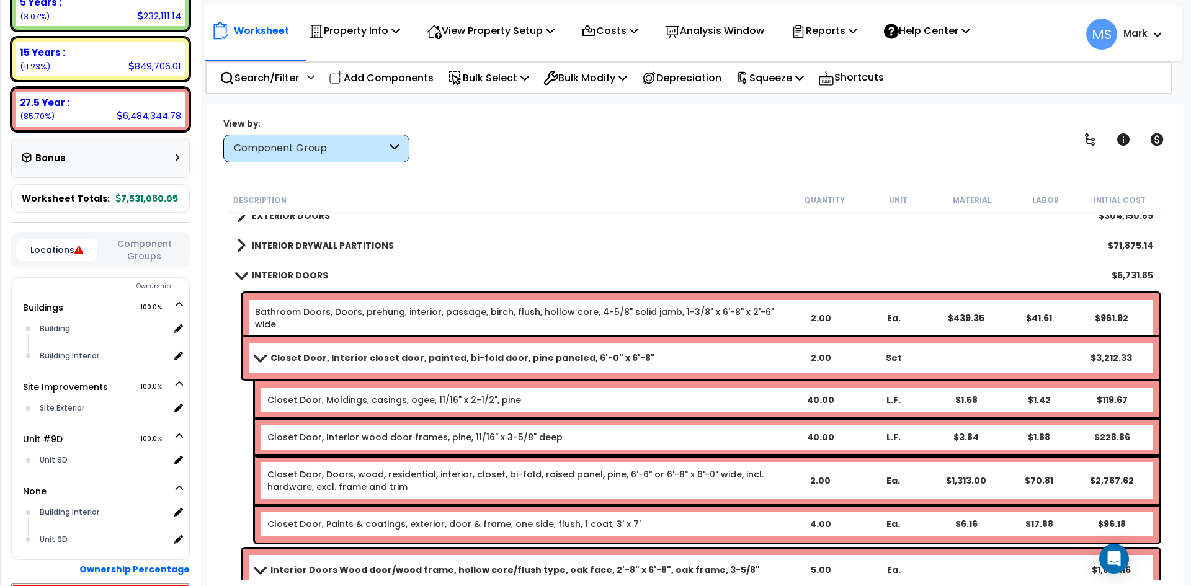
click at [430, 354] on b "Closet Door, Interior closet door, painted, bi-fold door, pine paneled, 6'-0" x…" at bounding box center [463, 358] width 385 height 12
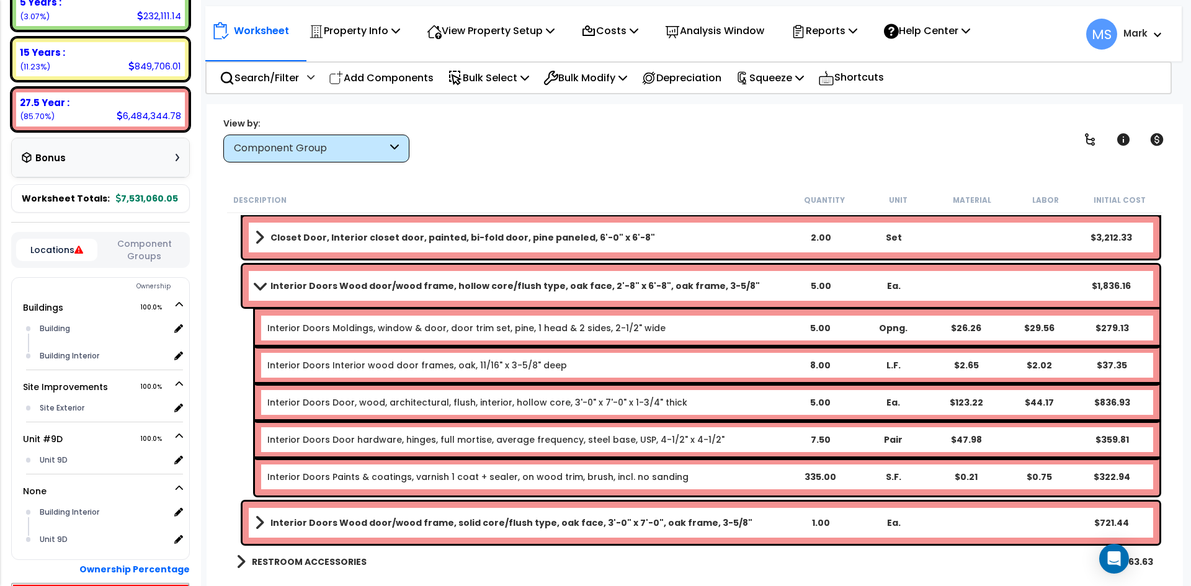
scroll to position [434, 0]
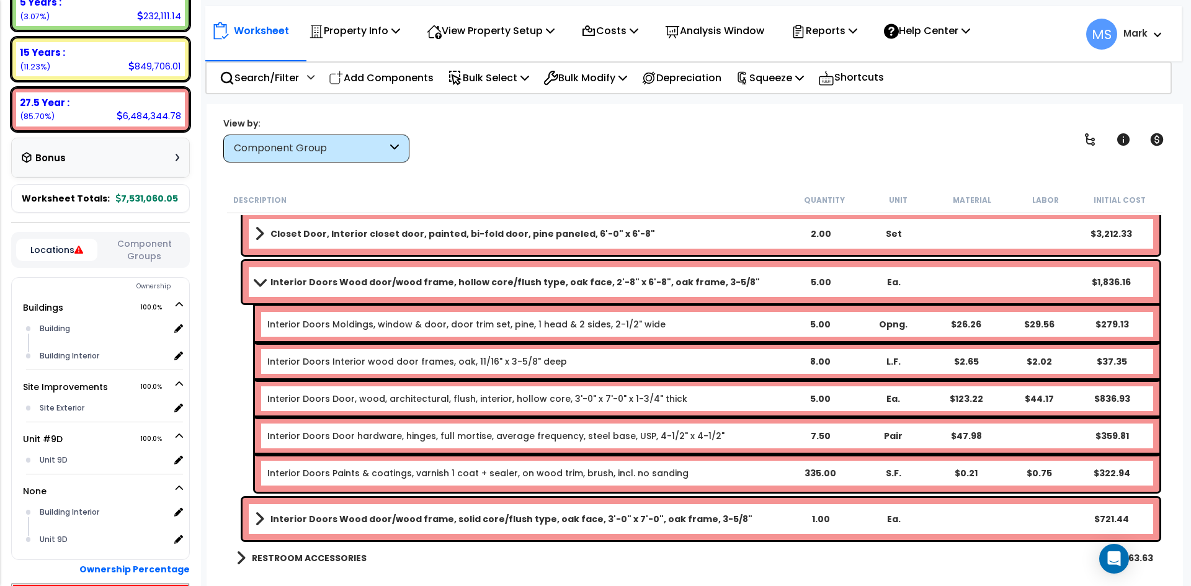
click at [467, 284] on b "Interior Doors Wood door/wood frame, hollow core/flush type, oak face, 2'-8" x …" at bounding box center [516, 282] width 490 height 12
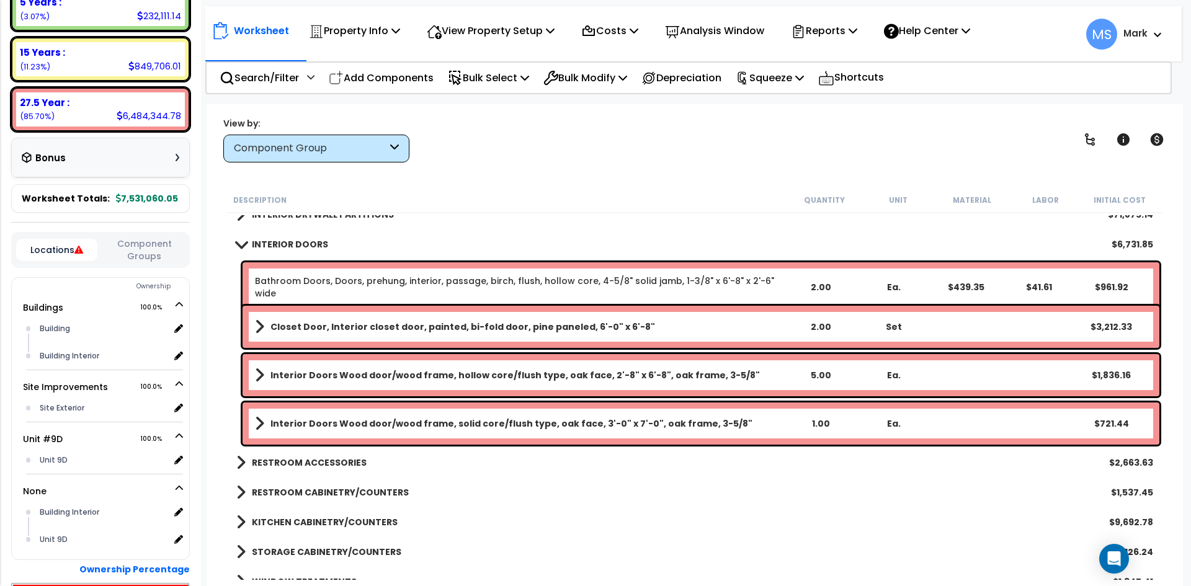
scroll to position [310, 0]
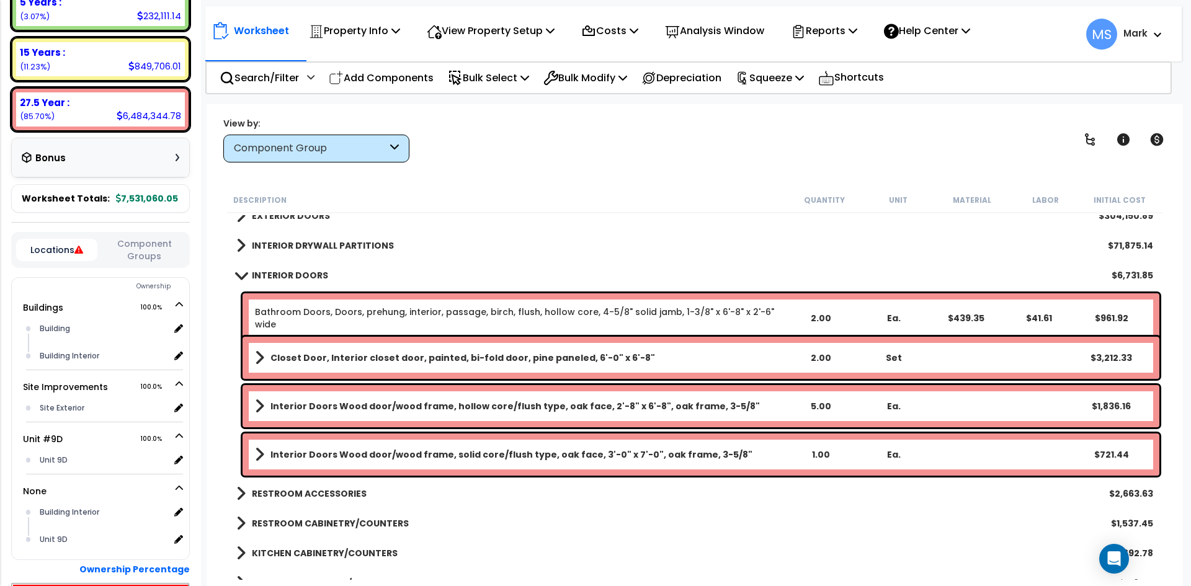
drag, startPoint x: 310, startPoint y: 277, endPoint x: 321, endPoint y: 289, distance: 15.4
click at [310, 277] on b "INTERIOR DOORS" at bounding box center [290, 275] width 76 height 12
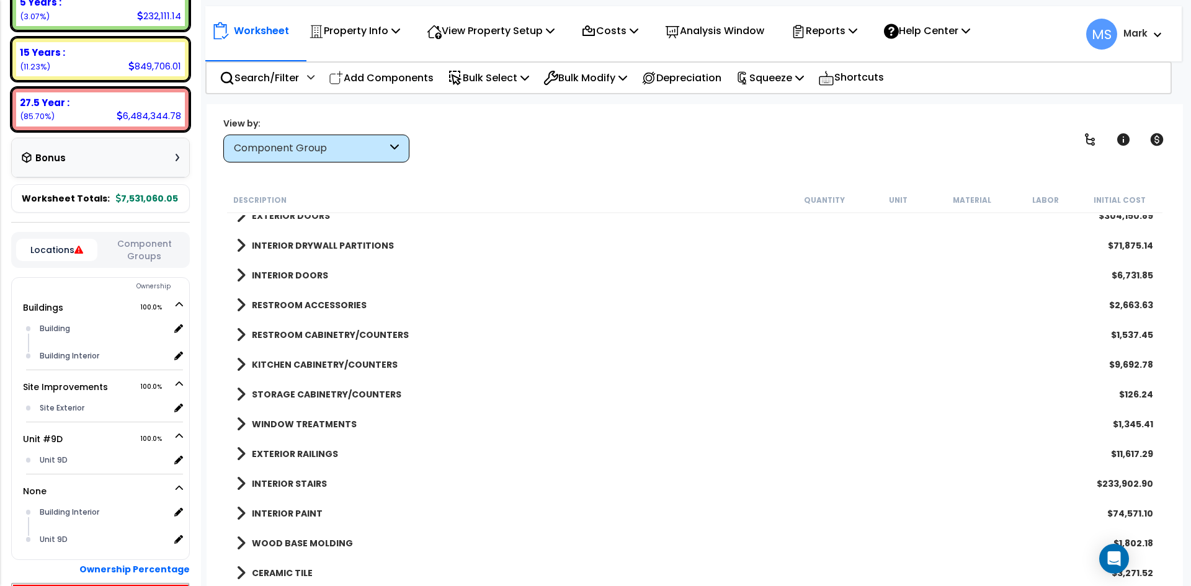
click at [347, 305] on b "RESTROOM ACCESSORIES" at bounding box center [309, 305] width 115 height 12
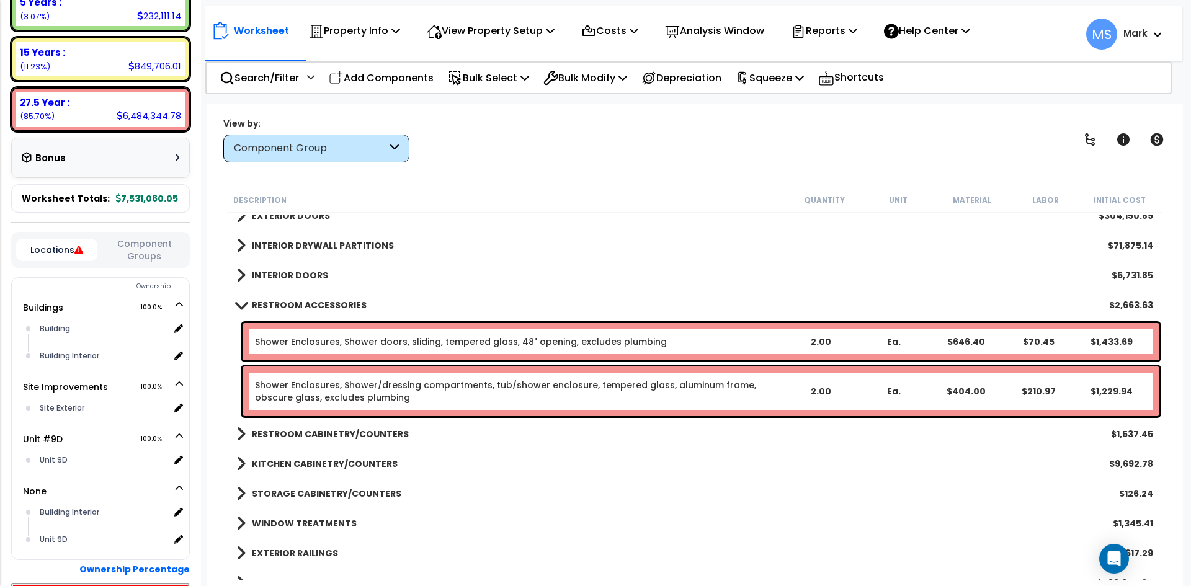
click at [347, 305] on b "RESTROOM ACCESSORIES" at bounding box center [309, 305] width 115 height 12
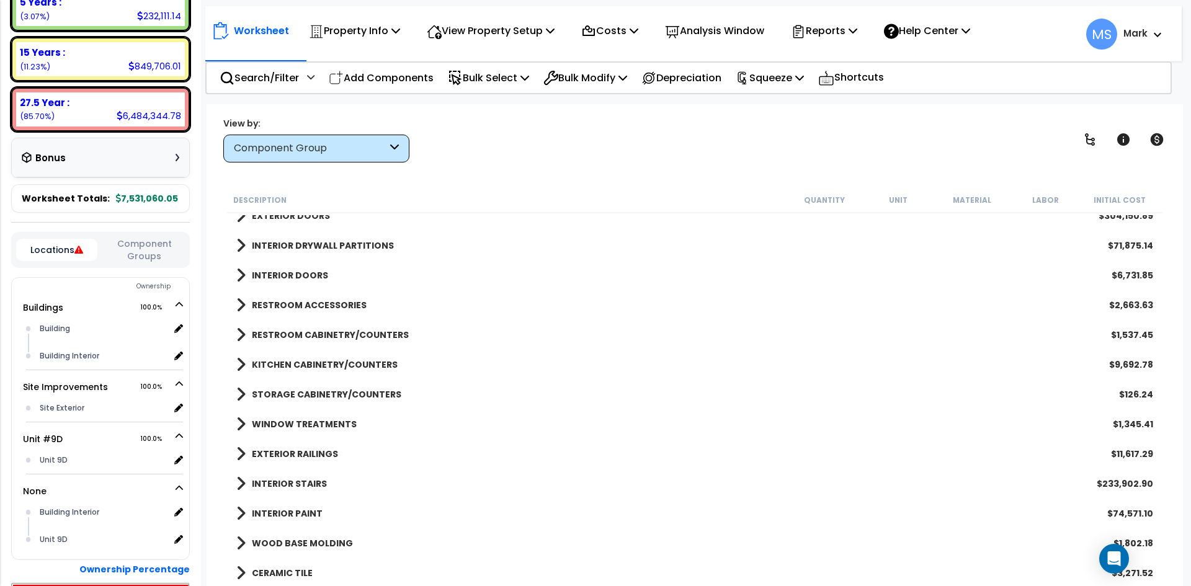
click at [341, 332] on b "RESTROOM CABINETRY/COUNTERS" at bounding box center [330, 335] width 157 height 12
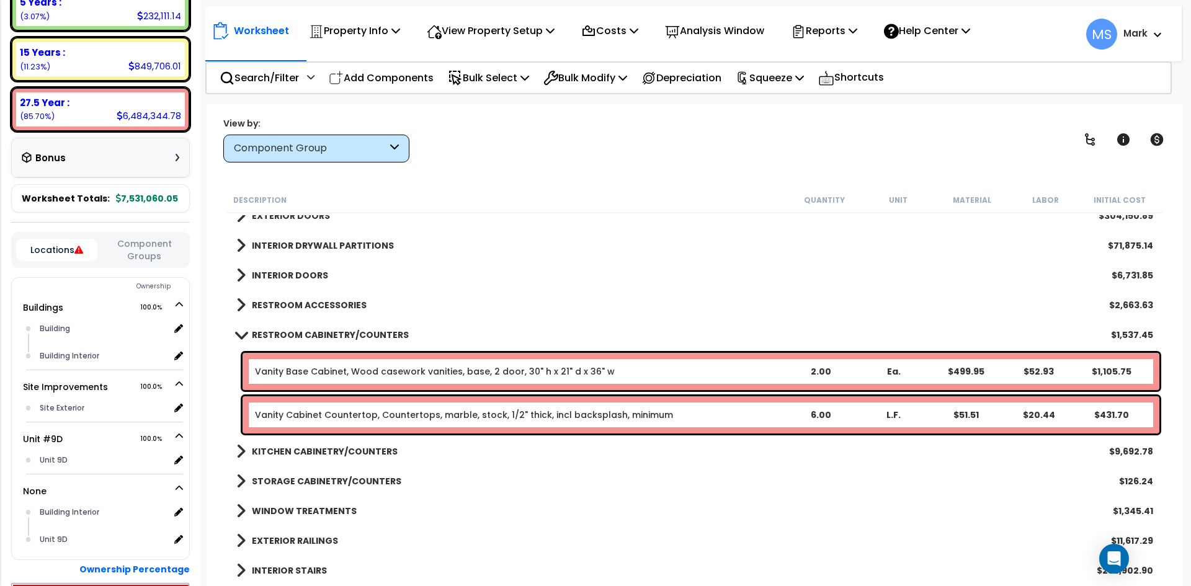
click at [341, 332] on b "RESTROOM CABINETRY/COUNTERS" at bounding box center [330, 335] width 157 height 12
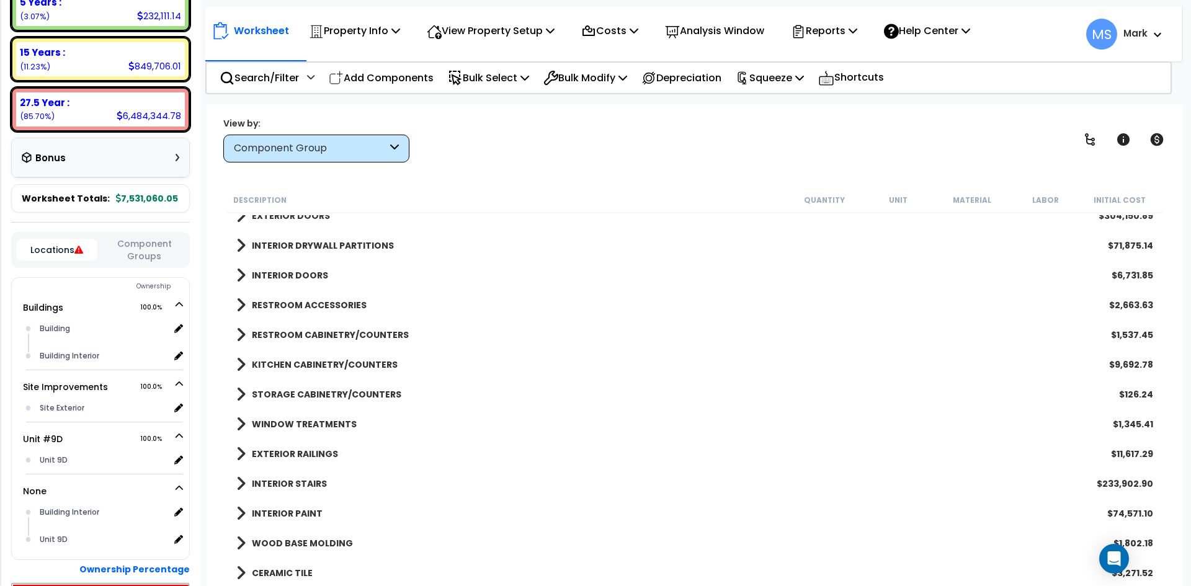
click at [353, 333] on b "RESTROOM CABINETRY/COUNTERS" at bounding box center [330, 335] width 157 height 12
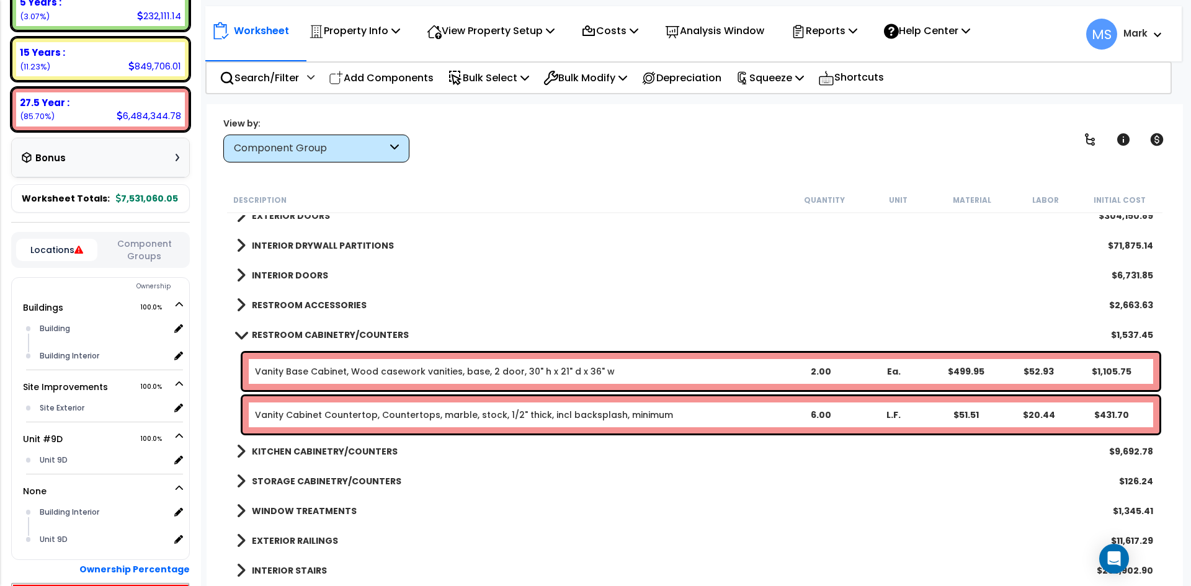
click at [352, 334] on b "RESTROOM CABINETRY/COUNTERS" at bounding box center [330, 335] width 157 height 12
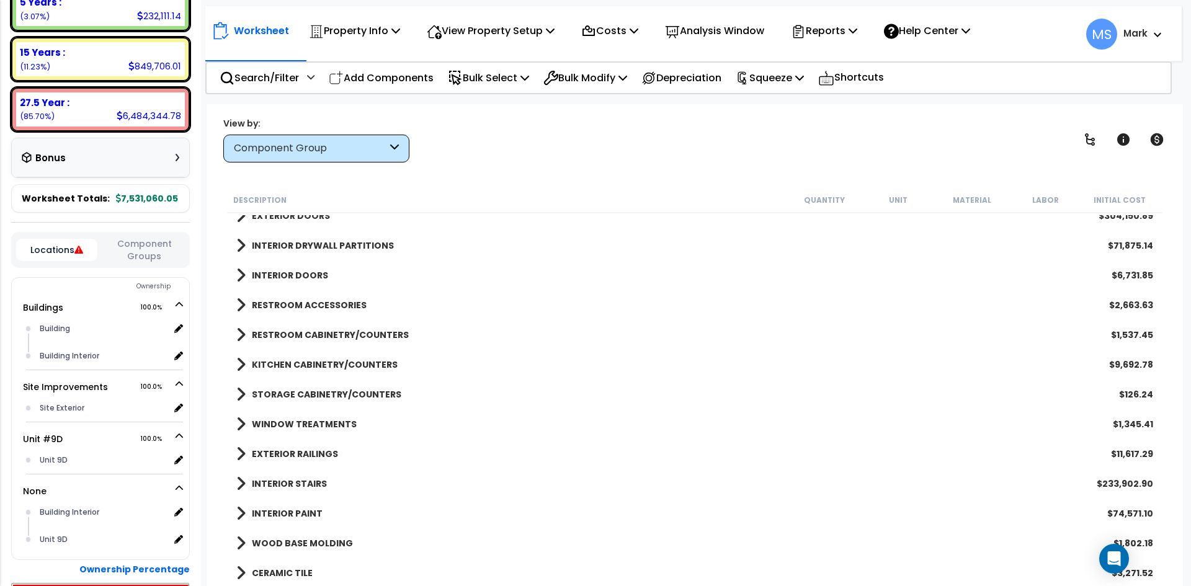
click at [343, 364] on b "KITCHEN CABINETRY/COUNTERS" at bounding box center [325, 365] width 146 height 12
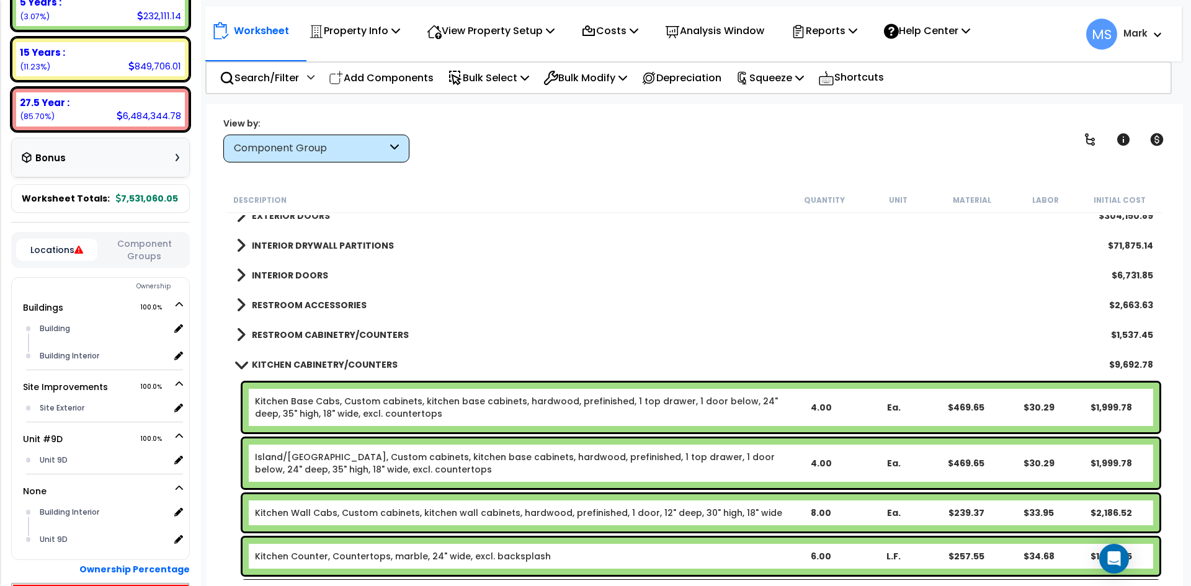
scroll to position [372, 0]
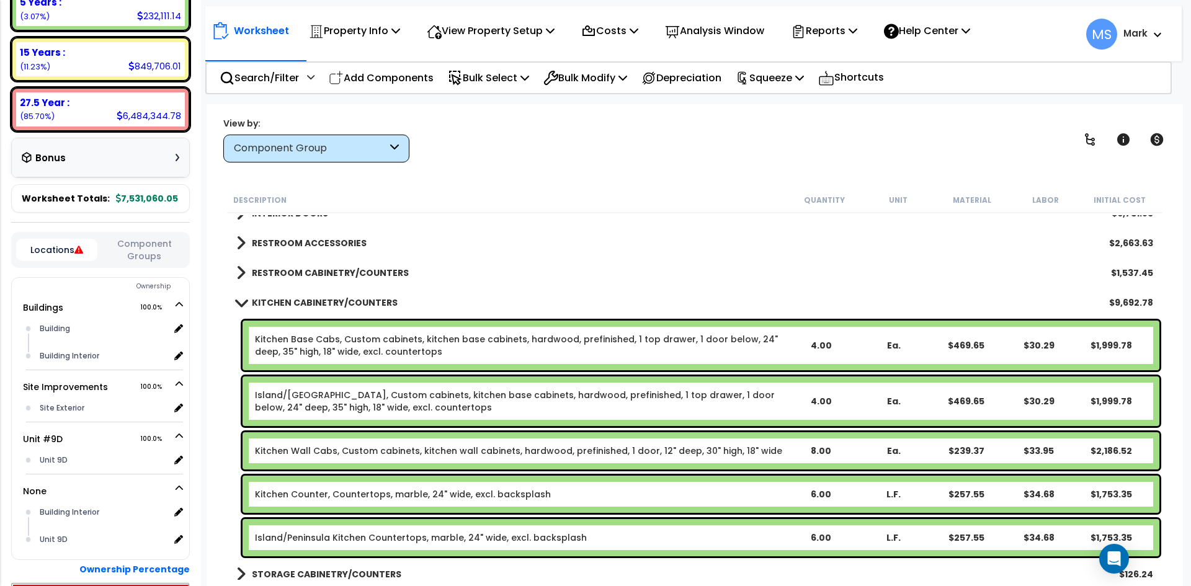
click at [400, 448] on link "Kitchen Wall Cabs, Custom cabinets, kitchen wall cabinets, hardwood, prefinishe…" at bounding box center [518, 451] width 527 height 12
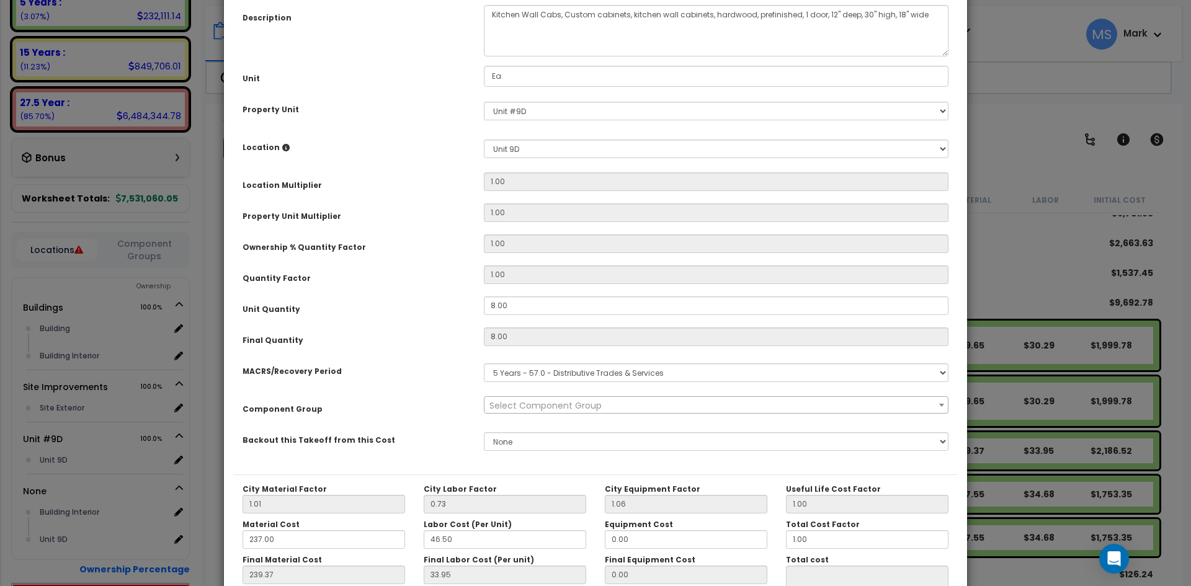
scroll to position [0, 0]
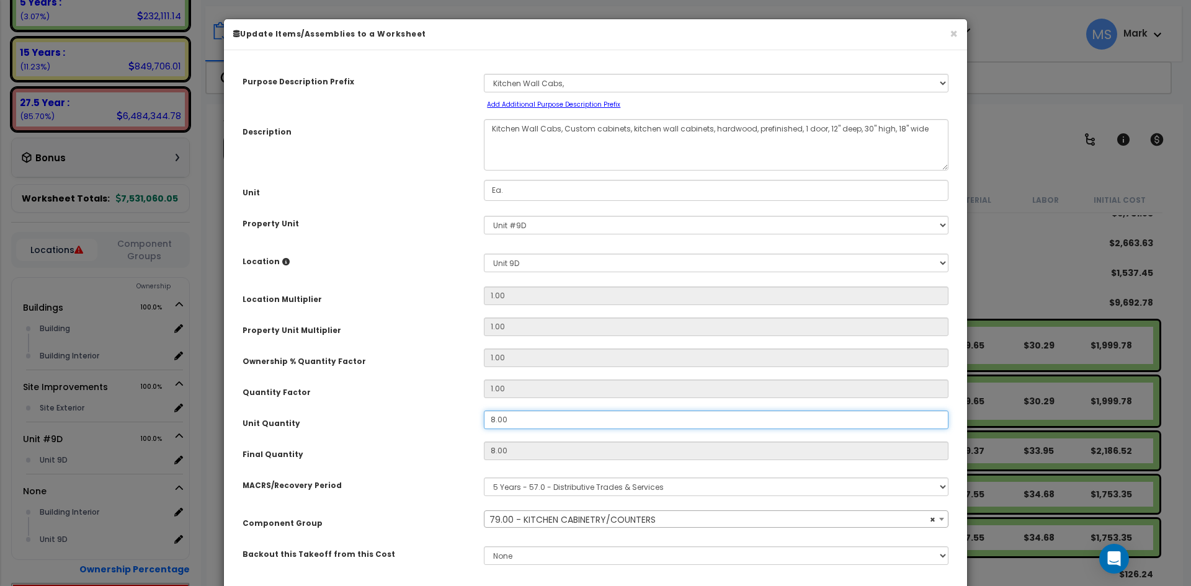
click at [493, 416] on input "8.00" at bounding box center [716, 420] width 465 height 19
select select "45909"
type input "8"
type input "$2,186.56"
type input ".00"
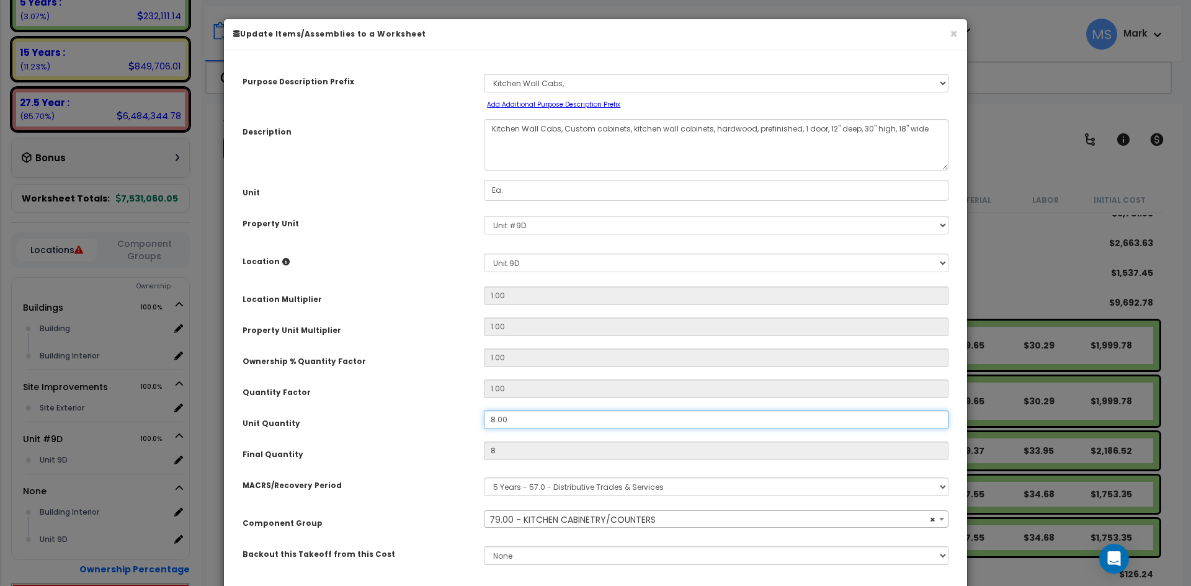
type input "$2,186.56"
type input "0"
type input "$0.00"
type input "4.00"
type input "4"
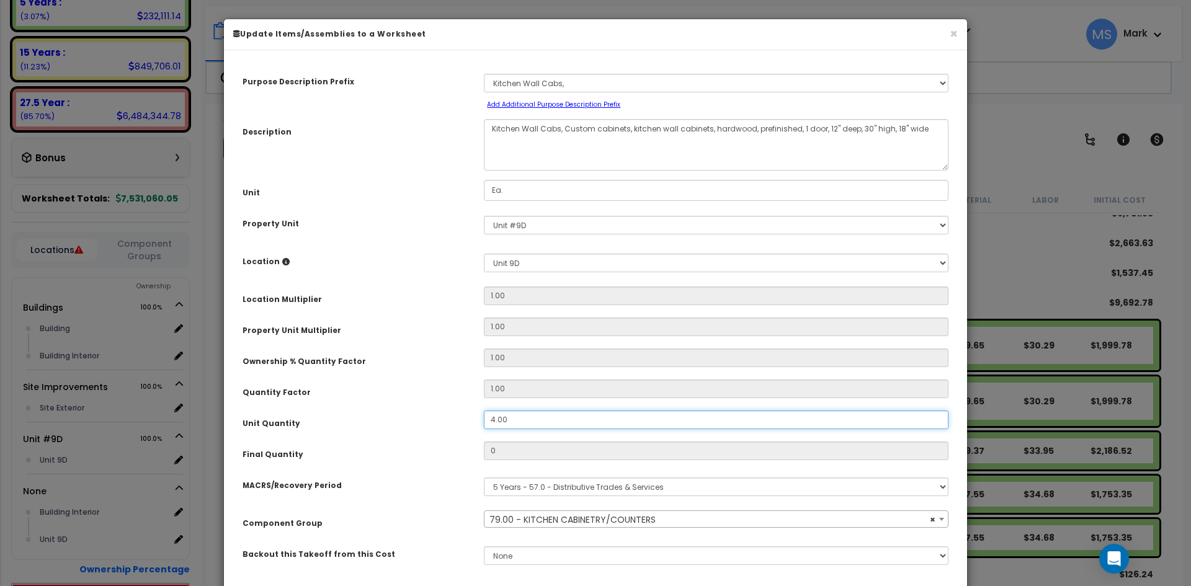
type input "$1,093.28"
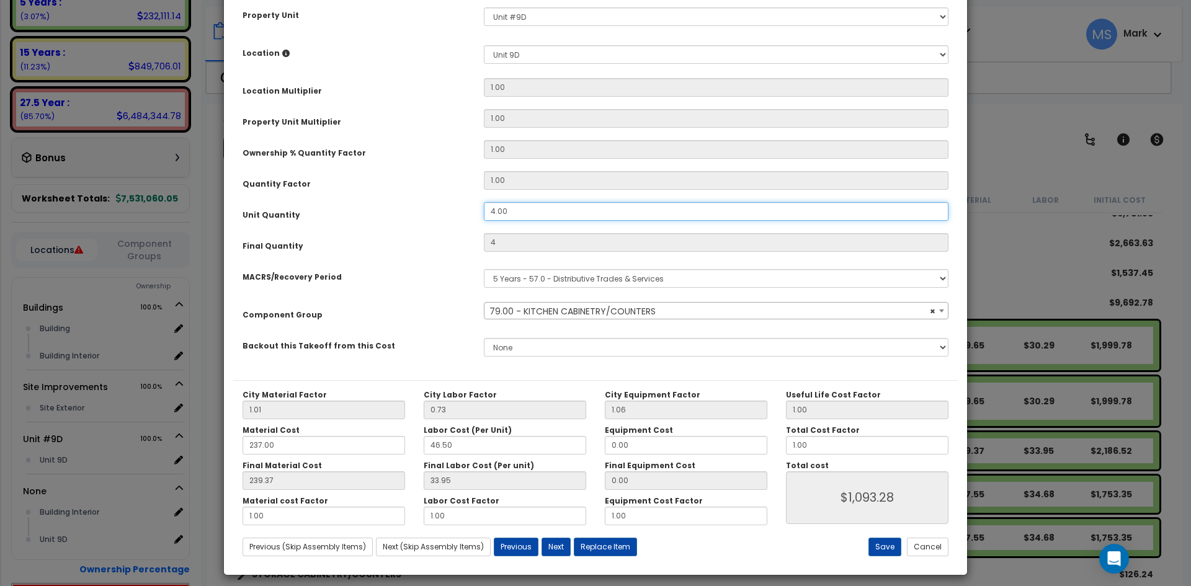
scroll to position [217, 0]
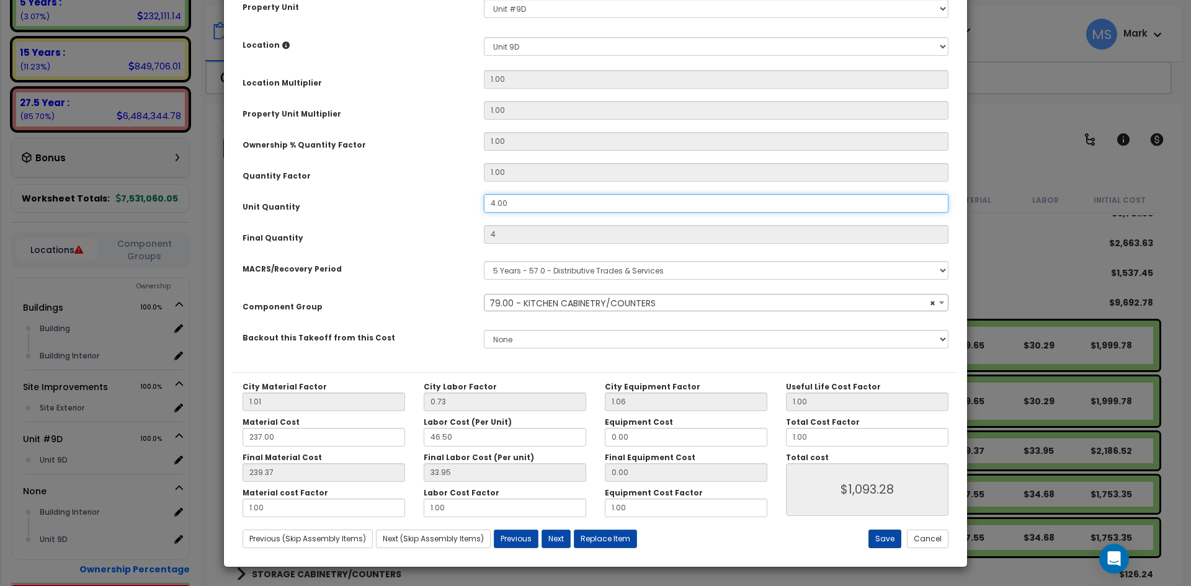
type input "4.00"
click at [891, 544] on button "Save" at bounding box center [885, 539] width 33 height 19
type input "4.00"
type input "1093.28"
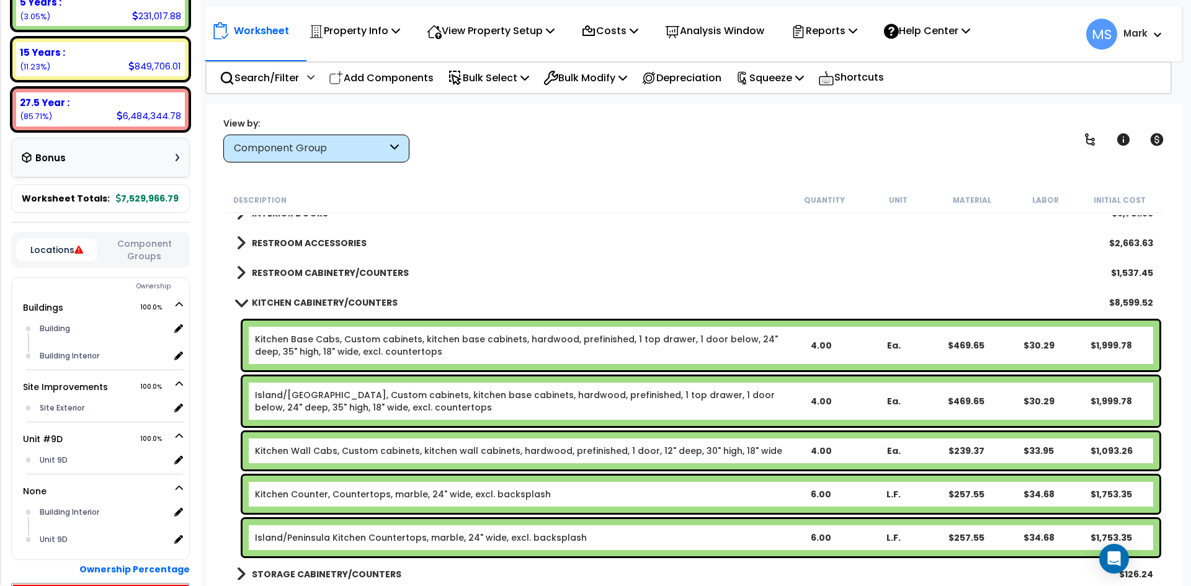
click at [429, 356] on link "Kitchen Base Cabs, Custom cabinets, kitchen base cabinets, hardwood, prefinishe…" at bounding box center [519, 345] width 529 height 25
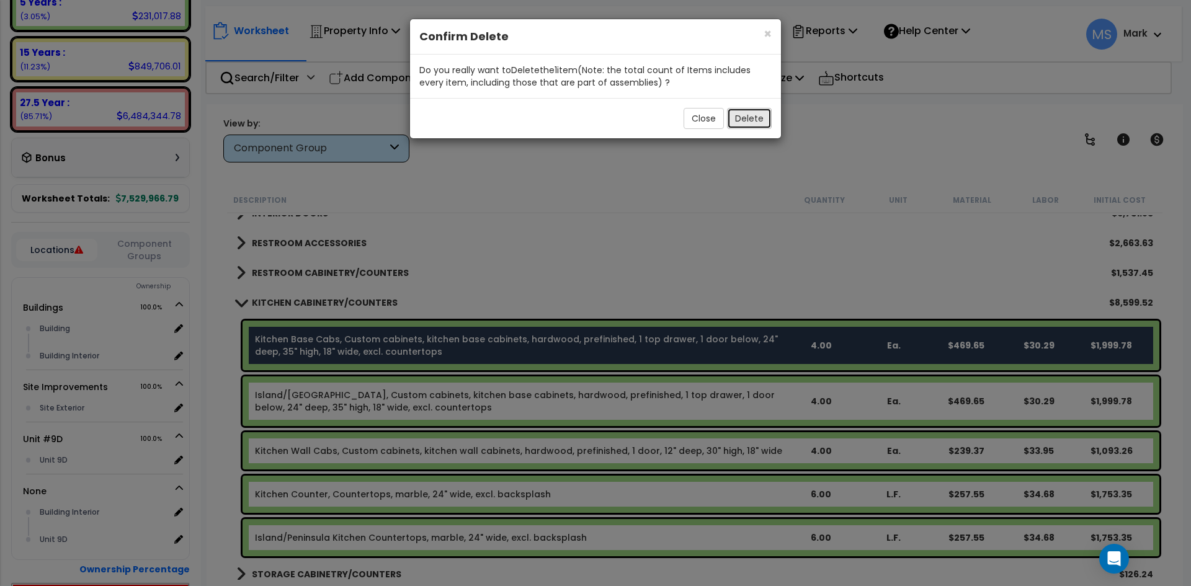
click at [761, 109] on button "Delete" at bounding box center [749, 118] width 45 height 21
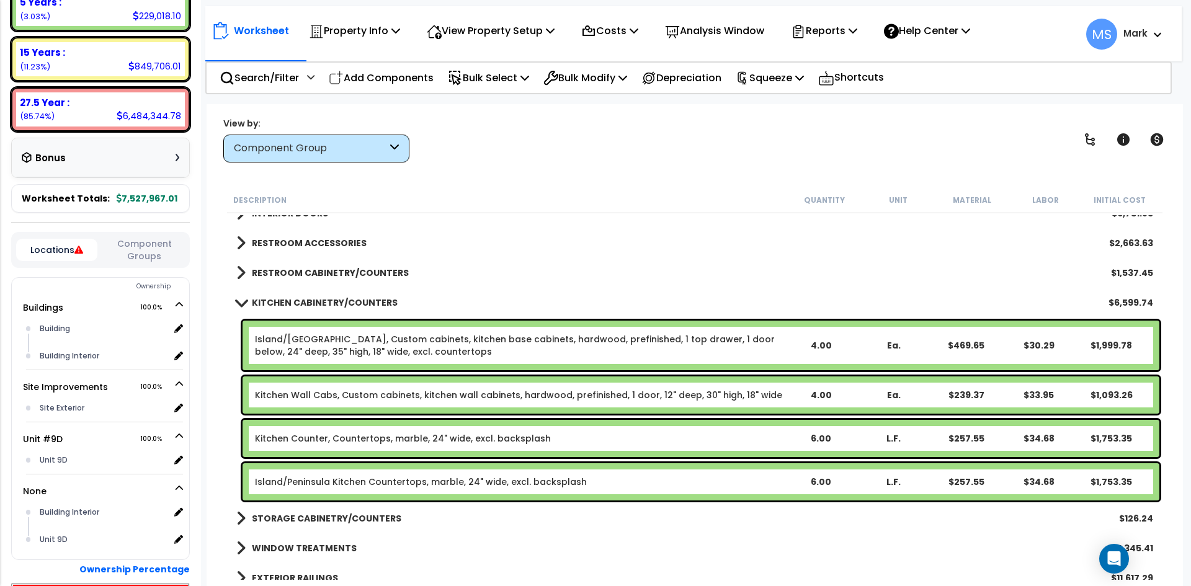
click at [349, 302] on b "KITCHEN CABINETRY/COUNTERS" at bounding box center [325, 303] width 146 height 12
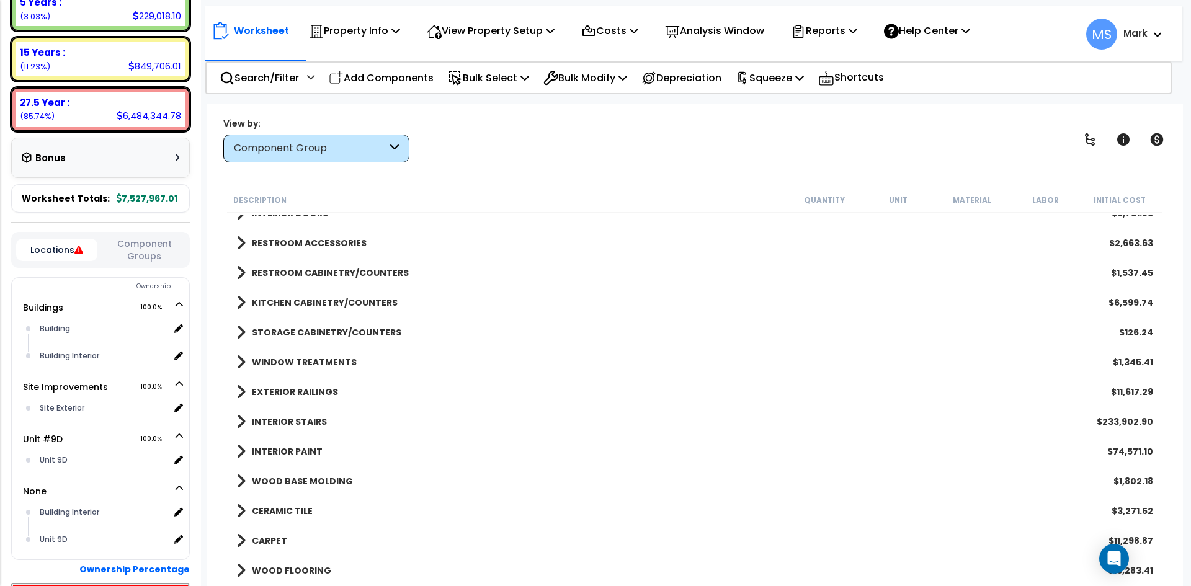
click at [329, 328] on b "STORAGE CABINETRY/COUNTERS" at bounding box center [327, 332] width 150 height 12
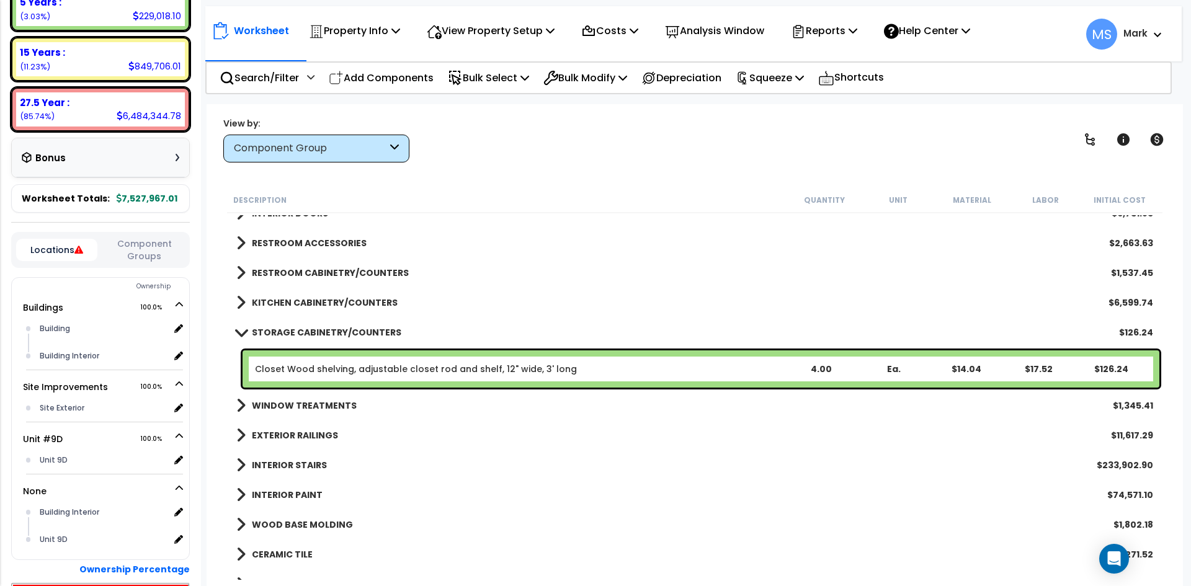
click at [329, 328] on b "STORAGE CABINETRY/COUNTERS" at bounding box center [327, 332] width 150 height 12
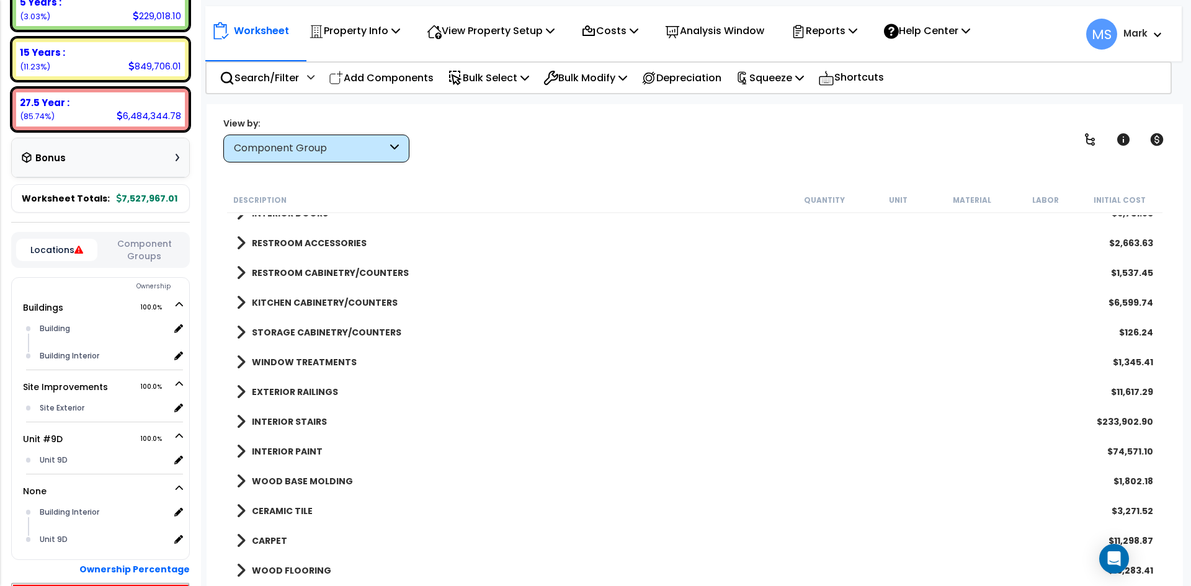
click at [326, 347] on div "WINDOW TREATMENTS $1,345.41" at bounding box center [694, 362] width 929 height 30
click at [325, 357] on b "WINDOW TREATMENTS" at bounding box center [304, 362] width 105 height 12
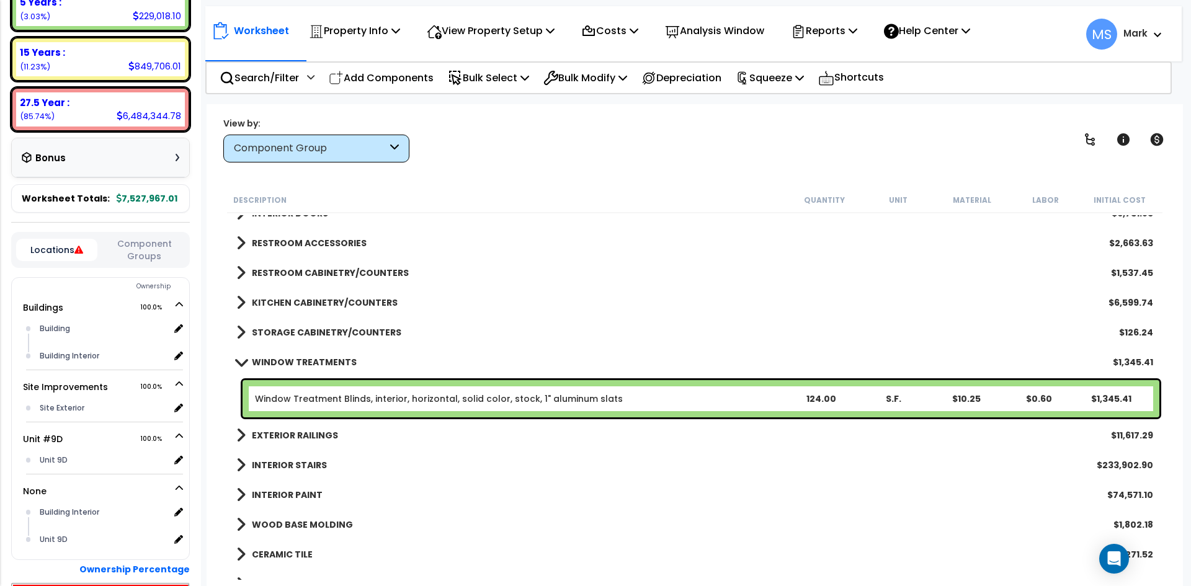
click at [325, 357] on b "WINDOW TREATMENTS" at bounding box center [304, 362] width 105 height 12
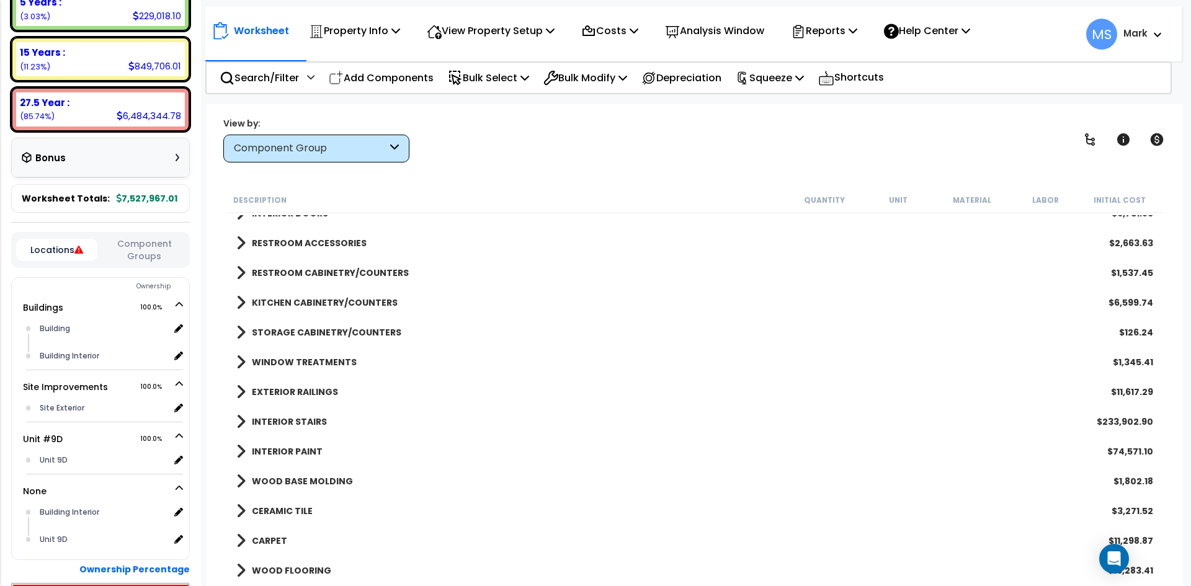
click at [312, 389] on b "EXTERIOR RAILINGS" at bounding box center [295, 392] width 86 height 12
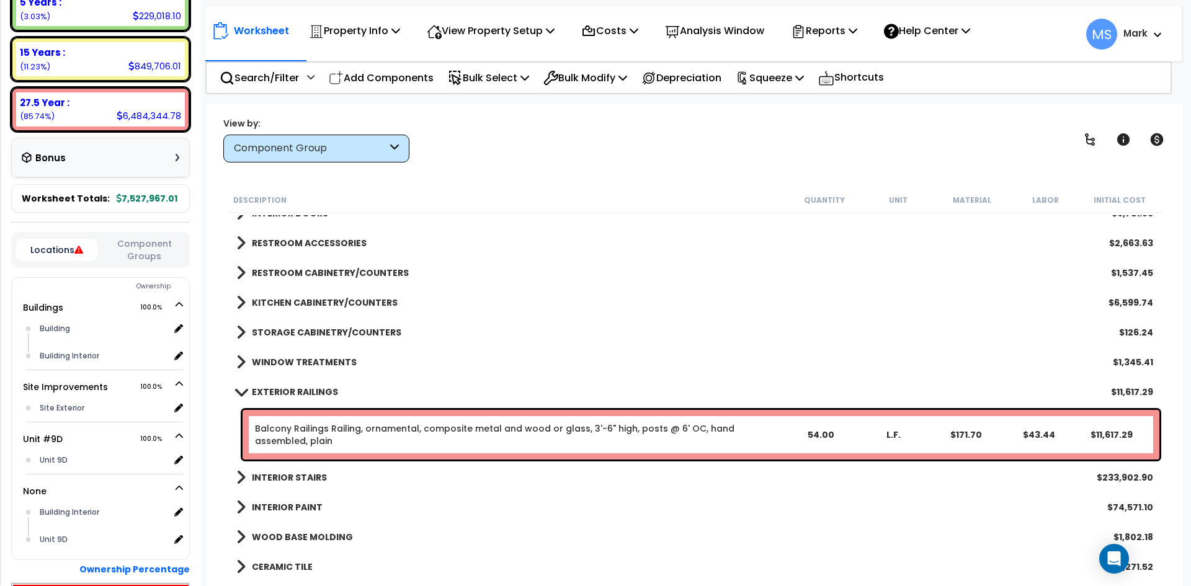
click at [312, 389] on b "EXTERIOR RAILINGS" at bounding box center [295, 392] width 86 height 12
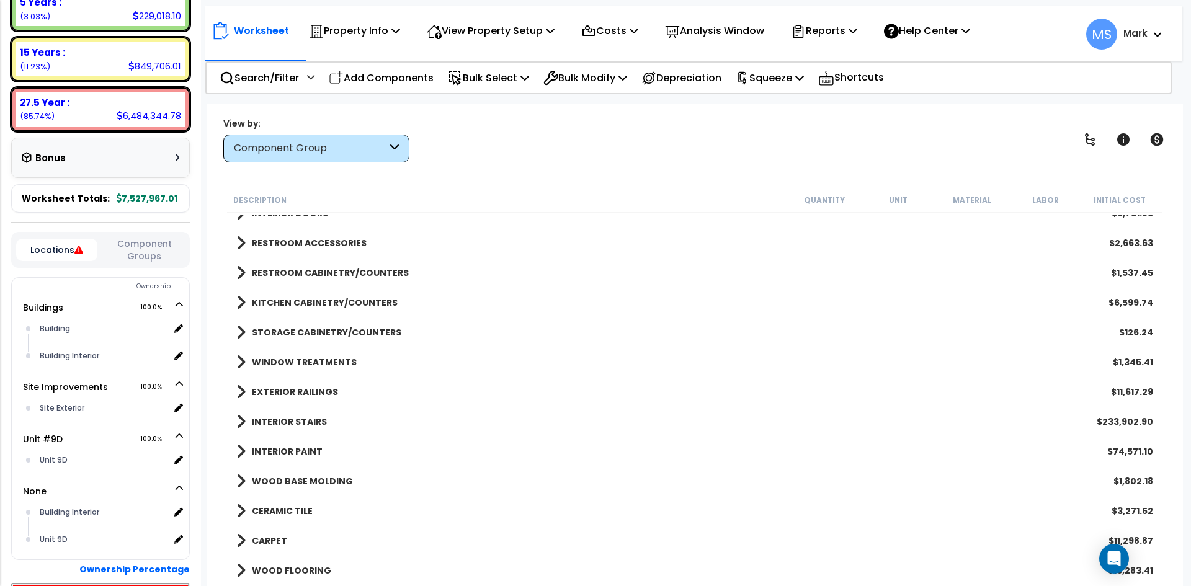
click at [302, 423] on b "INTERIOR STAIRS" at bounding box center [289, 422] width 75 height 12
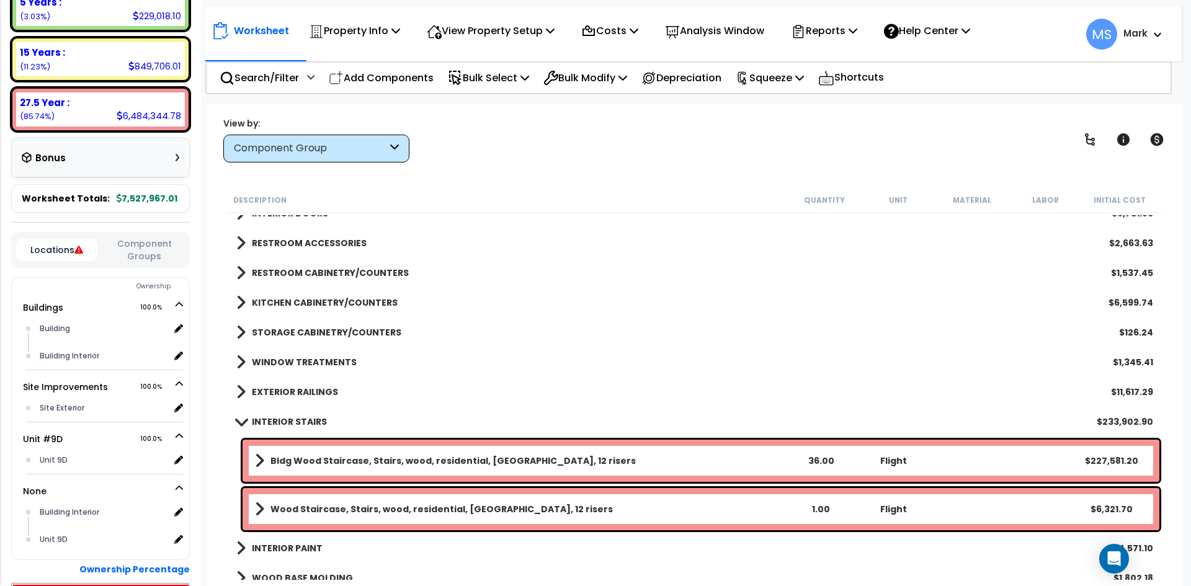
scroll to position [434, 0]
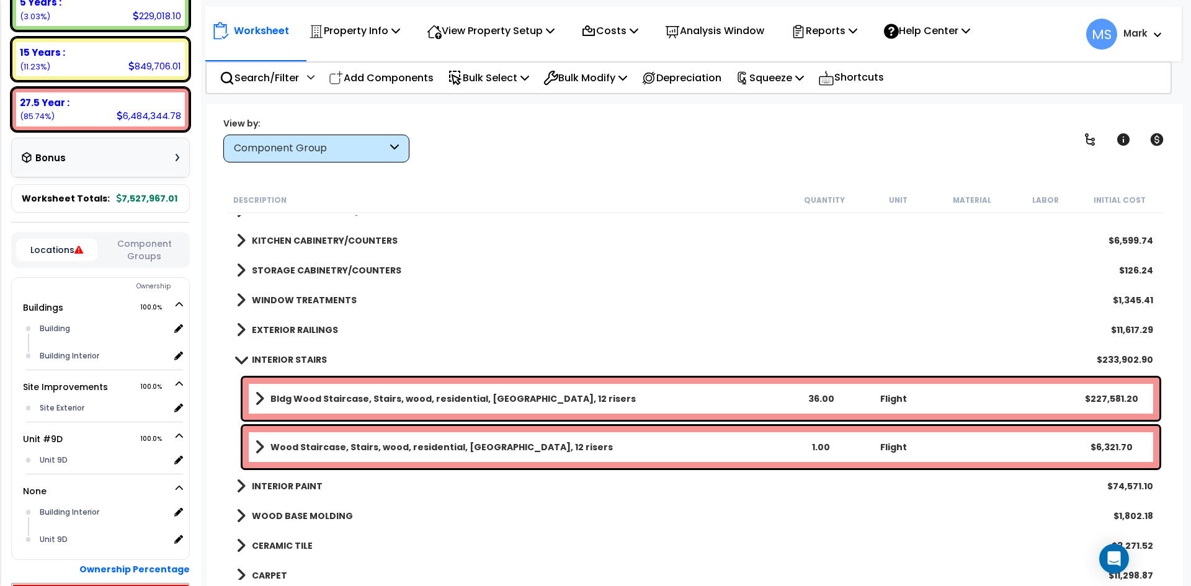
click at [509, 400] on b "Bldg Wood Staircase, Stairs, wood, residential, oak treads, 12 risers" at bounding box center [453, 399] width 365 height 12
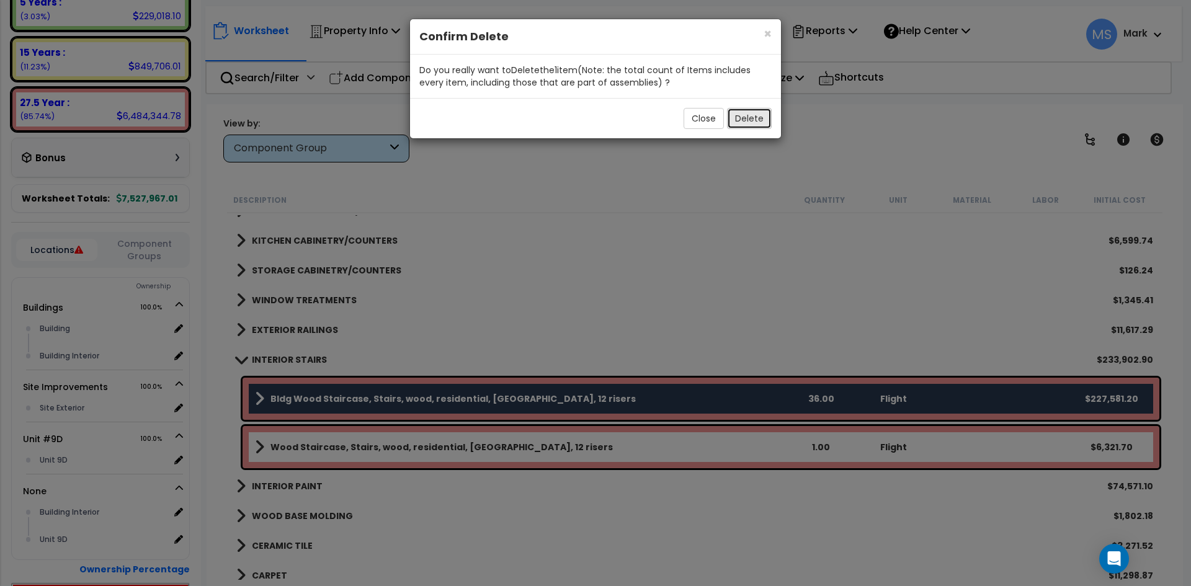
click at [750, 116] on button "Delete" at bounding box center [749, 118] width 45 height 21
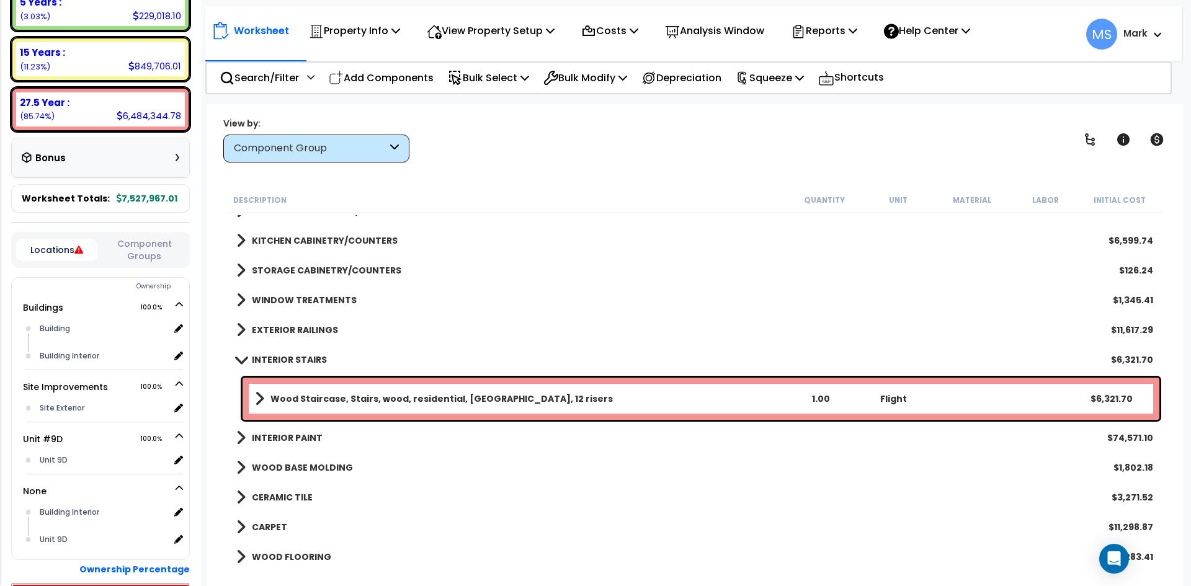
click at [282, 360] on b "INTERIOR STAIRS" at bounding box center [289, 360] width 75 height 12
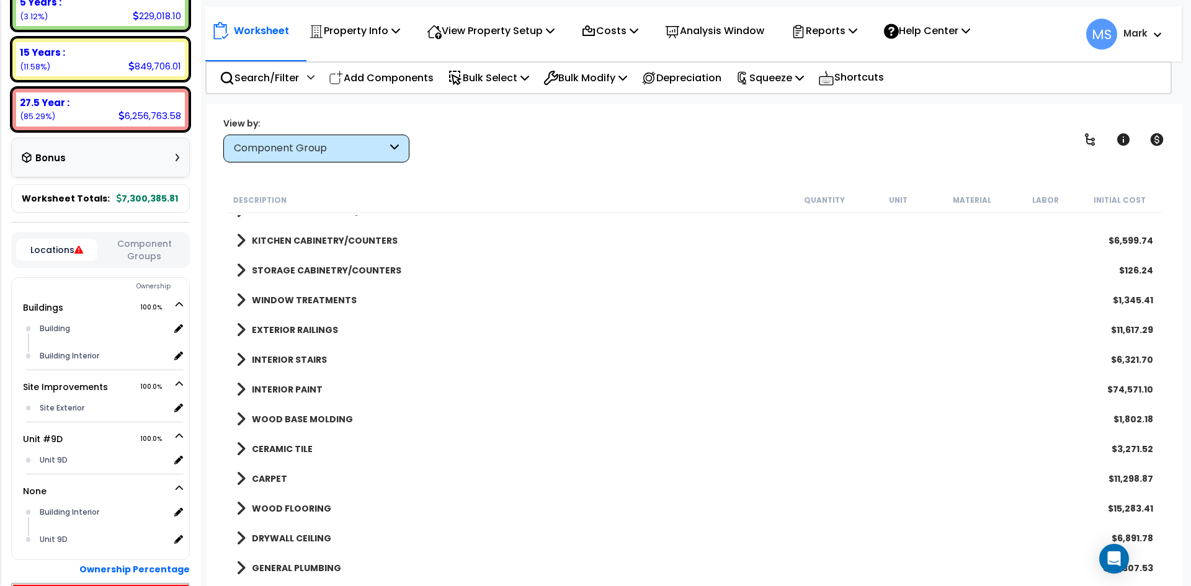
click at [289, 383] on b "INTERIOR PAINT" at bounding box center [287, 389] width 71 height 12
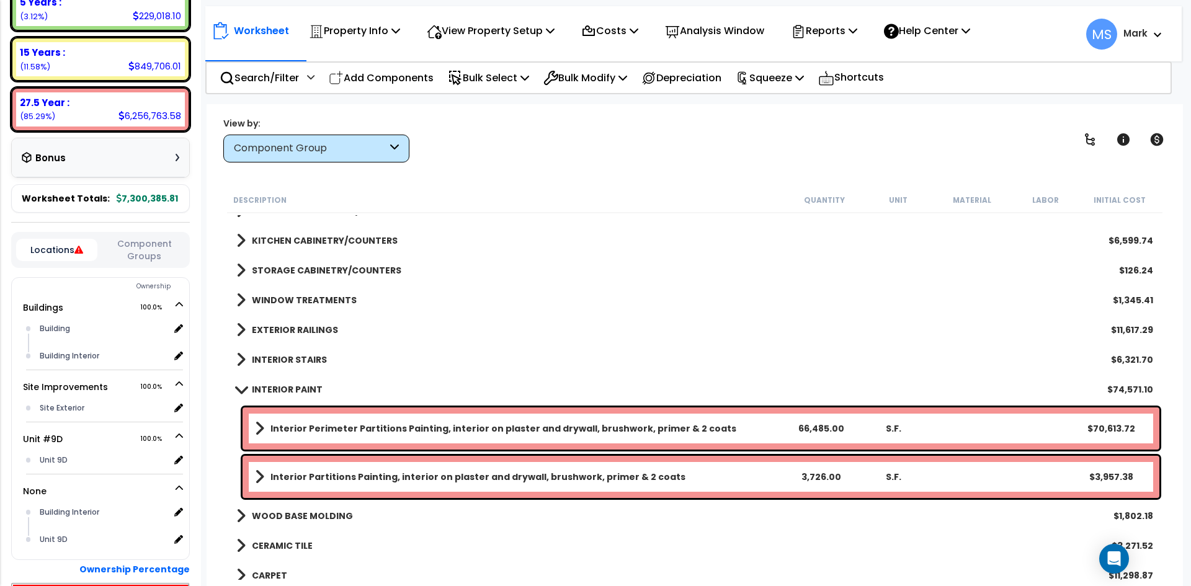
click at [289, 383] on b "INTERIOR PAINT" at bounding box center [287, 389] width 71 height 12
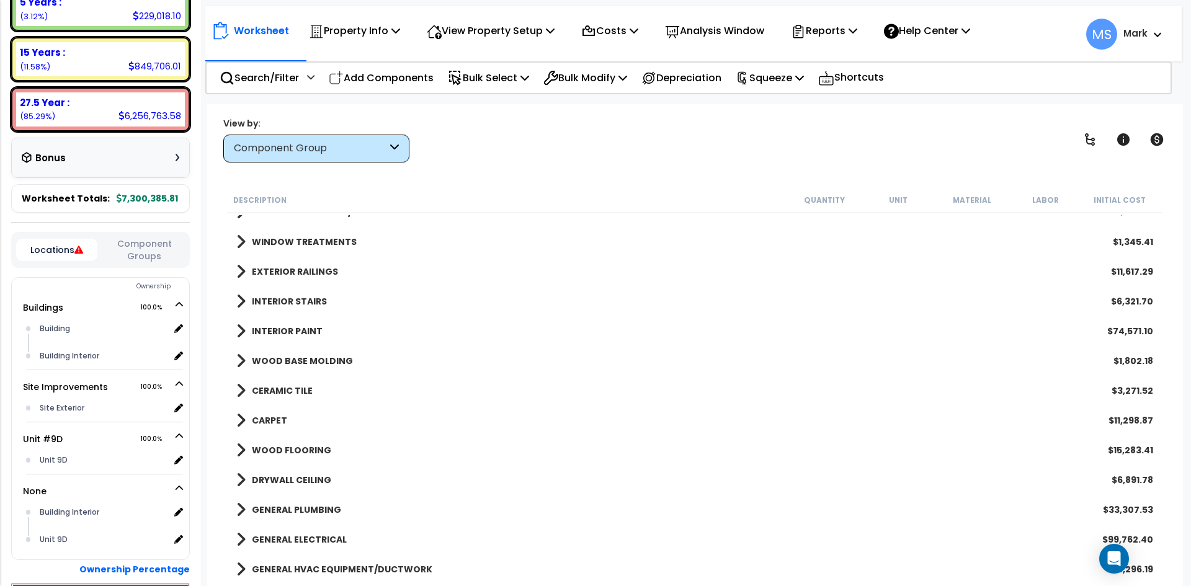
scroll to position [496, 0]
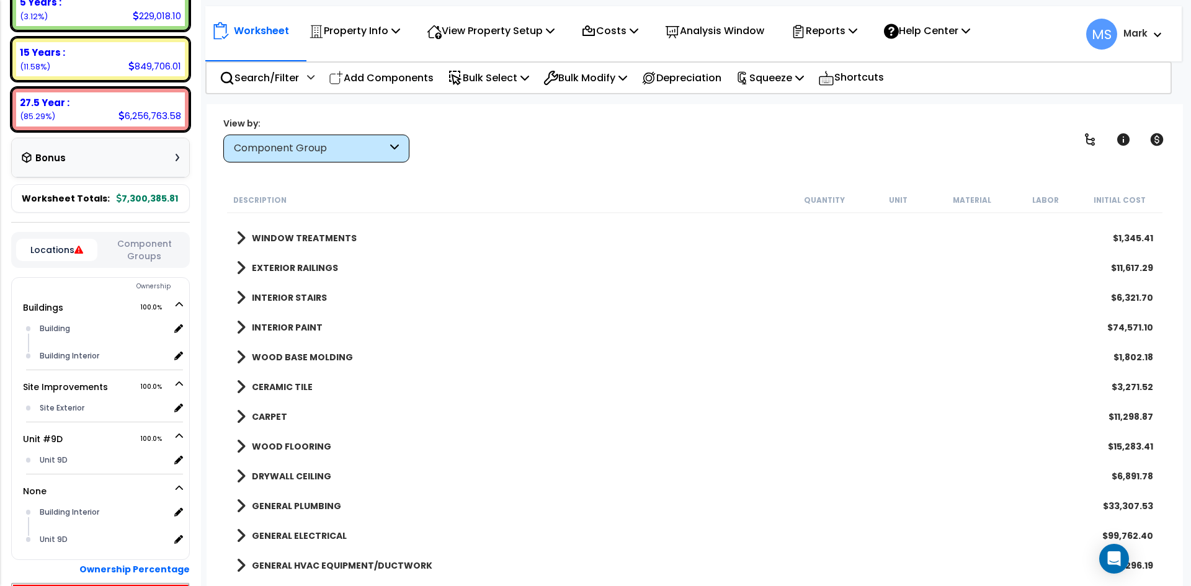
click at [305, 324] on b "INTERIOR PAINT" at bounding box center [287, 327] width 71 height 12
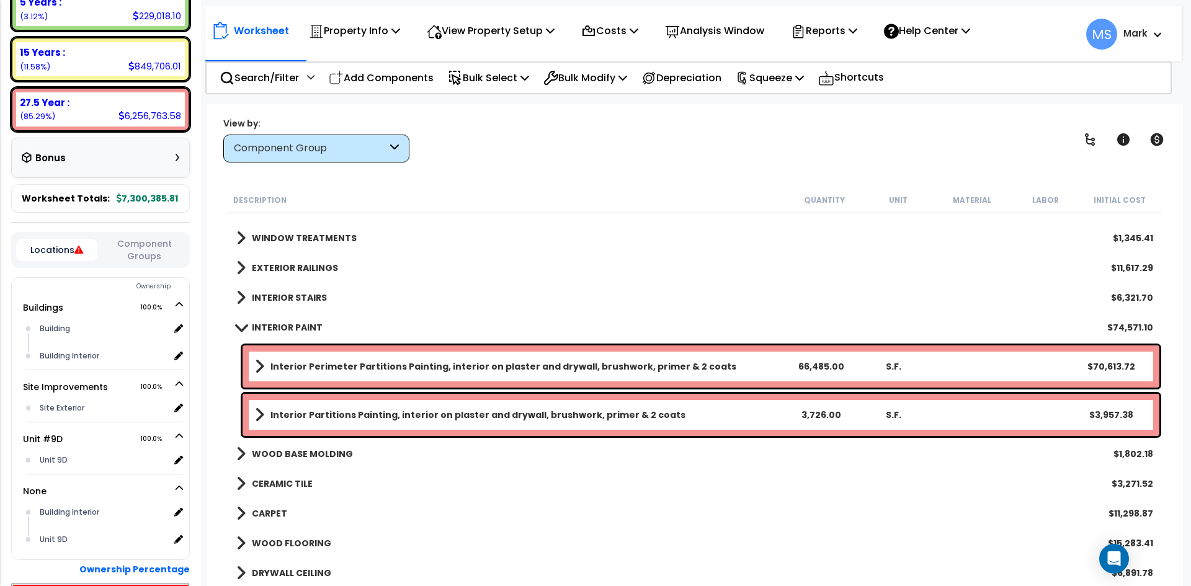
click at [305, 324] on b "INTERIOR PAINT" at bounding box center [287, 327] width 71 height 12
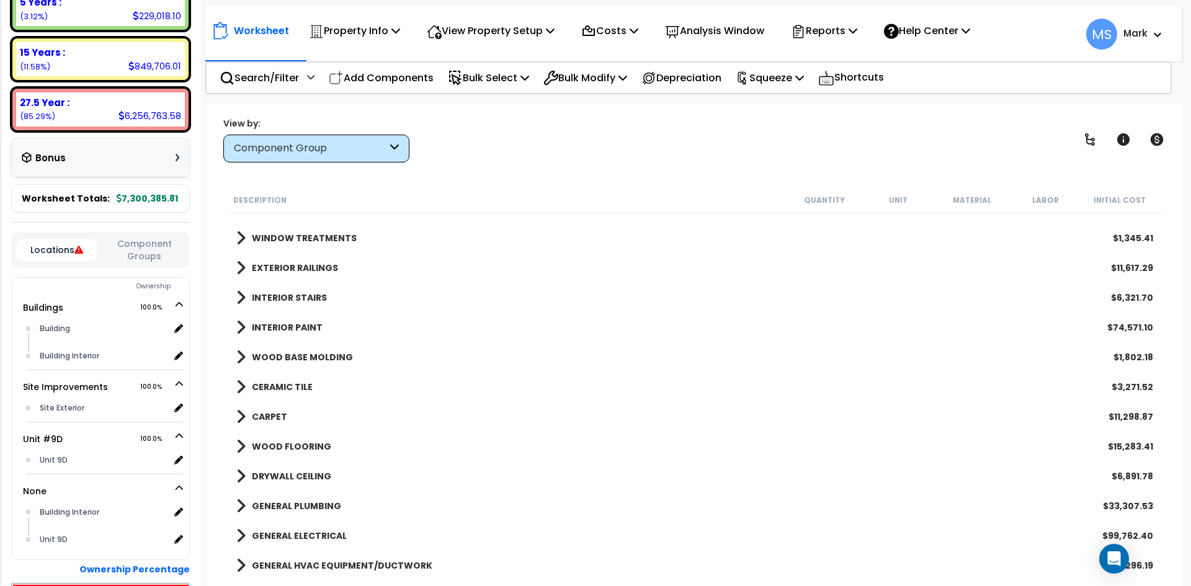
click at [308, 362] on b "WOOD BASE MOLDING" at bounding box center [302, 357] width 101 height 12
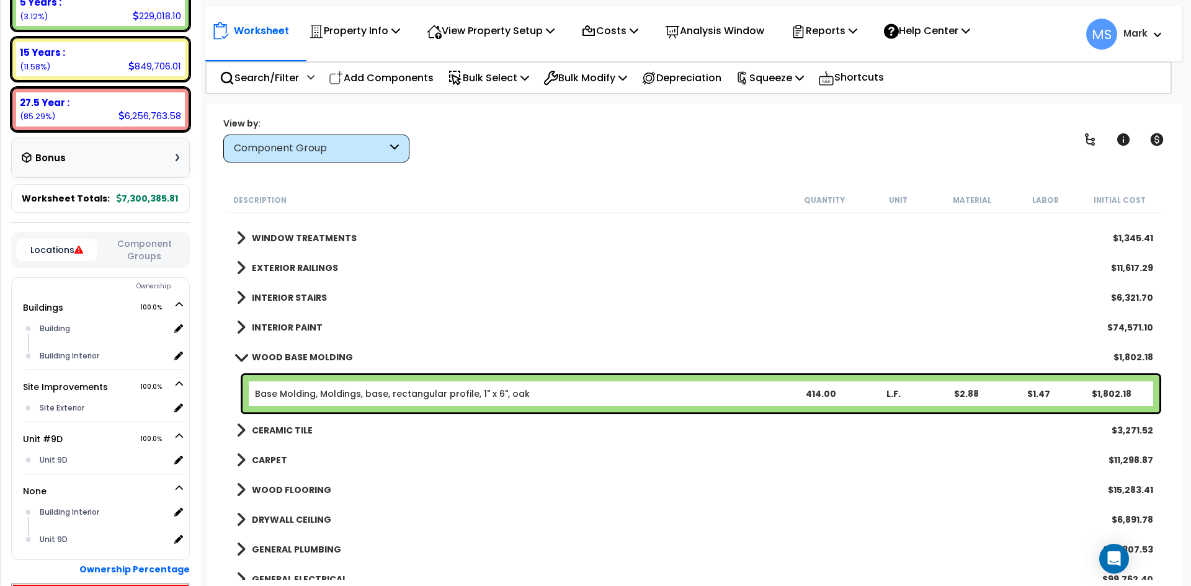
click at [308, 362] on b "WOOD BASE MOLDING" at bounding box center [302, 357] width 101 height 12
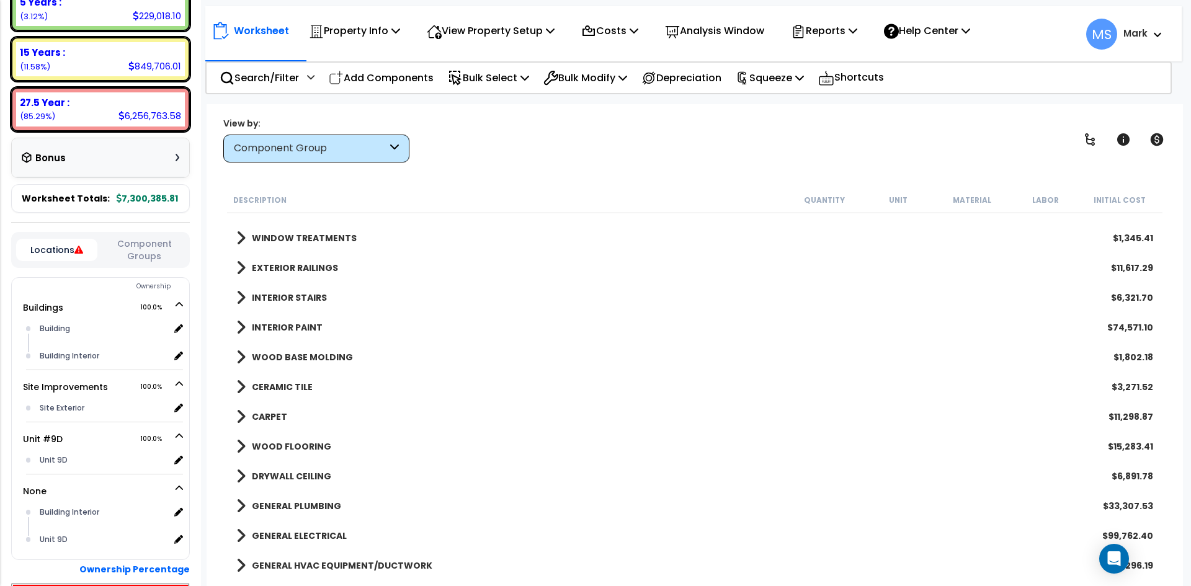
click at [292, 383] on b "CERAMIC TILE" at bounding box center [282, 387] width 61 height 12
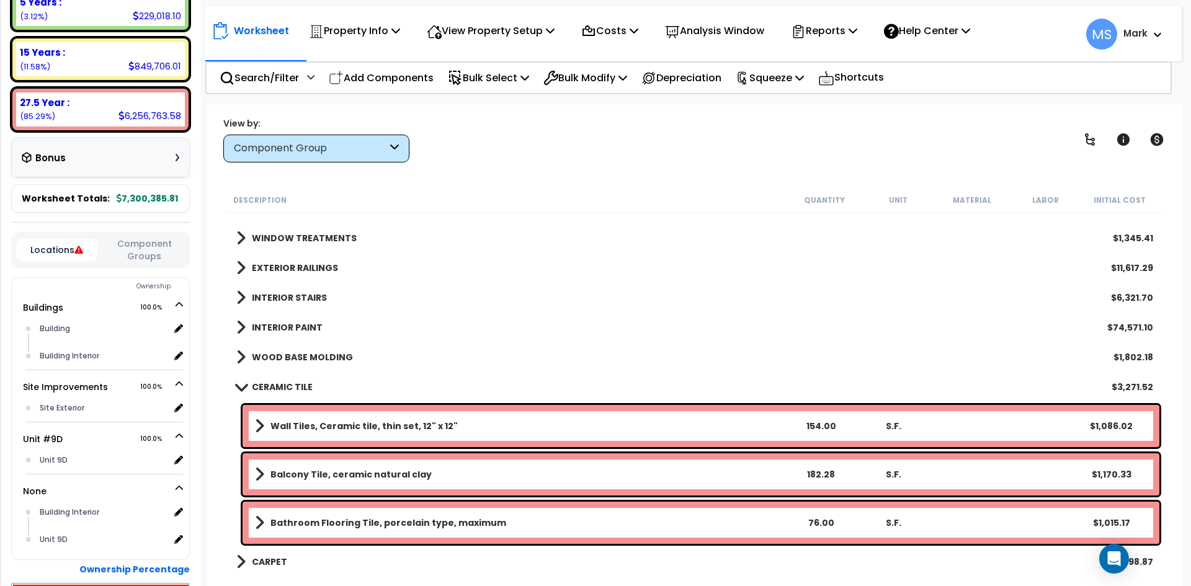
click at [292, 383] on b "CERAMIC TILE" at bounding box center [282, 387] width 61 height 12
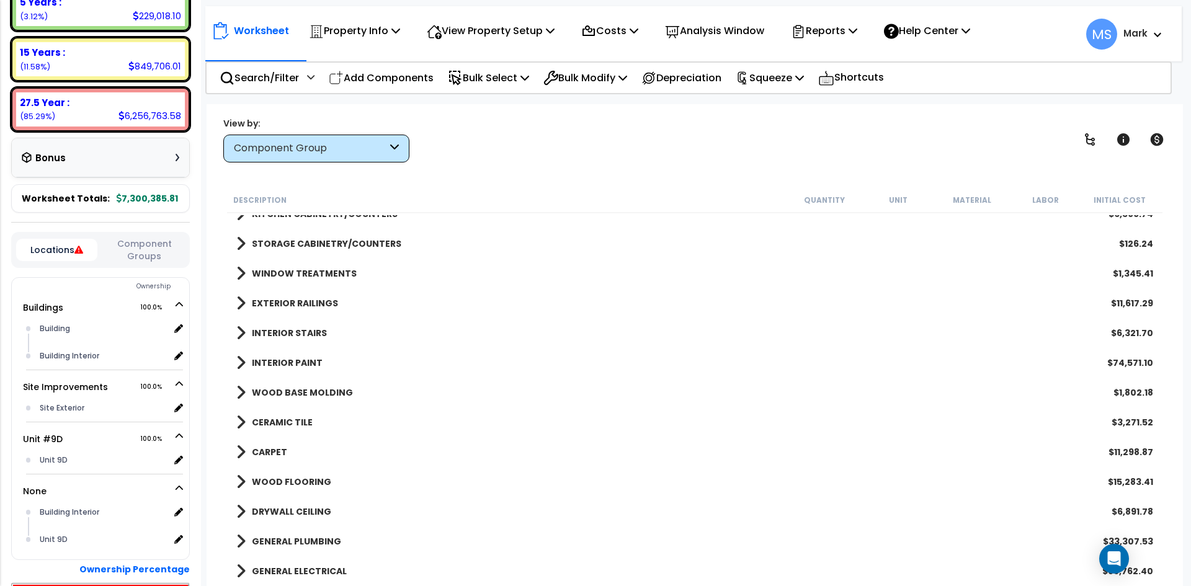
scroll to position [434, 0]
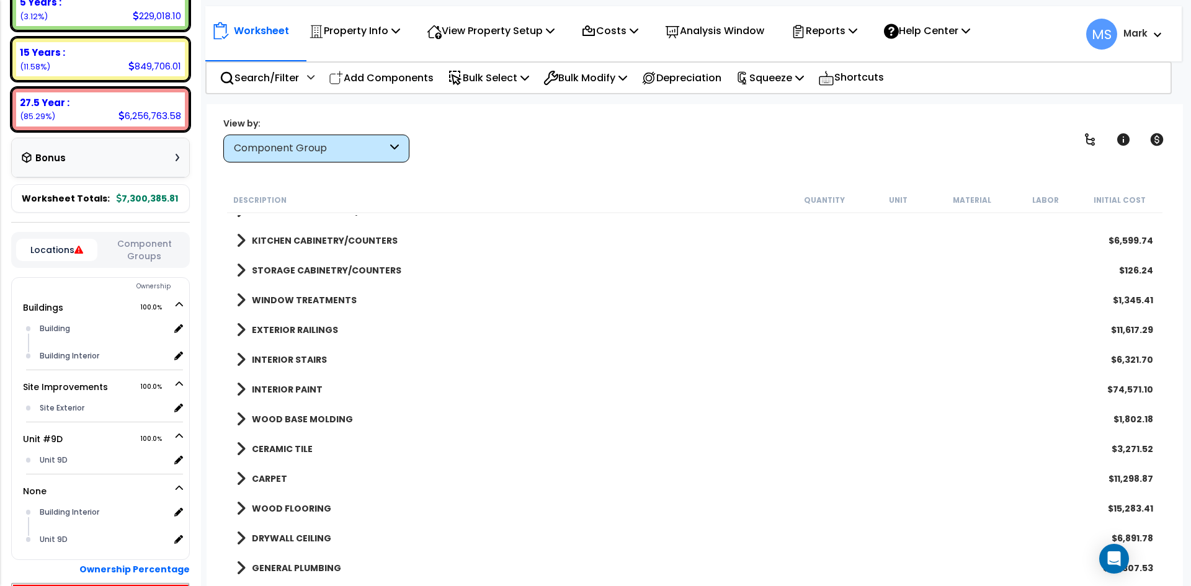
click at [302, 356] on b "INTERIOR STAIRS" at bounding box center [289, 360] width 75 height 12
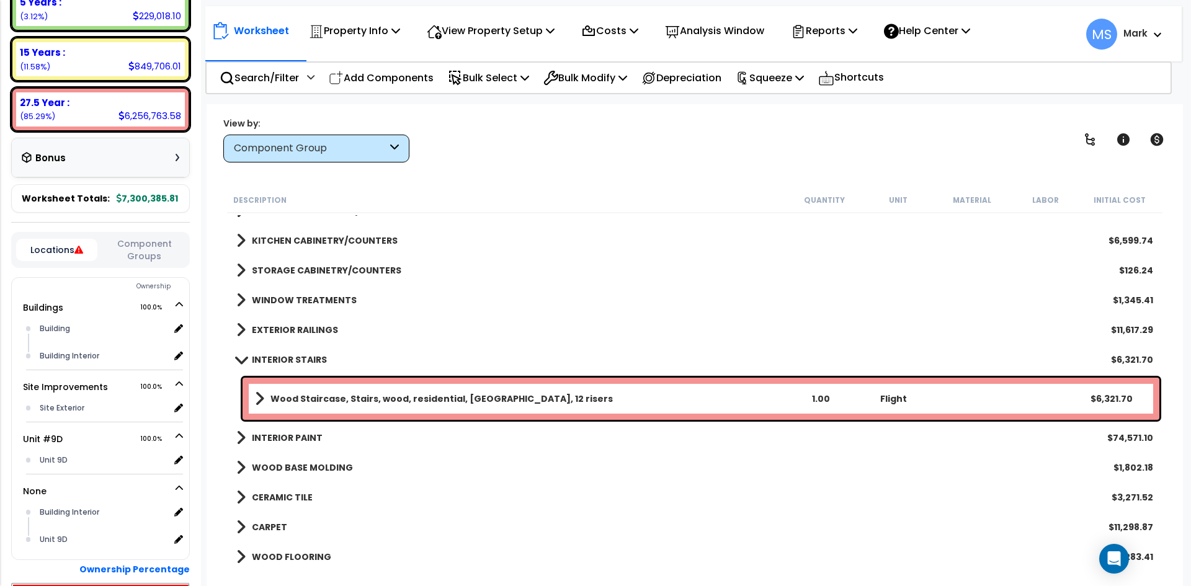
click at [530, 407] on link "Wood Staircase, Stairs, wood, residential, [GEOGRAPHIC_DATA], 12 risers" at bounding box center [519, 398] width 529 height 17
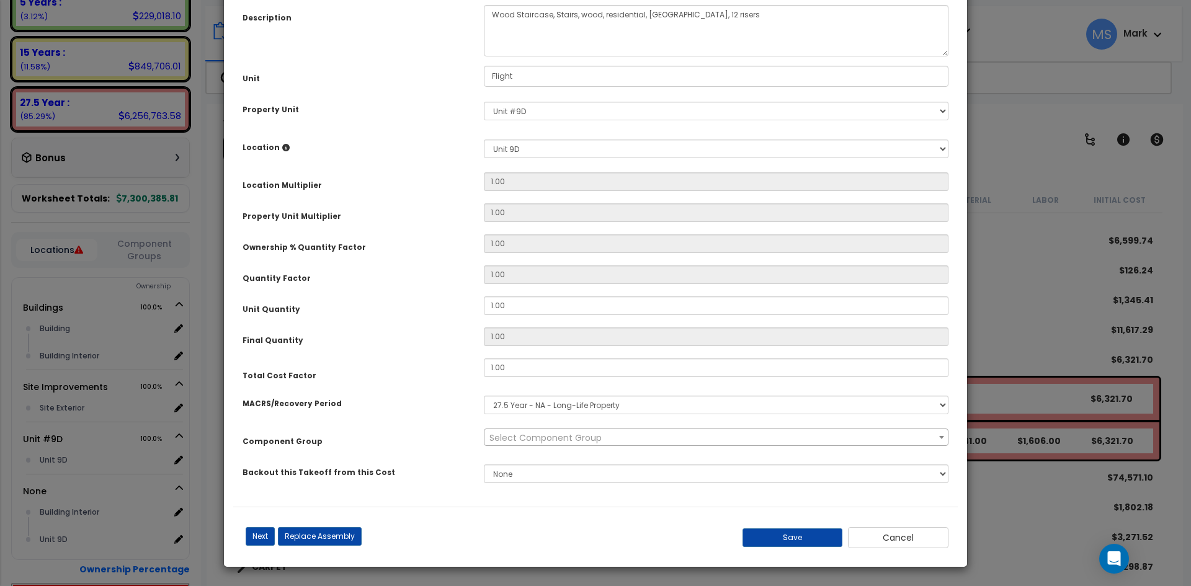
scroll to position [0, 0]
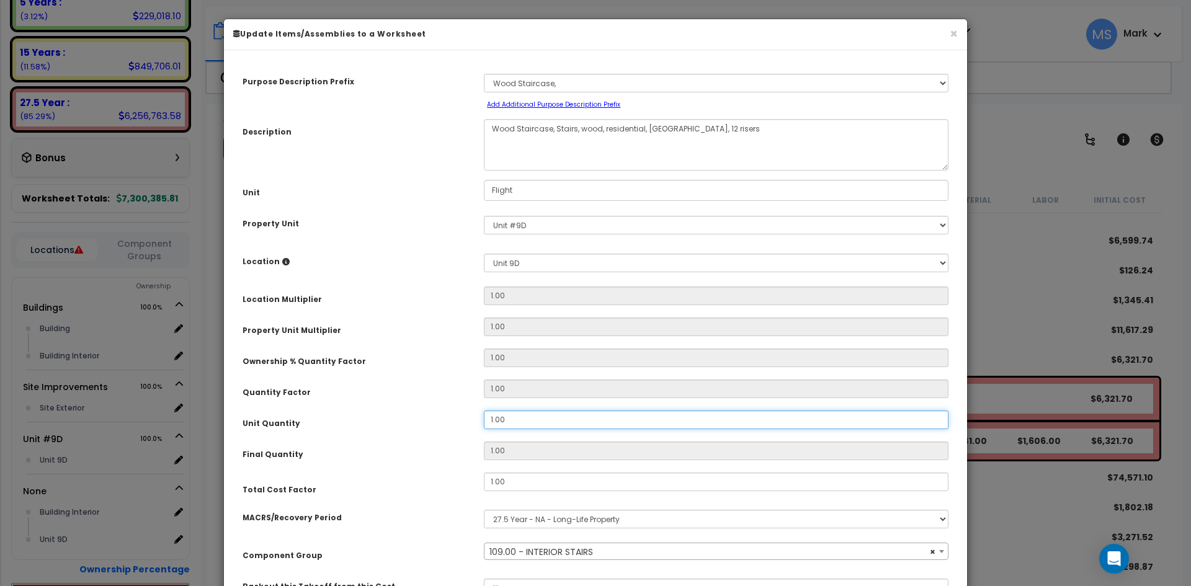
click at [493, 420] on input "1.00" at bounding box center [716, 420] width 465 height 19
select select "45933"
type input ".00"
type input "0"
type input "2.00"
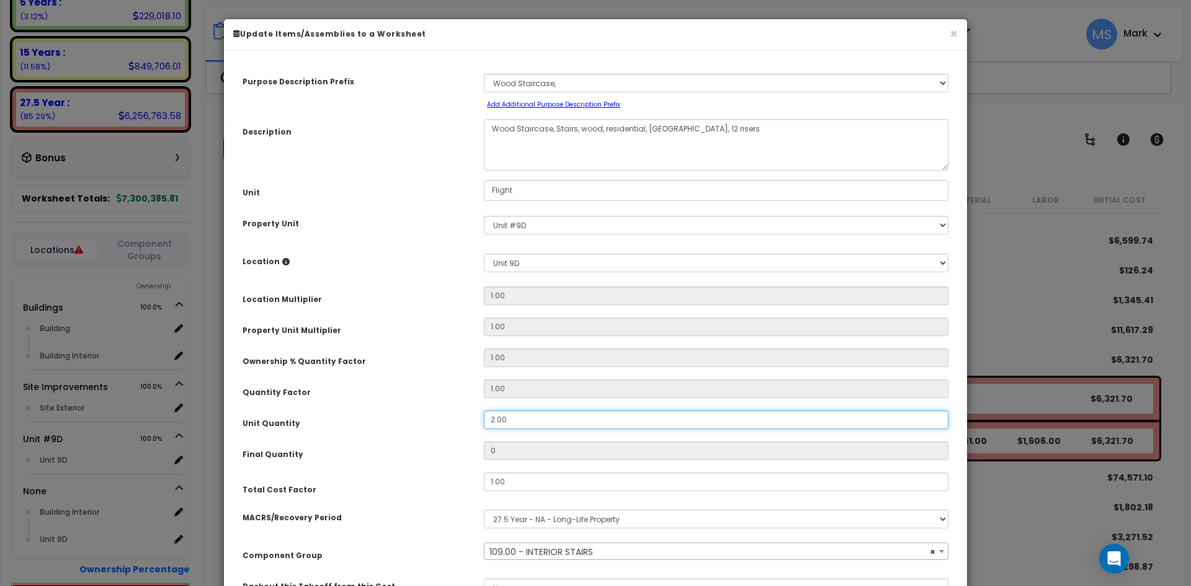
type input "2"
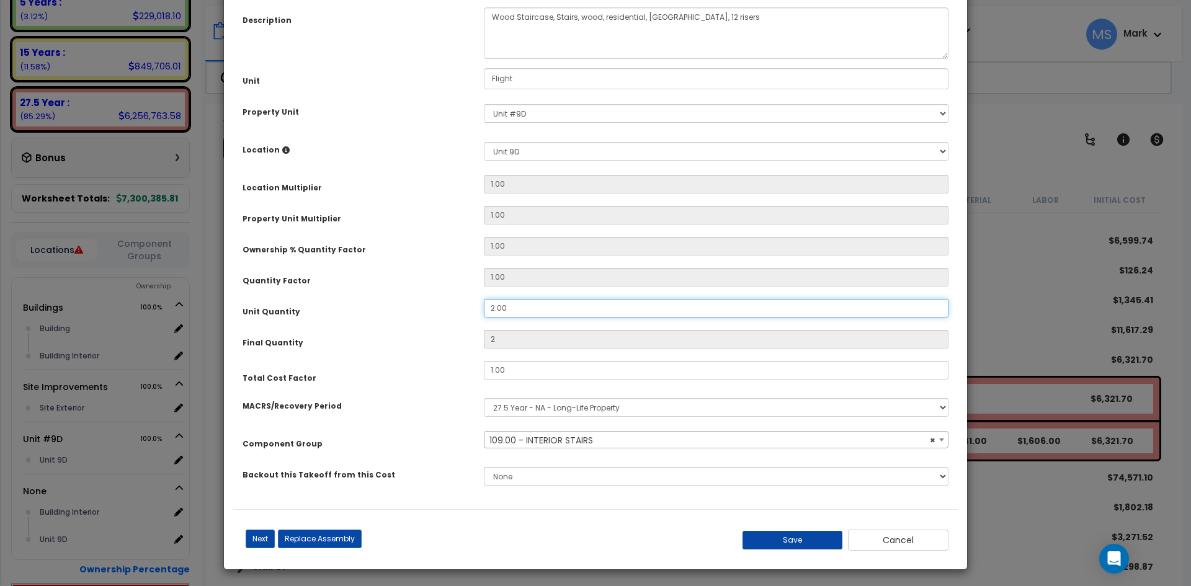
scroll to position [114, 0]
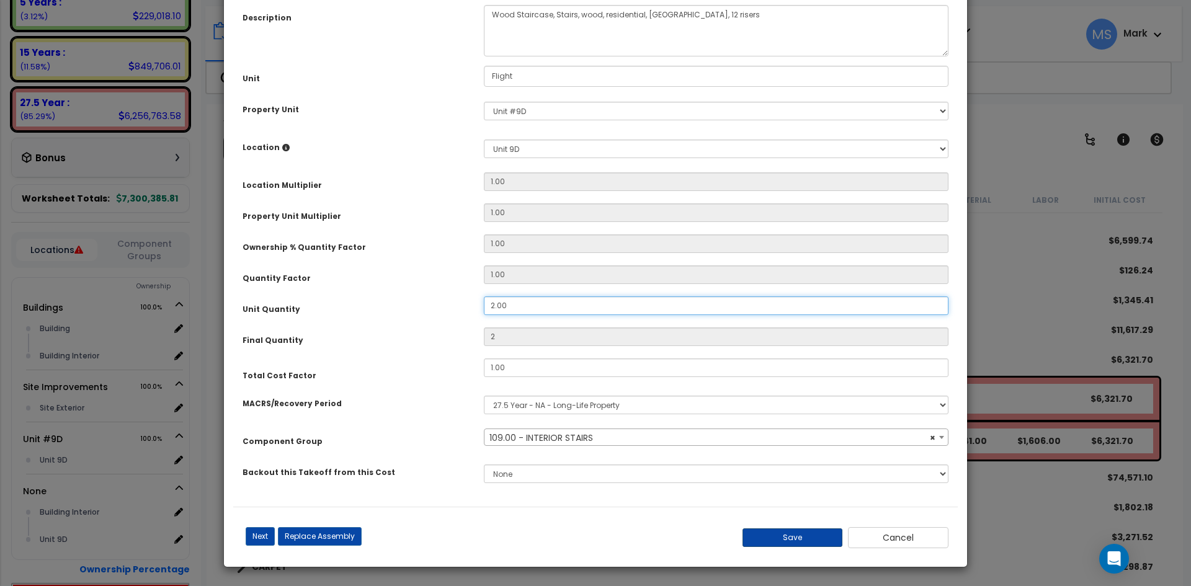
type input "2.00"
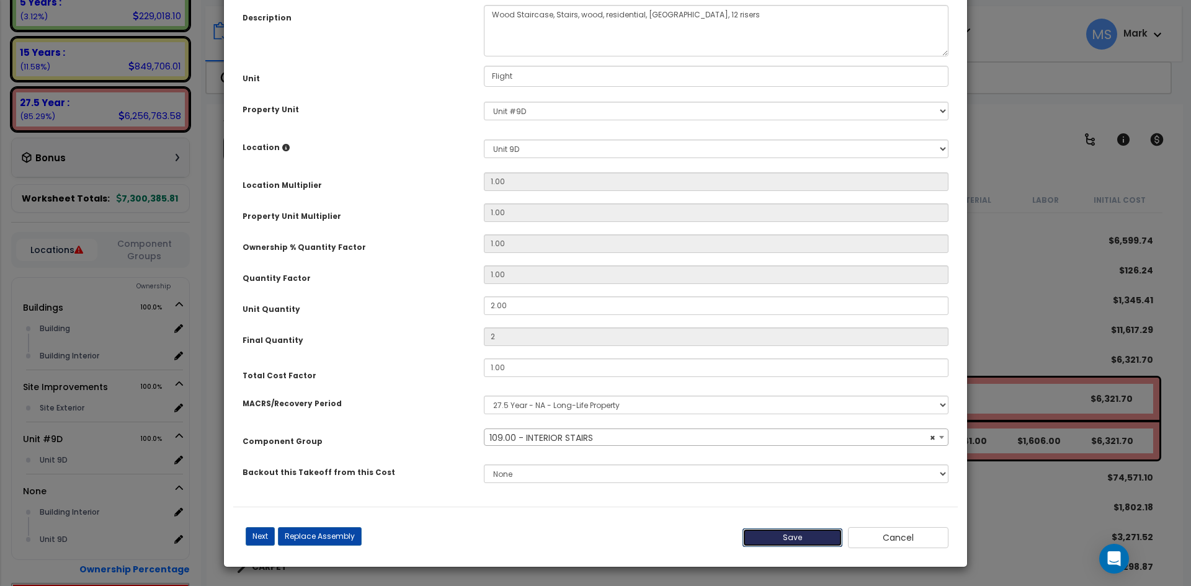
click at [802, 534] on button "Save" at bounding box center [793, 538] width 101 height 19
type input "2.00"
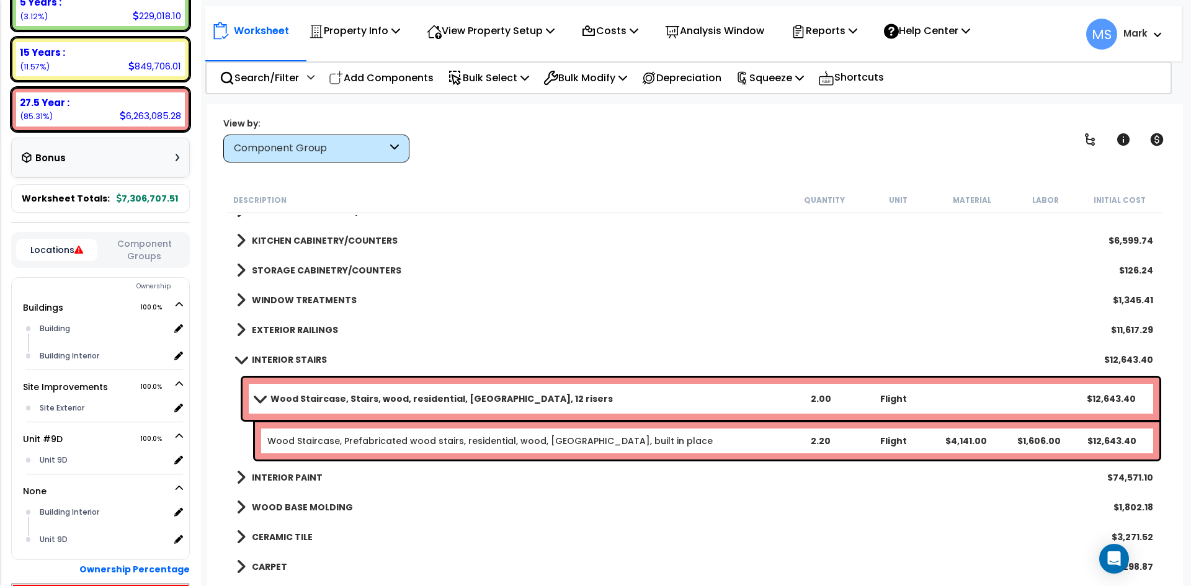
click at [295, 363] on b "INTERIOR STAIRS" at bounding box center [289, 360] width 75 height 12
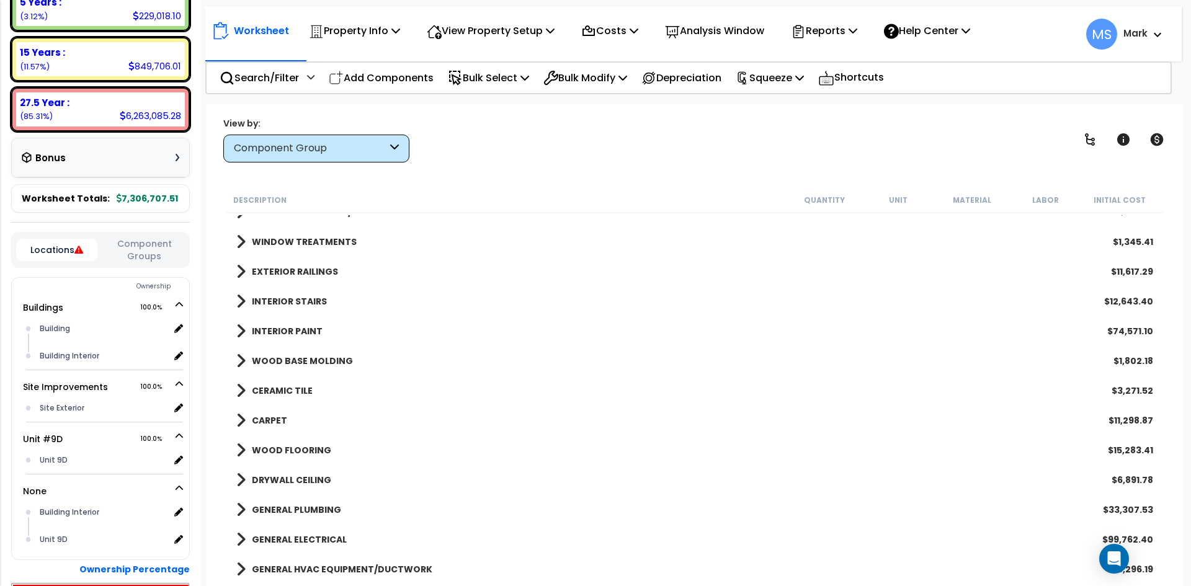
scroll to position [496, 0]
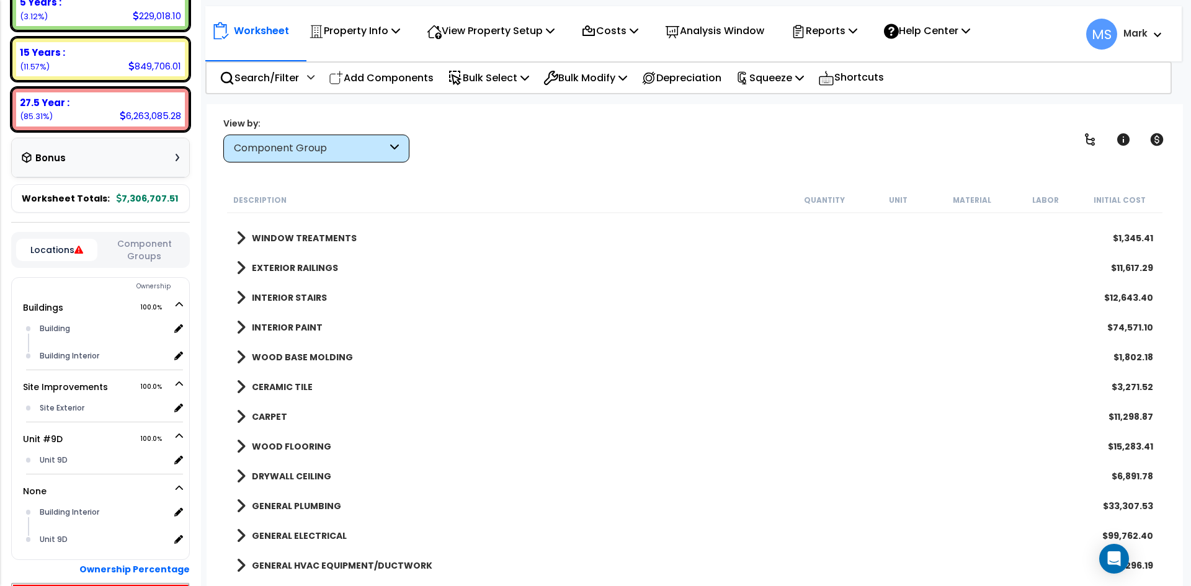
click at [279, 385] on b "CERAMIC TILE" at bounding box center [282, 387] width 61 height 12
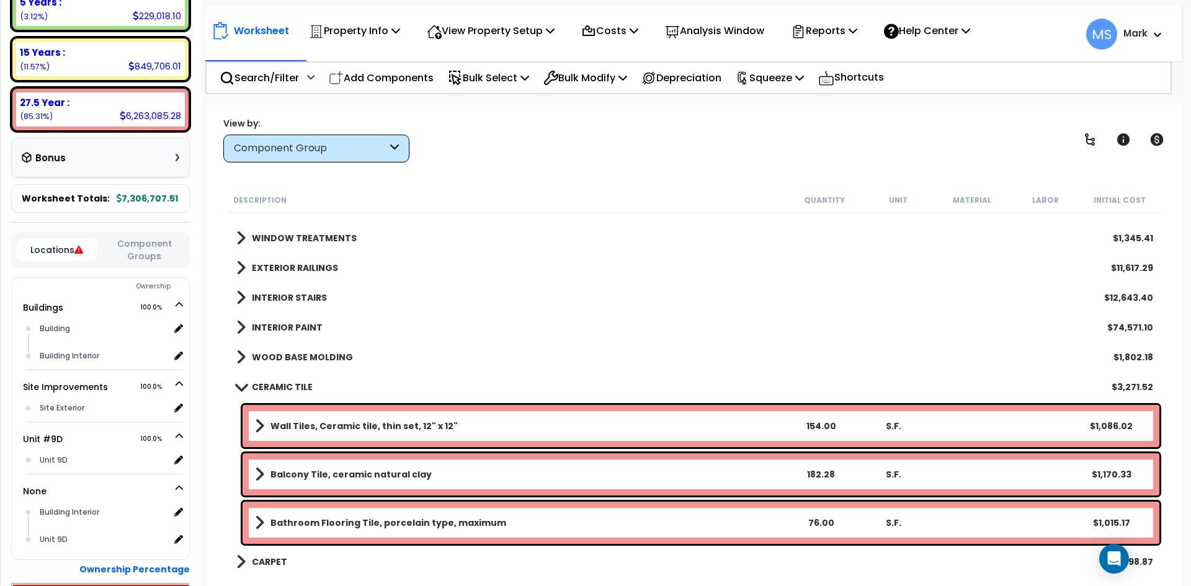
click at [279, 385] on b "CERAMIC TILE" at bounding box center [282, 387] width 61 height 12
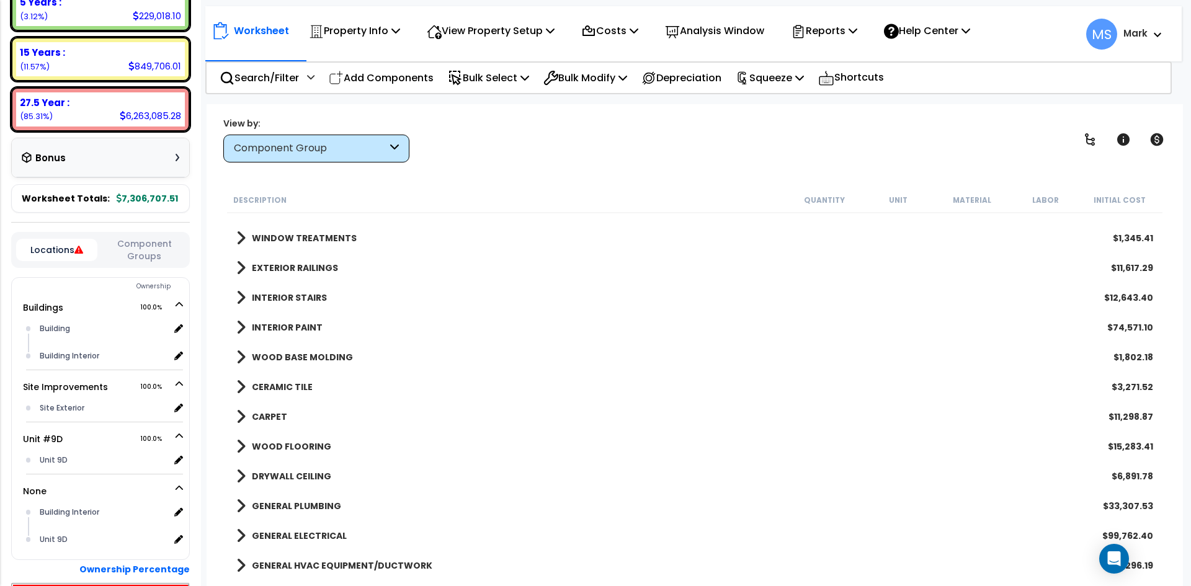
click at [290, 410] on div "CARPET $11,298.87" at bounding box center [694, 417] width 929 height 30
click at [265, 413] on b "CARPET" at bounding box center [269, 417] width 35 height 12
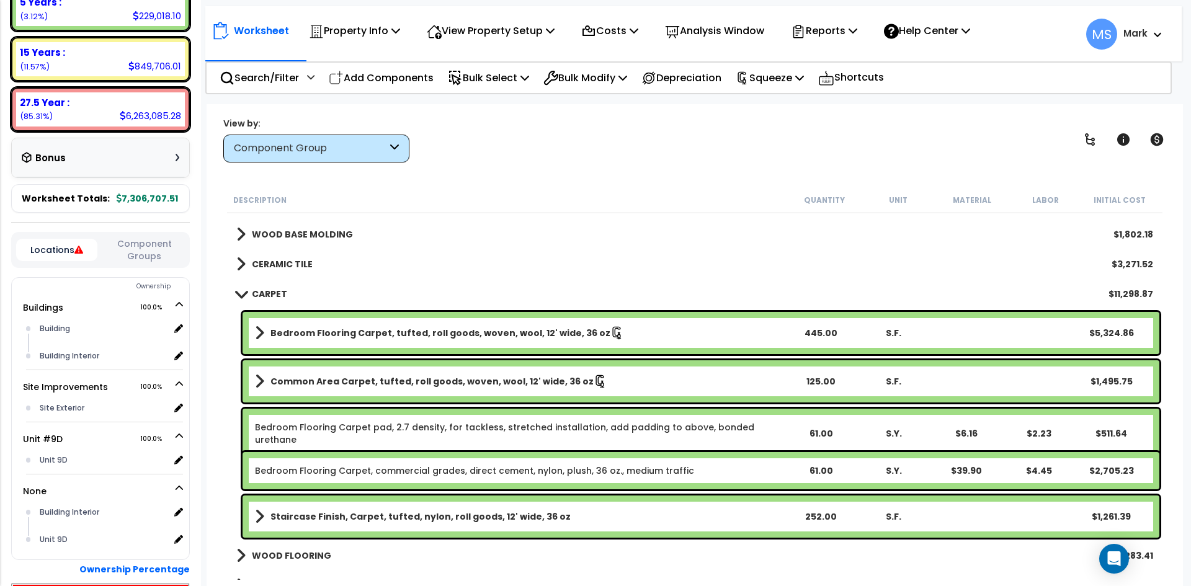
scroll to position [620, 0]
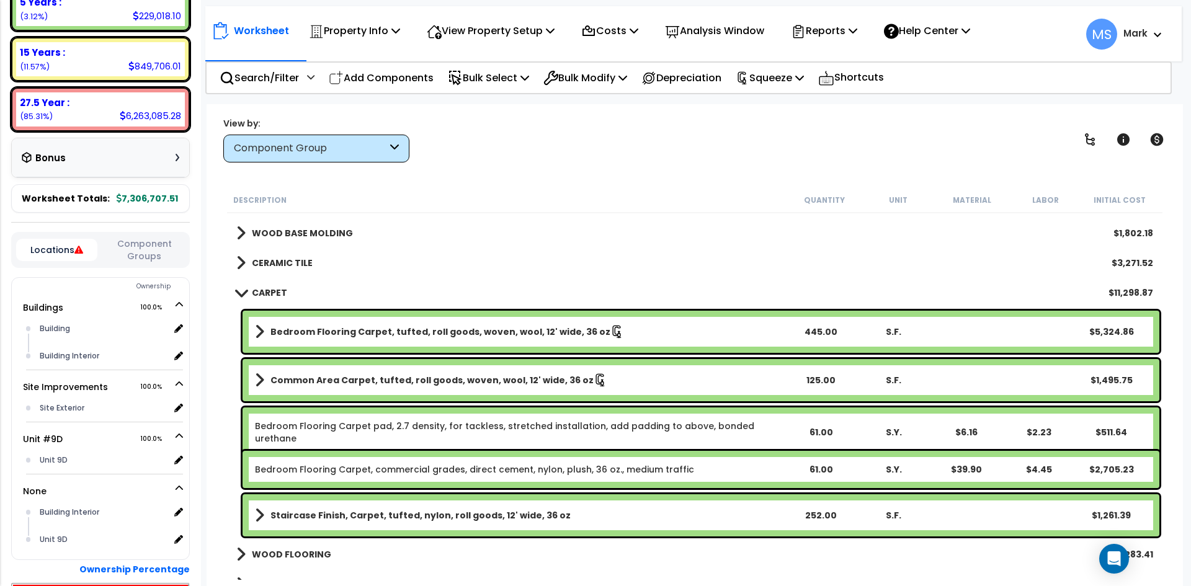
click at [328, 374] on b "Common Area Carpet, tufted, roll goods, woven, wool, 12' wide, 36 oz" at bounding box center [432, 380] width 323 height 12
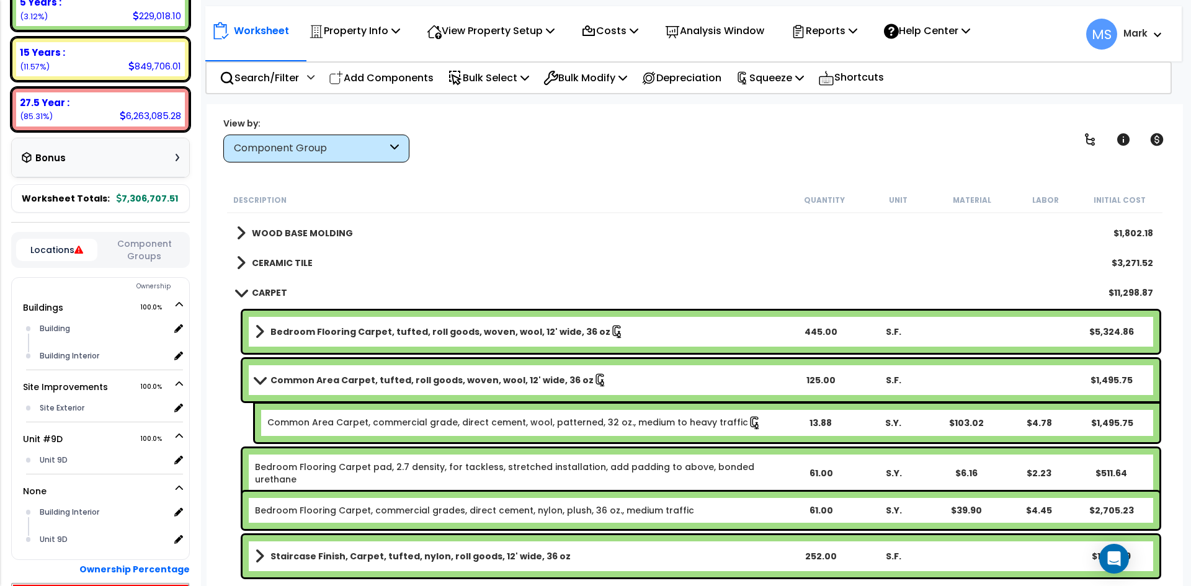
click at [329, 375] on b "Common Area Carpet, tufted, roll goods, woven, wool, 12' wide, 36 oz" at bounding box center [432, 380] width 323 height 12
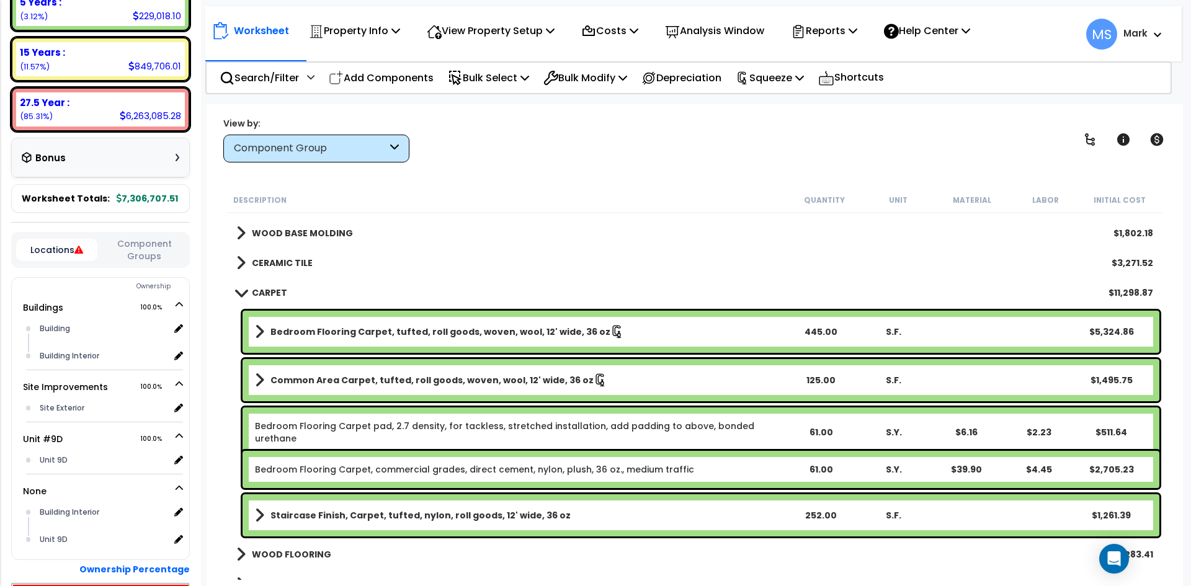
click at [362, 431] on link "Bedroom Flooring Carpet pad, 2.7 density, for tackless, stretched installation,…" at bounding box center [519, 432] width 529 height 25
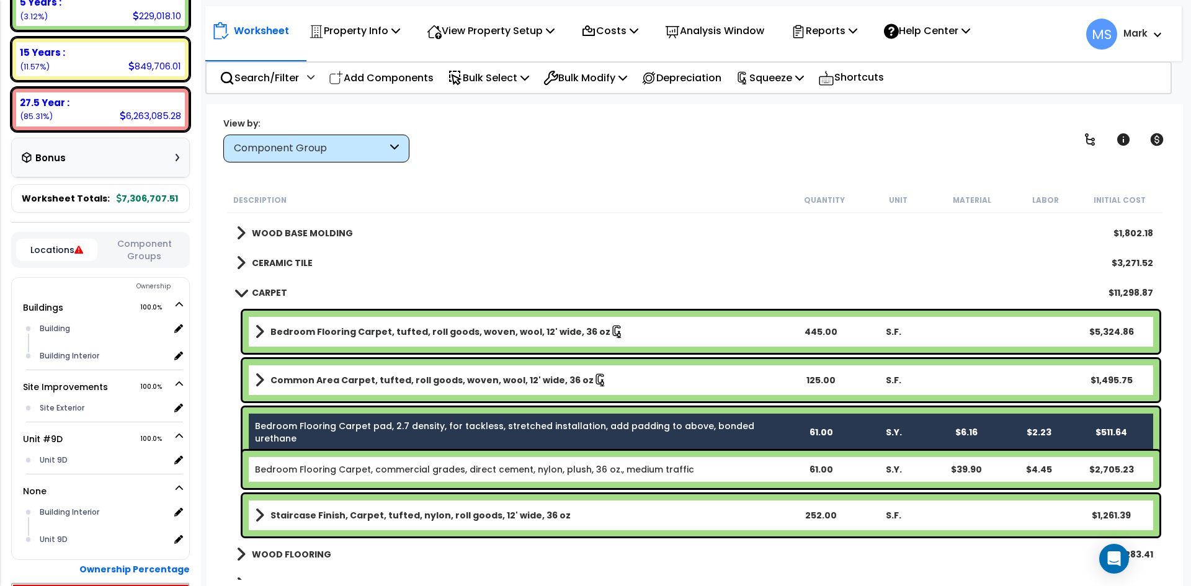
click at [370, 470] on link "Bedroom Flooring Carpet, commercial grades, direct cement, nylon, plush, 36 oz.…" at bounding box center [474, 469] width 439 height 12
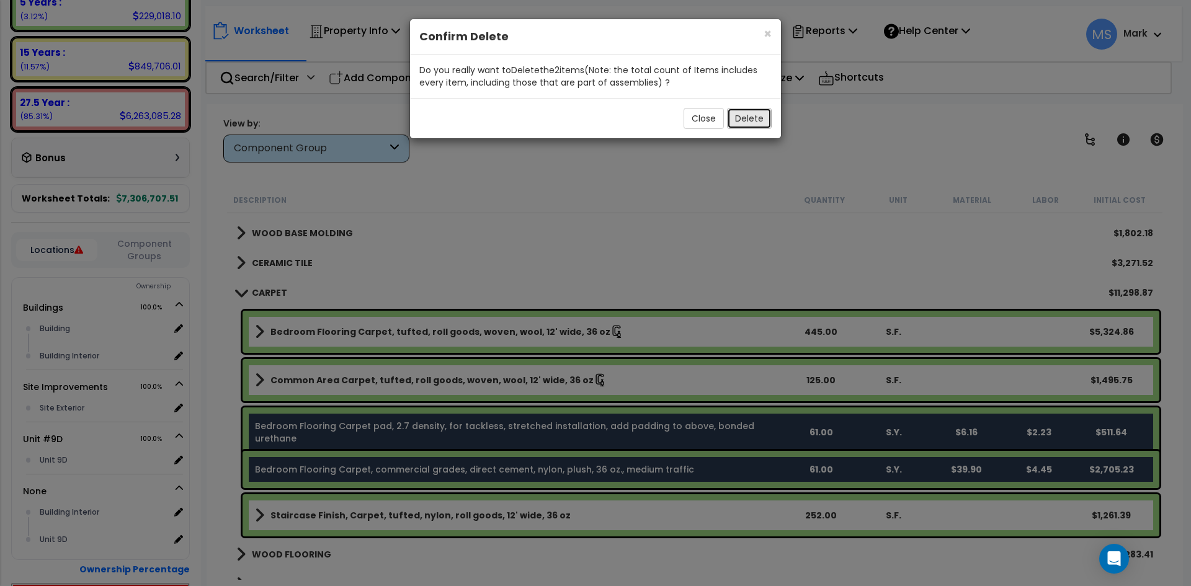
click at [745, 112] on button "Delete" at bounding box center [749, 118] width 45 height 21
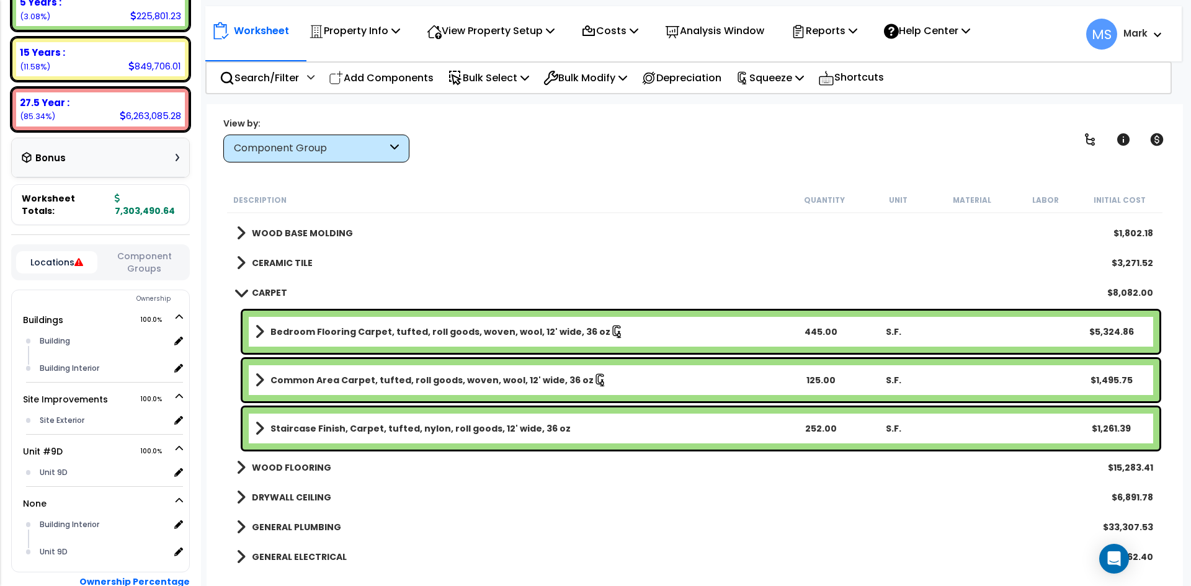
click at [279, 295] on b "CARPET" at bounding box center [269, 293] width 35 height 12
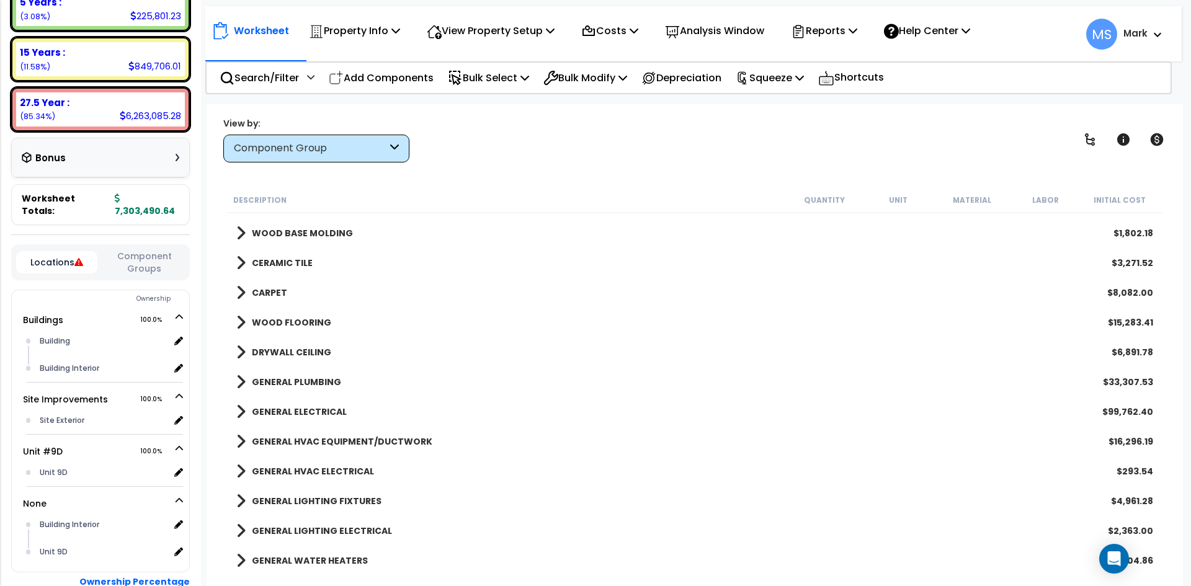
click at [302, 326] on b "WOOD FLOORING" at bounding box center [291, 322] width 79 height 12
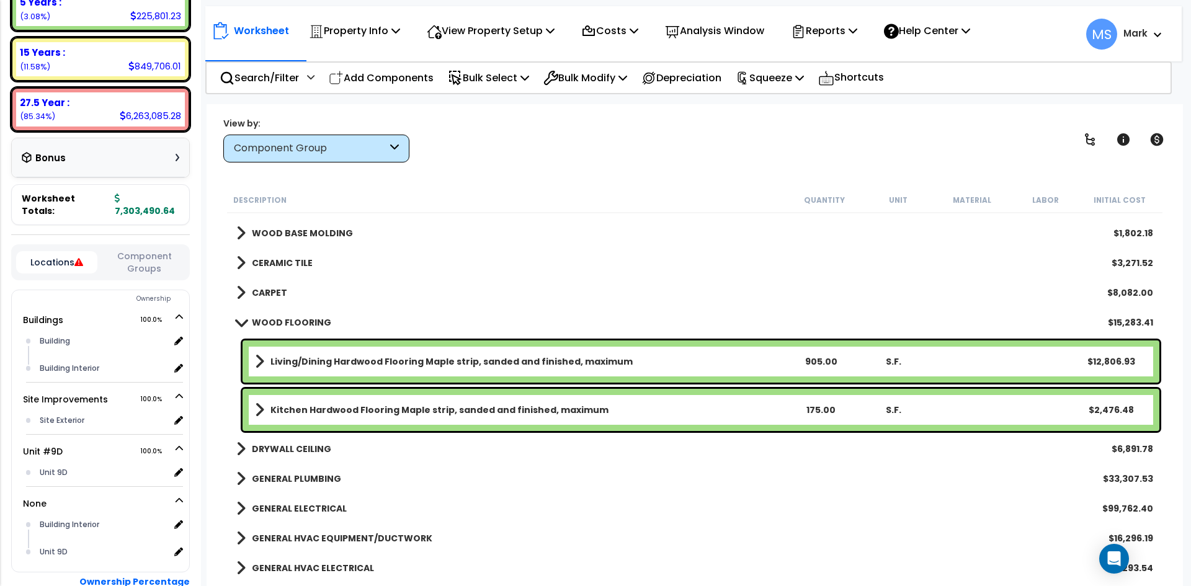
click at [271, 291] on b "CARPET" at bounding box center [269, 293] width 35 height 12
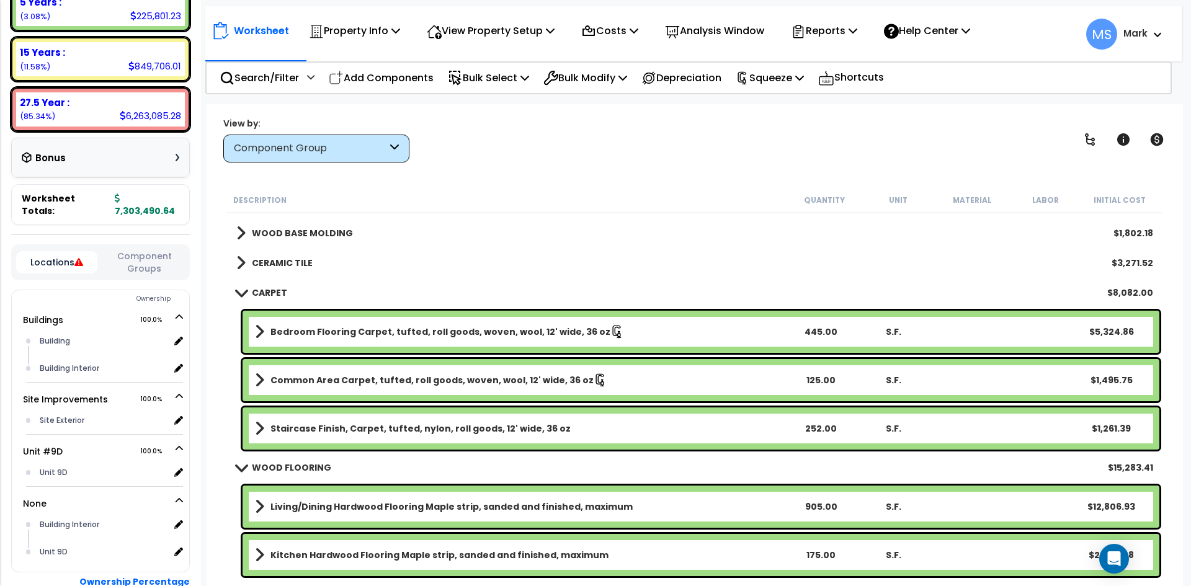
click at [271, 291] on b "CARPET" at bounding box center [269, 293] width 35 height 12
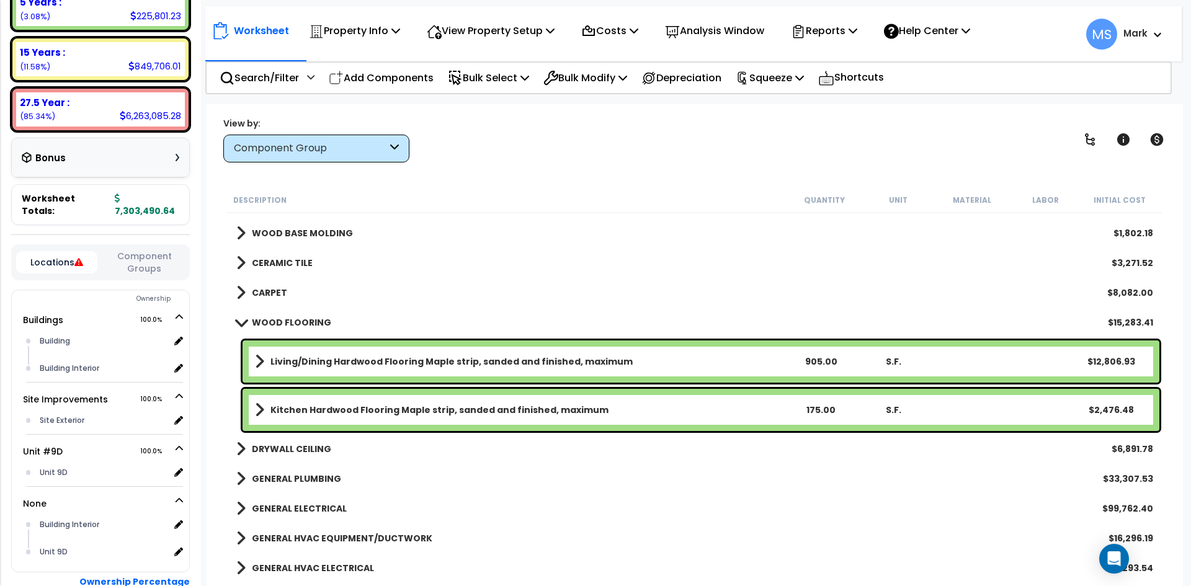
click at [274, 319] on b "WOOD FLOORING" at bounding box center [291, 322] width 79 height 12
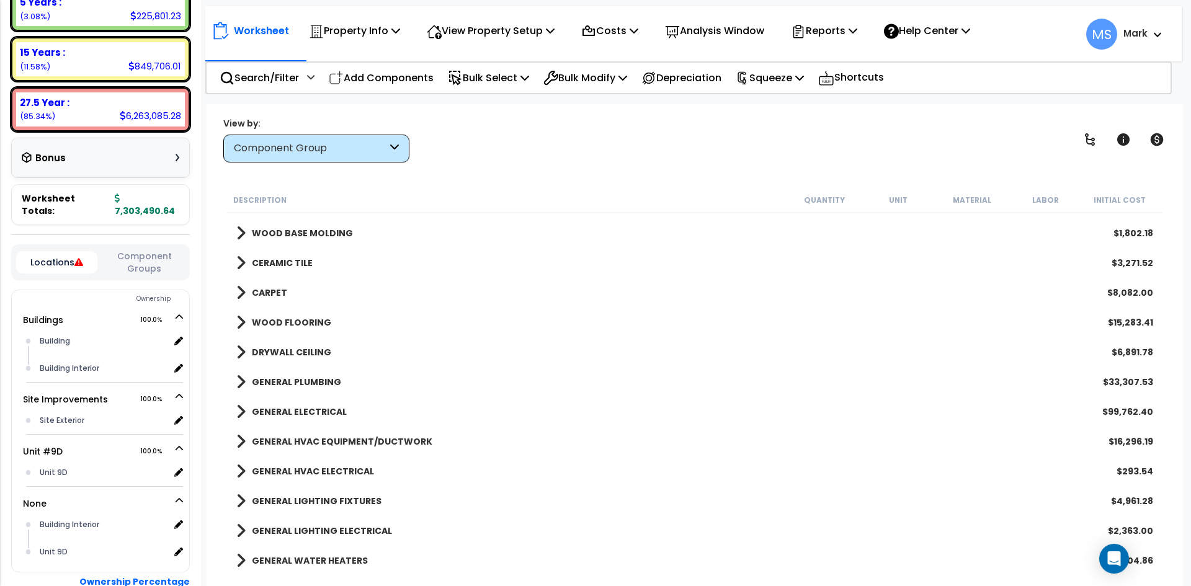
click at [286, 352] on b "DRYWALL CEILING" at bounding box center [291, 352] width 79 height 12
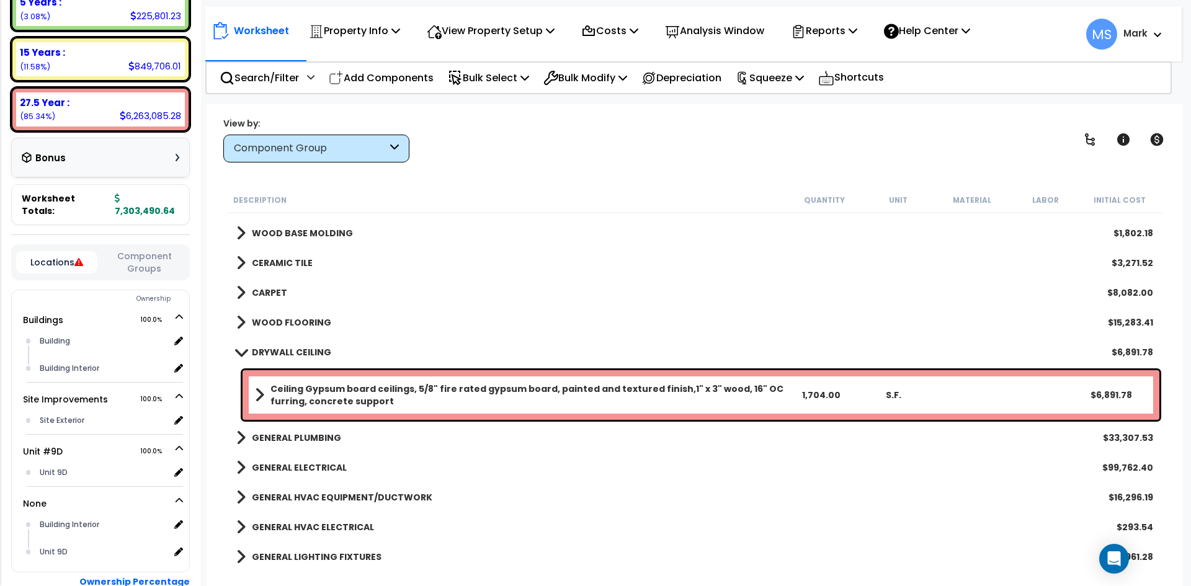
click at [286, 352] on b "DRYWALL CEILING" at bounding box center [291, 352] width 79 height 12
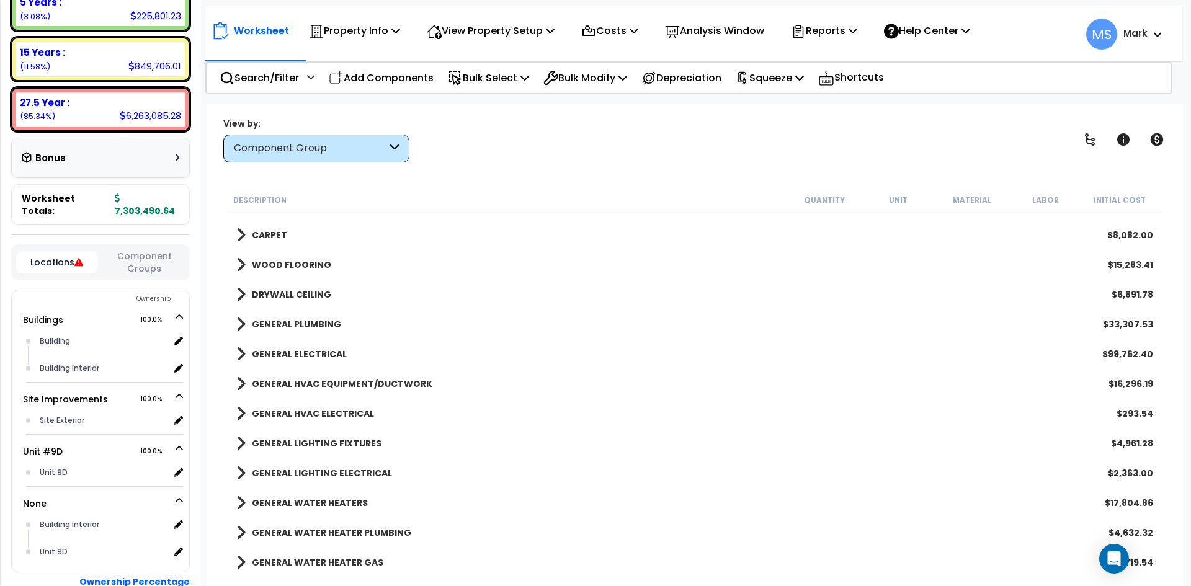
scroll to position [683, 0]
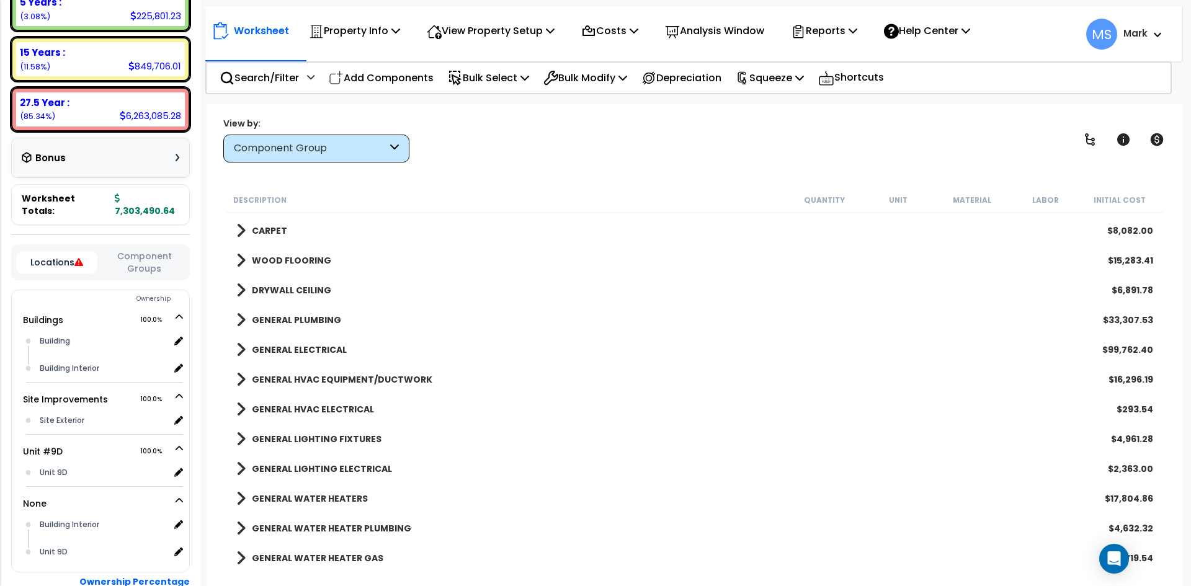
click at [319, 314] on b "GENERAL PLUMBING" at bounding box center [296, 320] width 89 height 12
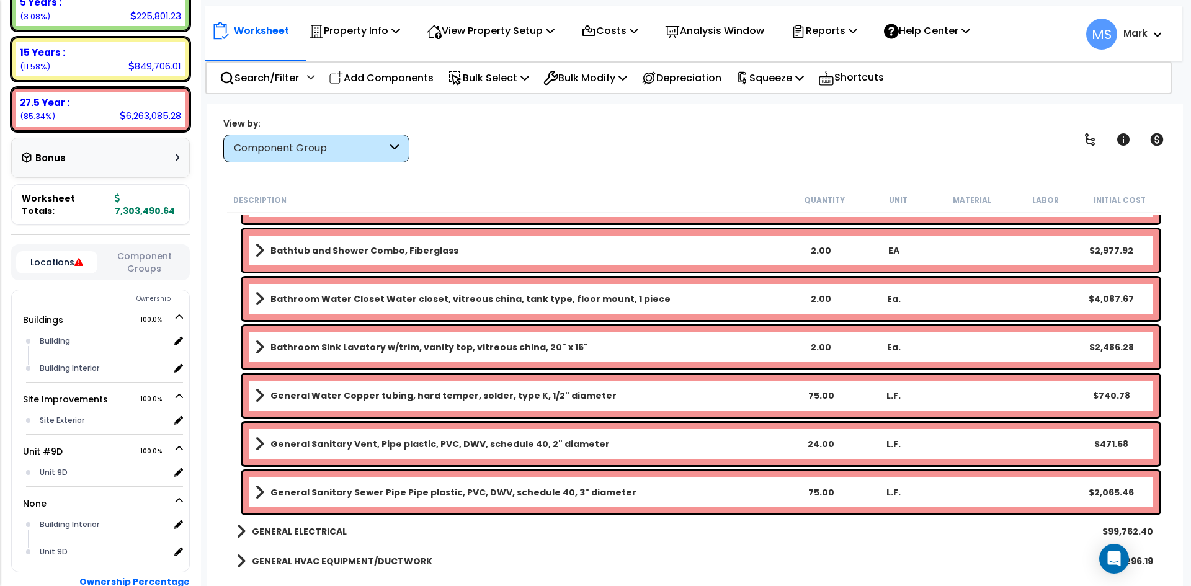
scroll to position [1303, 0]
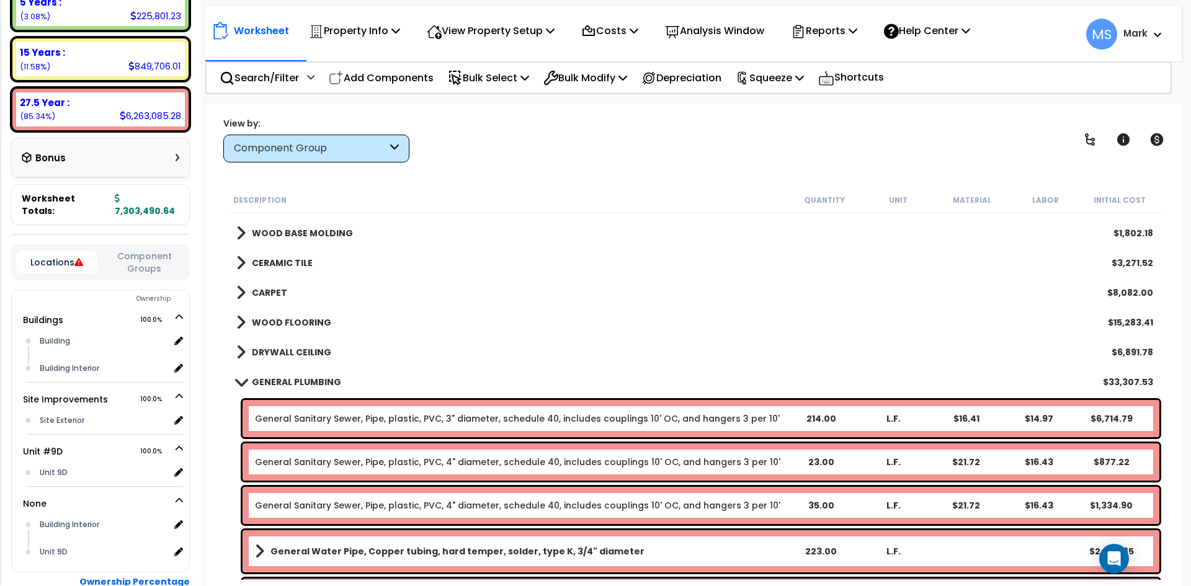
click at [314, 385] on b "GENERAL PLUMBING" at bounding box center [296, 382] width 89 height 12
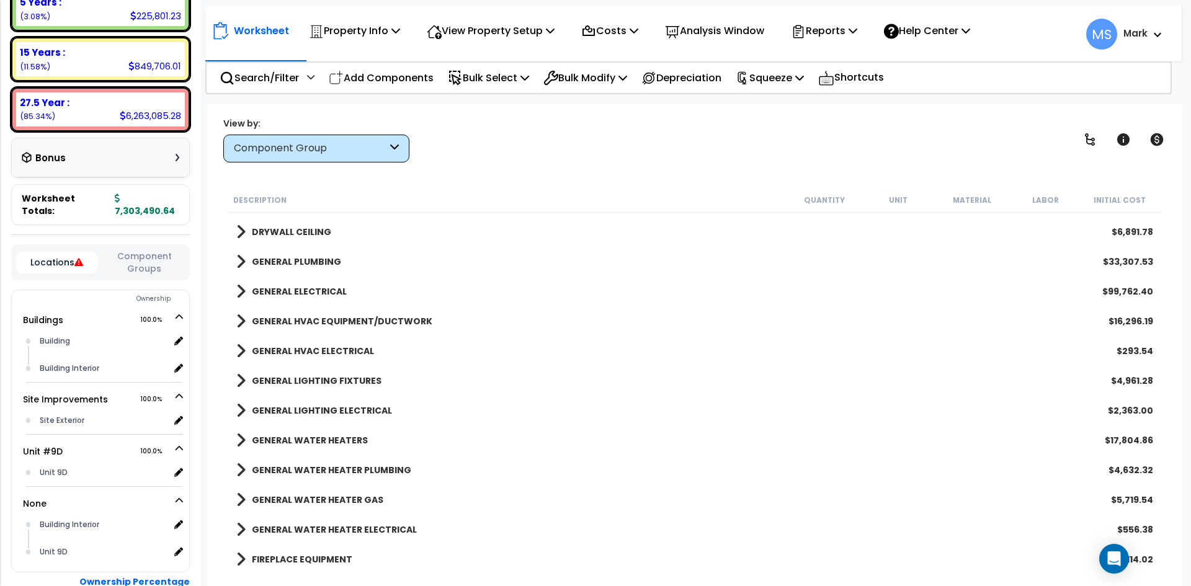
scroll to position [745, 0]
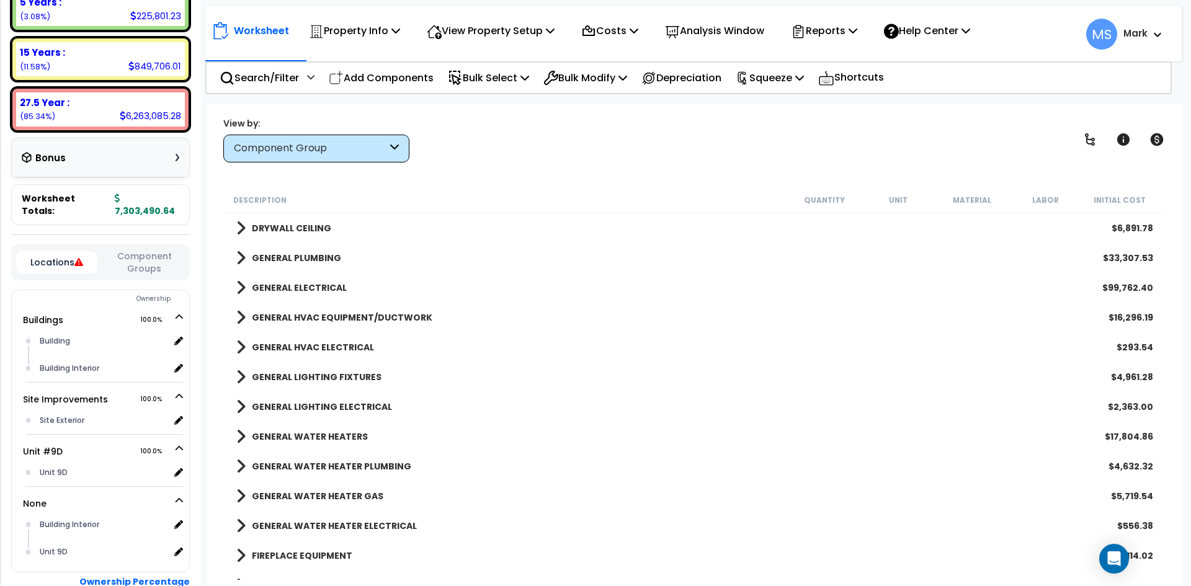
click at [345, 367] on div "GENERAL LIGHTING FIXTURES $4,961.28" at bounding box center [694, 377] width 929 height 30
click at [346, 374] on b "GENERAL LIGHTING FIXTURES" at bounding box center [317, 377] width 130 height 12
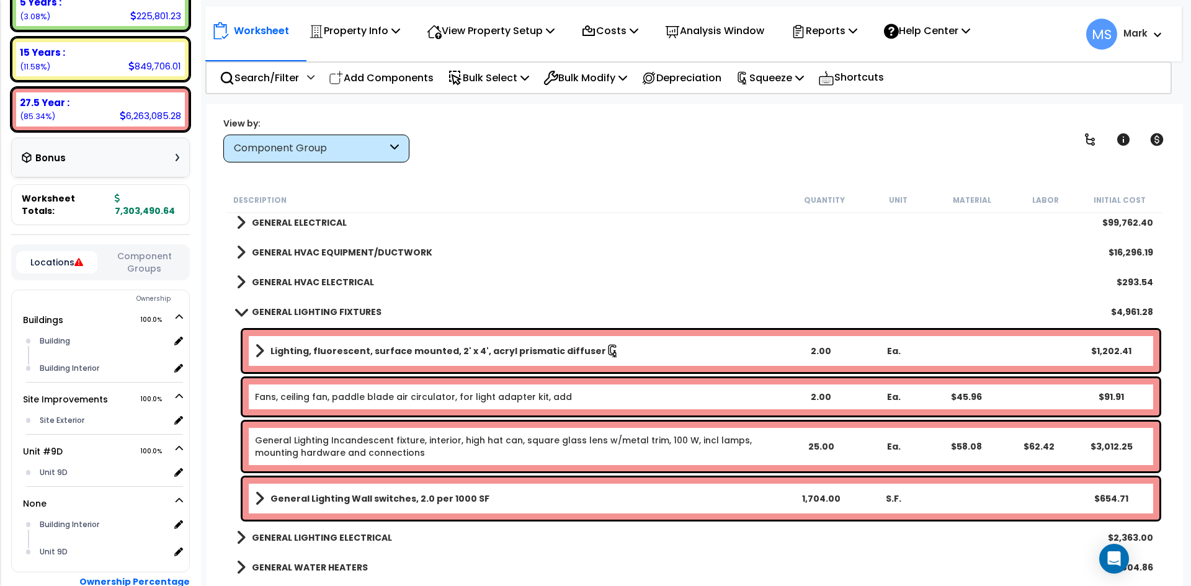
scroll to position [869, 0]
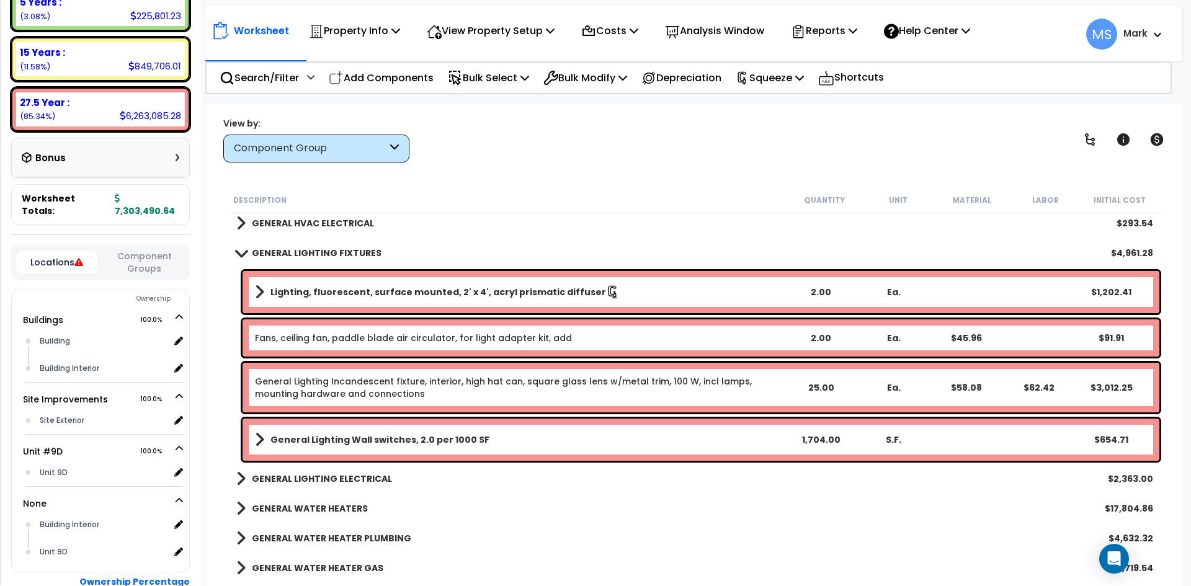
click at [442, 336] on link "Fans, ceiling fan, paddle blade air circulator, for light adapter kit, add" at bounding box center [413, 338] width 317 height 12
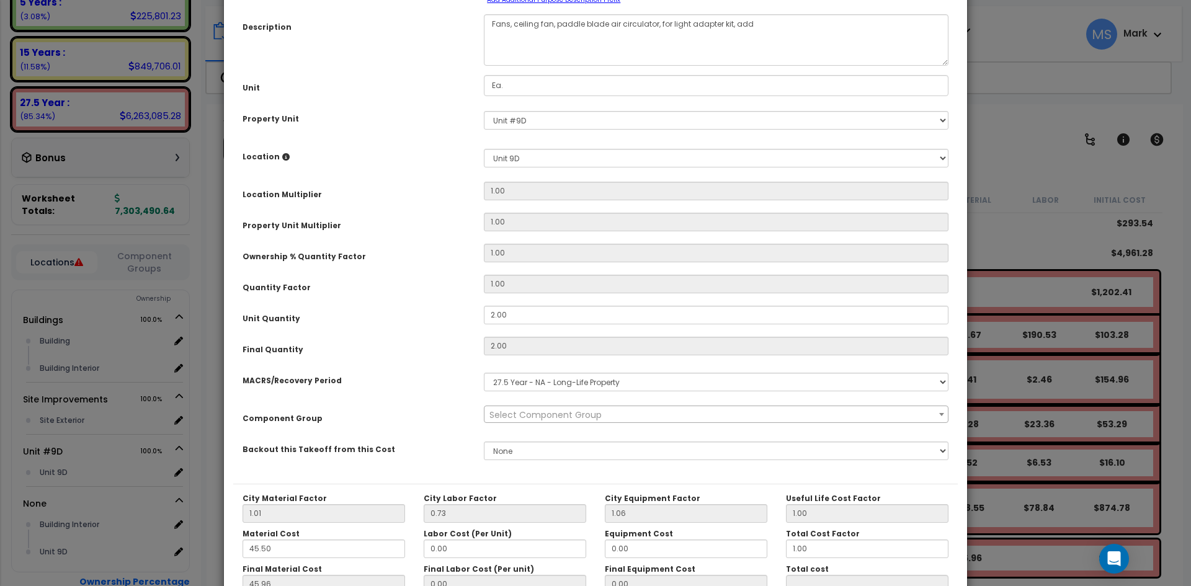
scroll to position [124, 0]
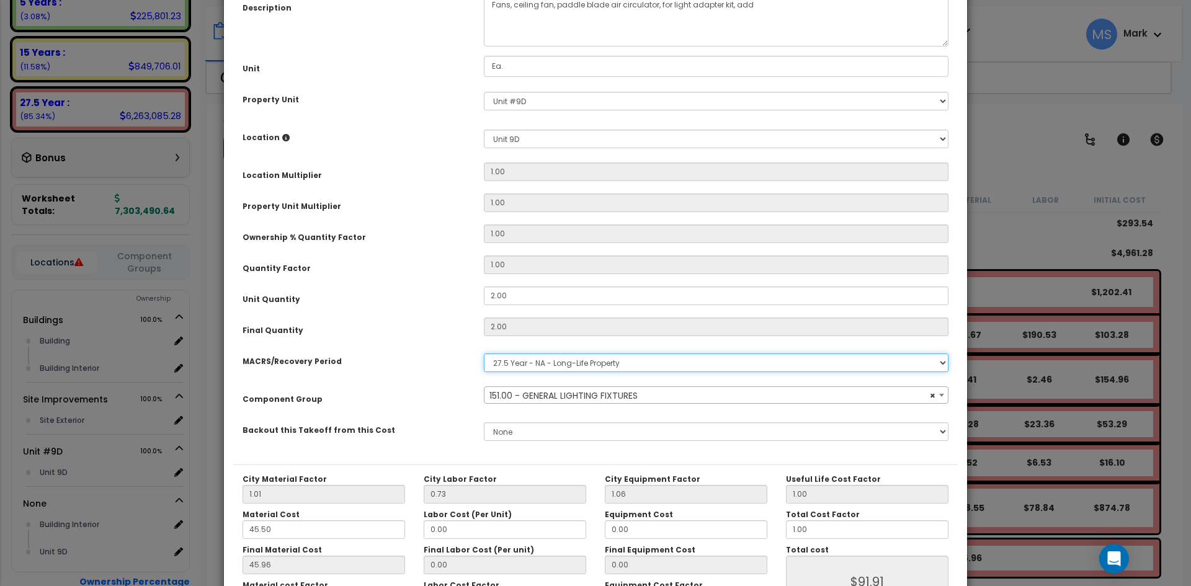
click at [571, 372] on select "Select MACRS/Recovery Period 5 Years - 57.0 - Distributive Trades & Services 5 …" at bounding box center [716, 363] width 465 height 19
select select "45970"
select select "3667"
click at [484, 354] on select "Select MACRS/Recovery Period 5 Years - 57.0 - Distributive Trades & Services 5 …" at bounding box center [716, 363] width 465 height 19
select select "45970"
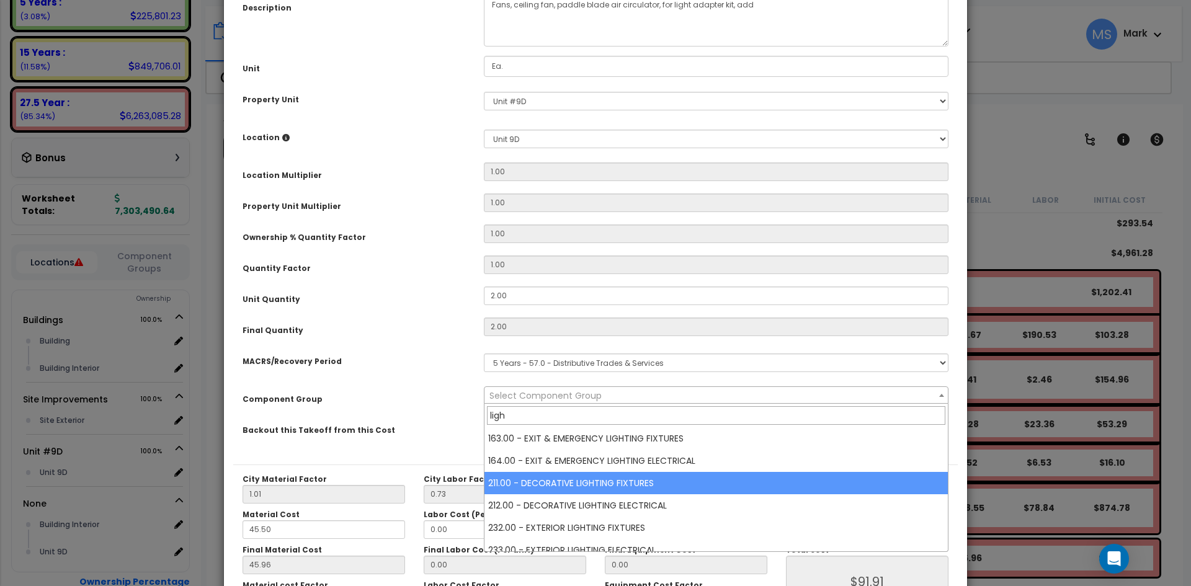
type input "ligh"
select select "46028"
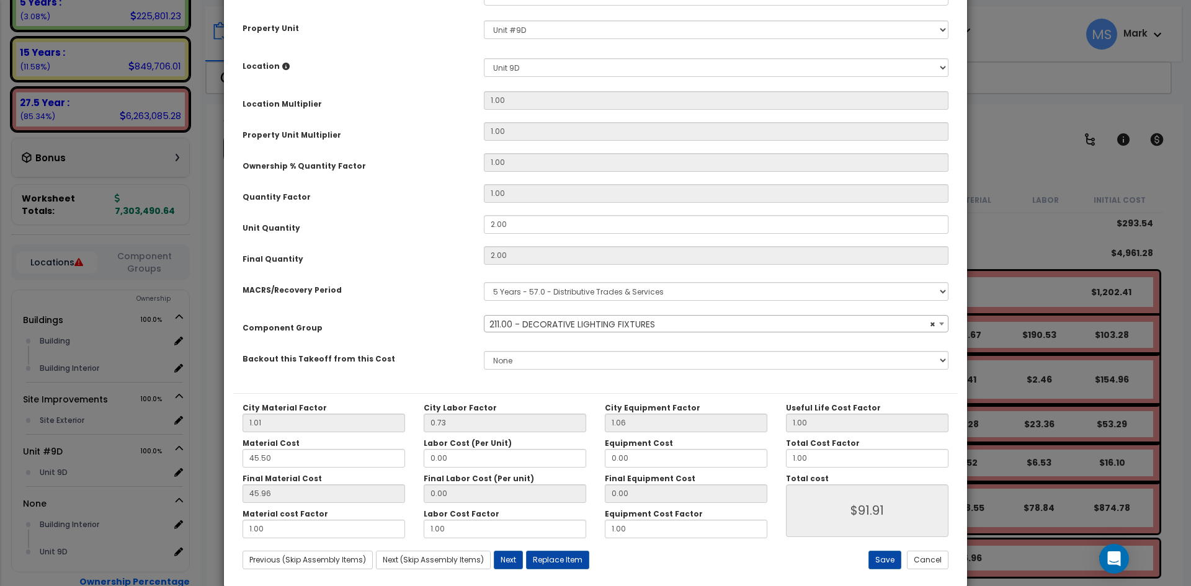
scroll to position [217, 0]
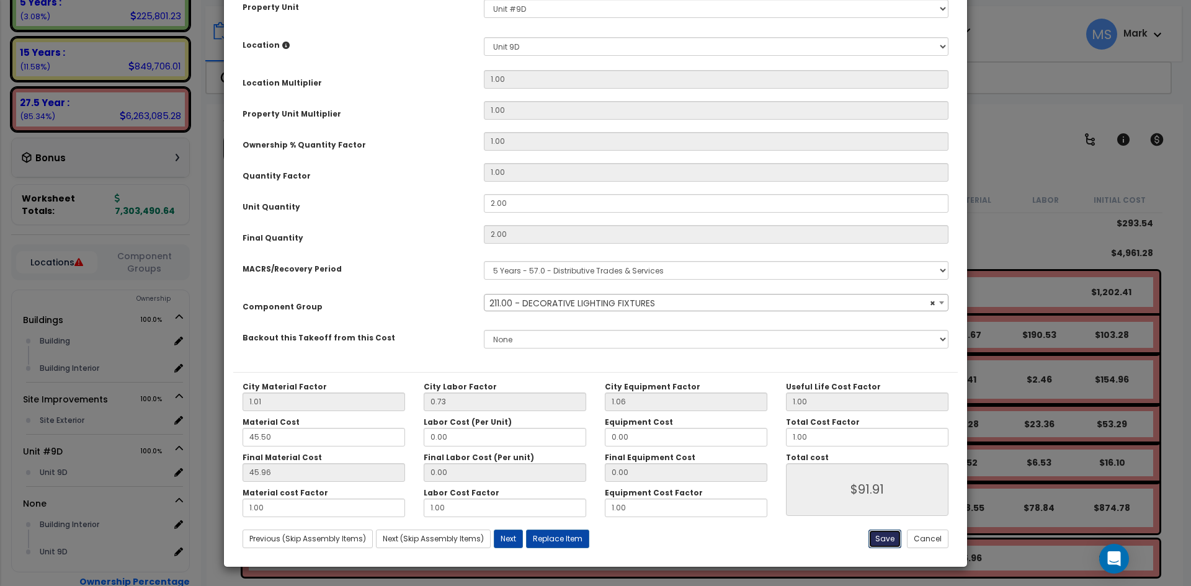
click at [880, 538] on button "Save" at bounding box center [885, 539] width 33 height 19
type input "91.91"
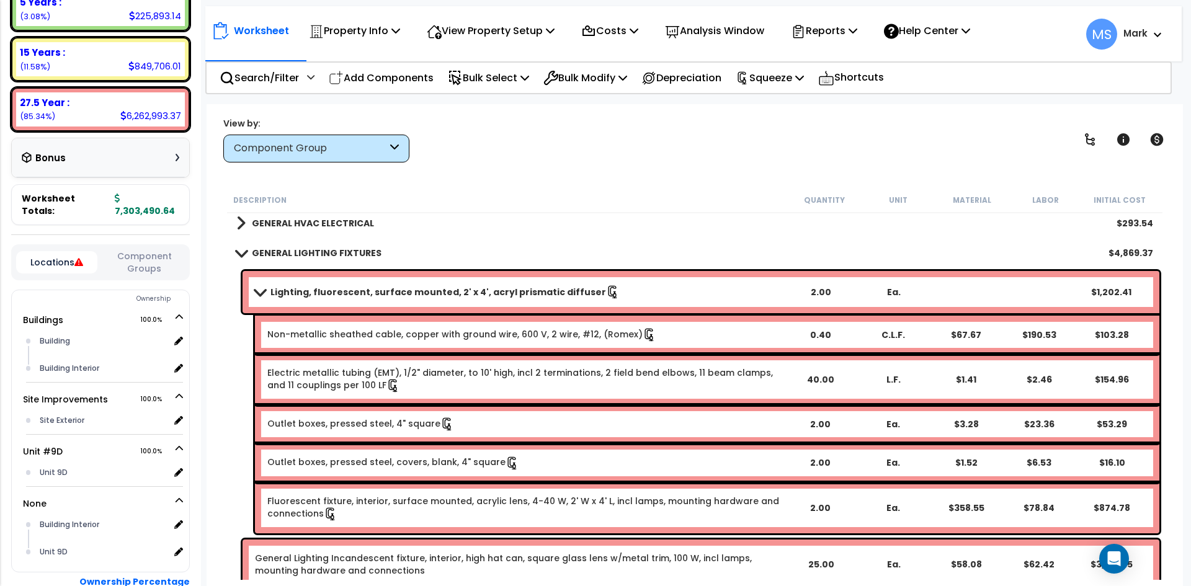
click at [320, 250] on b "GENERAL LIGHTING FIXTURES" at bounding box center [317, 253] width 130 height 12
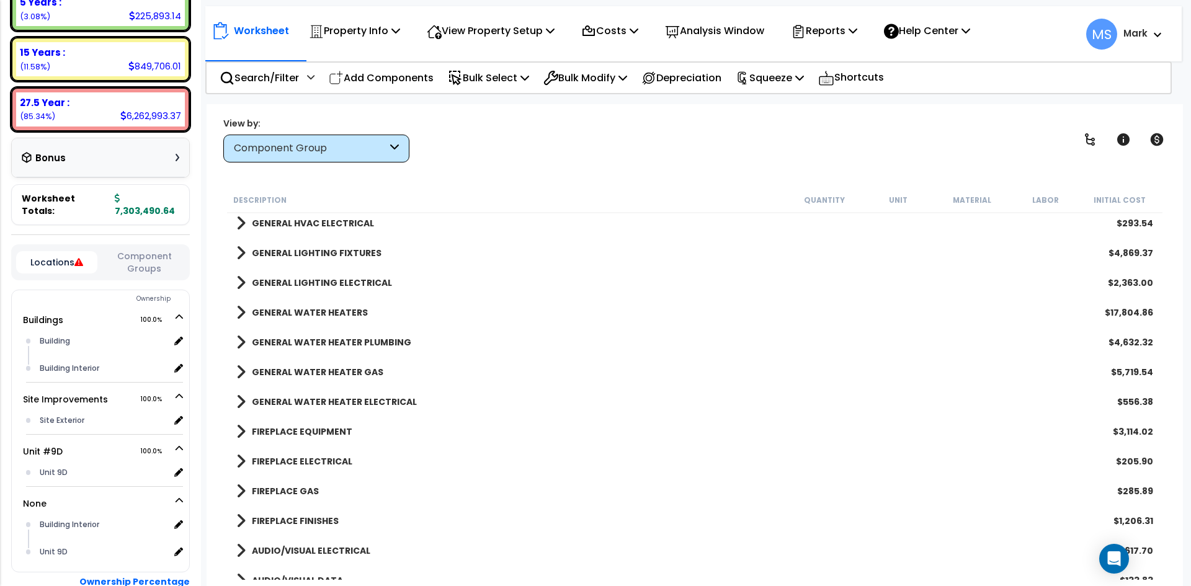
click at [331, 281] on b "GENERAL LIGHTING ELECTRICAL" at bounding box center [322, 283] width 140 height 12
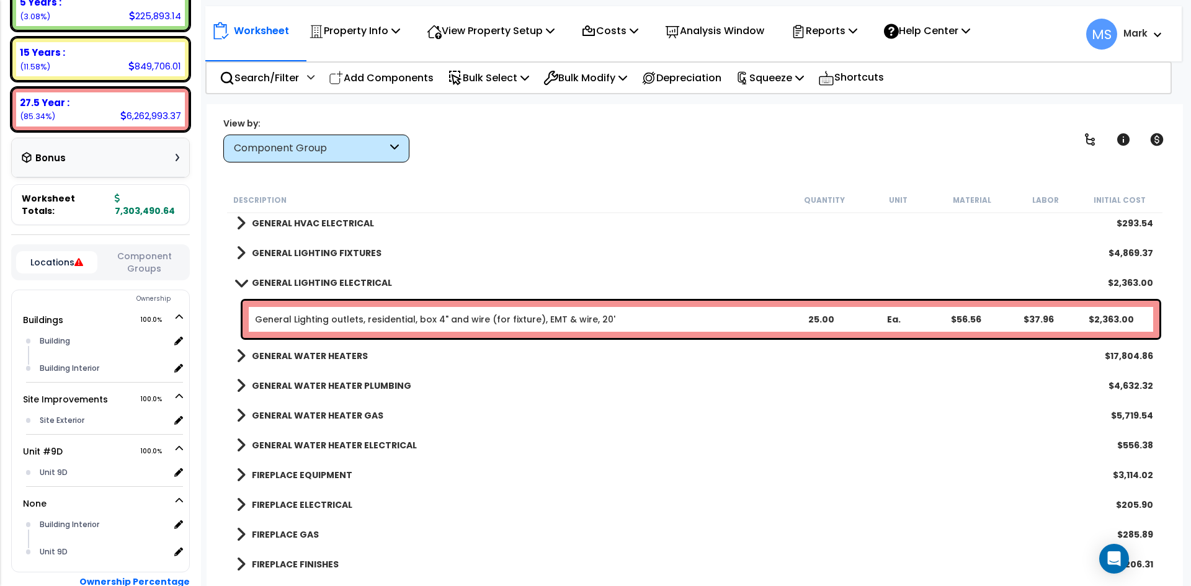
click at [321, 287] on b "GENERAL LIGHTING ELECTRICAL" at bounding box center [322, 283] width 140 height 12
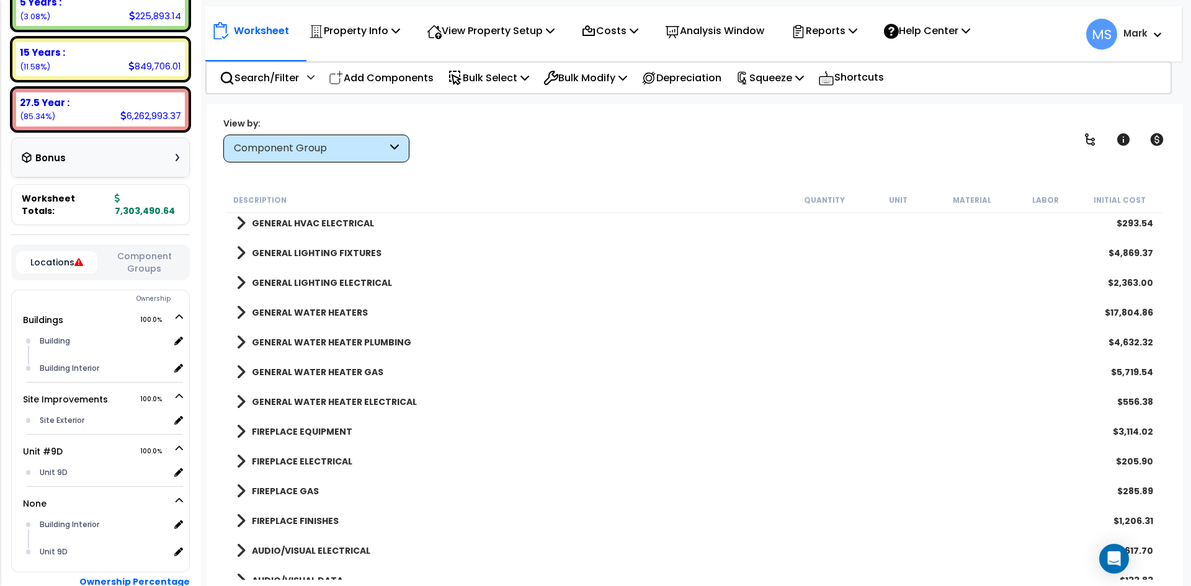
click at [328, 306] on link "GENERAL WATER HEATERS" at bounding box center [302, 312] width 132 height 17
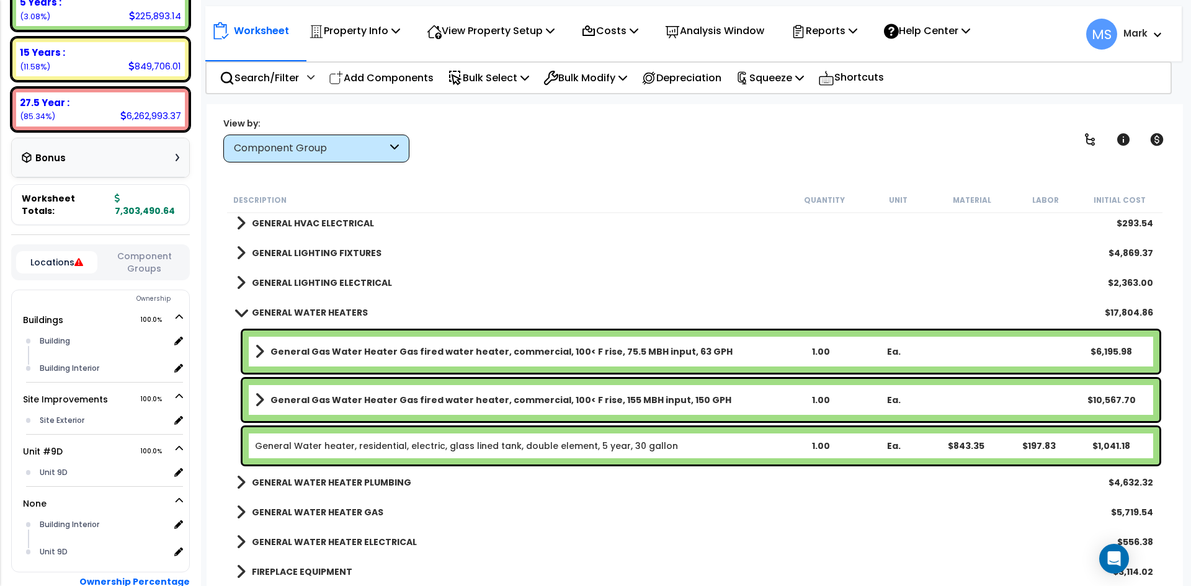
click at [643, 402] on b "General Gas Water Heater Gas fired water heater, commercial, 100< F rise, 155 M…" at bounding box center [501, 400] width 461 height 12
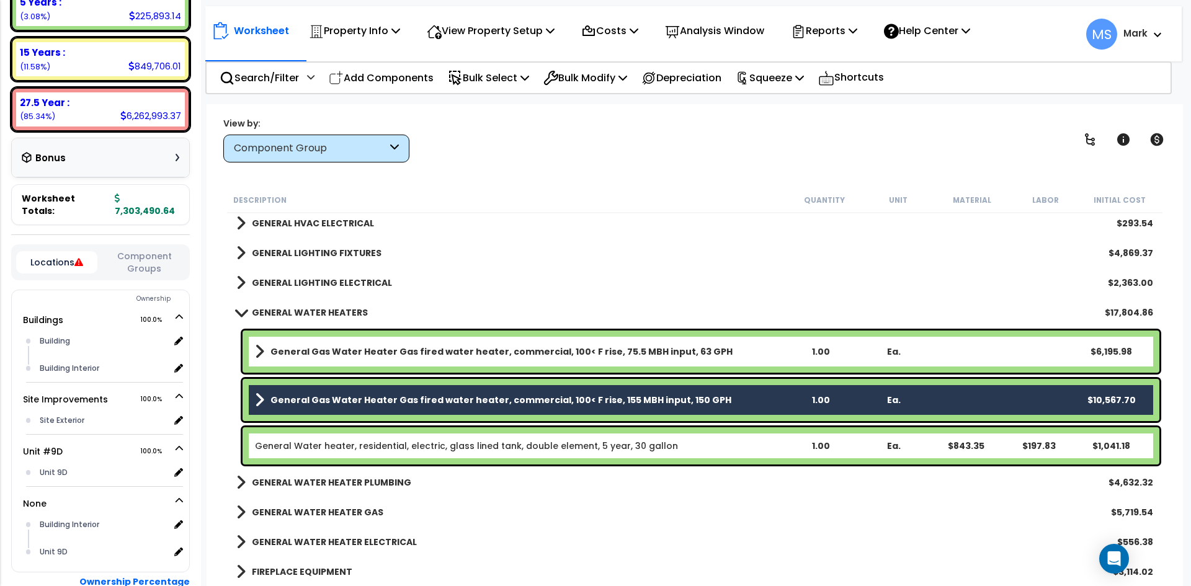
click at [661, 352] on b "General Gas Water Heater Gas fired water heater, commercial, 100< F rise, 75.5 …" at bounding box center [502, 352] width 462 height 12
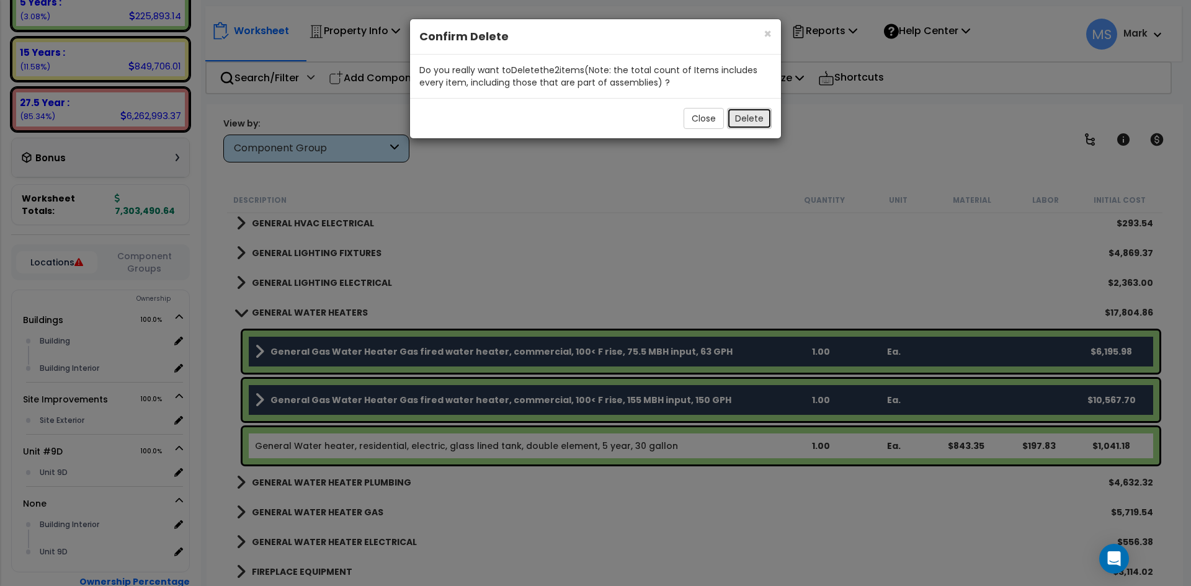
click at [760, 122] on button "Delete" at bounding box center [749, 118] width 45 height 21
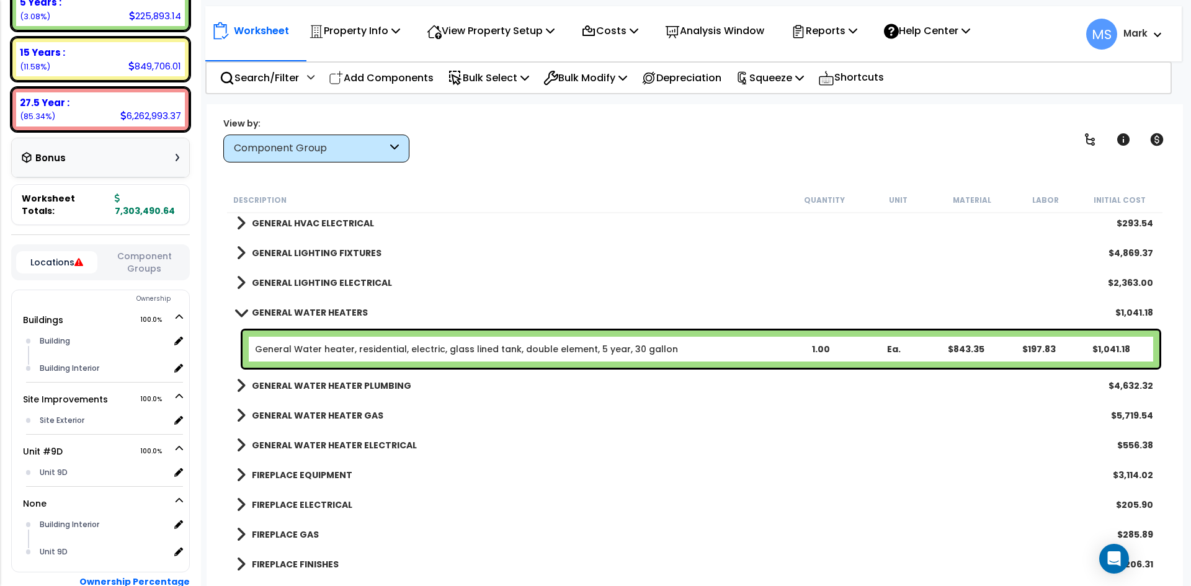
click at [316, 313] on b "GENERAL WATER HEATERS" at bounding box center [310, 313] width 116 height 12
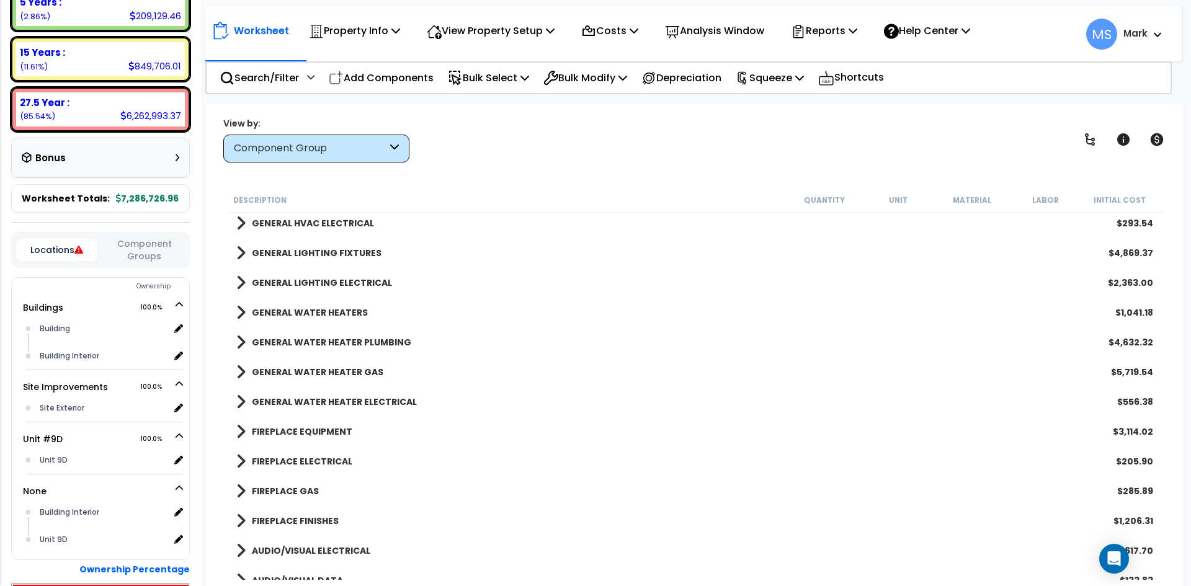
click at [362, 403] on b "GENERAL WATER HEATER ELECTRICAL" at bounding box center [334, 402] width 165 height 12
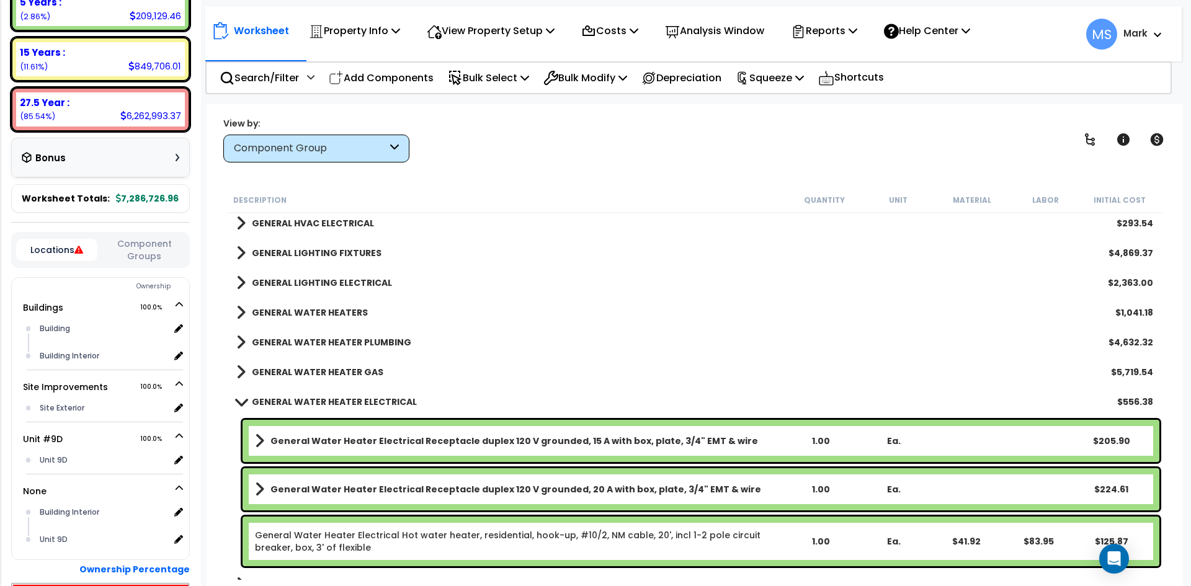
scroll to position [931, 0]
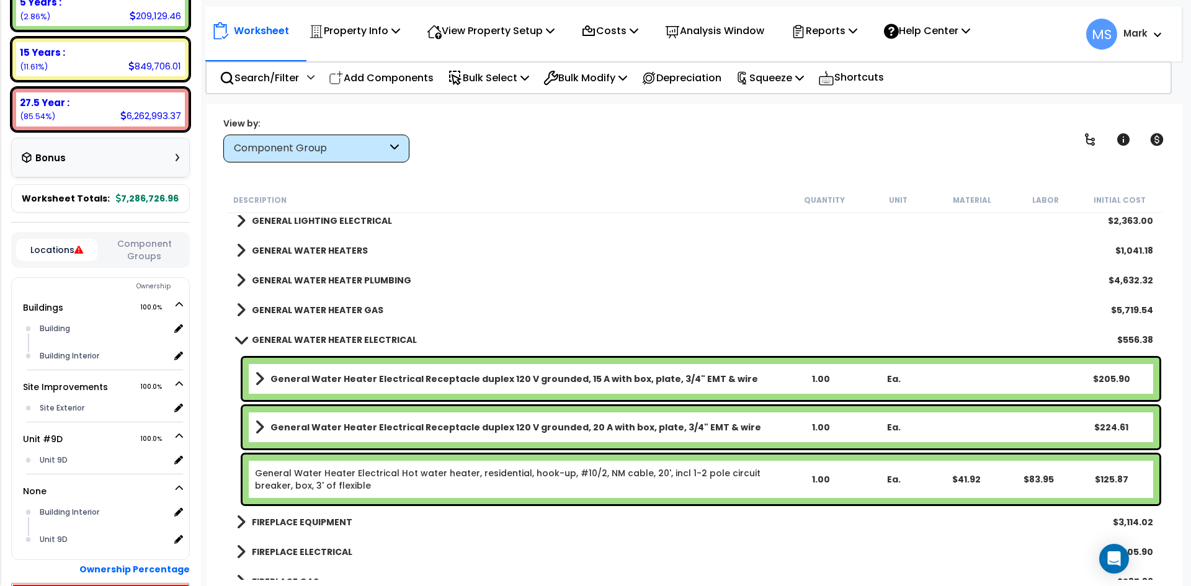
click at [426, 411] on div "General Water Heater Electrical Receptacle duplex 120 V grounded, 20 A with box…" at bounding box center [701, 427] width 917 height 42
click at [597, 379] on b "General Water Heater Electrical Receptacle duplex 120 V grounded, 15 A with box…" at bounding box center [515, 379] width 488 height 12
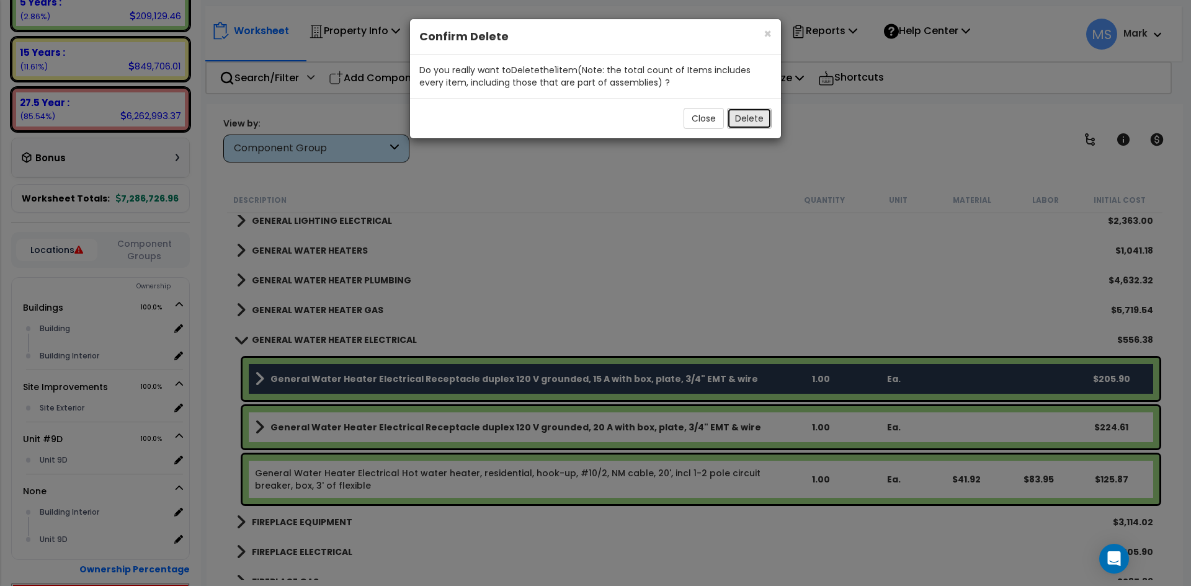
click at [750, 125] on button "Delete" at bounding box center [749, 118] width 45 height 21
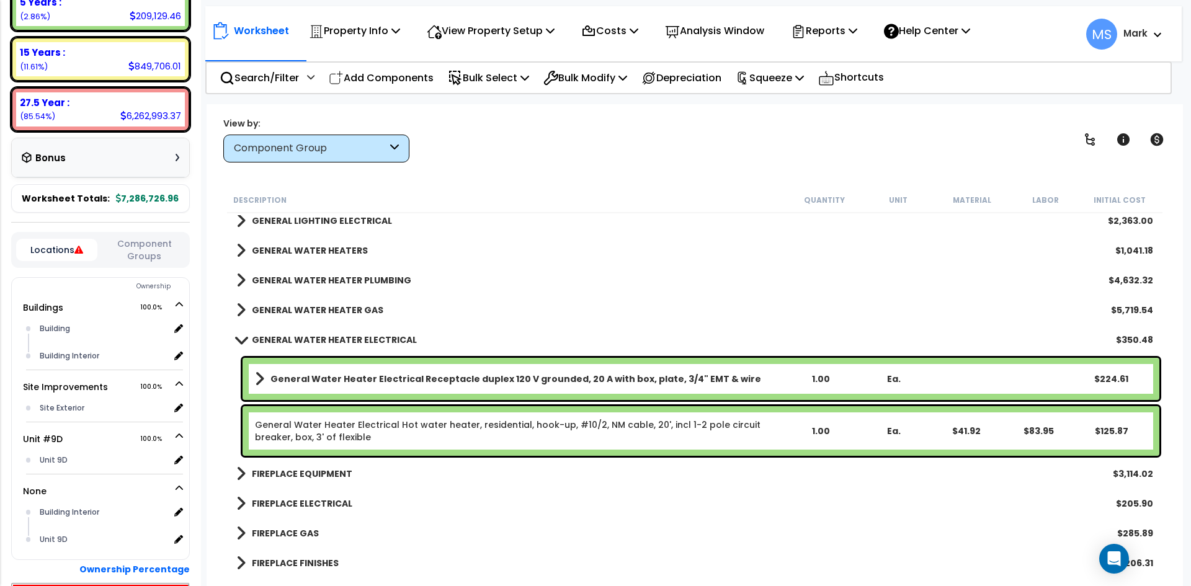
click at [275, 382] on b "General Water Heater Electrical Receptacle duplex 120 V grounded, 20 A with box…" at bounding box center [516, 379] width 491 height 12
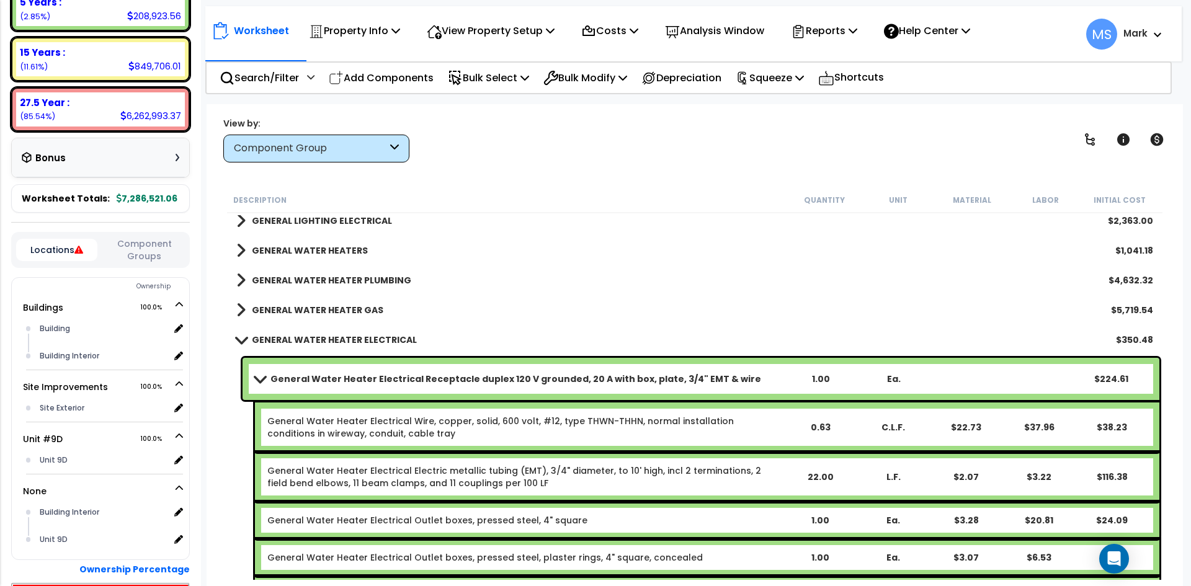
click at [275, 382] on b "General Water Heater Electrical Receptacle duplex 120 V grounded, 20 A with box…" at bounding box center [516, 379] width 491 height 12
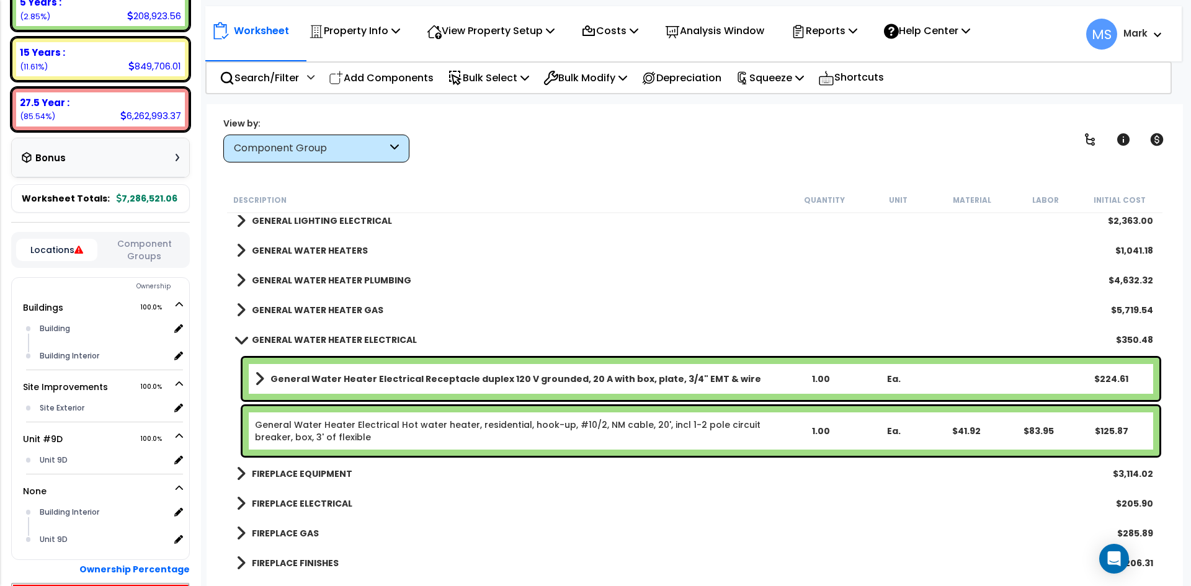
click at [314, 334] on b "GENERAL WATER HEATER ELECTRICAL" at bounding box center [334, 340] width 165 height 12
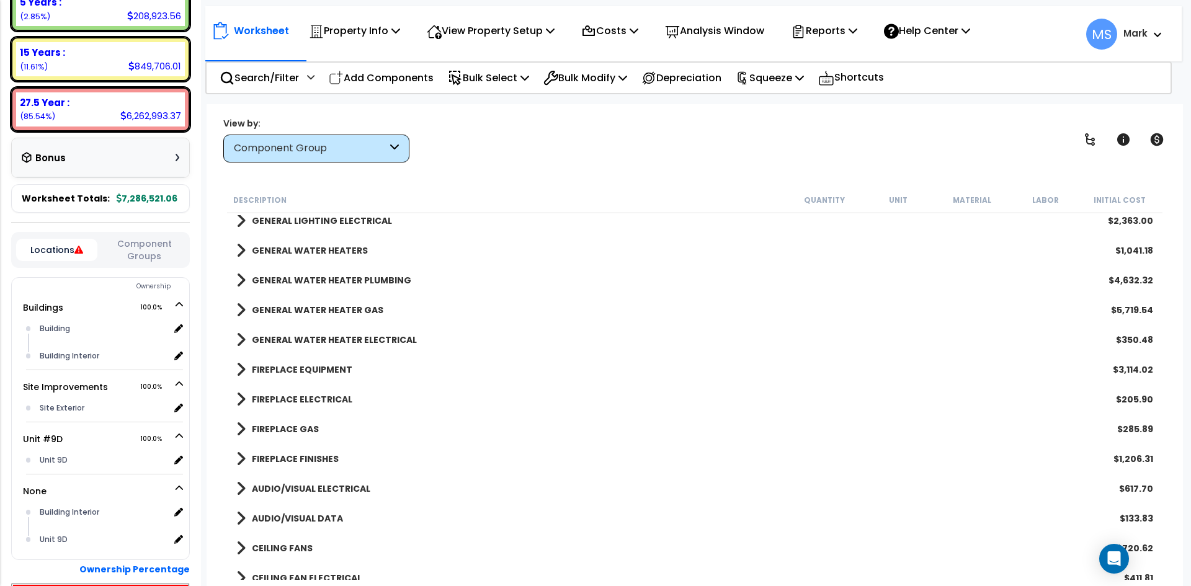
click at [349, 310] on b "GENERAL WATER HEATER GAS" at bounding box center [318, 310] width 132 height 12
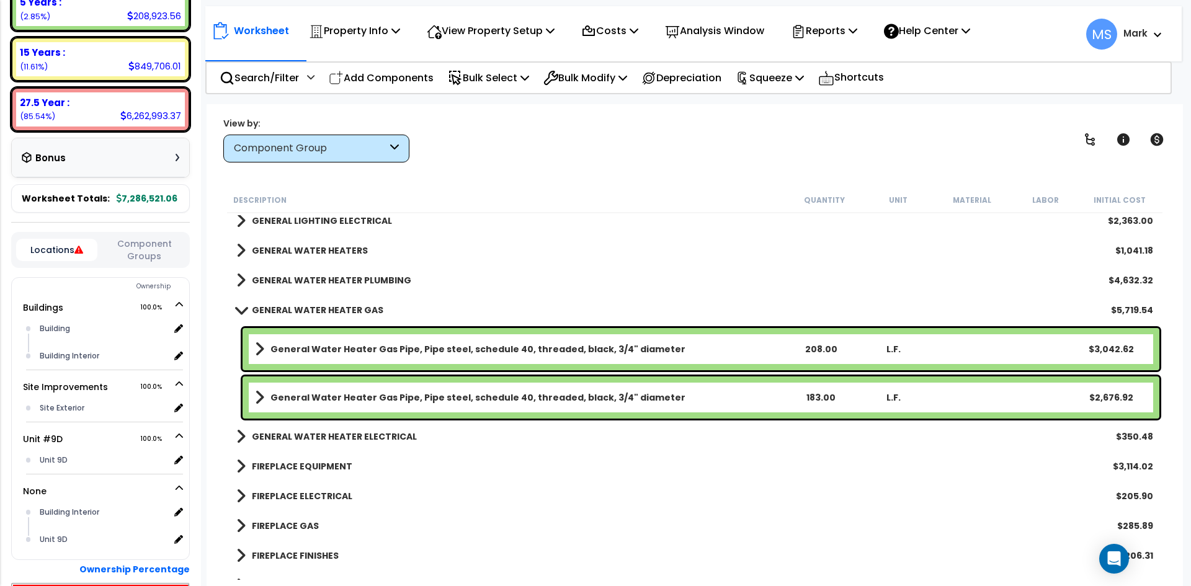
click at [349, 310] on b "GENERAL WATER HEATER GAS" at bounding box center [318, 310] width 132 height 12
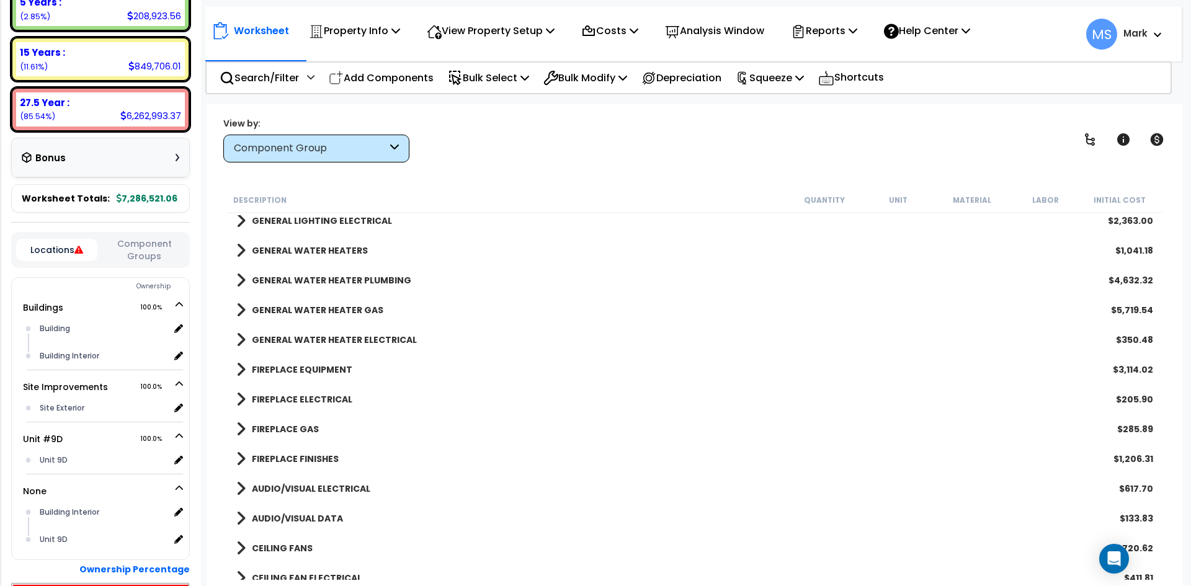
click at [336, 305] on b "GENERAL WATER HEATER GAS" at bounding box center [318, 310] width 132 height 12
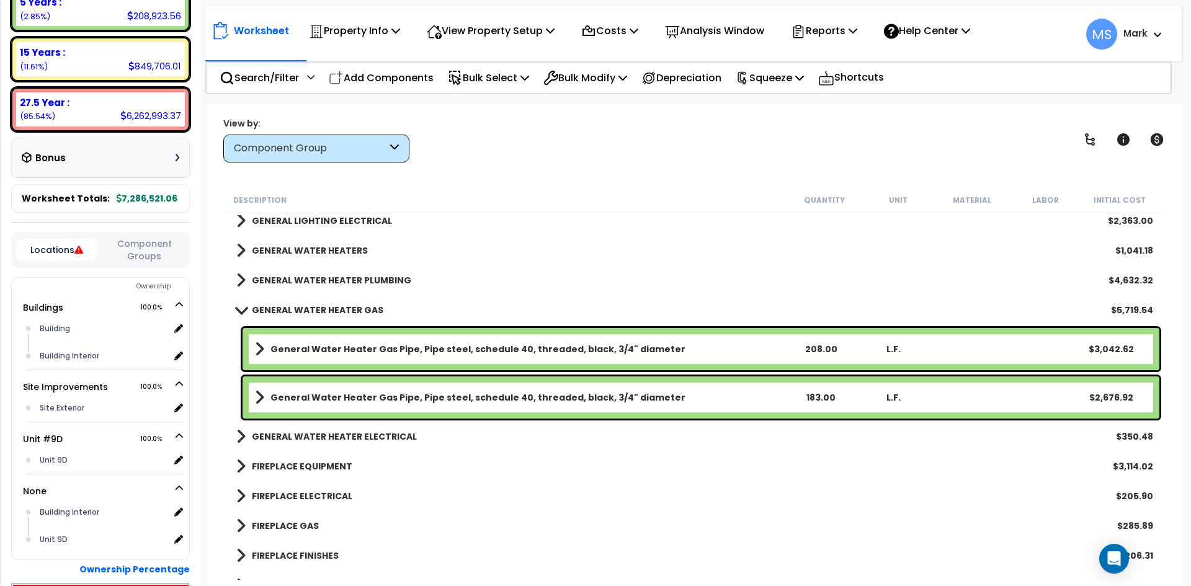
click at [393, 355] on b "General Water Heater Gas Pipe, Pipe steel, schedule 40, threaded, black, 3/4" d…" at bounding box center [478, 349] width 415 height 12
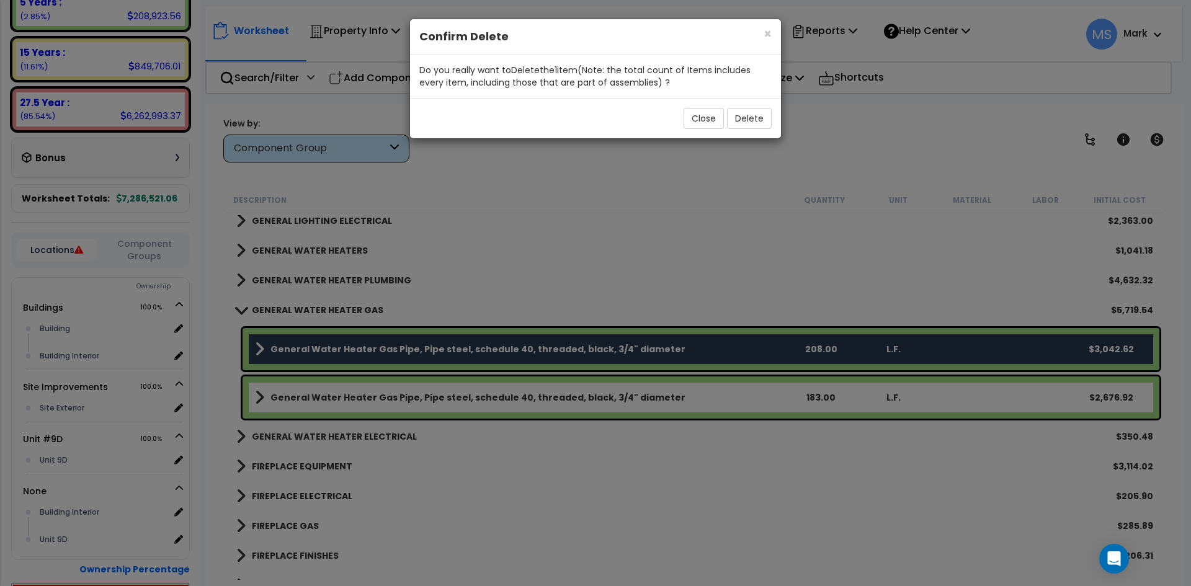
click at [772, 125] on div "Close Delete" at bounding box center [595, 118] width 371 height 40
click at [762, 122] on button "Delete" at bounding box center [749, 118] width 45 height 21
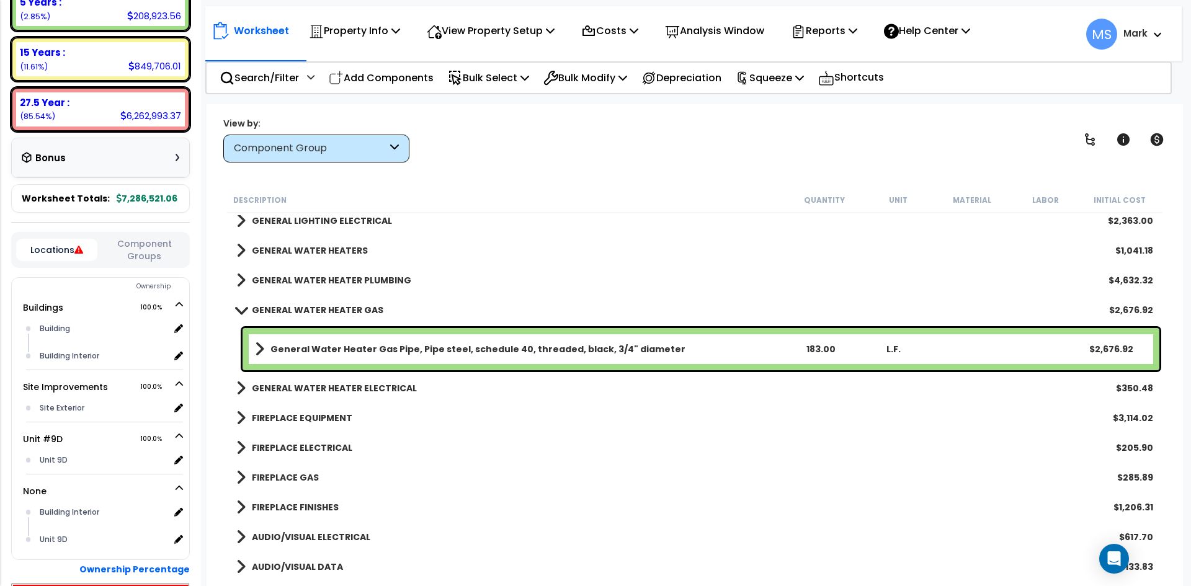
click at [329, 279] on b "GENERAL WATER HEATER PLUMBING" at bounding box center [331, 280] width 159 height 12
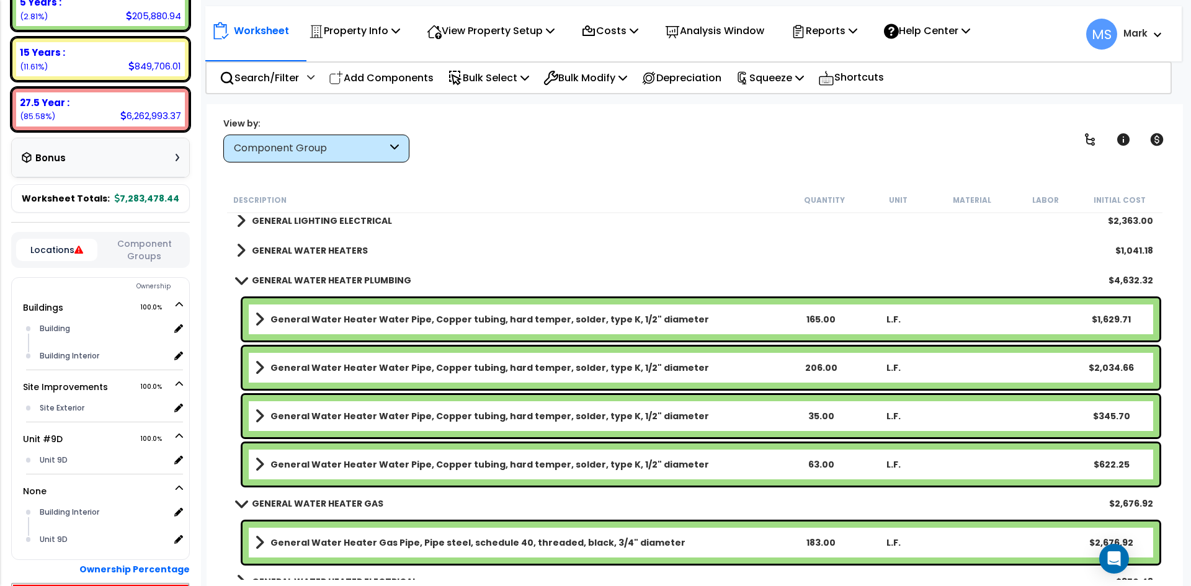
click at [428, 349] on div "General Water Heater Water Pipe, Copper tubing, hard temper, solder, type K, 1/…" at bounding box center [701, 368] width 917 height 42
click at [445, 333] on div "General Water Heater Water Pipe, Copper tubing, hard temper, solder, type K, 1/…" at bounding box center [701, 319] width 917 height 42
click at [463, 311] on link "General Water Heater Water Pipe, Copper tubing, hard temper, solder, type K, 1/…" at bounding box center [519, 319] width 529 height 17
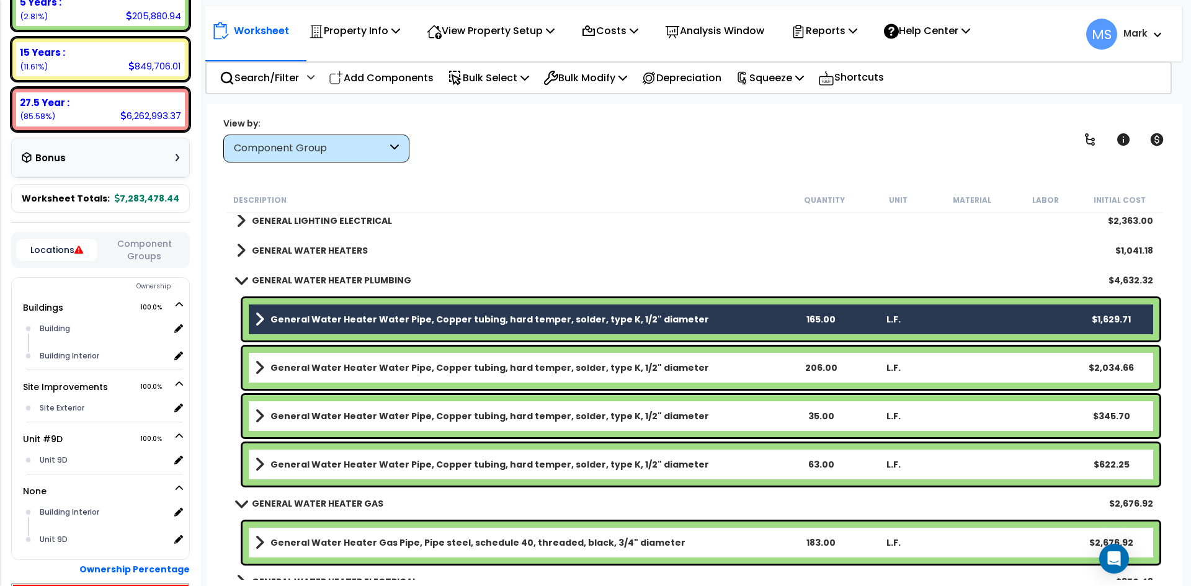
click at [478, 363] on b "General Water Heater Water Pipe, Copper tubing, hard temper, solder, type K, 1/…" at bounding box center [490, 368] width 439 height 12
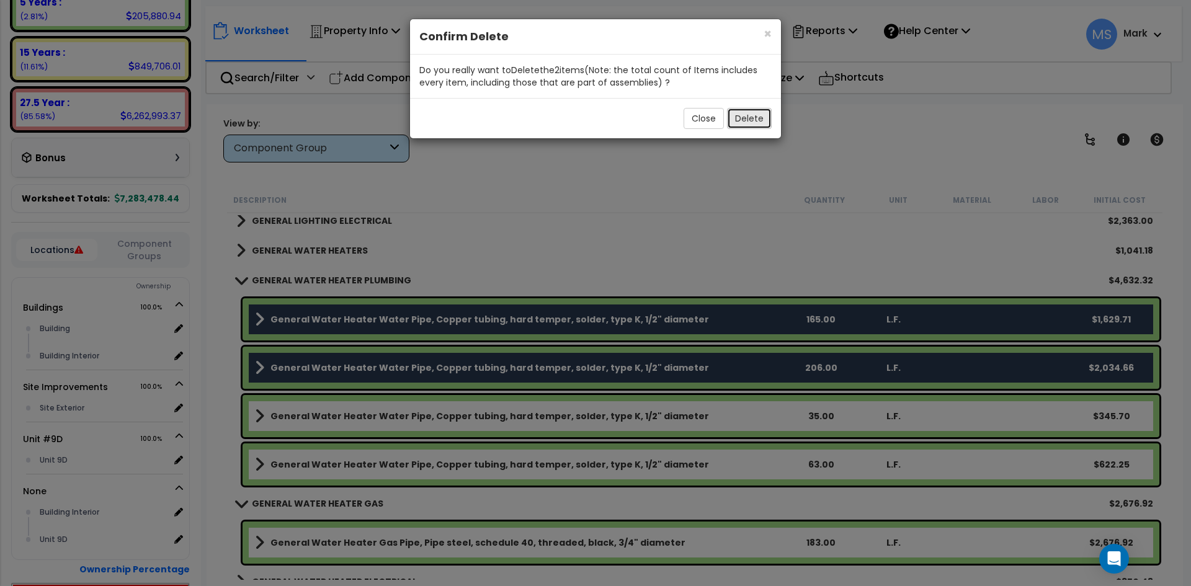
click at [761, 119] on button "Delete" at bounding box center [749, 118] width 45 height 21
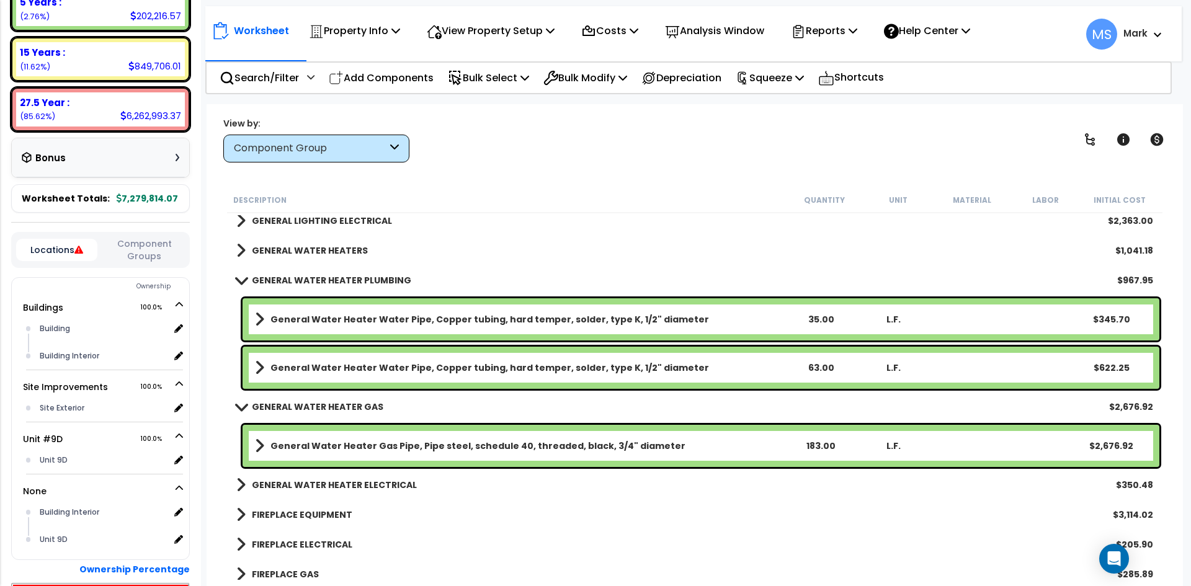
click at [343, 269] on div "GENERAL WATER HEATER PLUMBING $967.95" at bounding box center [694, 281] width 929 height 30
click at [352, 275] on b "GENERAL WATER HEATER PLUMBING" at bounding box center [331, 280] width 159 height 12
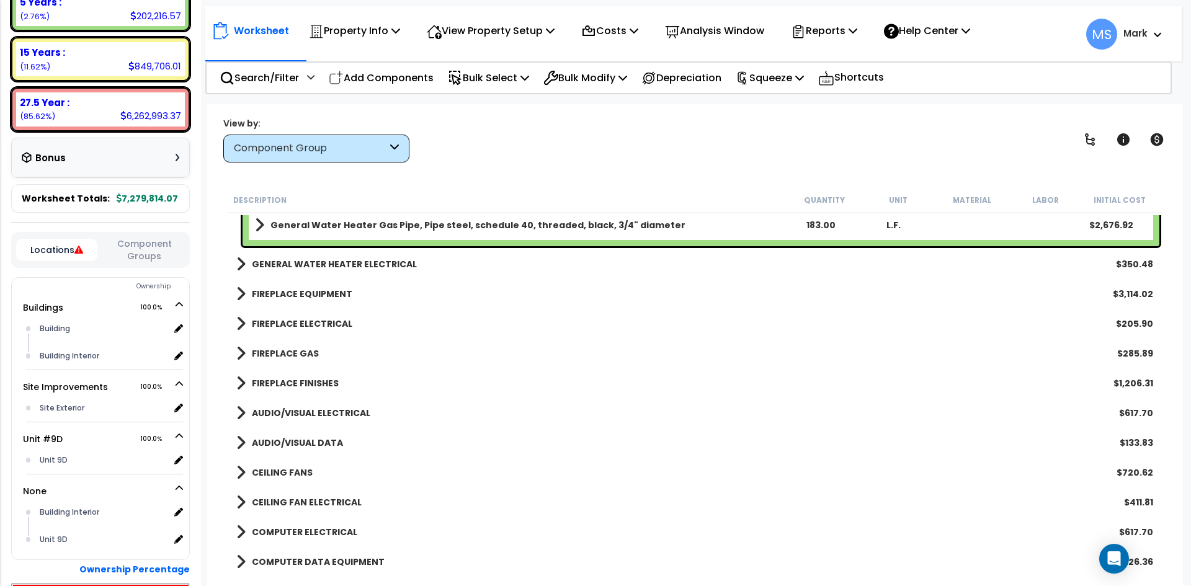
scroll to position [993, 0]
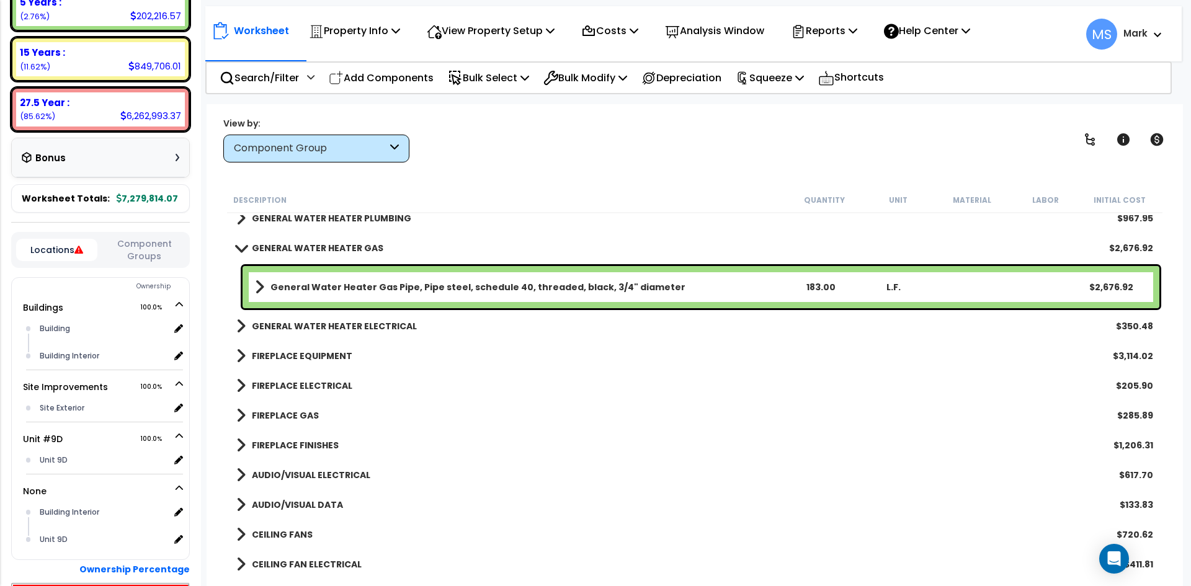
click at [361, 244] on b "GENERAL WATER HEATER GAS" at bounding box center [318, 248] width 132 height 12
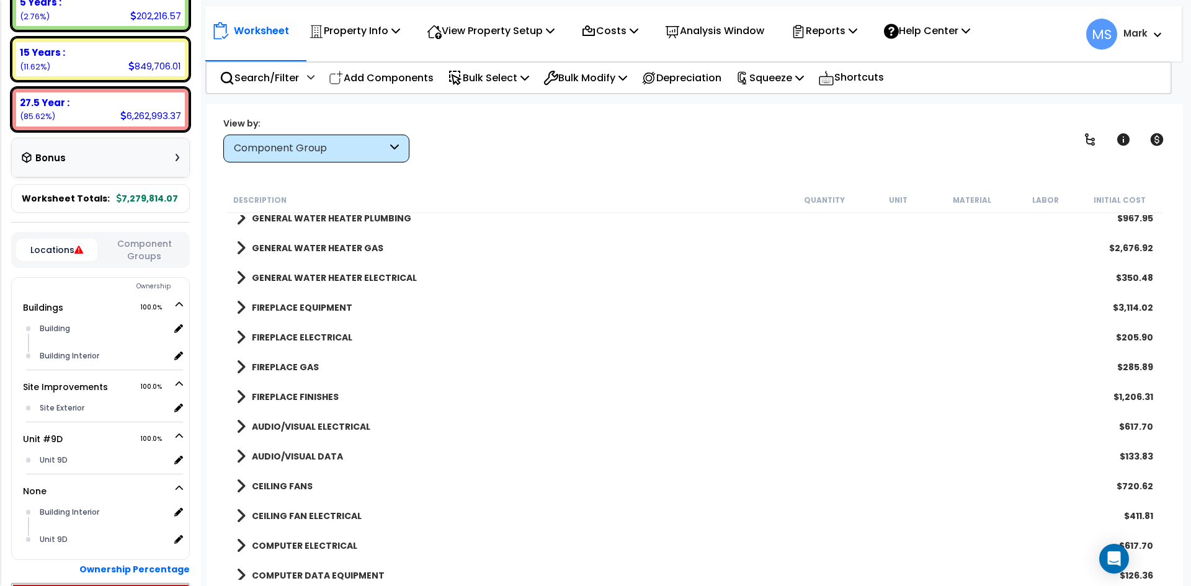
click at [274, 307] on b "FIREPLACE EQUIPMENT" at bounding box center [302, 308] width 101 height 12
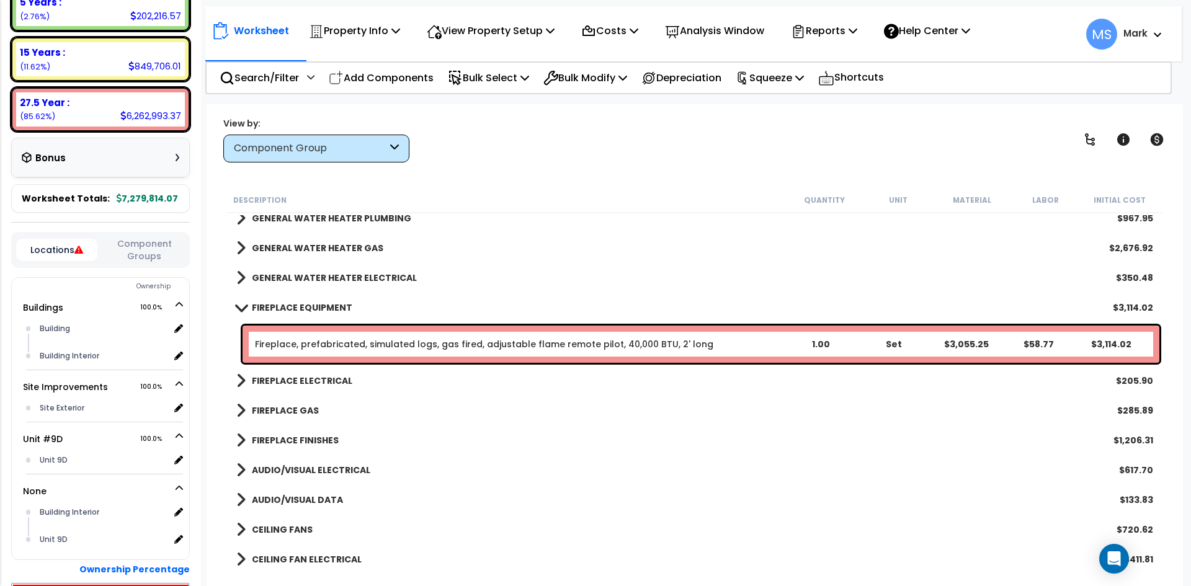
click at [274, 307] on b "FIREPLACE EQUIPMENT" at bounding box center [302, 308] width 101 height 12
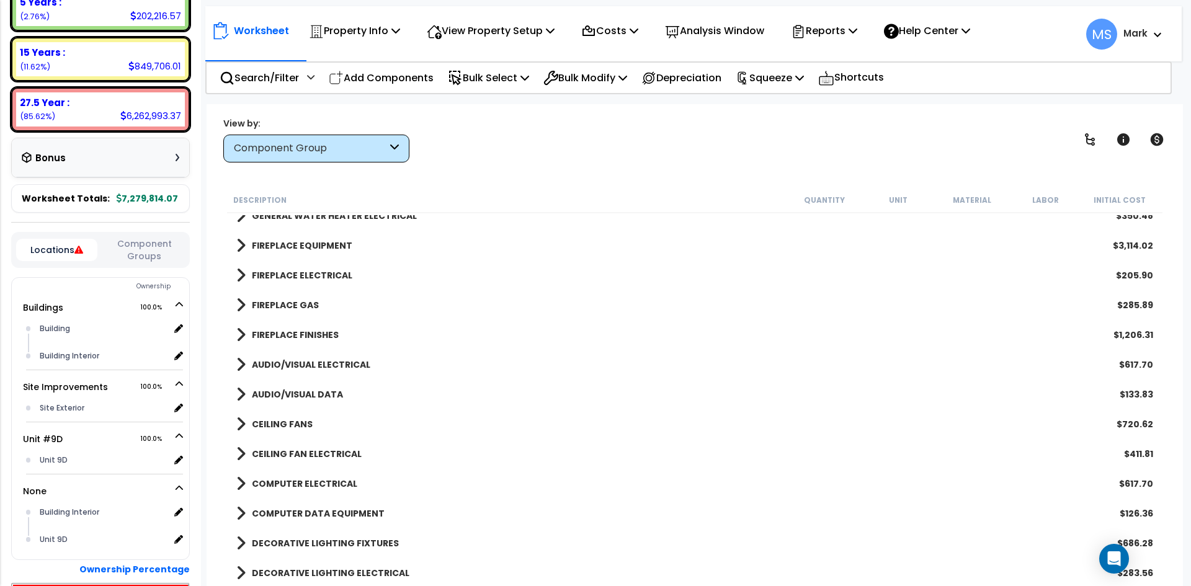
scroll to position [1117, 0]
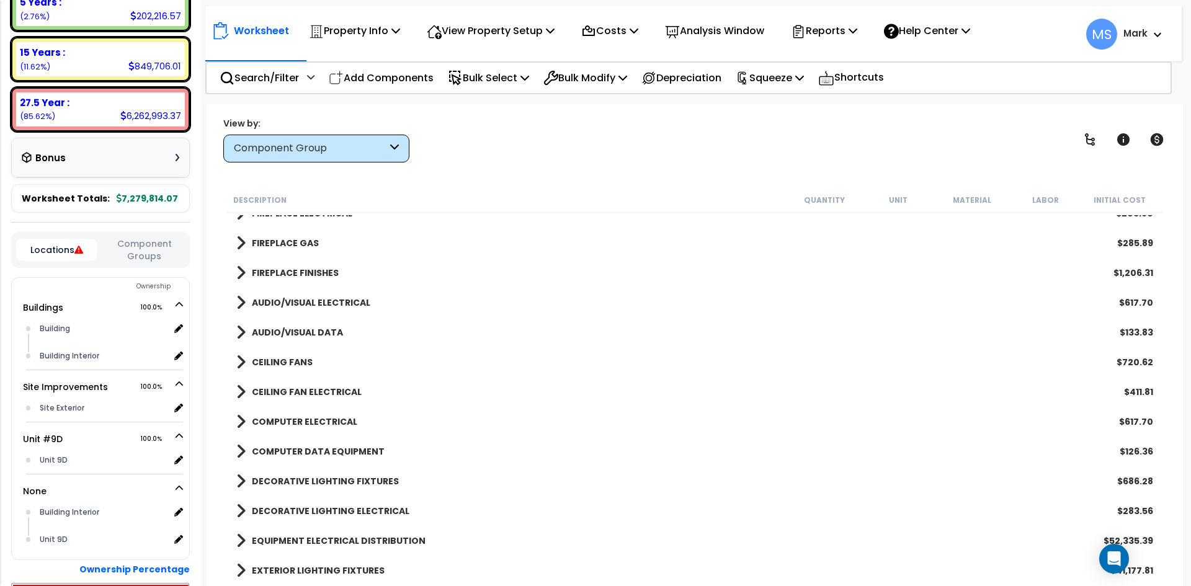
click at [289, 359] on b "CEILING FANS" at bounding box center [282, 362] width 61 height 12
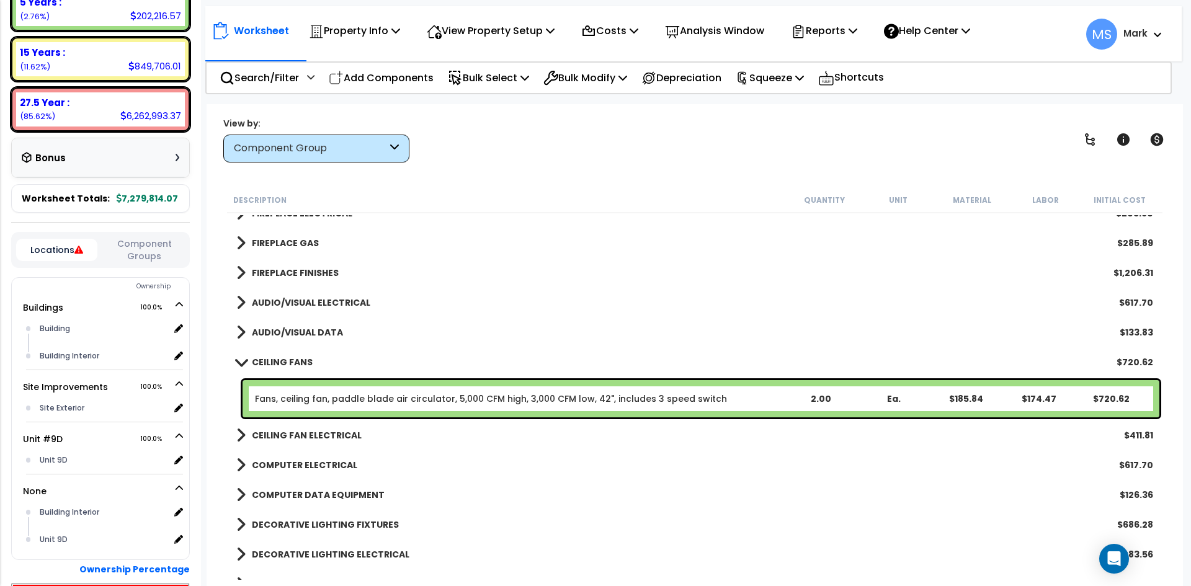
click at [289, 359] on b "CEILING FANS" at bounding box center [282, 362] width 61 height 12
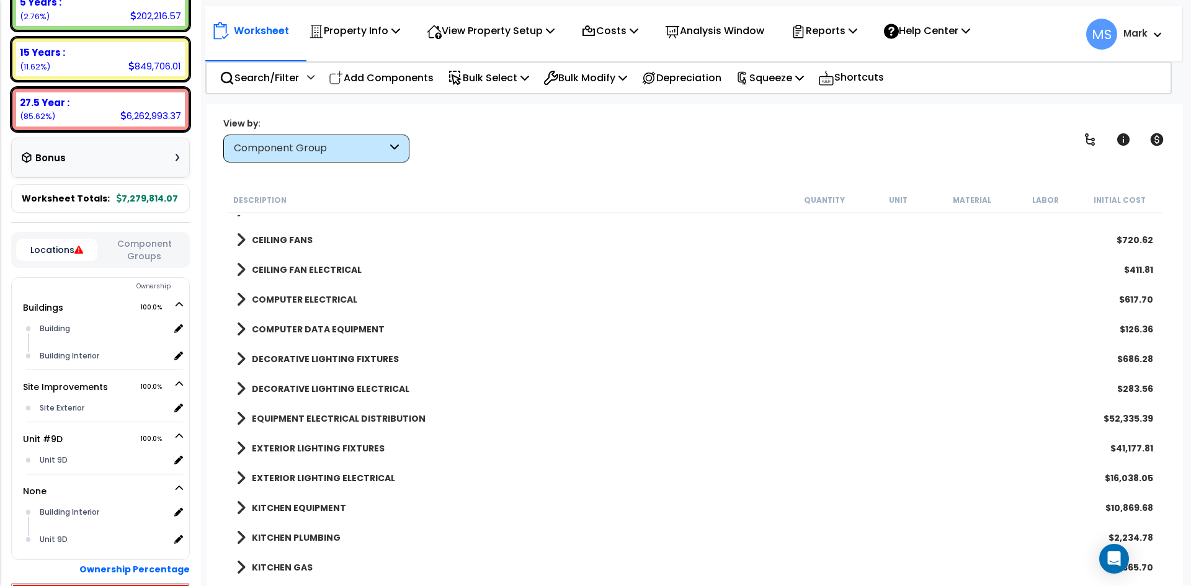
scroll to position [1241, 0]
click at [310, 359] on b "DECORATIVE LIGHTING FIXTURES" at bounding box center [325, 357] width 147 height 12
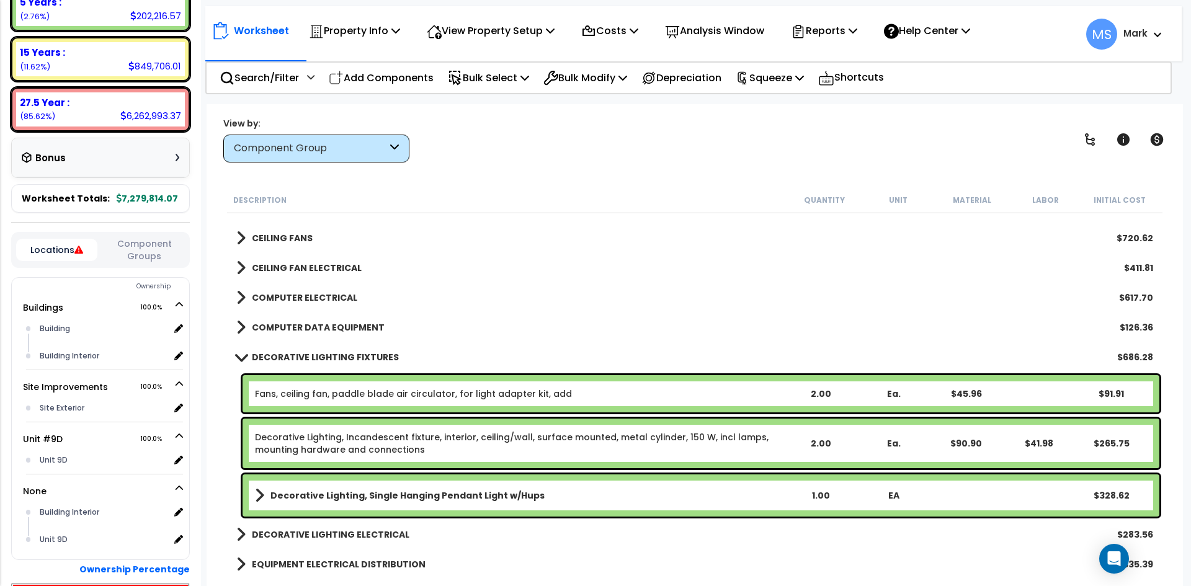
click at [310, 359] on b "DECORATIVE LIGHTING FIXTURES" at bounding box center [325, 357] width 147 height 12
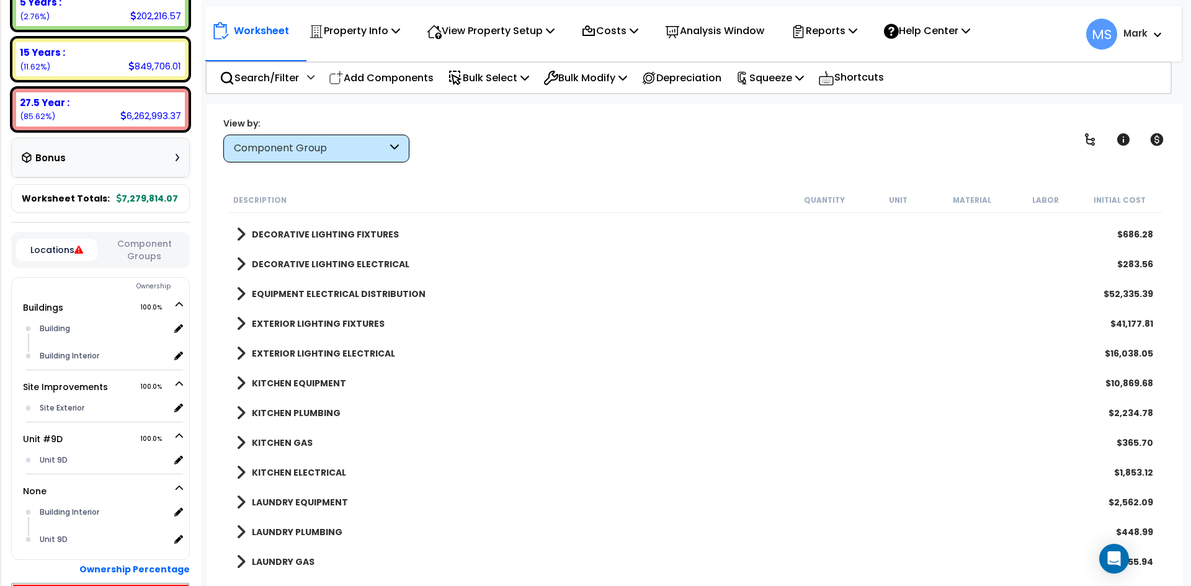
scroll to position [1365, 0]
click at [326, 357] on b "EXTERIOR LIGHTING ELECTRICAL" at bounding box center [323, 352] width 143 height 12
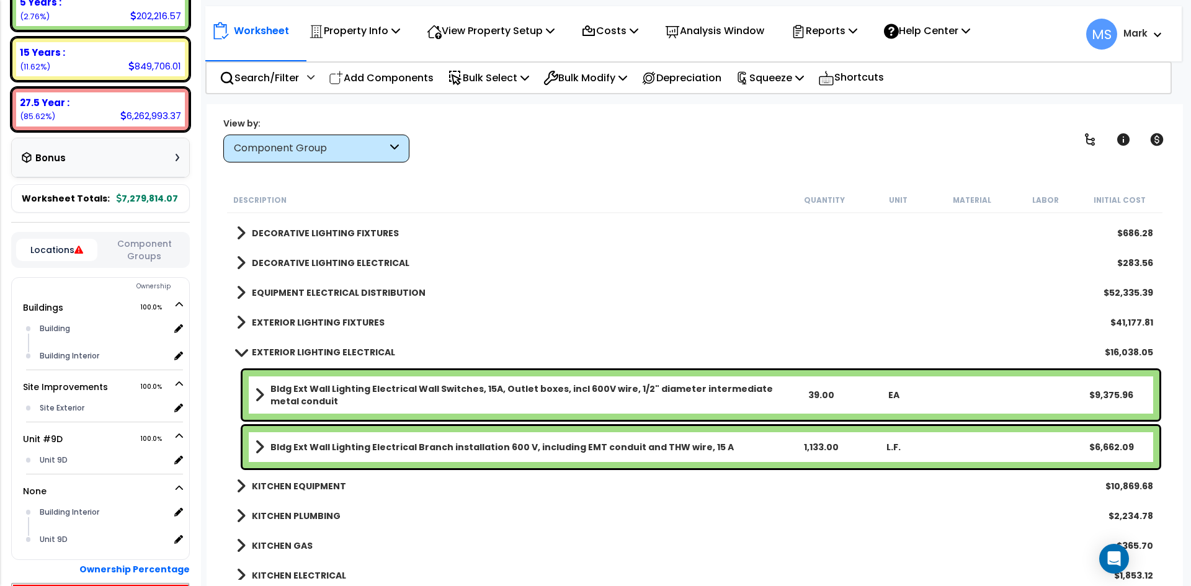
click at [326, 357] on b "EXTERIOR LIGHTING ELECTRICAL" at bounding box center [323, 352] width 143 height 12
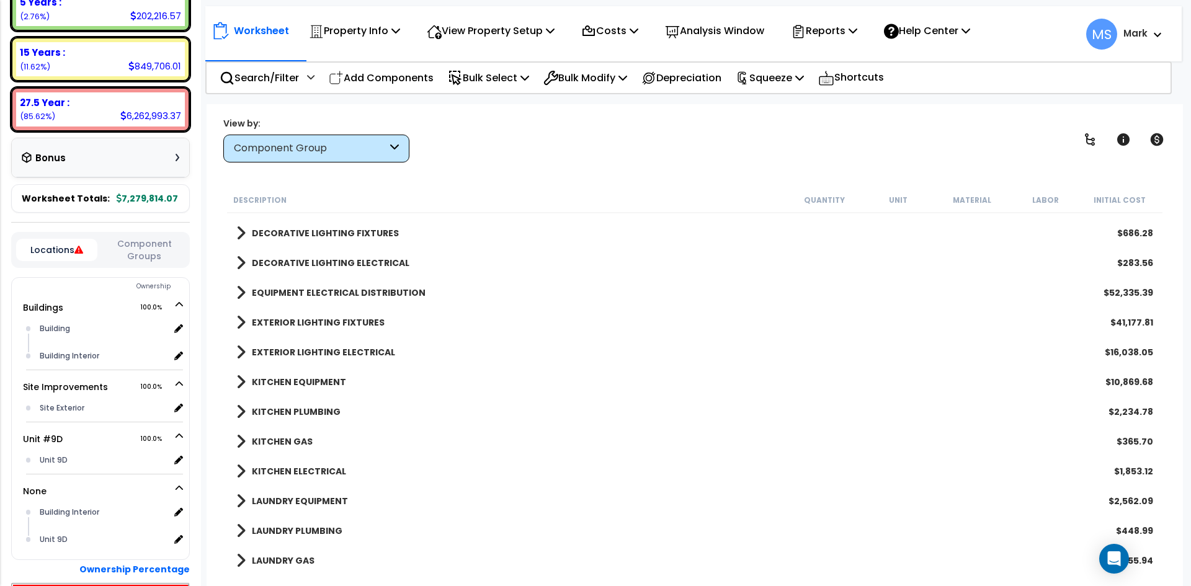
click at [331, 328] on b "EXTERIOR LIGHTING FIXTURES" at bounding box center [318, 322] width 133 height 12
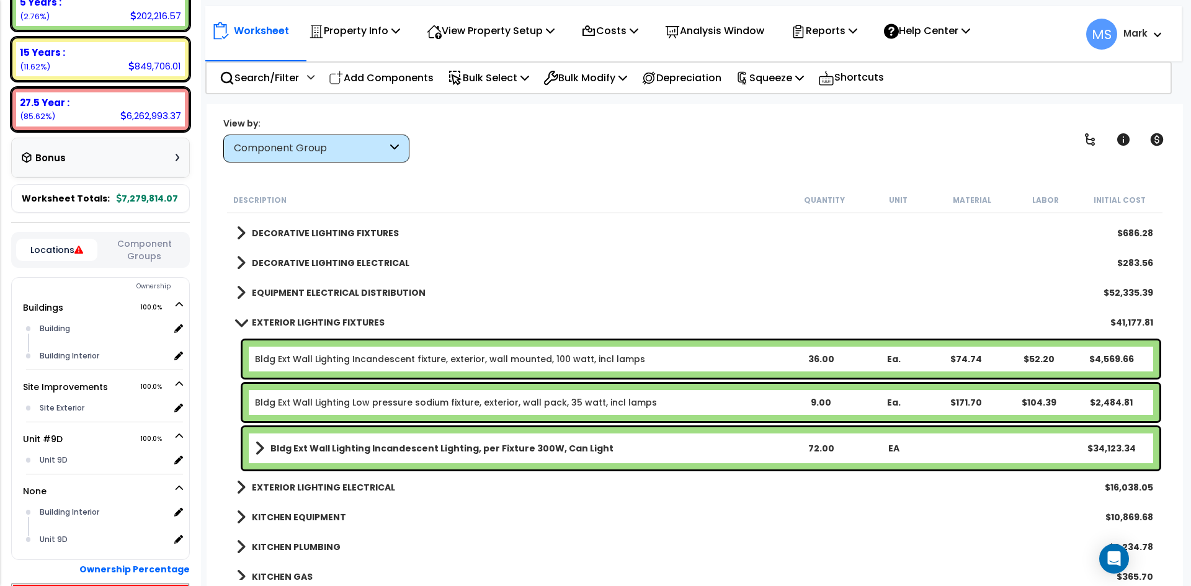
click at [331, 326] on b "EXTERIOR LIGHTING FIXTURES" at bounding box center [318, 322] width 133 height 12
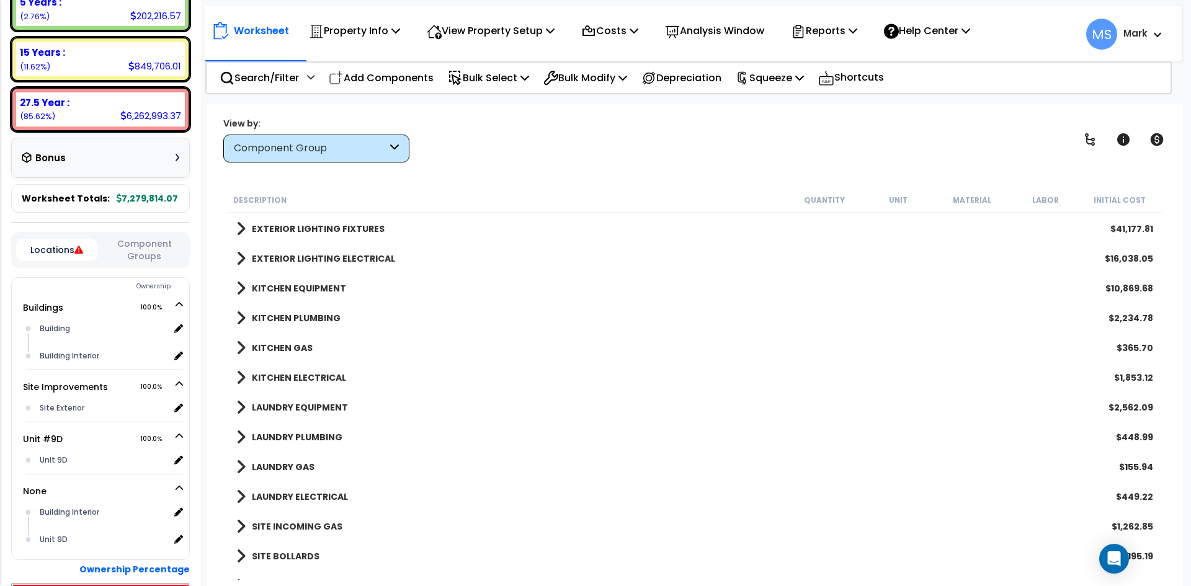
scroll to position [1489, 0]
click at [323, 376] on b "LAUNDRY EQUIPMENT" at bounding box center [300, 377] width 96 height 12
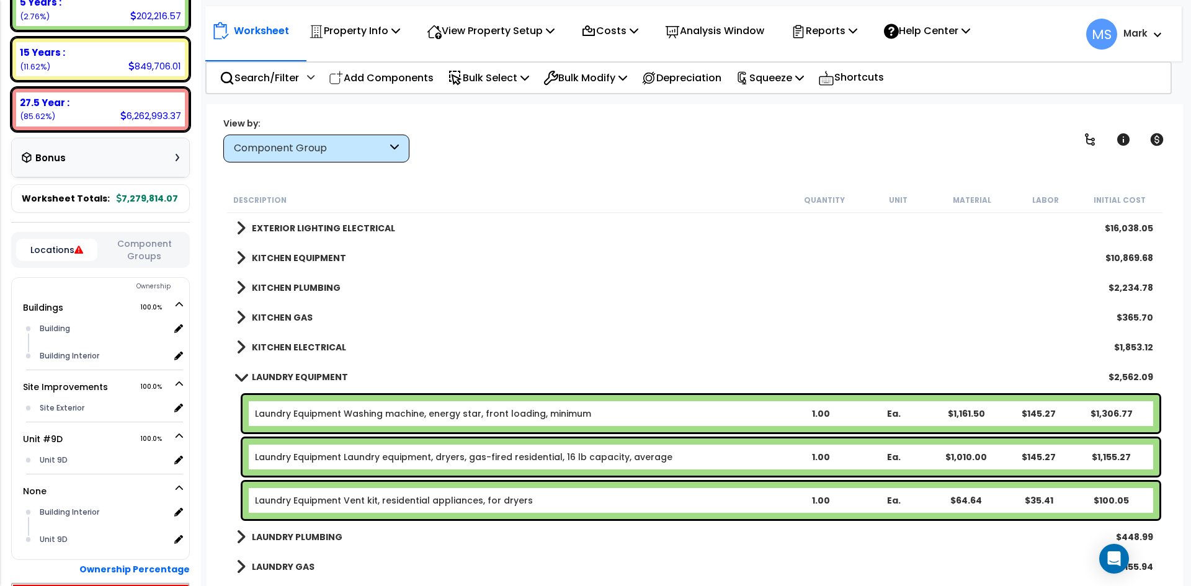
click at [310, 369] on link "LAUNDRY EQUIPMENT" at bounding box center [292, 377] width 112 height 17
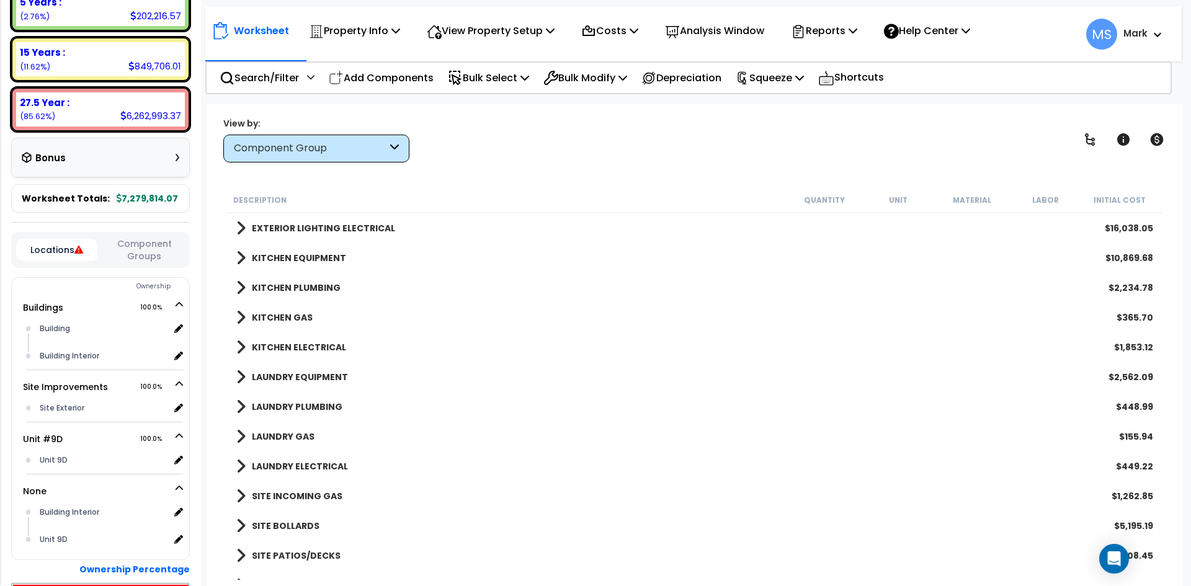
click at [312, 256] on b "KITCHEN EQUIPMENT" at bounding box center [299, 258] width 94 height 12
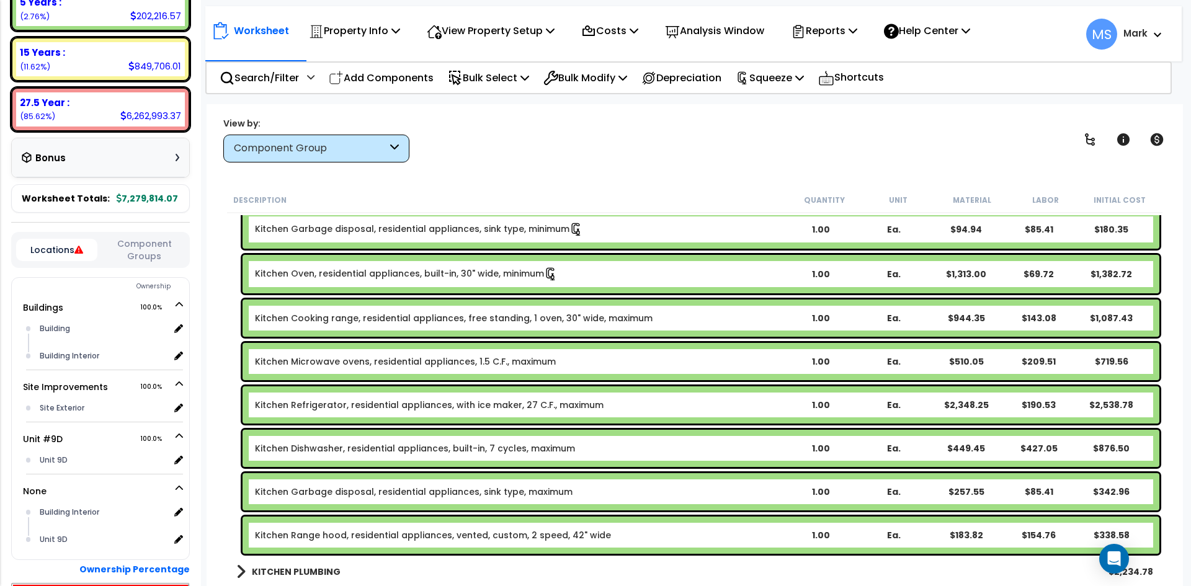
scroll to position [1737, 0]
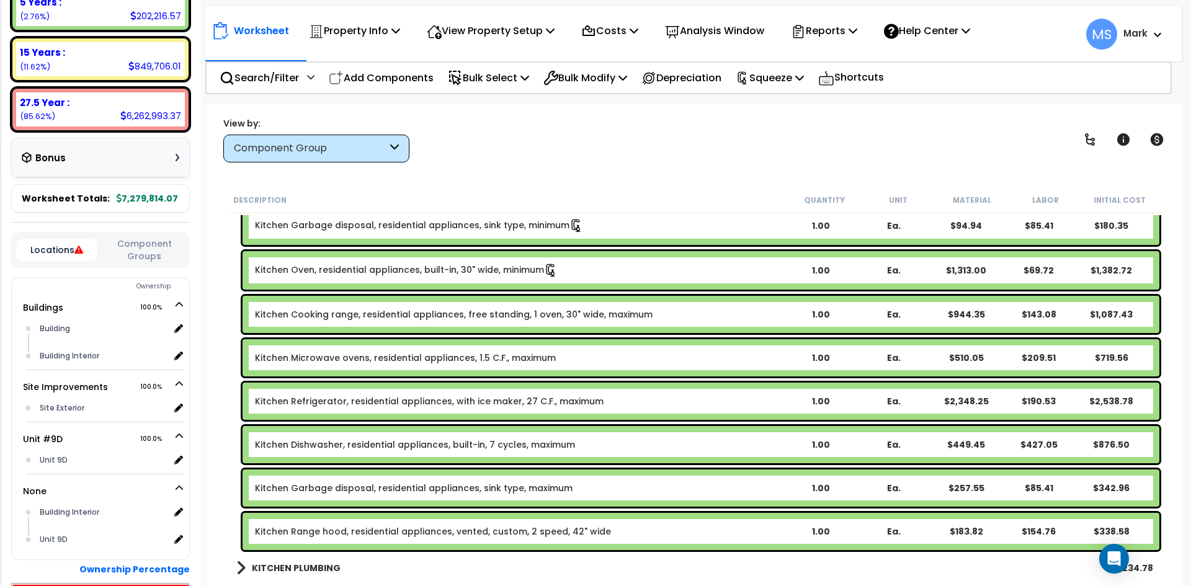
click at [472, 324] on div "Kitchen Cooking range, residential appliances, free standing, 1 oven, 30" wide,…" at bounding box center [701, 314] width 917 height 37
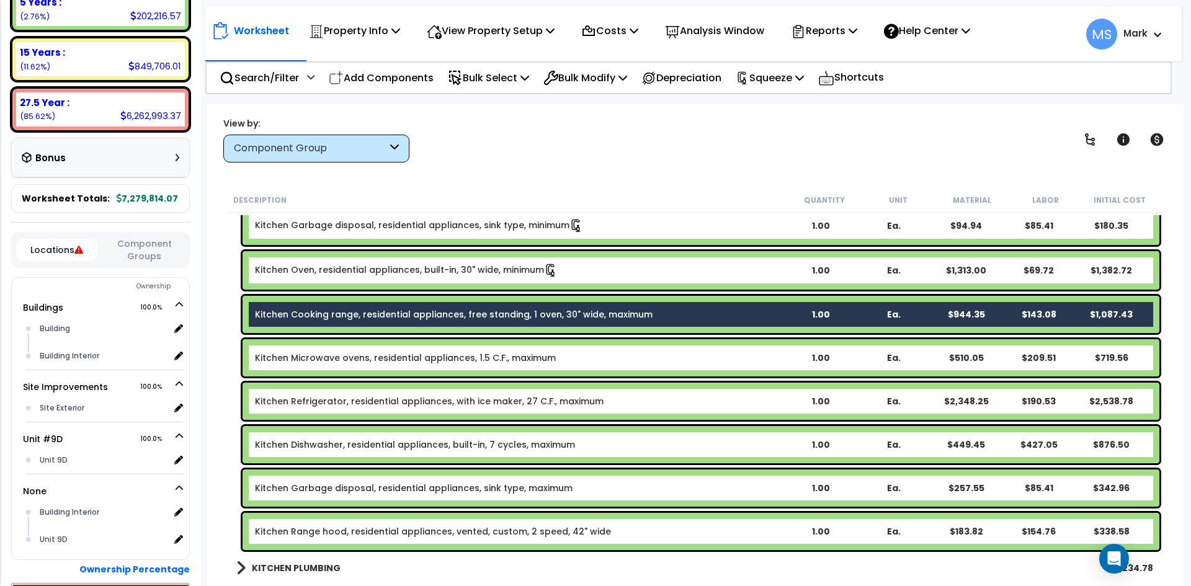
click at [450, 357] on link "Kitchen Microwave ovens, residential appliances, 1.5 C.F., maximum" at bounding box center [405, 358] width 301 height 12
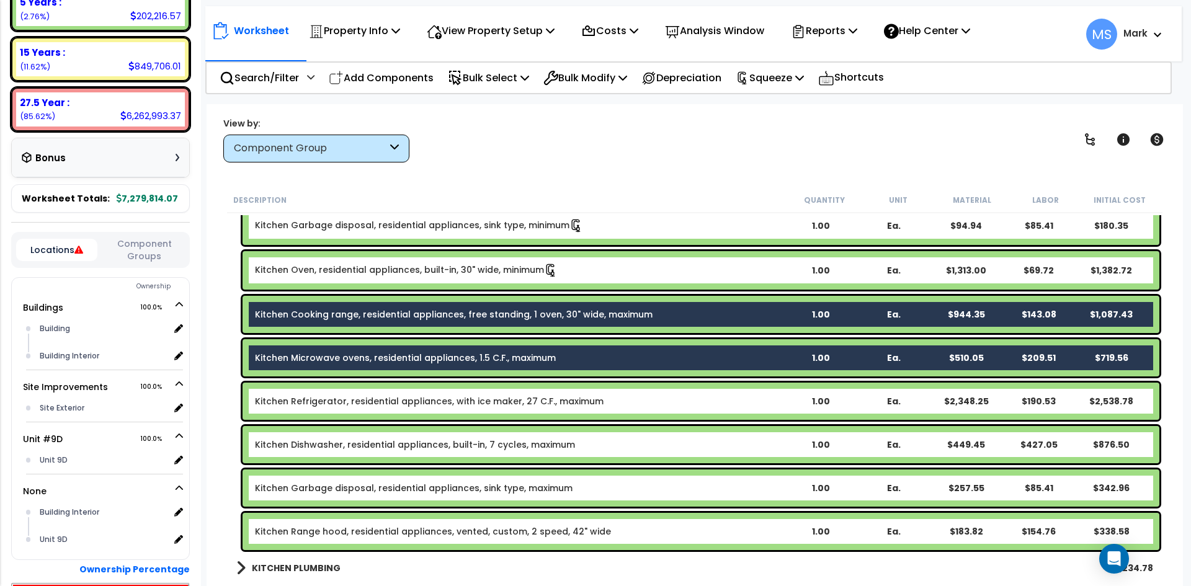
click at [432, 387] on div "Kitchen Refrigerator, residential appliances, with ice maker, 27 C.F., maximum …" at bounding box center [701, 401] width 917 height 37
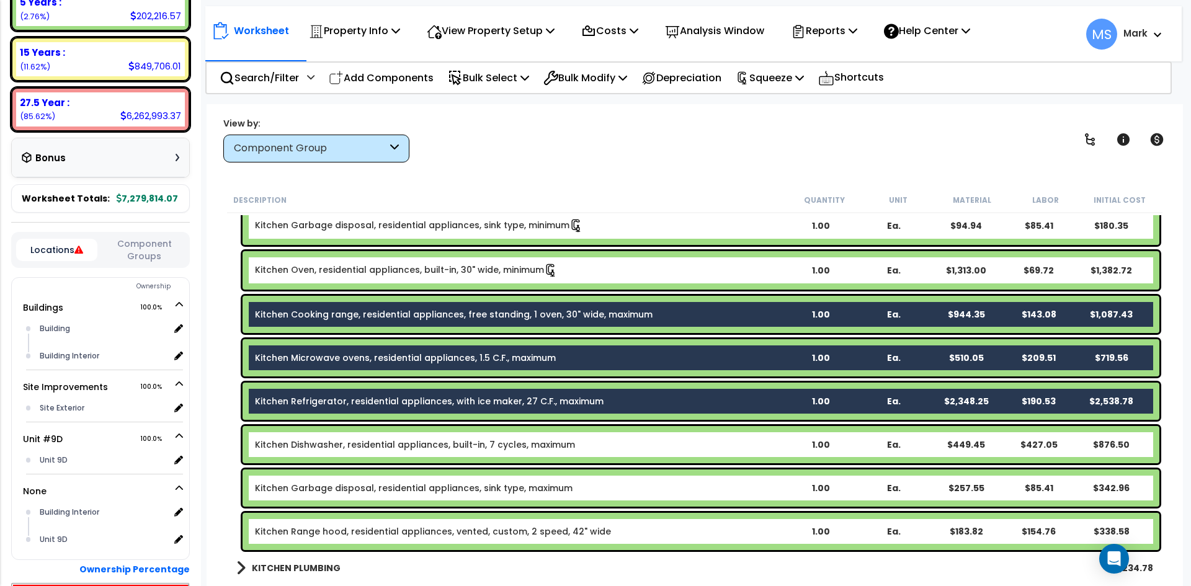
click at [413, 439] on link "Kitchen Dishwasher, residential appliances, built-in, 7 cycles, maximum" at bounding box center [415, 445] width 320 height 12
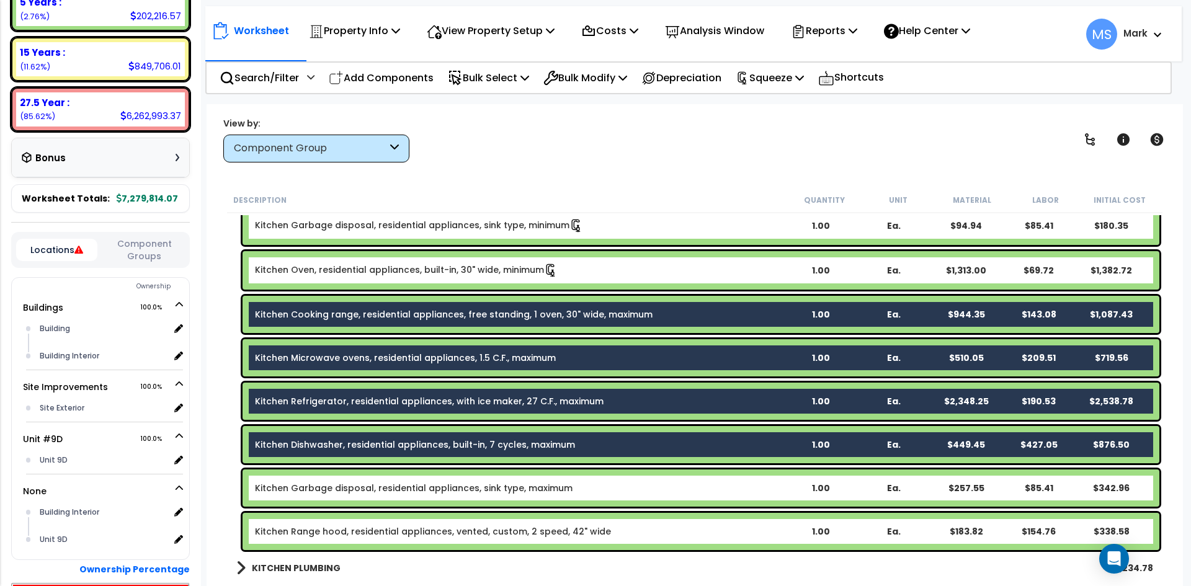
click at [410, 491] on link "Kitchen Garbage disposal, residential appliances, sink type, maximum" at bounding box center [414, 488] width 318 height 12
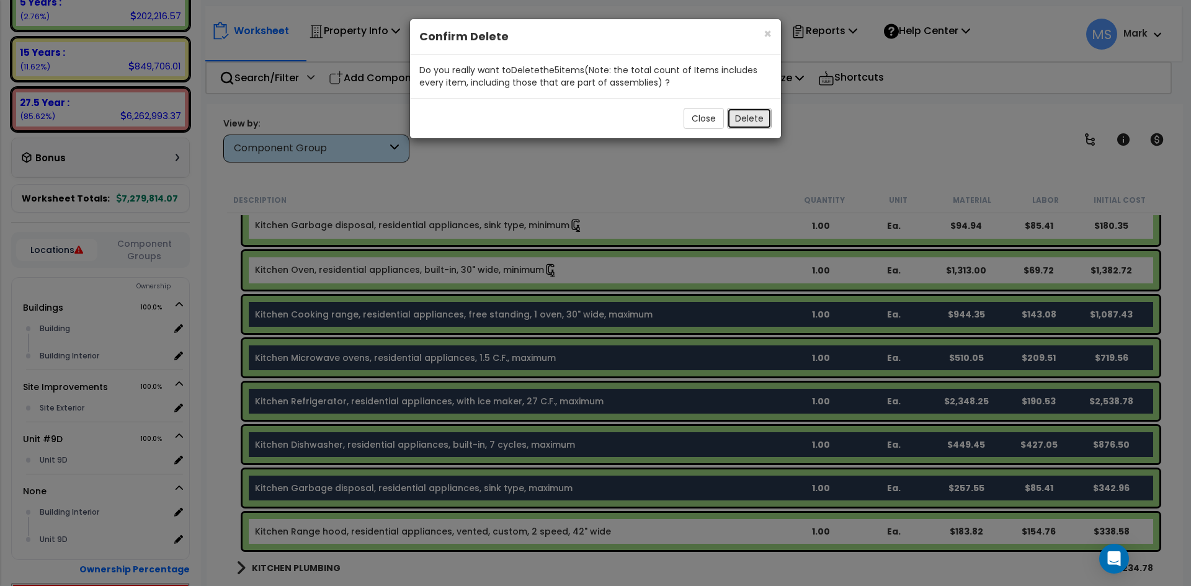
click at [751, 121] on button "Delete" at bounding box center [749, 118] width 45 height 21
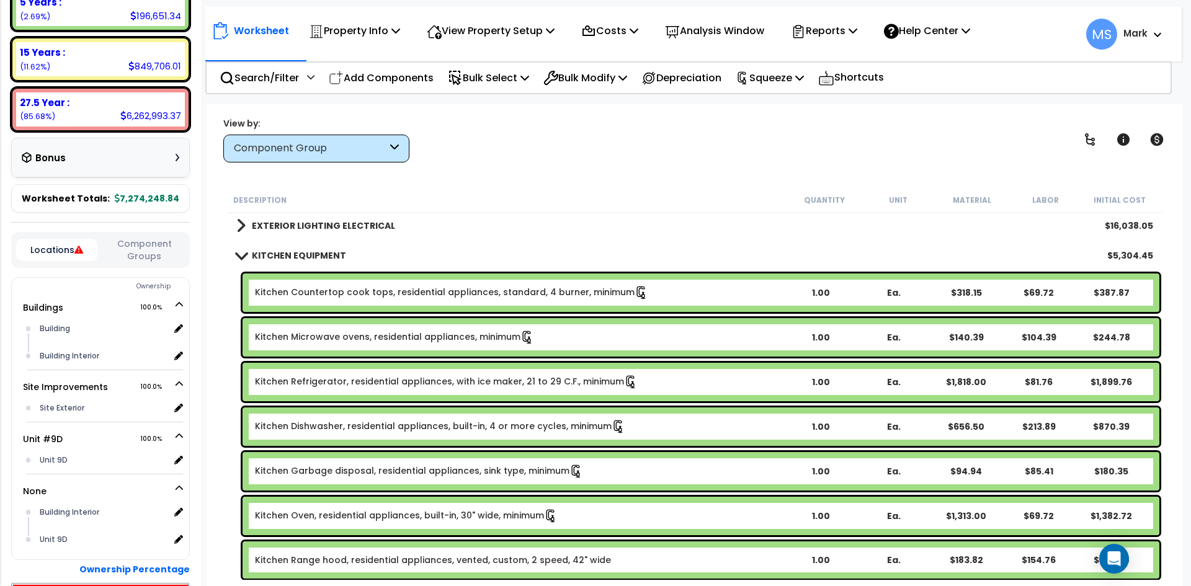
scroll to position [1489, 0]
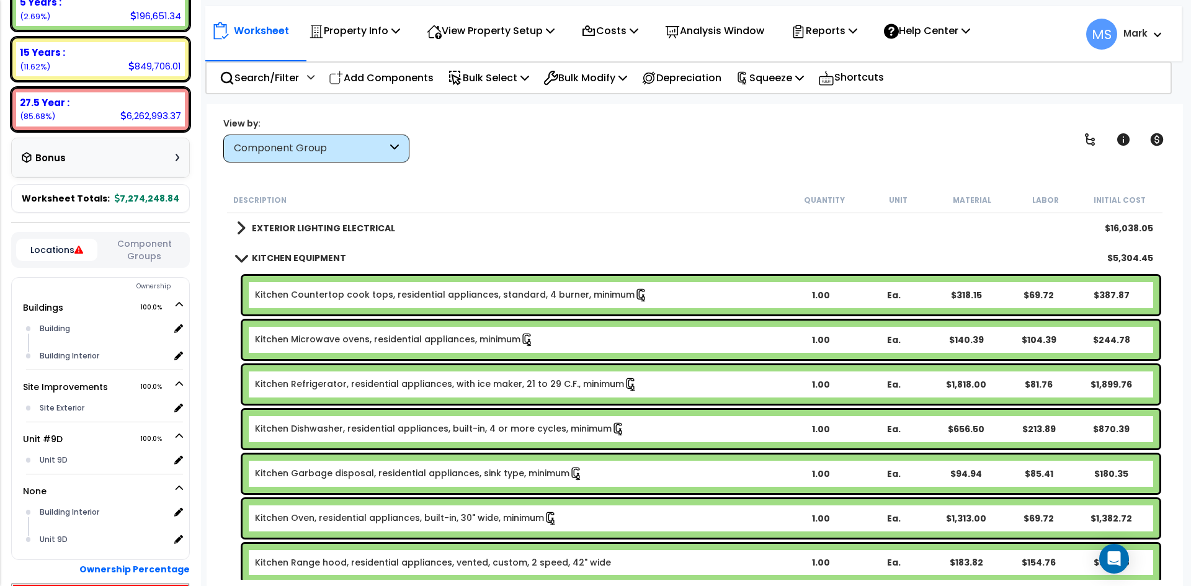
click at [329, 259] on b "KITCHEN EQUIPMENT" at bounding box center [299, 258] width 94 height 12
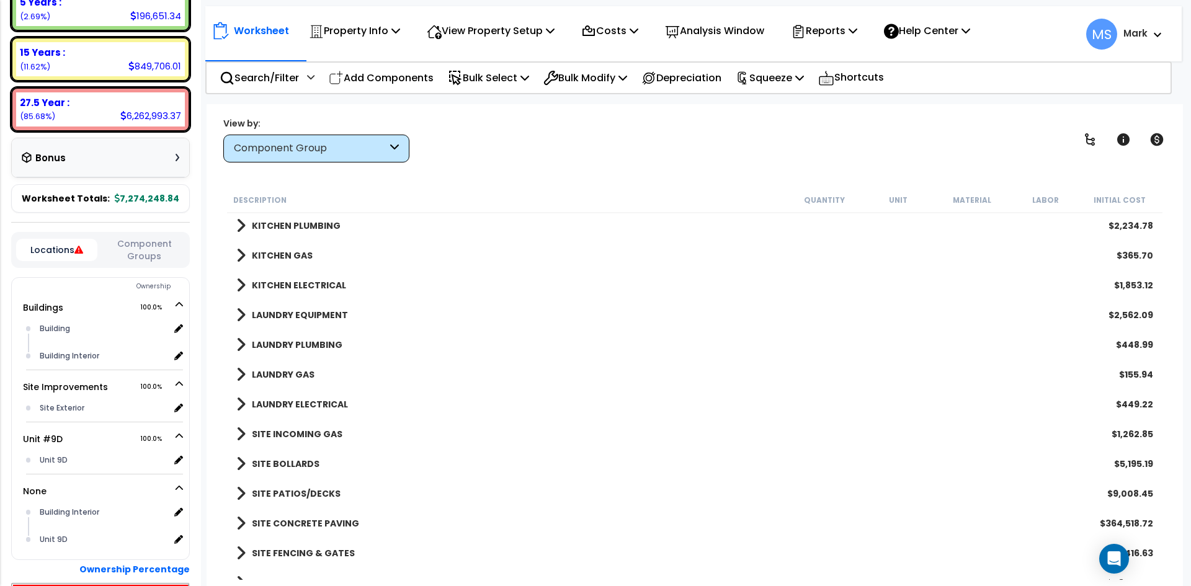
scroll to position [1599, 0]
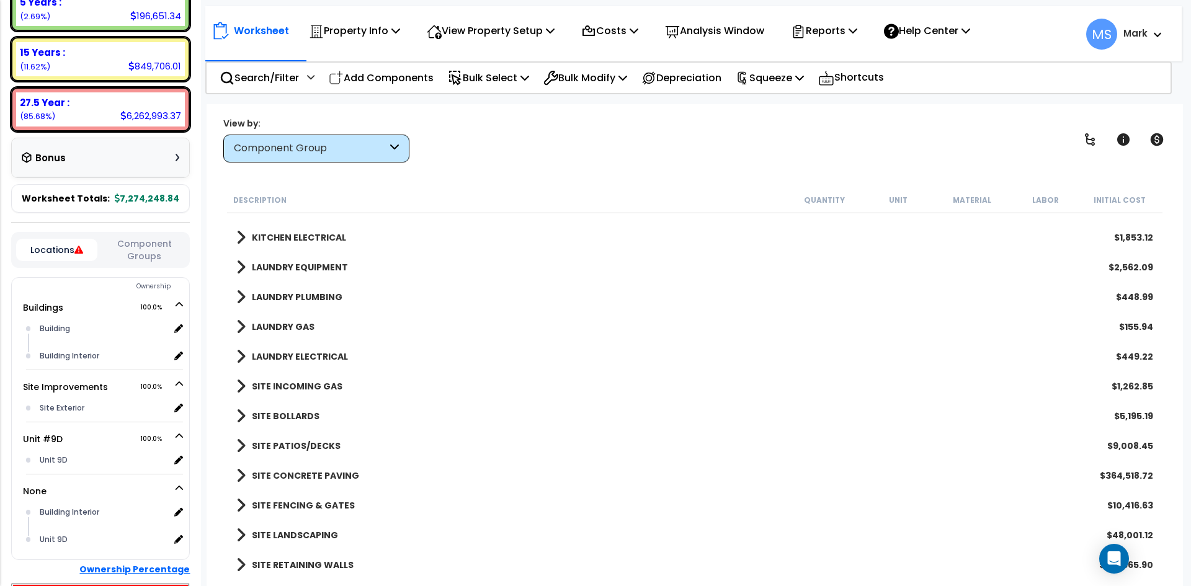
click at [140, 568] on b "Ownership Percentage" at bounding box center [134, 569] width 110 height 12
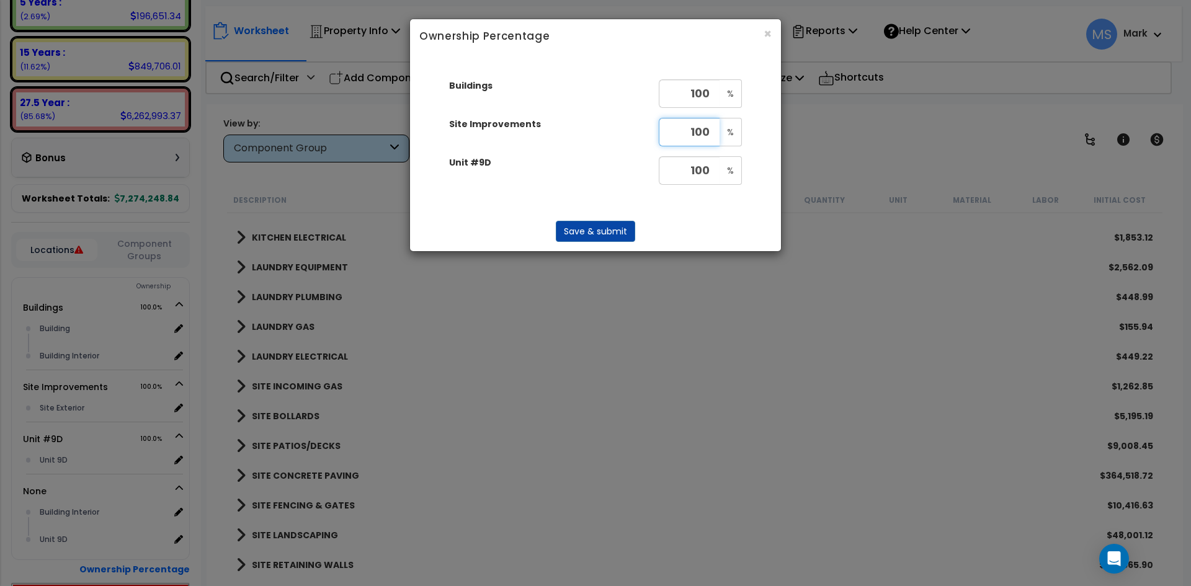
click at [712, 137] on input "100" at bounding box center [689, 132] width 61 height 29
type input "1.39"
click at [714, 171] on input "100" at bounding box center [689, 170] width 61 height 29
type input "1.39"
click at [597, 230] on button "Save & submit" at bounding box center [595, 231] width 79 height 21
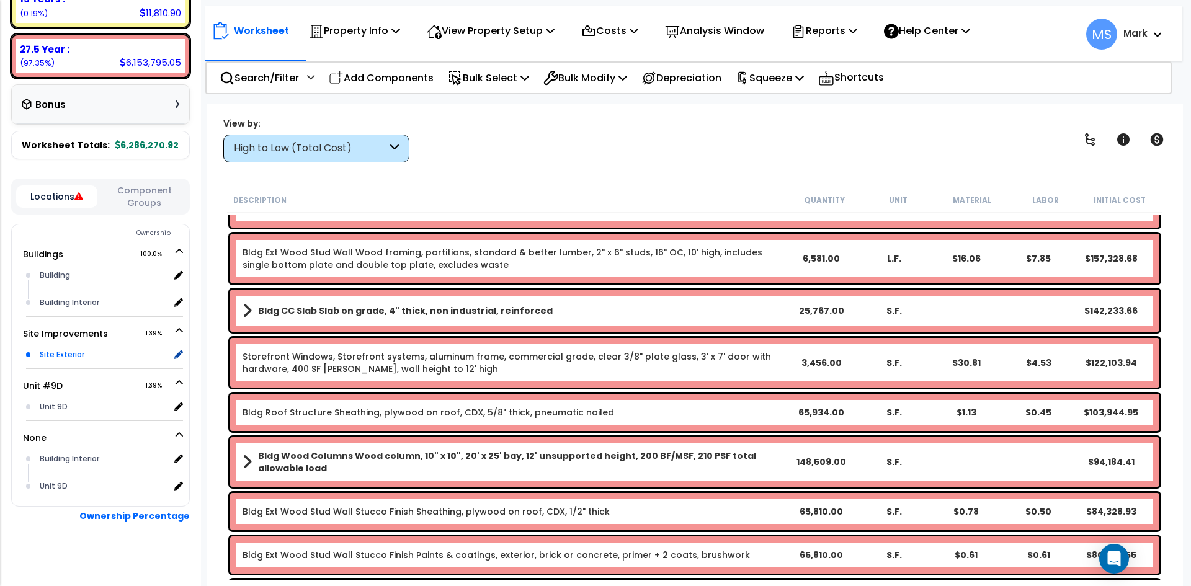
scroll to position [311, 0]
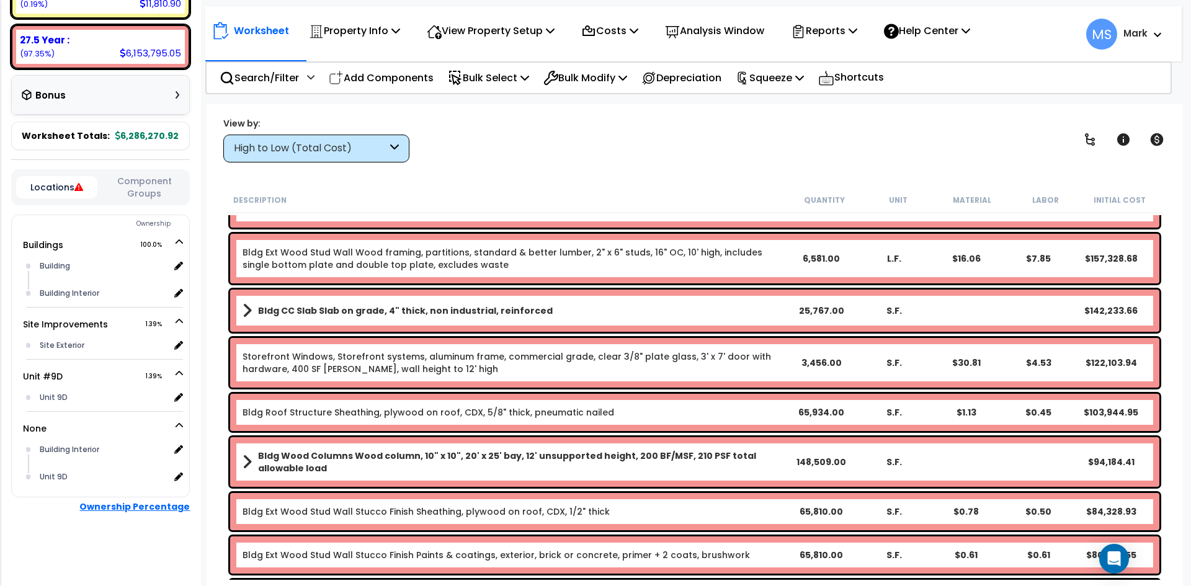
click at [146, 506] on b "Ownership Percentage" at bounding box center [134, 507] width 110 height 12
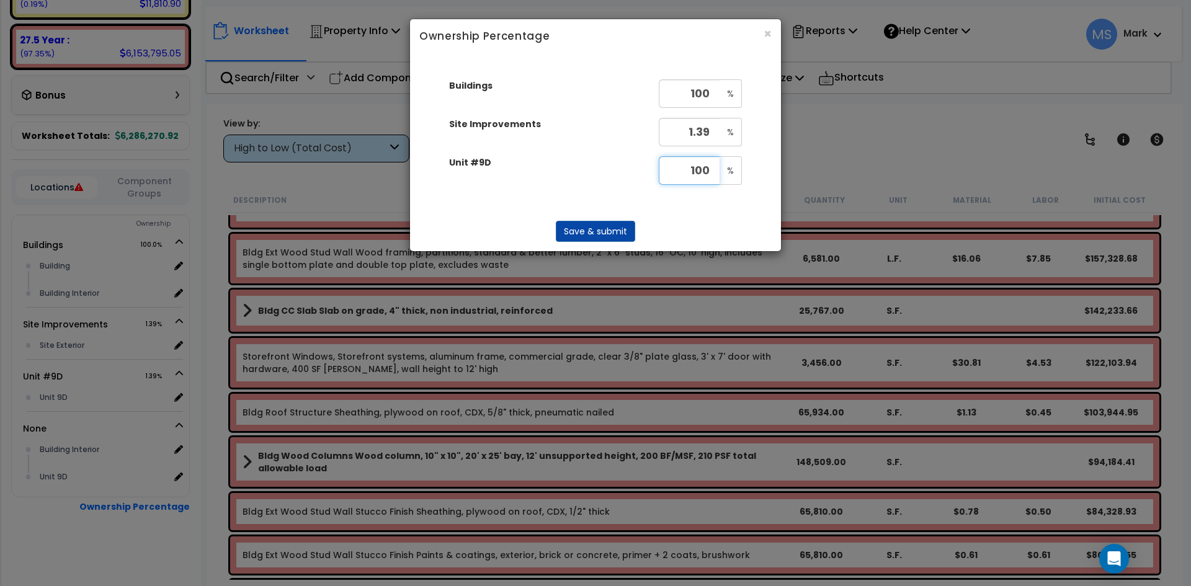
type input "100"
click at [715, 91] on input "100" at bounding box center [689, 93] width 61 height 29
type input "1.39"
click at [616, 225] on button "Save & submit" at bounding box center [595, 231] width 79 height 21
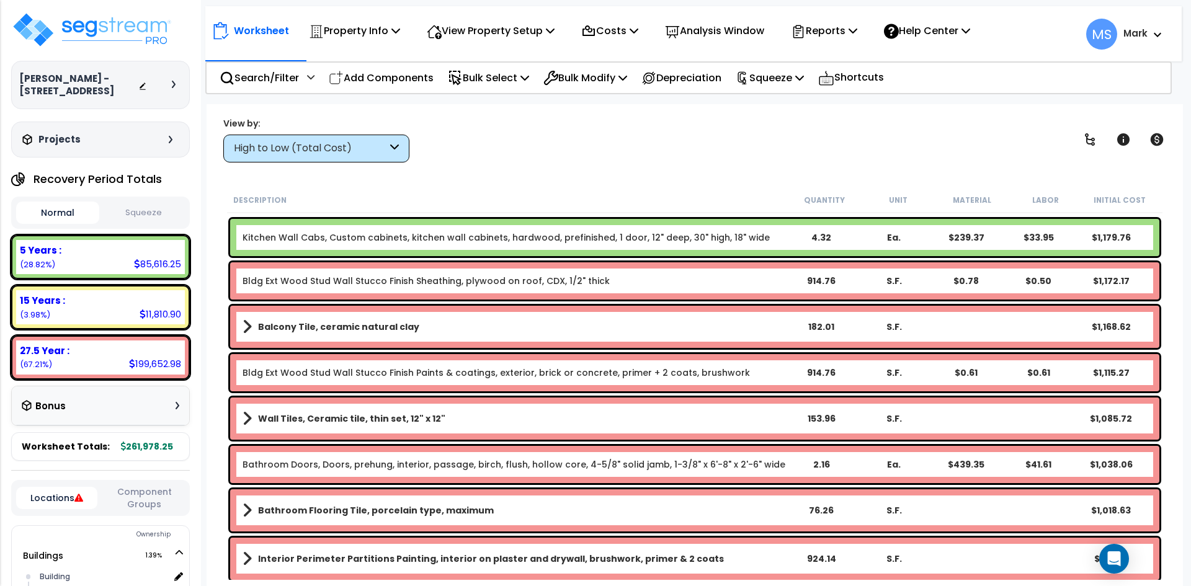
scroll to position [2668, 0]
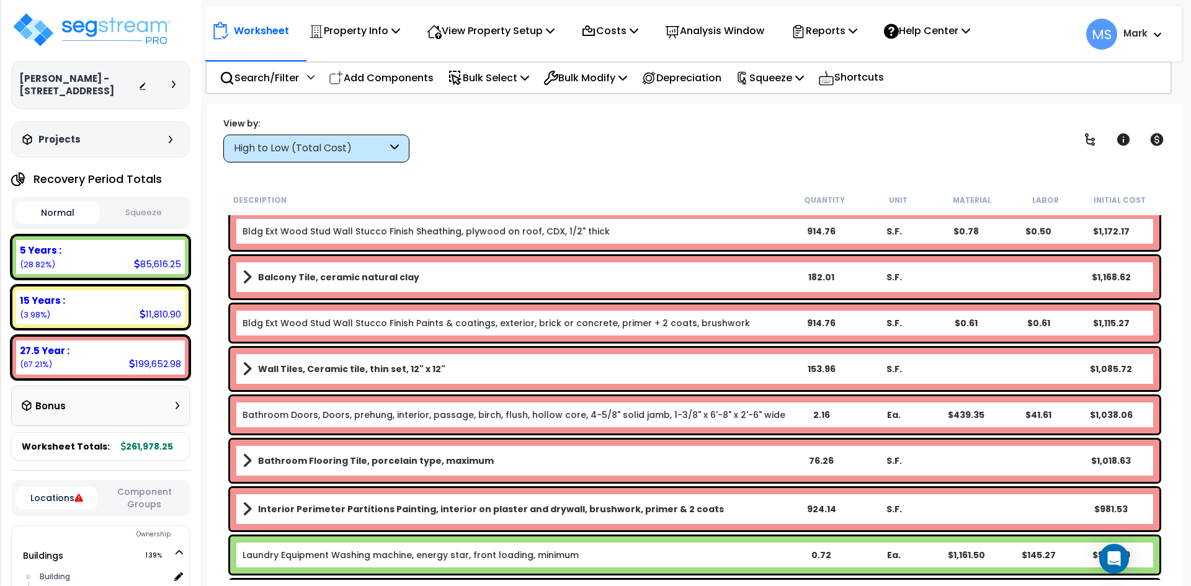
click at [316, 153] on div "High to Low (Total Cost)" at bounding box center [310, 148] width 153 height 14
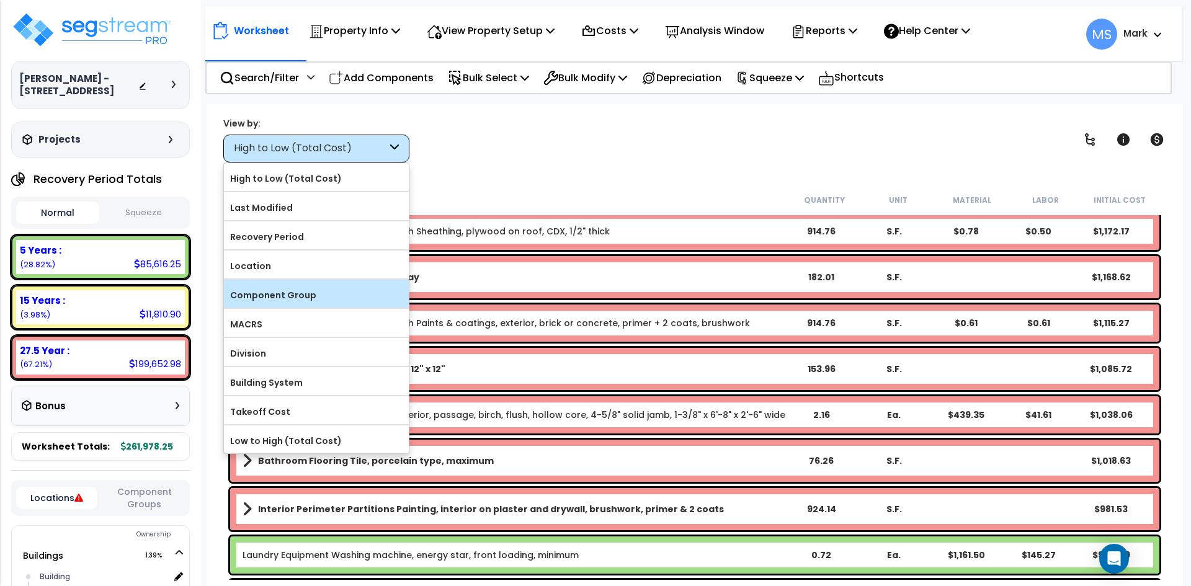
click at [304, 284] on div "Component Group" at bounding box center [316, 294] width 185 height 28
click at [323, 292] on label "Component Group" at bounding box center [316, 295] width 185 height 19
click at [0, 0] on input "Component Group" at bounding box center [0, 0] width 0 height 0
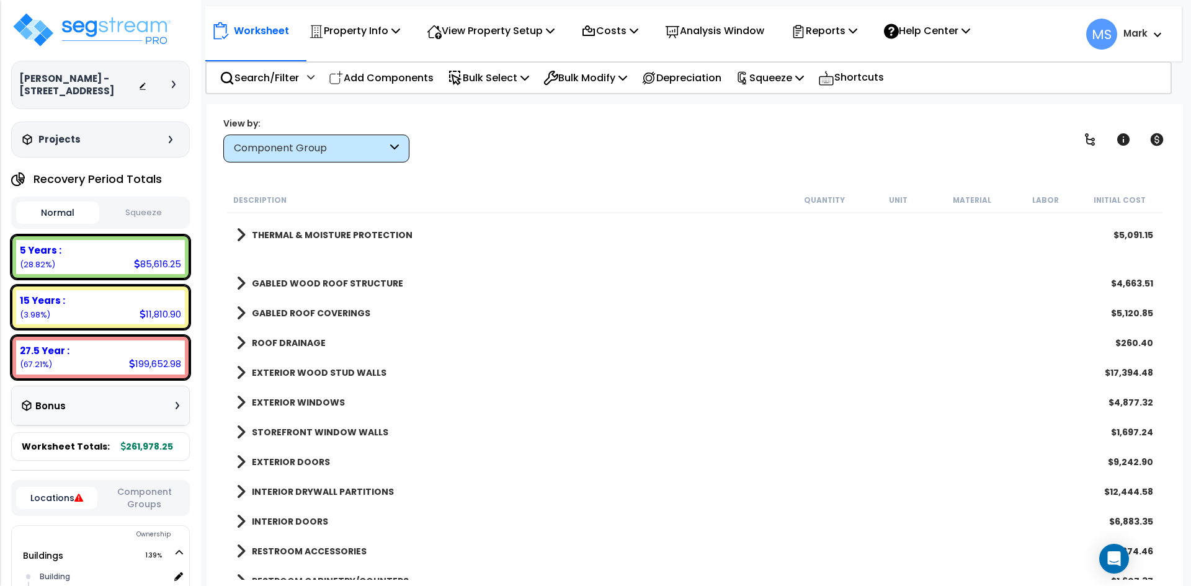
scroll to position [141, 0]
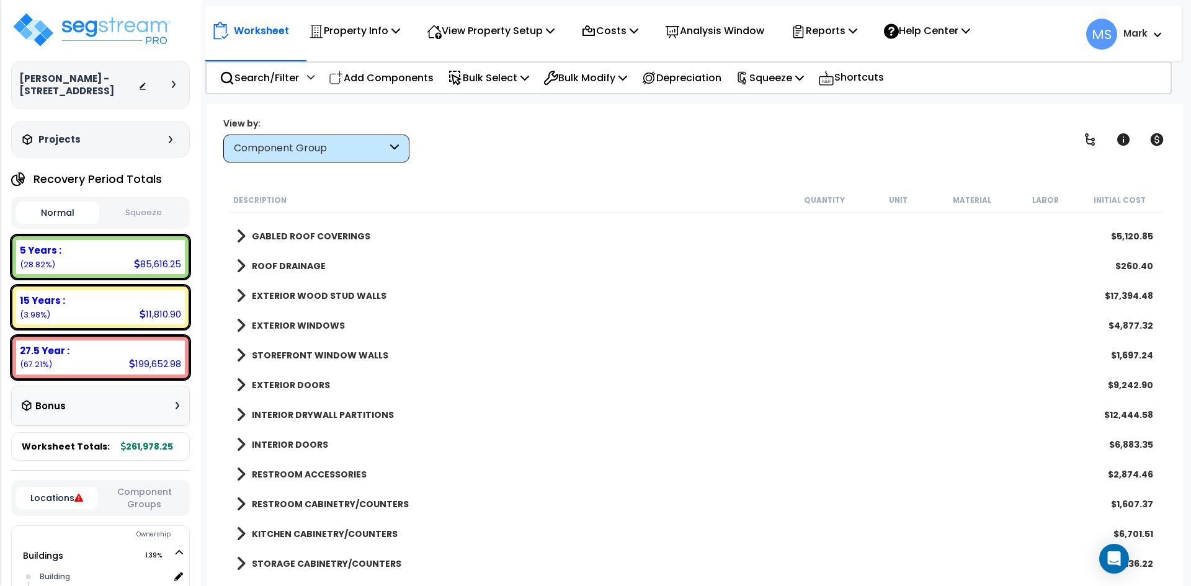
click at [290, 384] on b "EXTERIOR DOORS" at bounding box center [291, 385] width 78 height 12
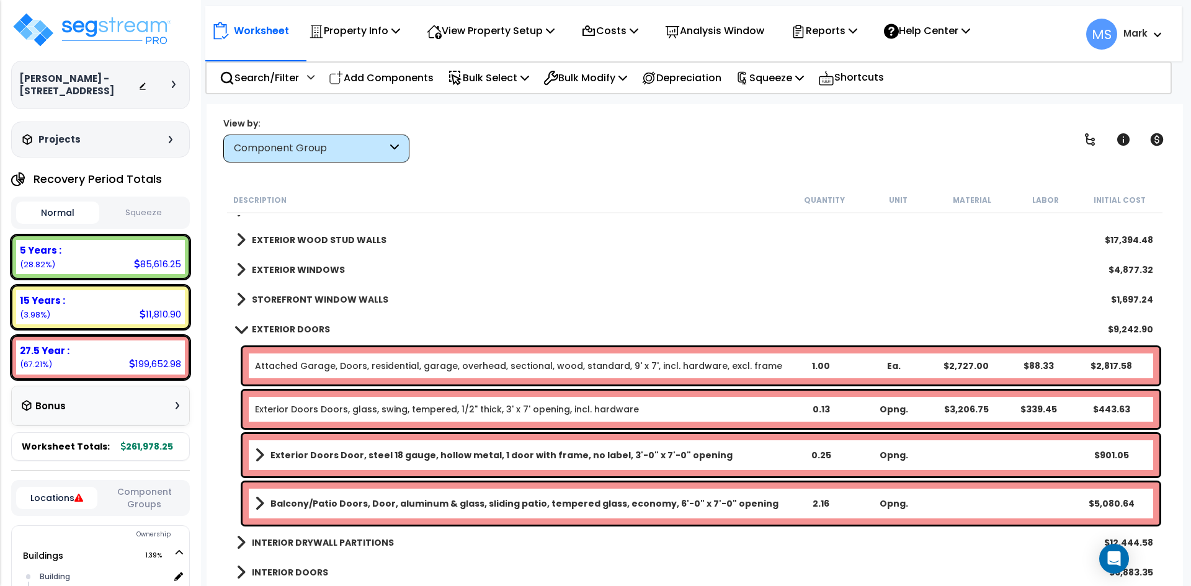
scroll to position [203, 0]
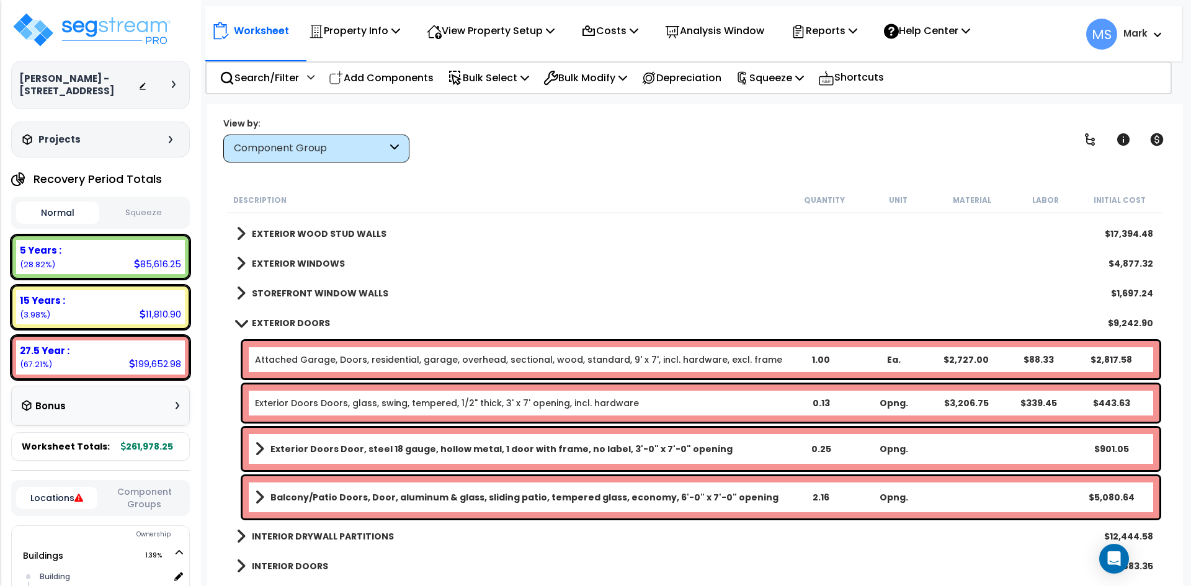
click at [722, 367] on div "Attached Garage, Doors, residential, garage, overhead, sectional, wood, standar…" at bounding box center [701, 359] width 917 height 37
click at [371, 354] on link "Attached Garage, Doors, residential, garage, overhead, sectional, wood, standar…" at bounding box center [518, 360] width 527 height 12
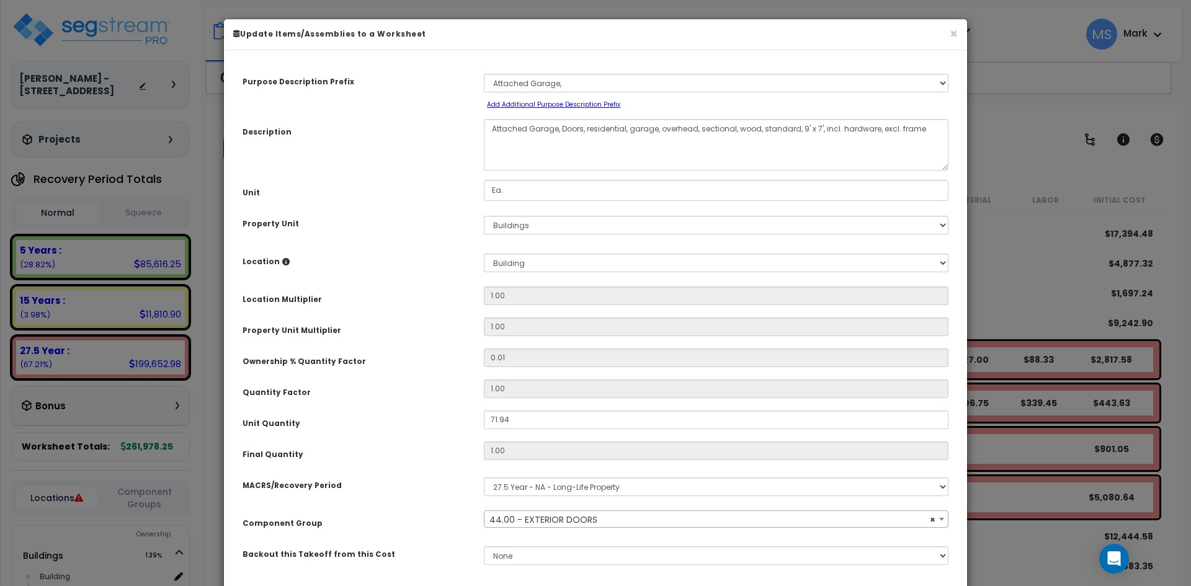
select select "45877"
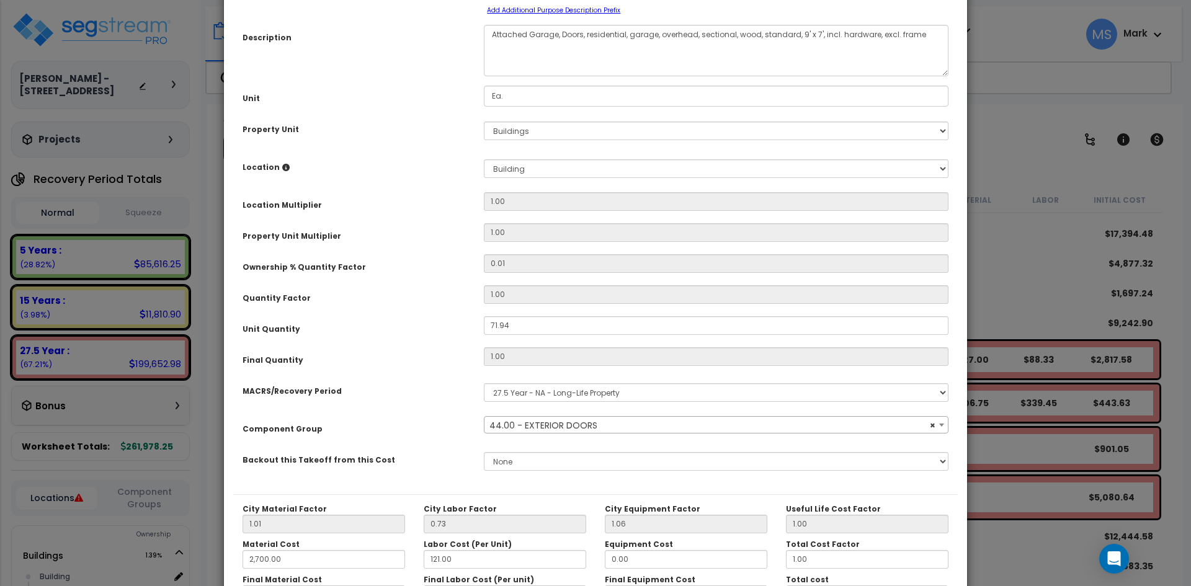
scroll to position [217, 0]
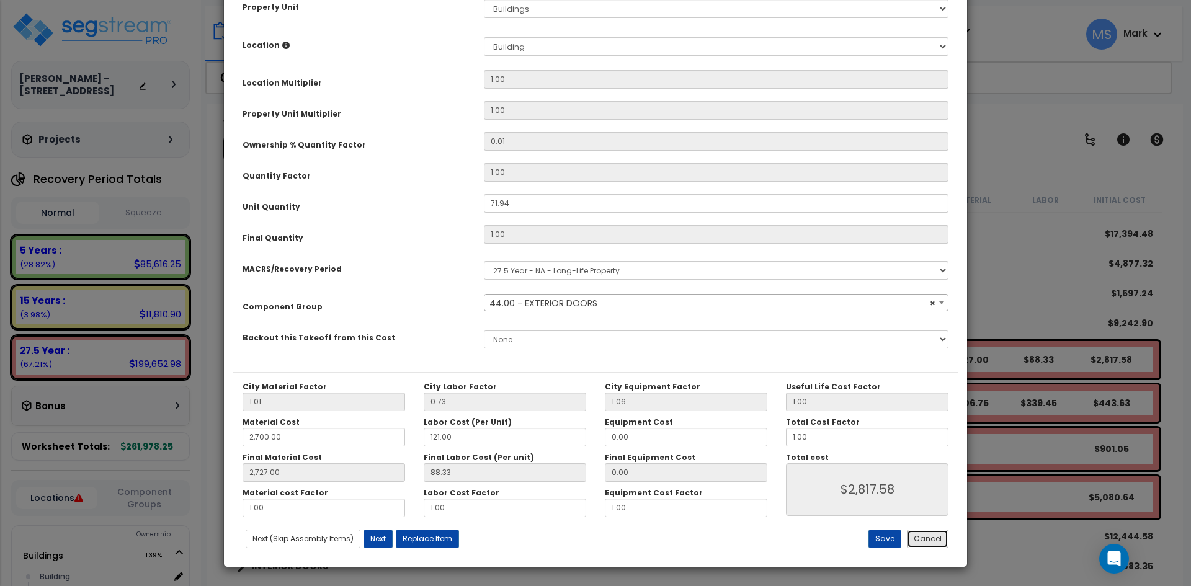
click at [916, 537] on button "Cancel" at bounding box center [928, 539] width 42 height 19
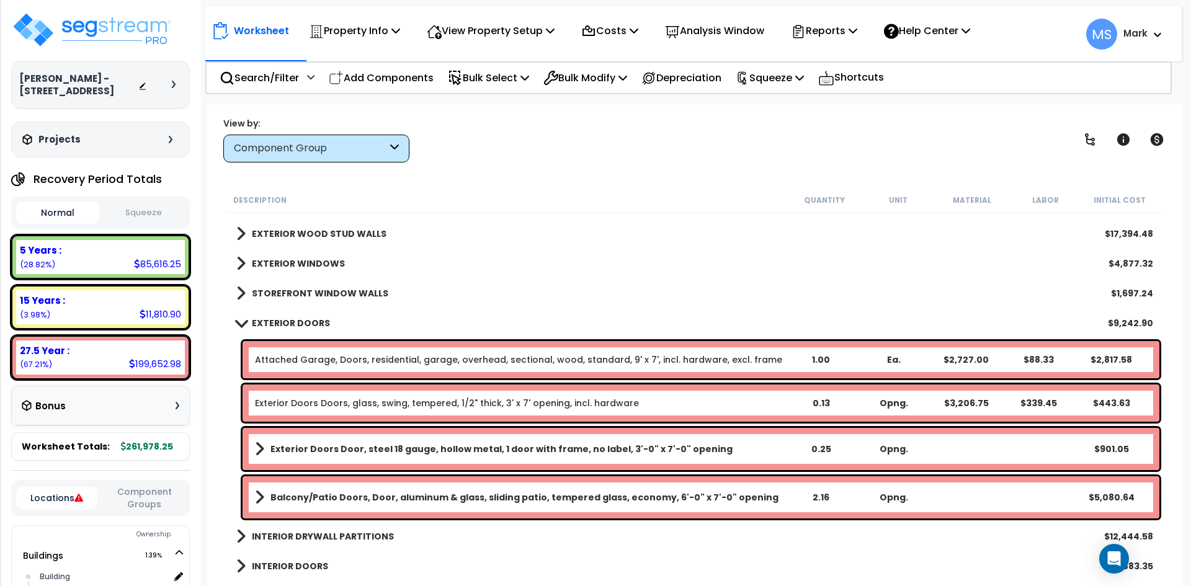
click at [280, 325] on b "EXTERIOR DOORS" at bounding box center [291, 323] width 78 height 12
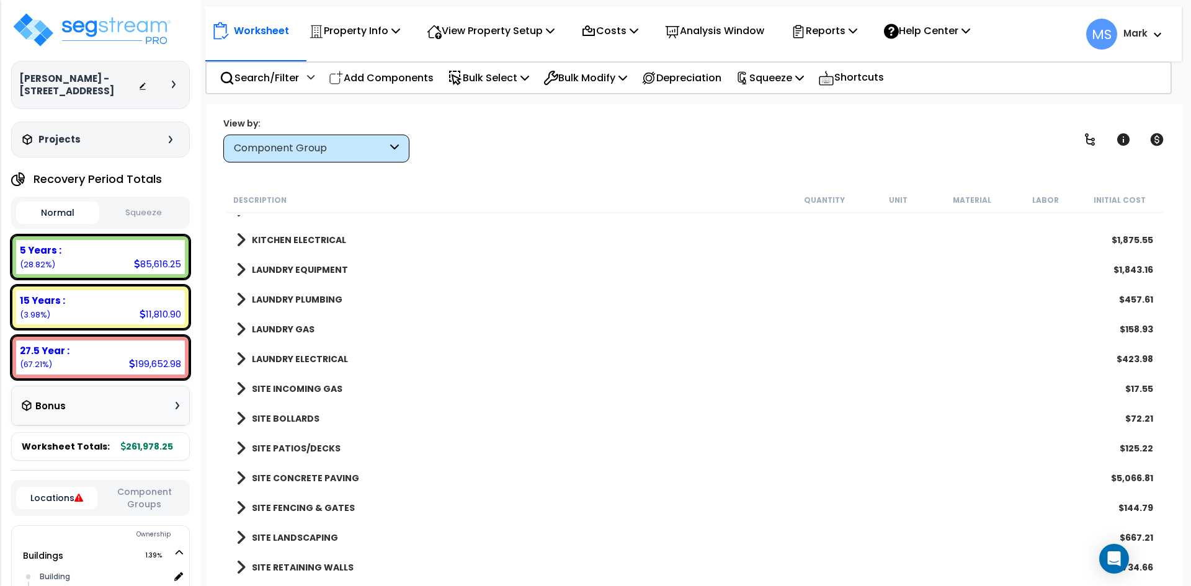
scroll to position [1599, 0]
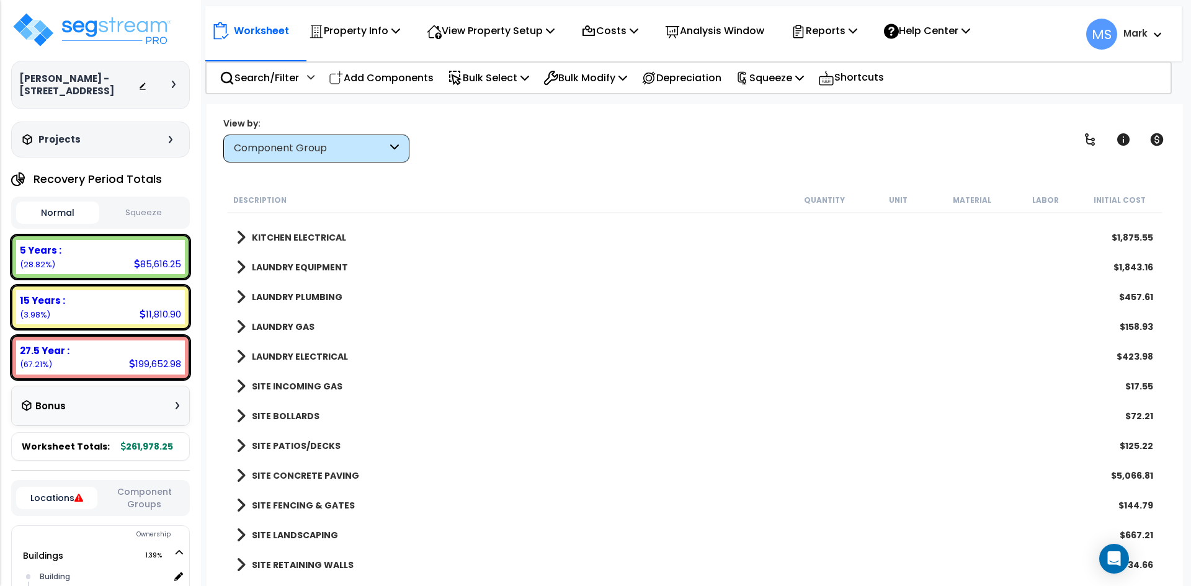
click at [318, 539] on b "SITE LANDSCAPING" at bounding box center [295, 535] width 86 height 12
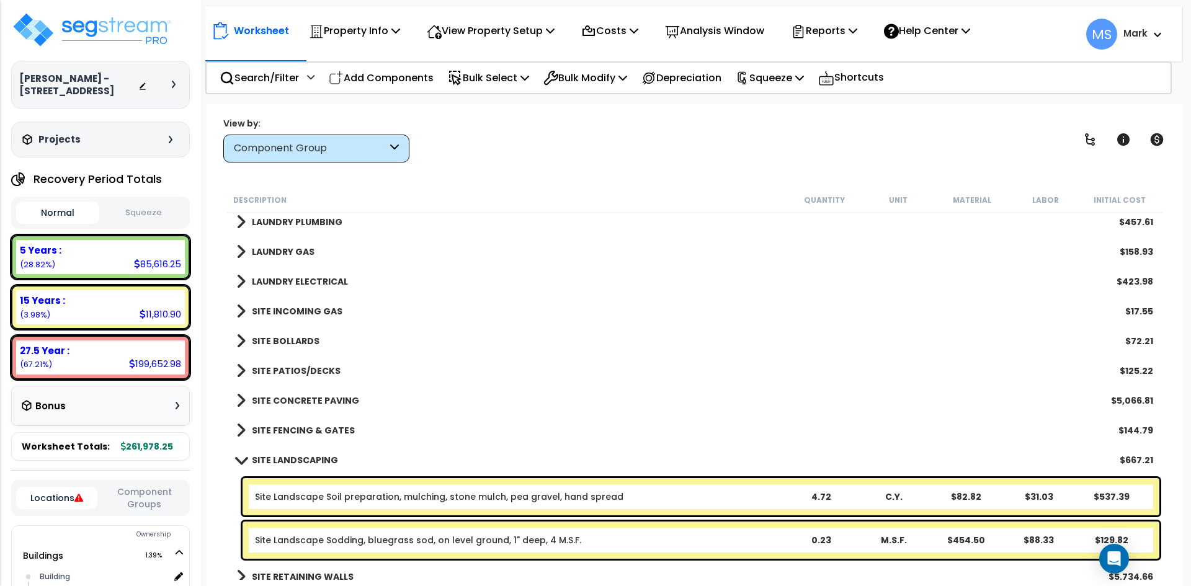
scroll to position [1686, 0]
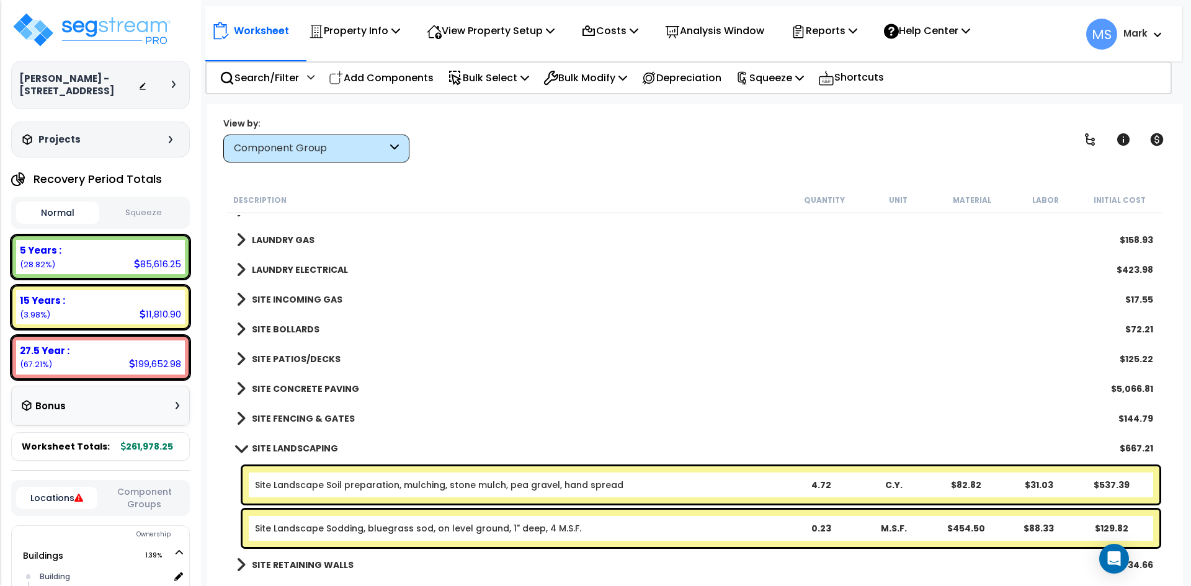
click at [312, 450] on b "SITE LANDSCAPING" at bounding box center [295, 448] width 86 height 12
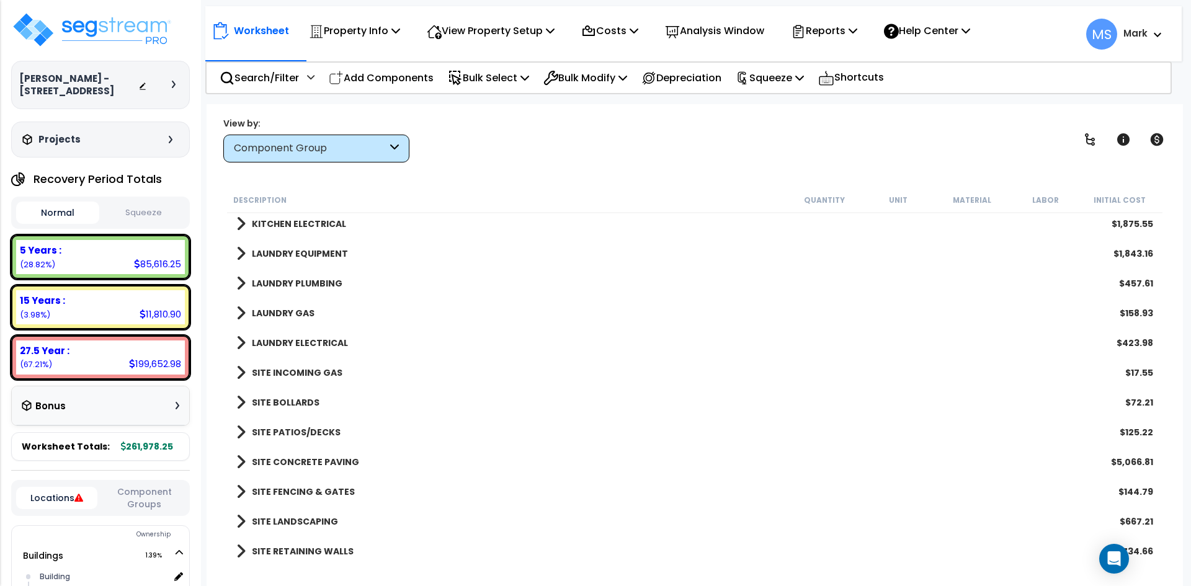
click at [307, 488] on b "SITE FENCING & GATES" at bounding box center [303, 492] width 103 height 12
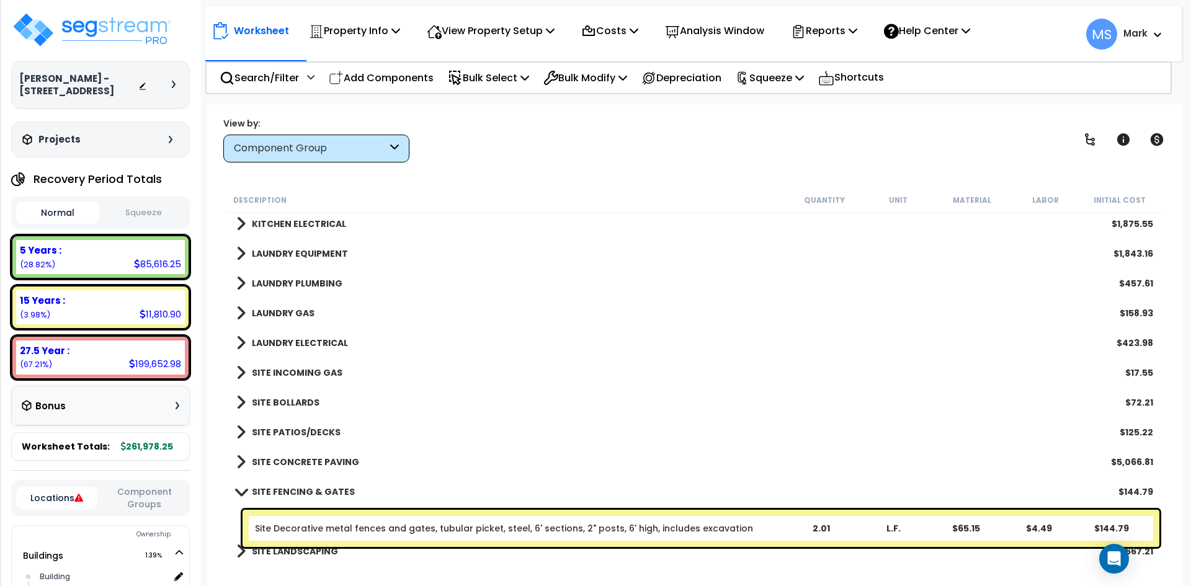
click at [307, 488] on b "SITE FENCING & GATES" at bounding box center [303, 492] width 103 height 12
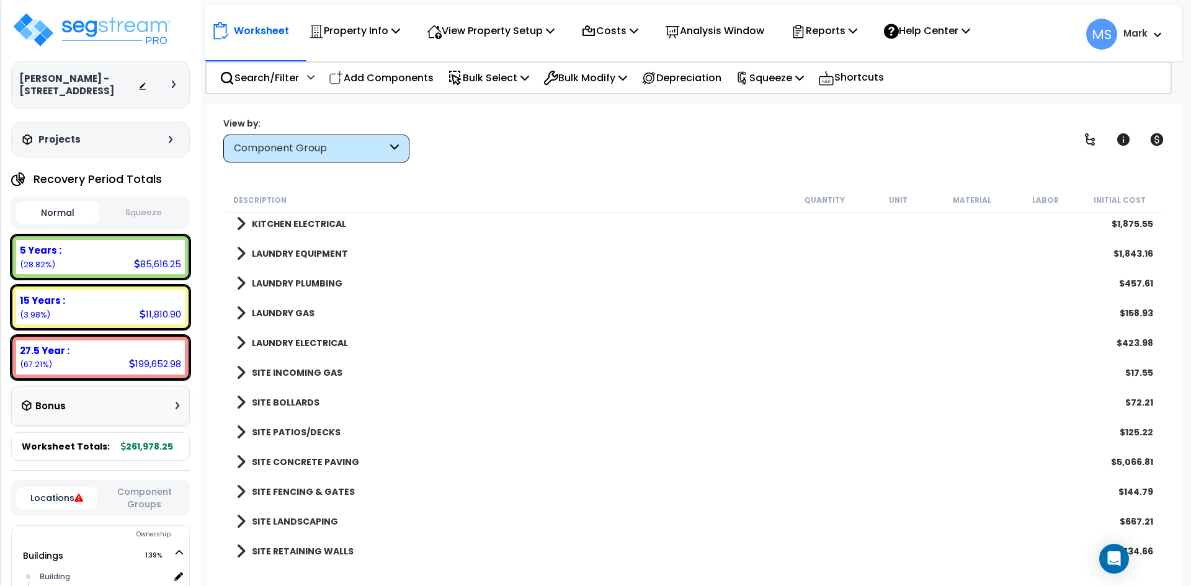
click at [313, 459] on b "SITE CONCRETE PAVING" at bounding box center [305, 462] width 107 height 12
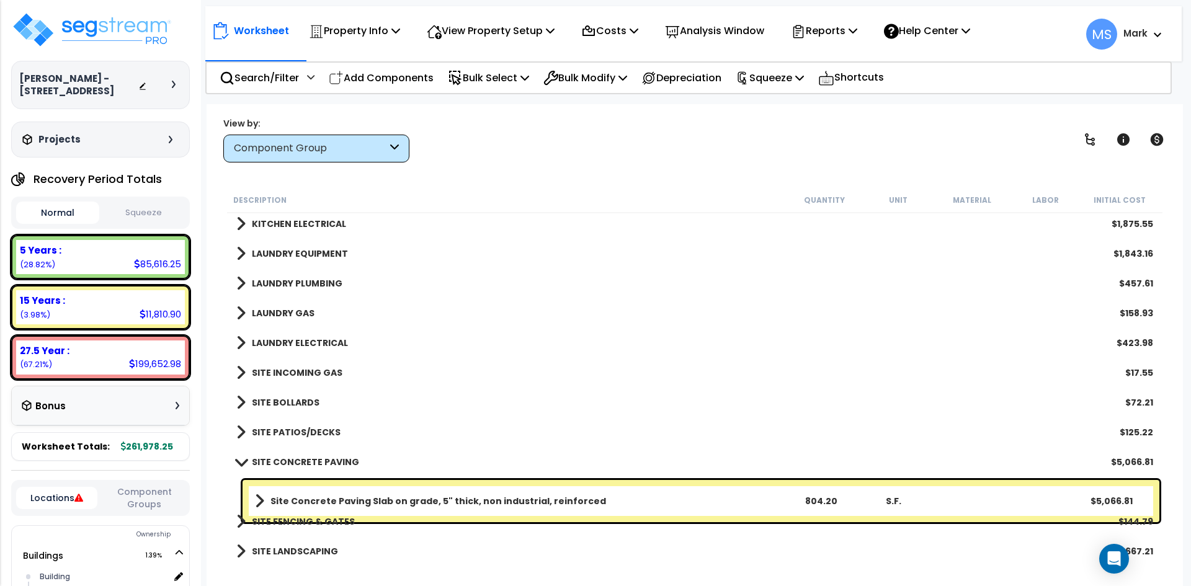
click at [313, 459] on b "SITE CONCRETE PAVING" at bounding box center [305, 462] width 107 height 12
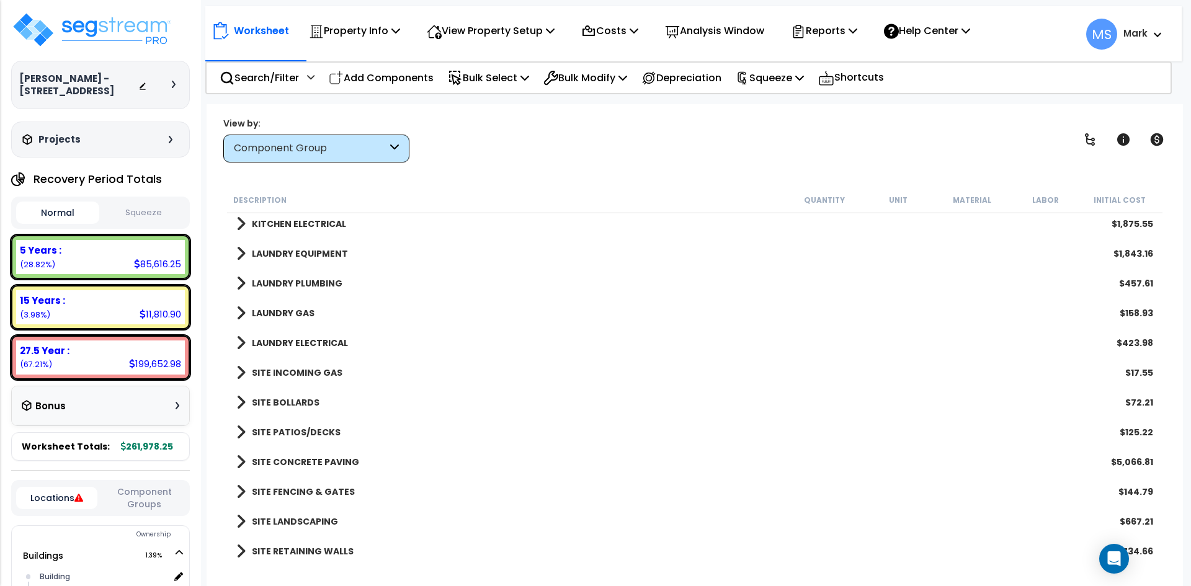
click at [306, 423] on div "SITE PATIOS/DECKS $125.22" at bounding box center [694, 433] width 929 height 30
click at [306, 428] on b "SITE PATIOS/DECKS" at bounding box center [296, 432] width 89 height 12
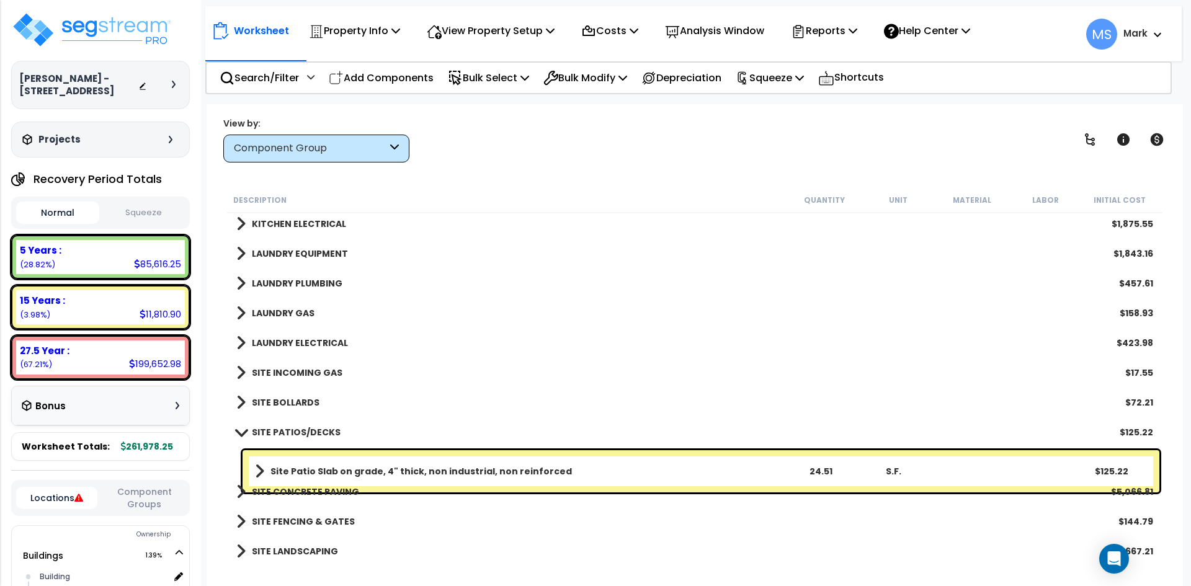
click at [306, 429] on b "SITE PATIOS/DECKS" at bounding box center [296, 432] width 89 height 12
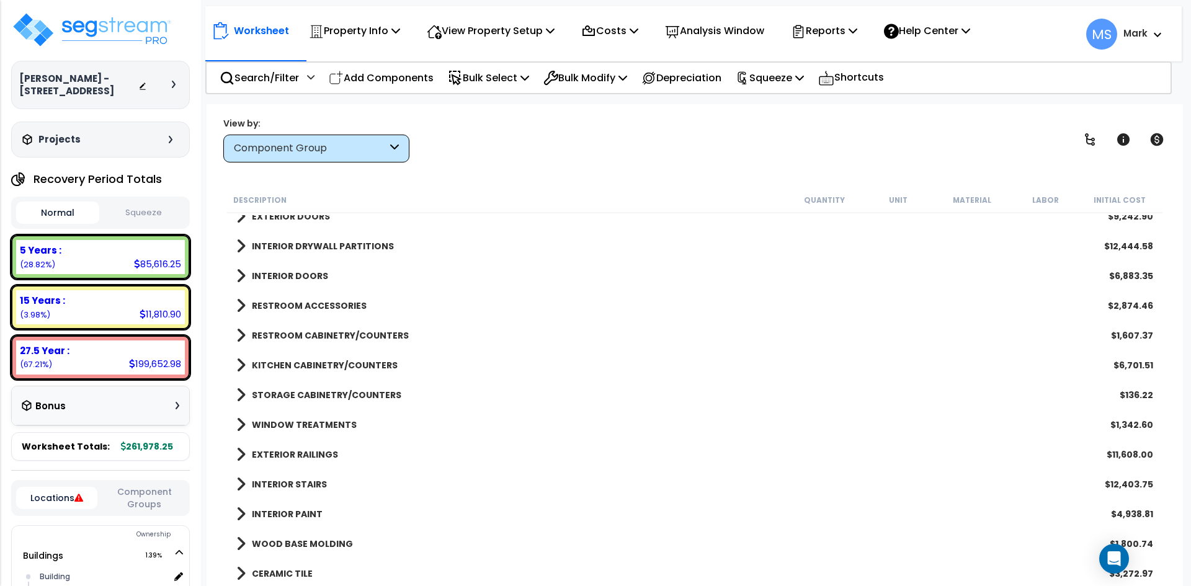
scroll to position [0, 0]
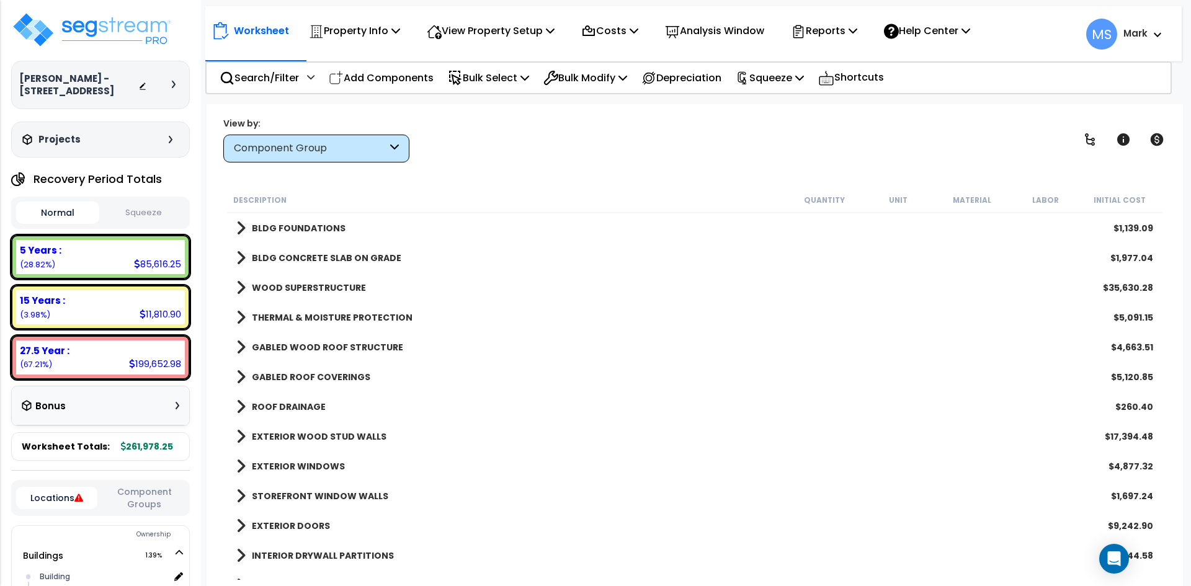
click at [295, 284] on b "WOOD SUPERSTRUCTURE" at bounding box center [309, 288] width 114 height 12
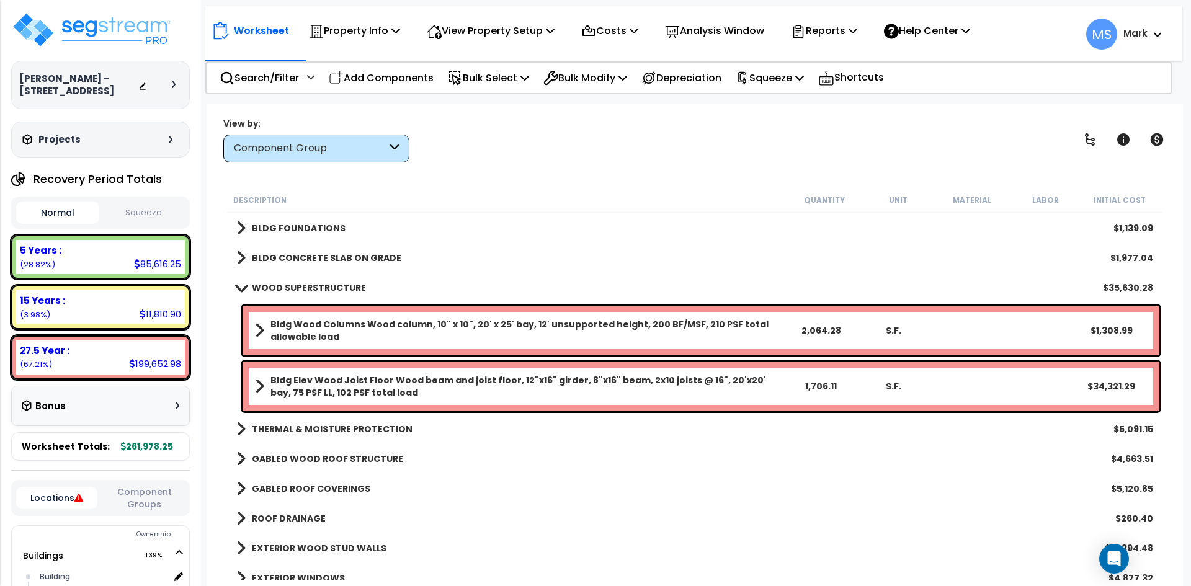
click at [345, 292] on b "WOOD SUPERSTRUCTURE" at bounding box center [309, 288] width 114 height 12
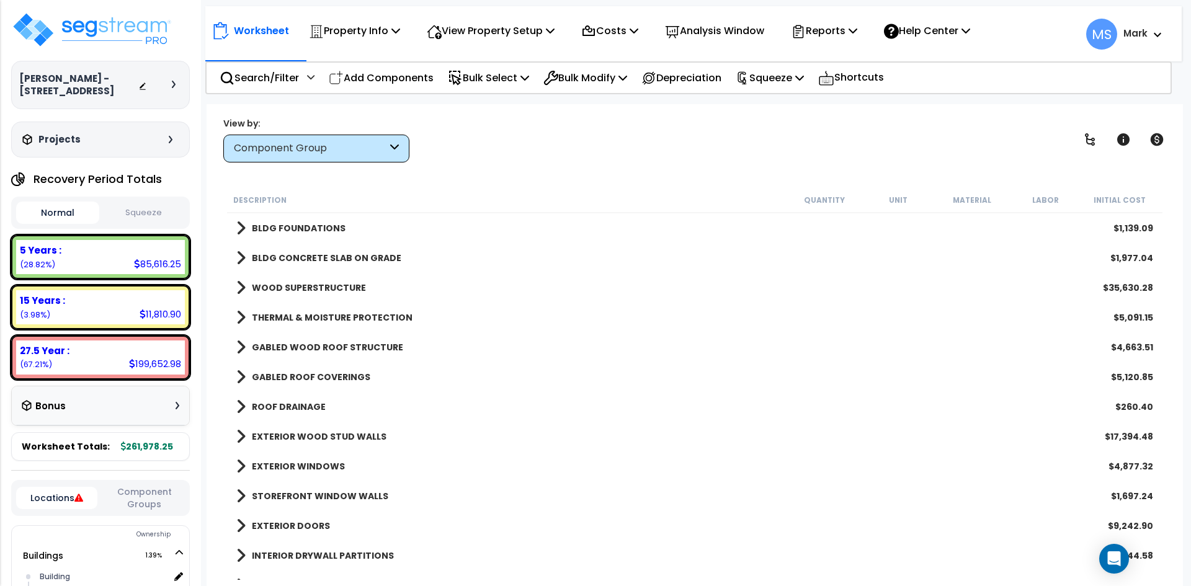
click at [344, 246] on div "BLDG CONCRETE SLAB ON GRADE $1,977.04" at bounding box center [694, 258] width 929 height 30
click at [348, 251] on link "BLDG CONCRETE SLAB ON GRADE" at bounding box center [318, 257] width 165 height 17
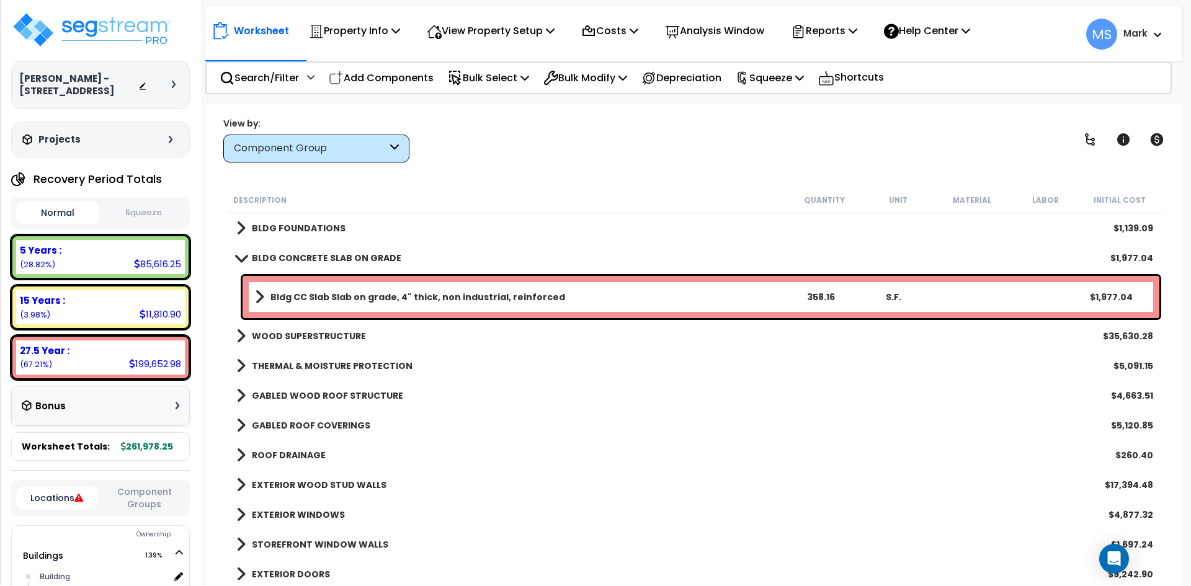
click at [349, 254] on b "BLDG CONCRETE SLAB ON GRADE" at bounding box center [327, 258] width 150 height 12
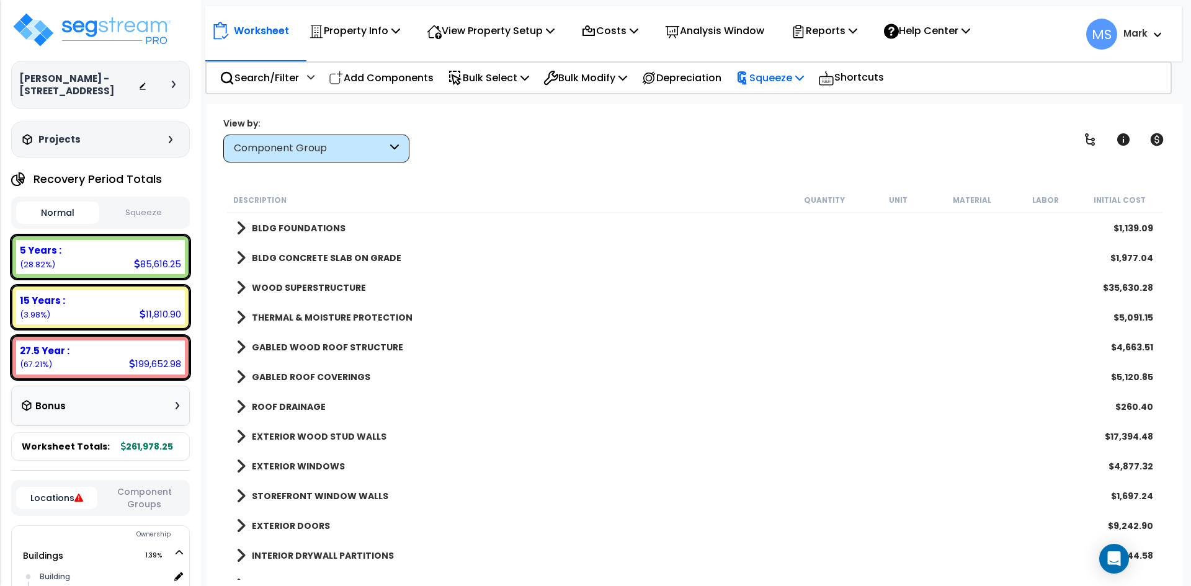
click at [804, 83] on p "Squeeze" at bounding box center [770, 77] width 68 height 17
click at [816, 112] on link "Squeeze" at bounding box center [791, 105] width 123 height 25
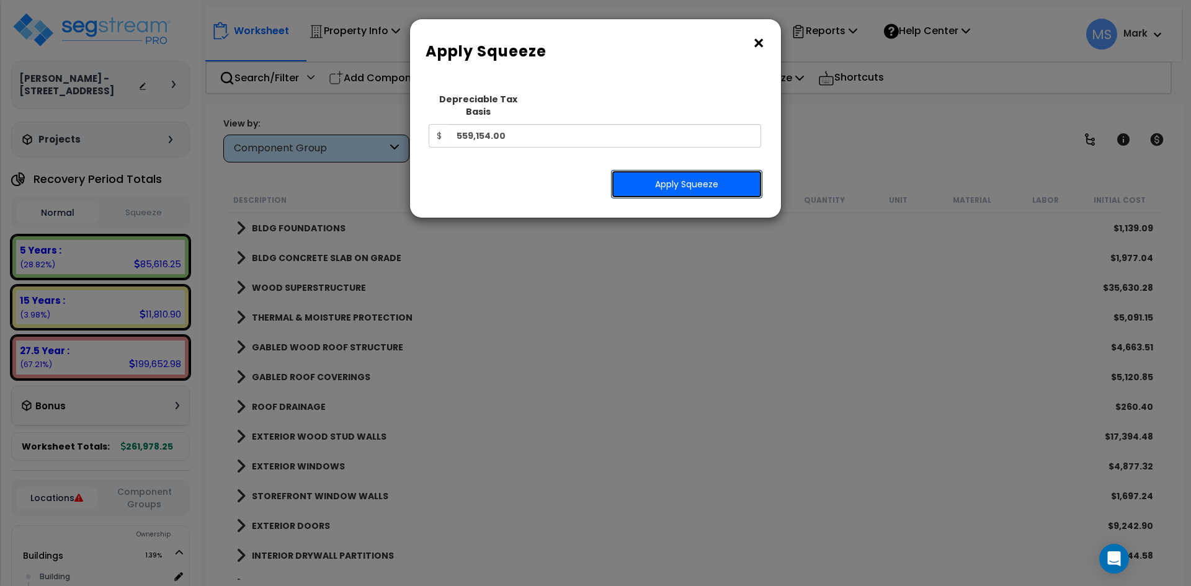
click at [698, 174] on button "Apply Squeeze" at bounding box center [686, 184] width 151 height 29
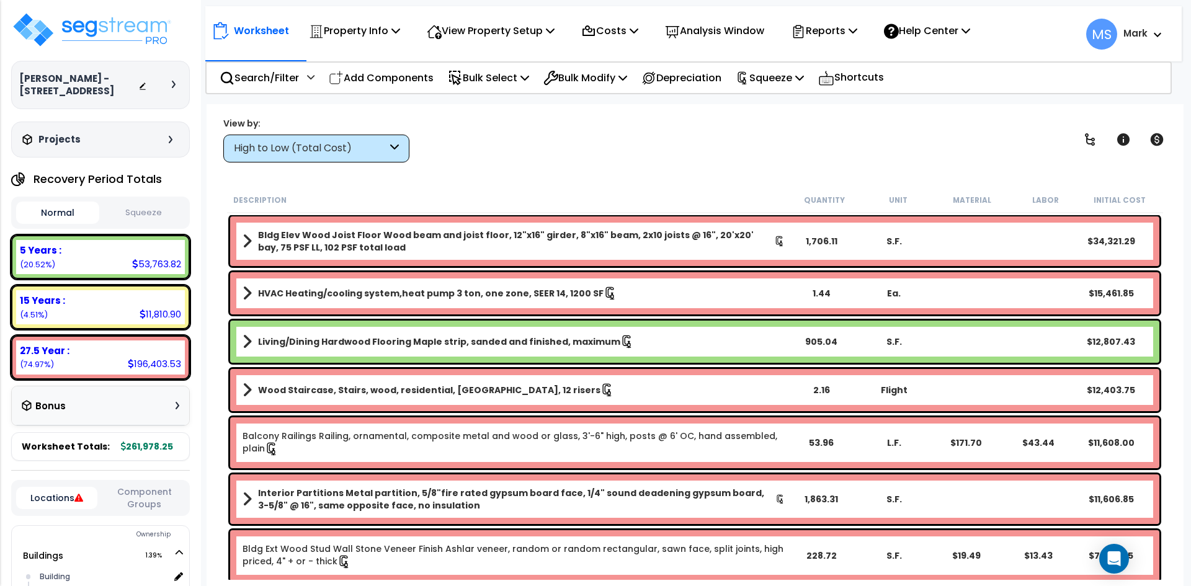
click at [160, 214] on button "Squeeze" at bounding box center [143, 213] width 83 height 22
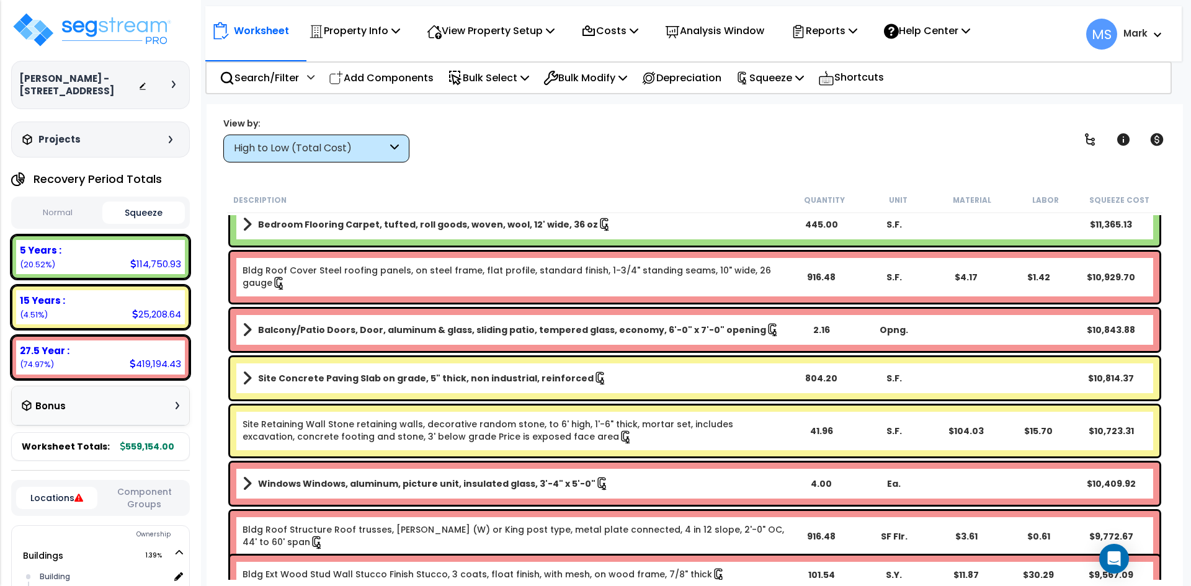
scroll to position [434, 0]
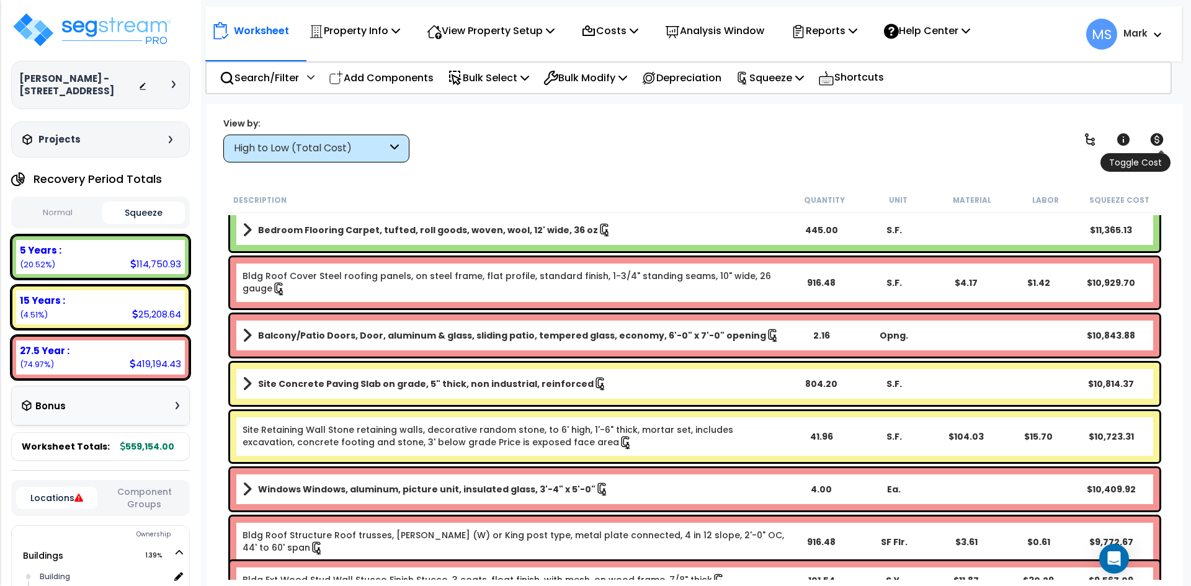
click at [1156, 146] on icon at bounding box center [1157, 139] width 15 height 15
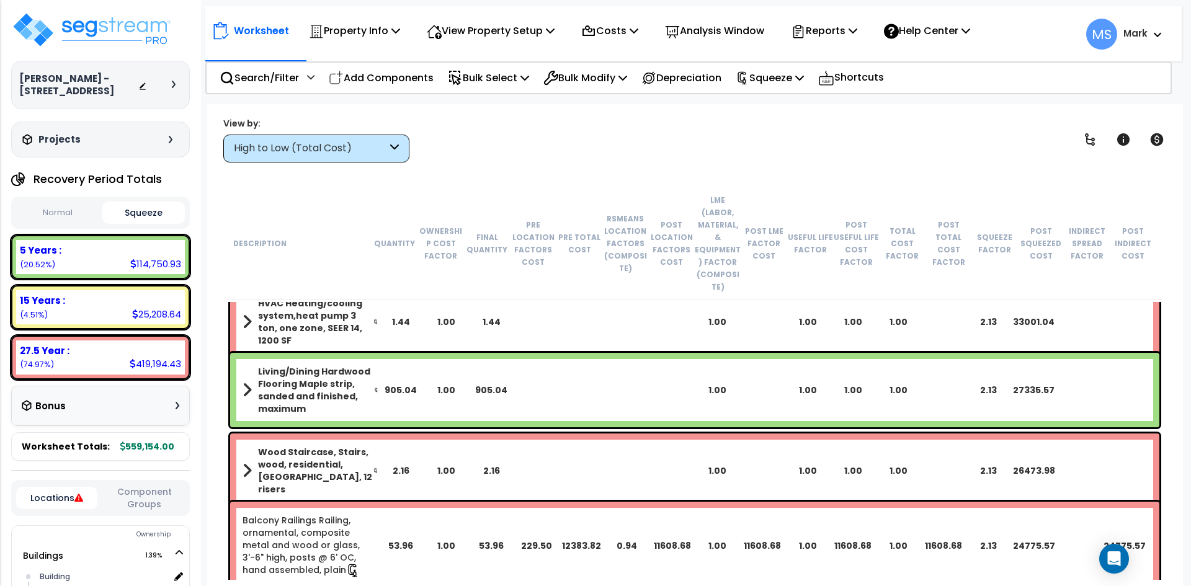
scroll to position [0, 0]
